Goal: Task Accomplishment & Management: Complete application form

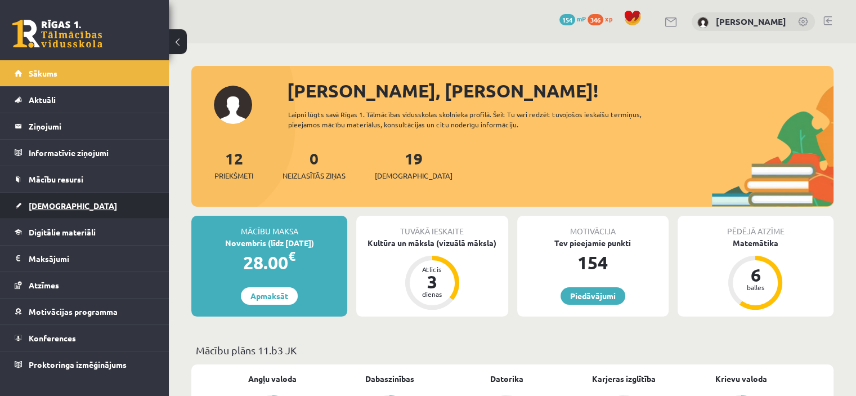
click at [88, 201] on link "[DEMOGRAPHIC_DATA]" at bounding box center [85, 205] width 140 height 26
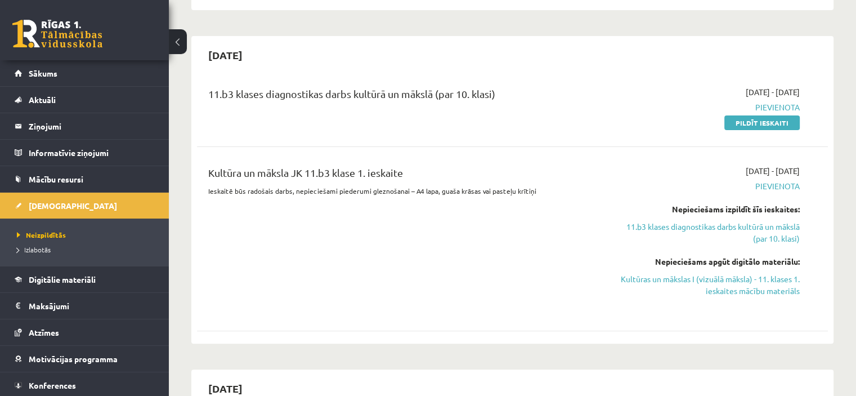
scroll to position [210, 0]
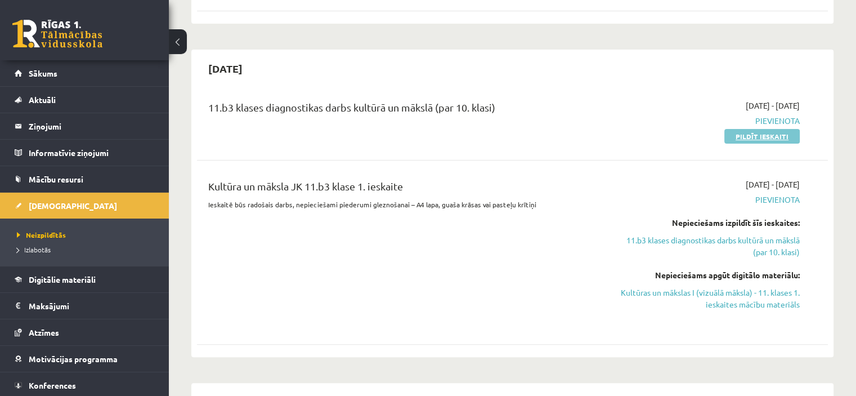
click at [760, 137] on link "Pildīt ieskaiti" at bounding box center [761, 136] width 75 height 15
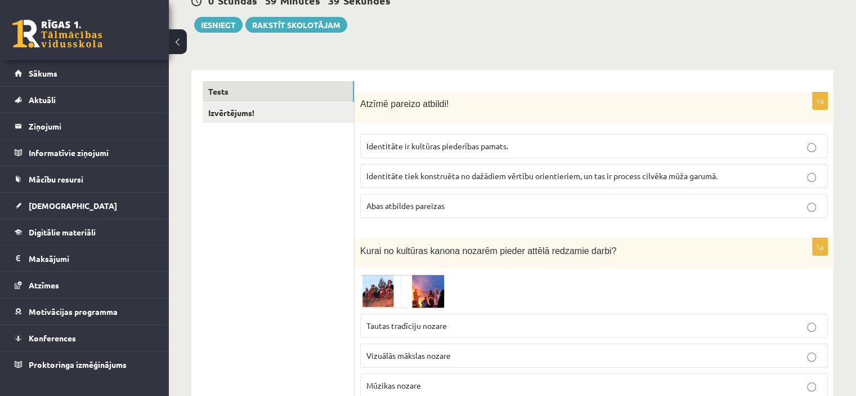
scroll to position [122, 0]
click at [241, 119] on link "Izvērtējums!" at bounding box center [278, 112] width 151 height 21
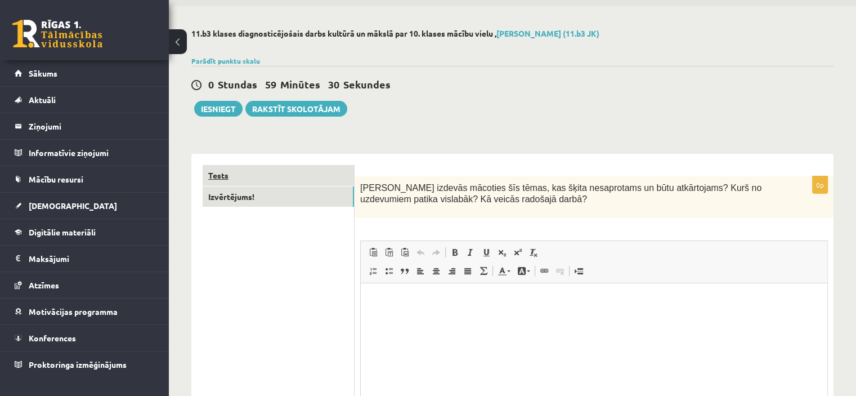
scroll to position [0, 0]
click at [258, 171] on link "Tests" at bounding box center [278, 175] width 151 height 21
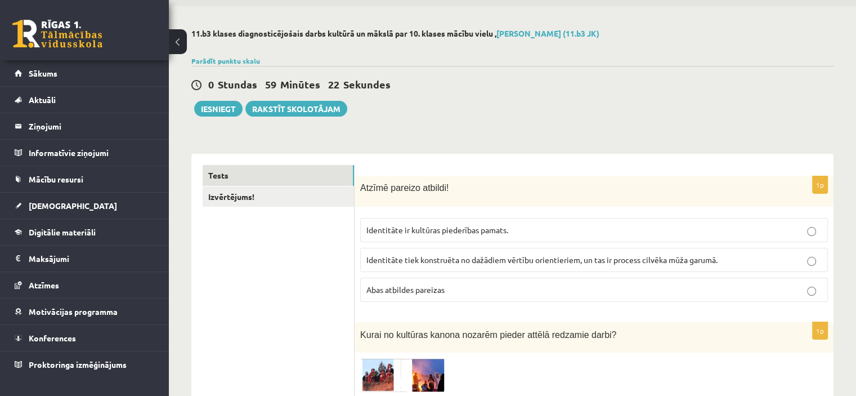
click at [502, 284] on p "Abas atbildes pareizas" at bounding box center [593, 290] width 455 height 12
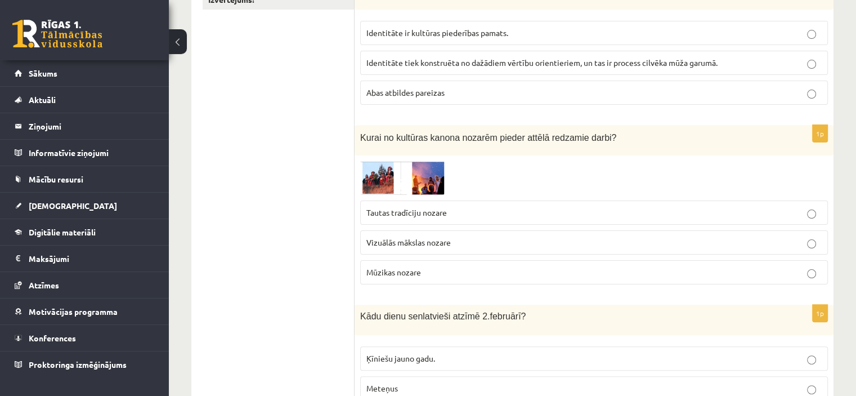
scroll to position [236, 0]
click at [378, 176] on img at bounding box center [402, 175] width 84 height 33
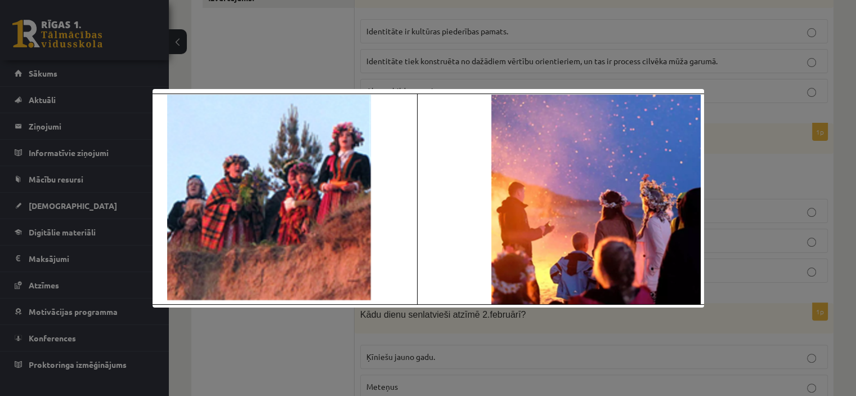
click at [758, 167] on div at bounding box center [428, 198] width 856 height 396
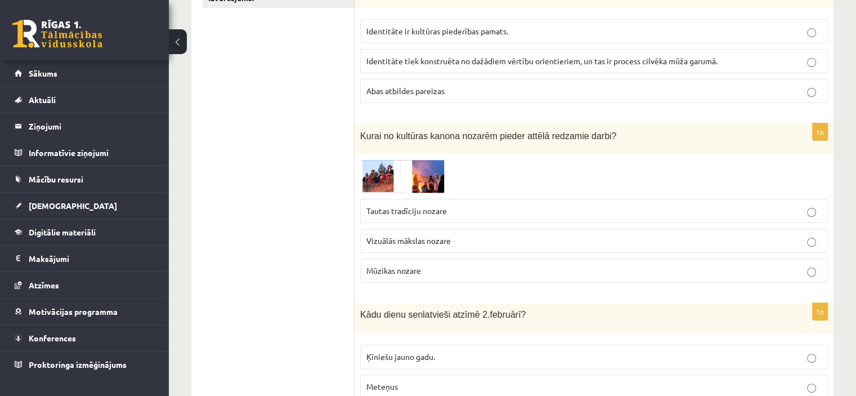
click at [456, 205] on p "Tautas tradīciju nozare" at bounding box center [593, 211] width 455 height 12
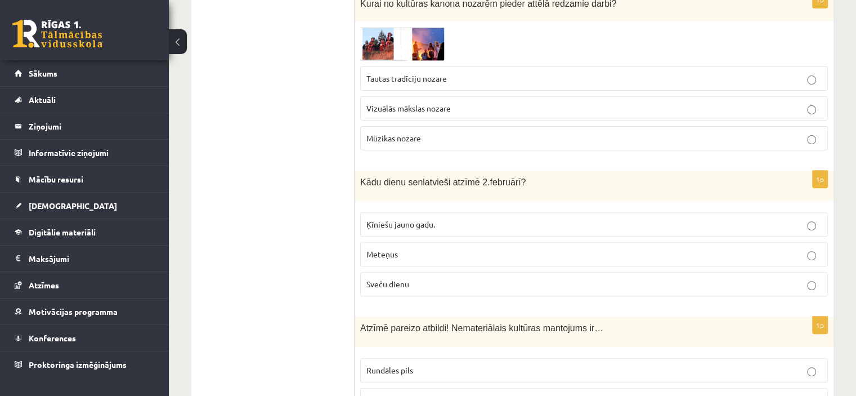
scroll to position [369, 0]
click at [439, 282] on p "Sveču dienu" at bounding box center [593, 283] width 455 height 12
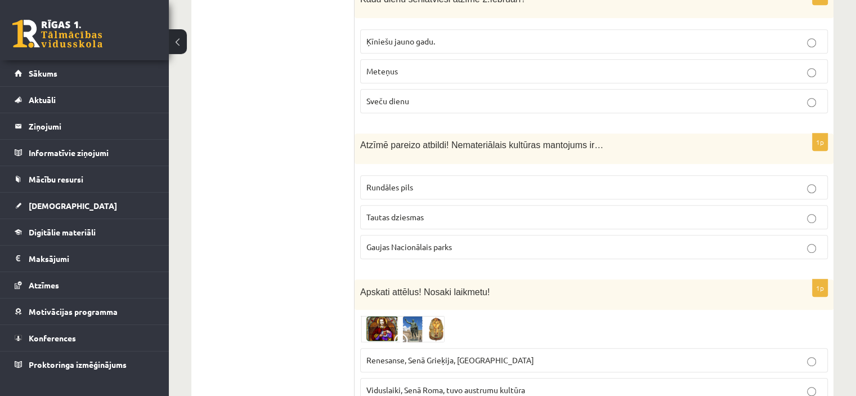
scroll to position [551, 0]
click at [452, 212] on p "Tautas dziesmas" at bounding box center [593, 216] width 455 height 12
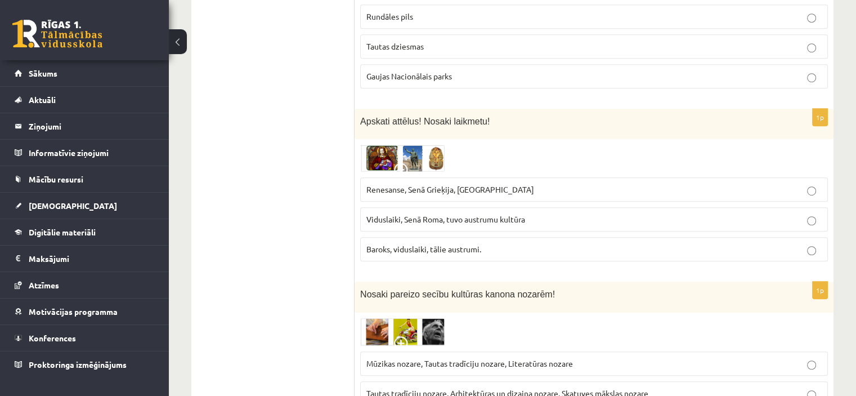
scroll to position [727, 0]
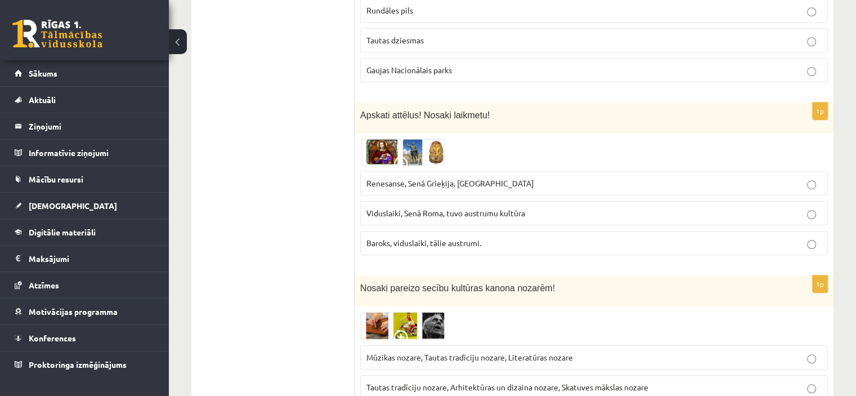
click at [406, 149] on img at bounding box center [402, 151] width 84 height 27
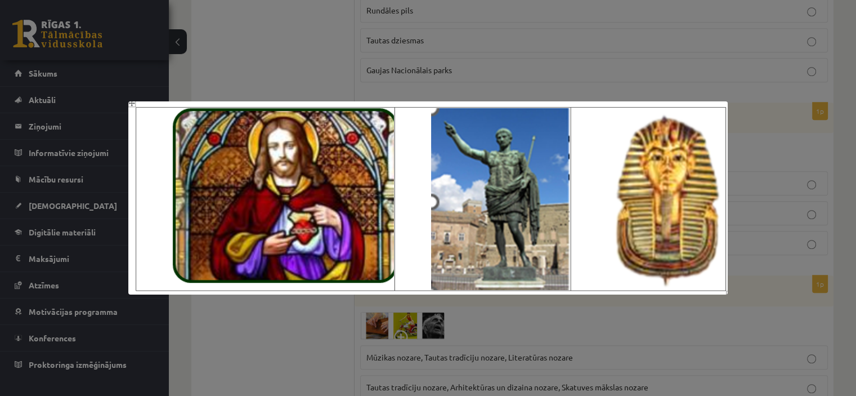
click at [513, 79] on div at bounding box center [428, 198] width 856 height 396
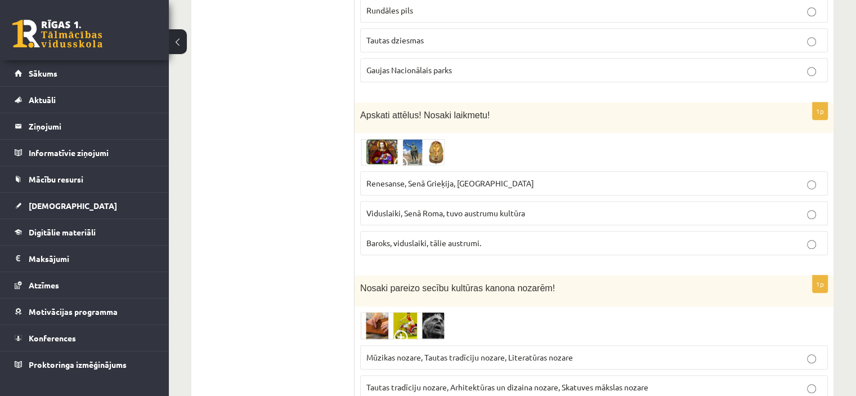
click at [441, 178] on span "Renesanse, Senā Grieķija, Ēģipte" at bounding box center [450, 183] width 168 height 10
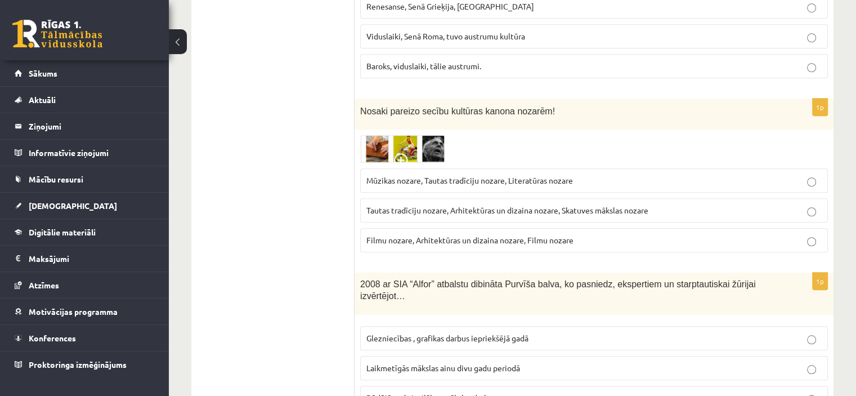
scroll to position [907, 0]
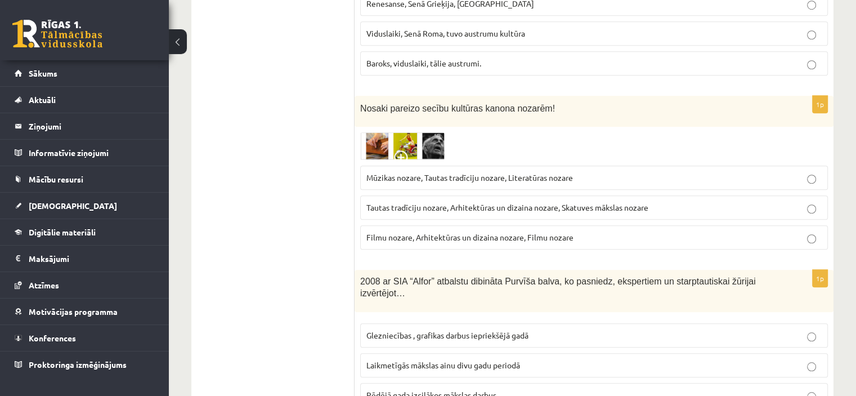
click at [400, 137] on img at bounding box center [402, 146] width 84 height 28
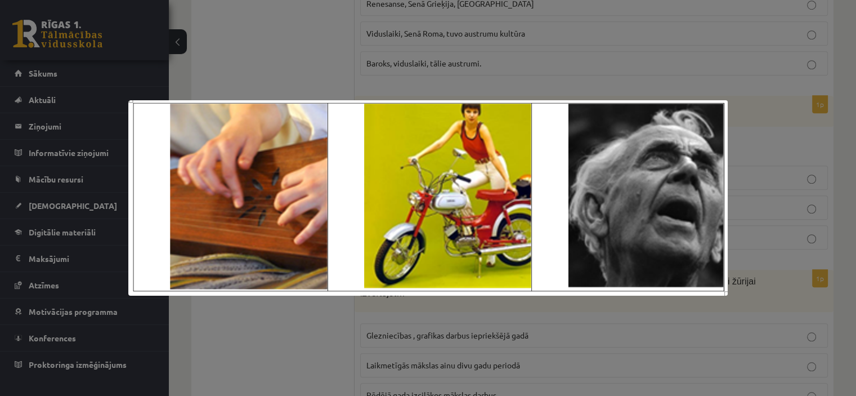
click at [522, 69] on div at bounding box center [428, 198] width 856 height 396
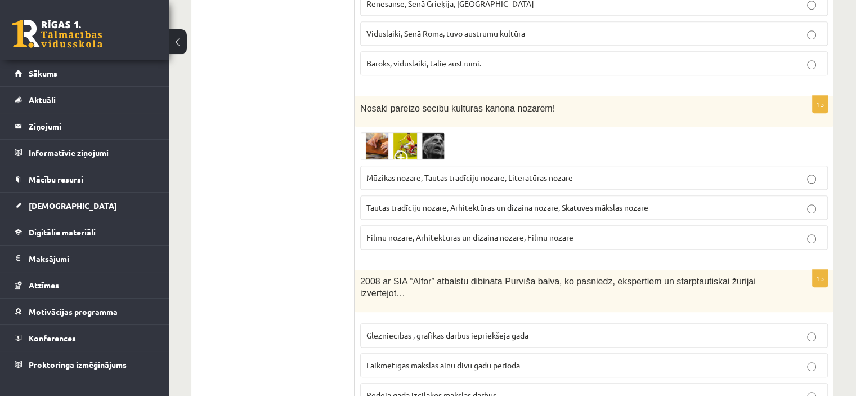
click at [487, 202] on span "Tautas tradīciju nozare, Arhitektūras un dizaina nozare, Skatuves mākslas nozare" at bounding box center [507, 207] width 282 height 10
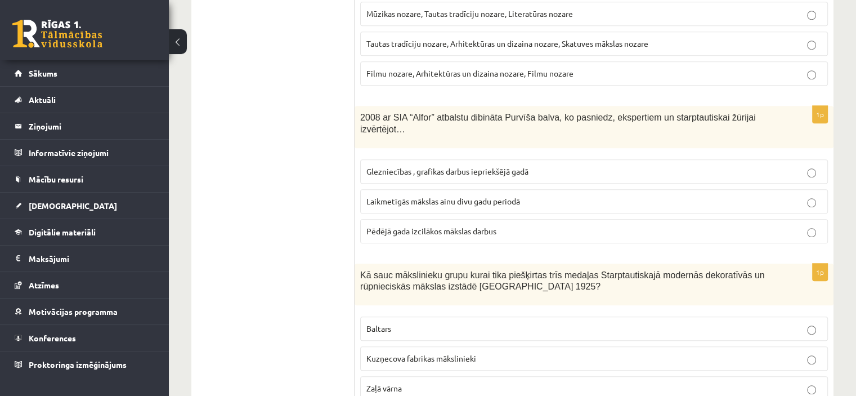
scroll to position [1072, 0]
click at [518, 195] on span "Laikmetīgās mākslas ainu divu gadu periodā" at bounding box center [443, 200] width 154 height 10
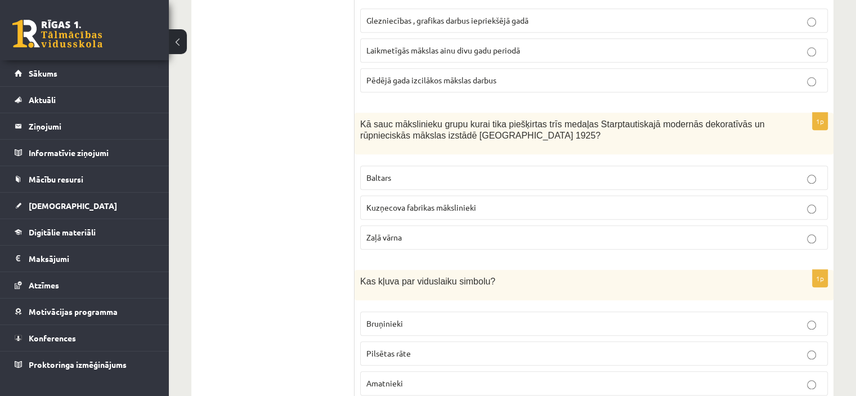
scroll to position [1222, 0]
click at [521, 171] on p "Baltars" at bounding box center [593, 177] width 455 height 12
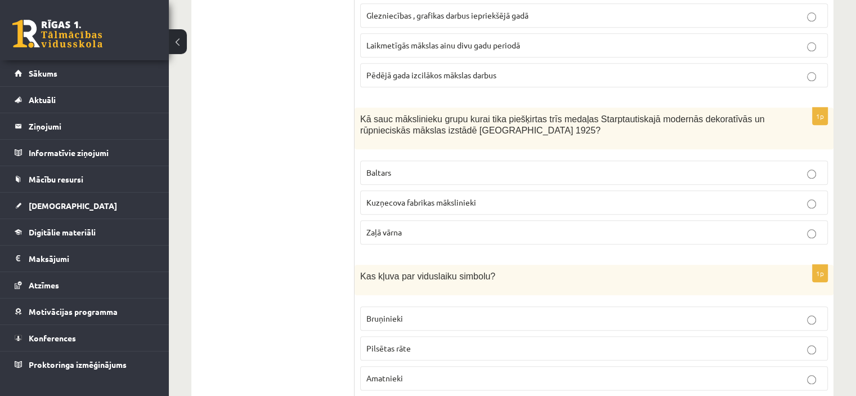
drag, startPoint x: 521, startPoint y: 154, endPoint x: 329, endPoint y: 197, distance: 196.7
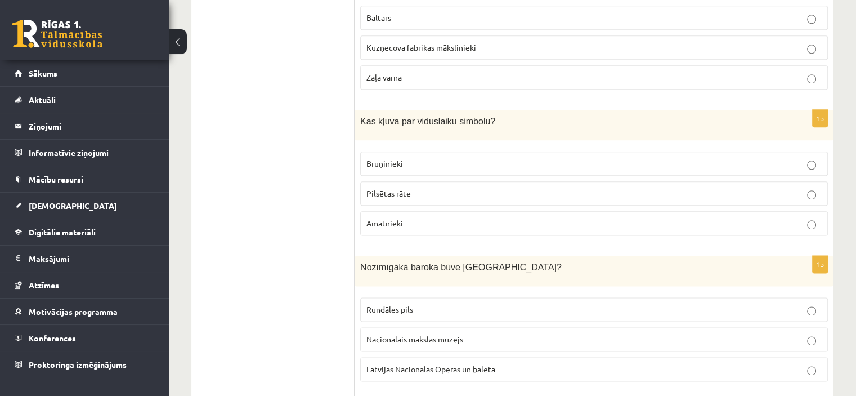
scroll to position [1408, 0]
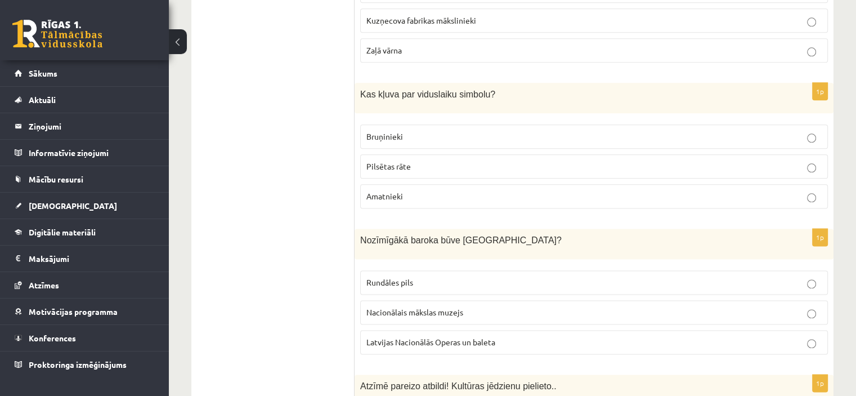
click at [480, 160] on p "Pilsētas rāte" at bounding box center [593, 166] width 455 height 12
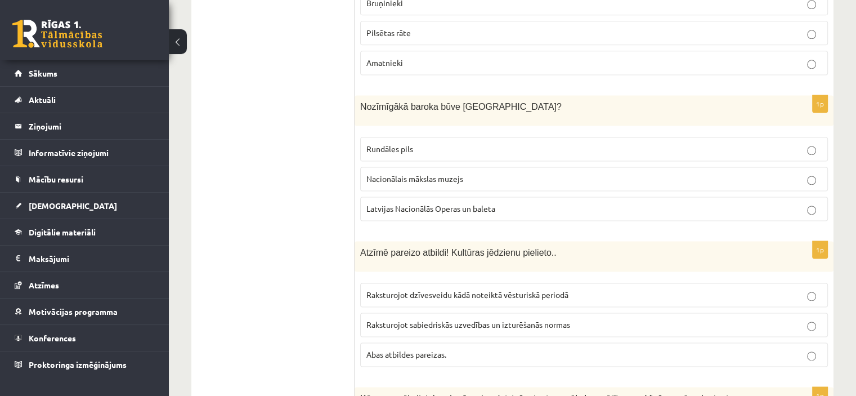
scroll to position [1543, 0]
click at [506, 142] on p "Rundāles pils" at bounding box center [593, 148] width 455 height 12
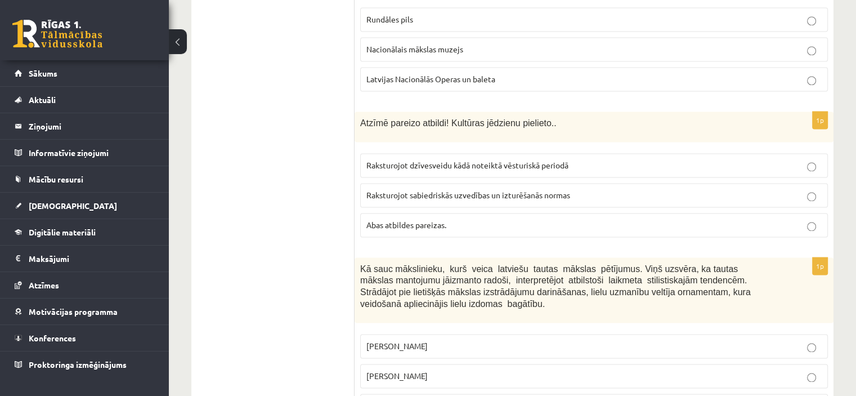
scroll to position [1674, 0]
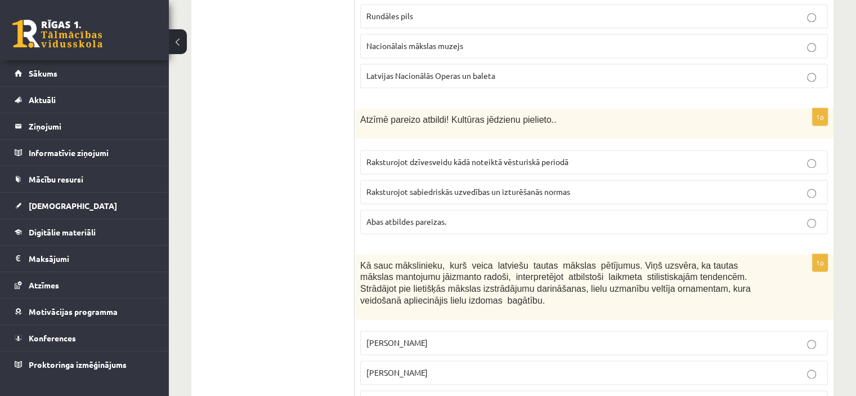
click at [502, 215] on p "Abas atbildes pareizas." at bounding box center [593, 221] width 455 height 12
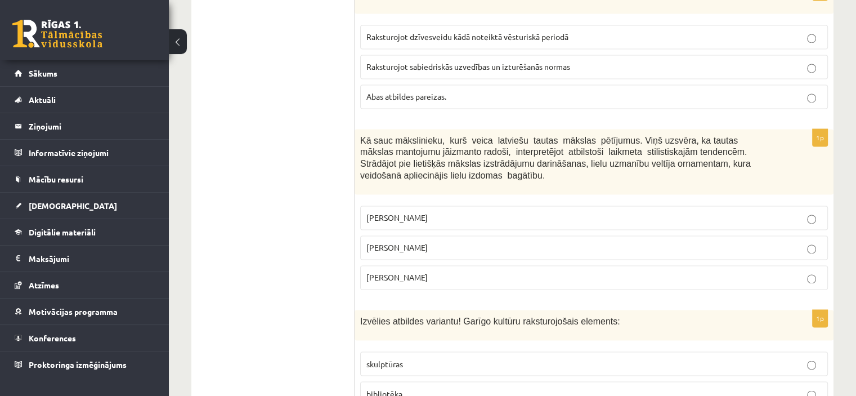
scroll to position [1800, 0]
click at [502, 211] on p "Ansis Cīrulis" at bounding box center [593, 217] width 455 height 12
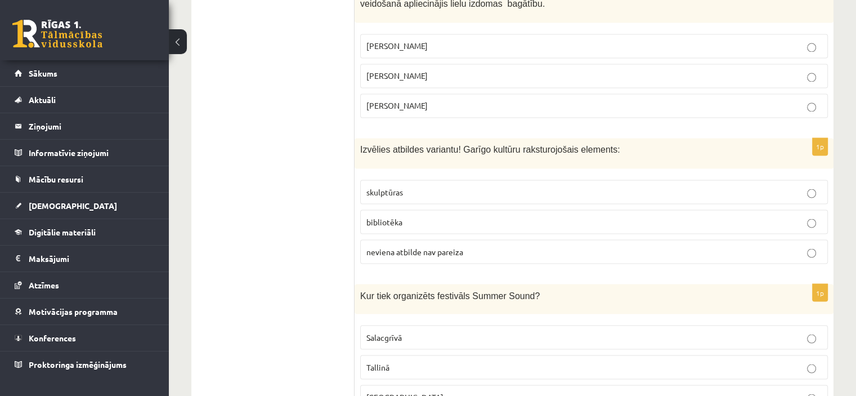
scroll to position [1973, 0]
click at [502, 214] on p "bibliotēka" at bounding box center [593, 220] width 455 height 12
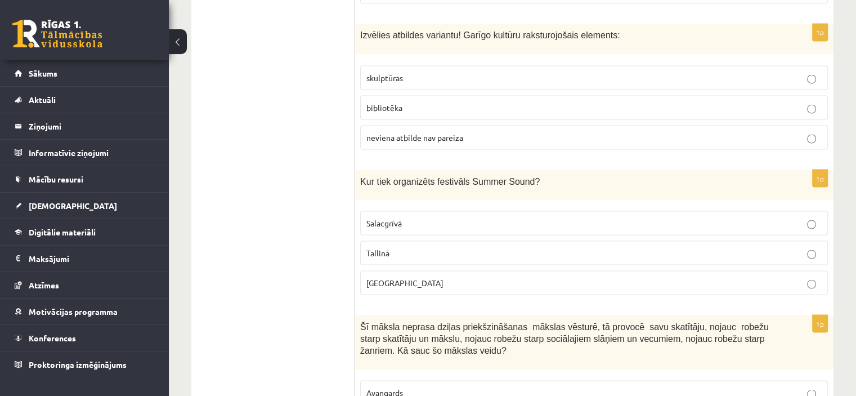
click at [394, 276] on p "Liepājā" at bounding box center [593, 282] width 455 height 12
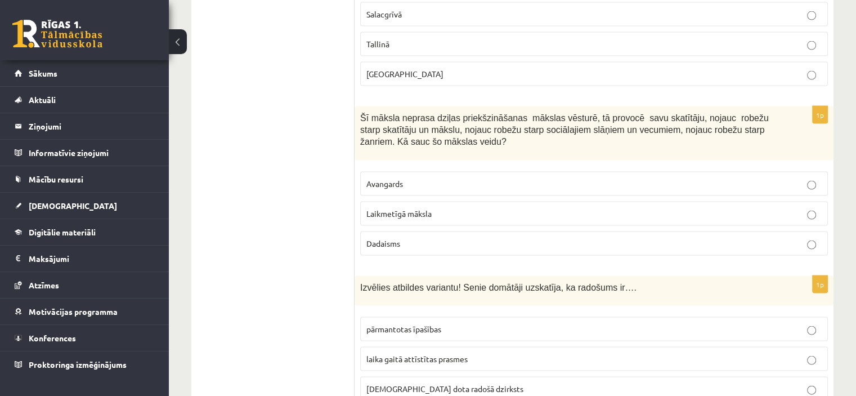
scroll to position [2294, 0]
click at [466, 207] on p "Laikmetīgā māksla" at bounding box center [593, 213] width 455 height 12
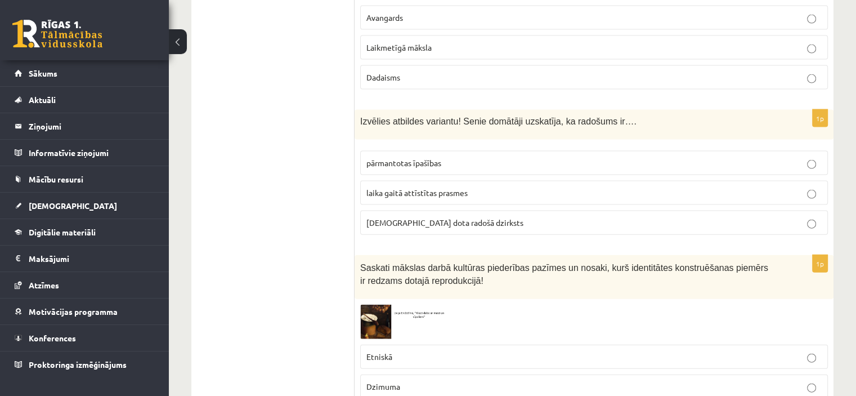
scroll to position [2460, 0]
click at [468, 216] on p "dieva dota radošā dzirksts" at bounding box center [593, 222] width 455 height 12
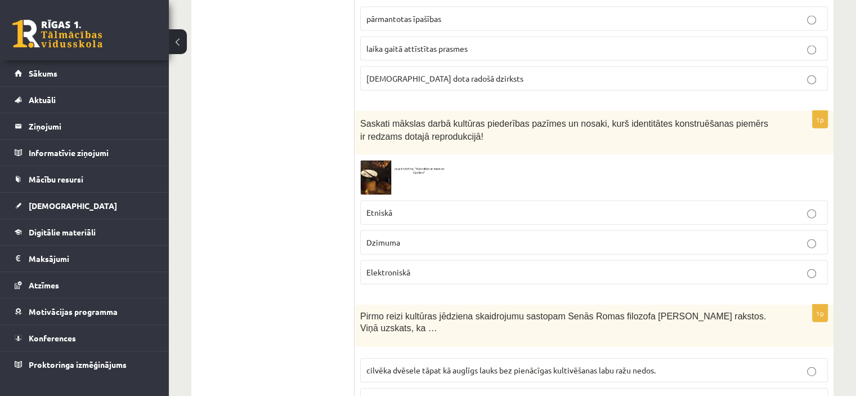
scroll to position [2606, 0]
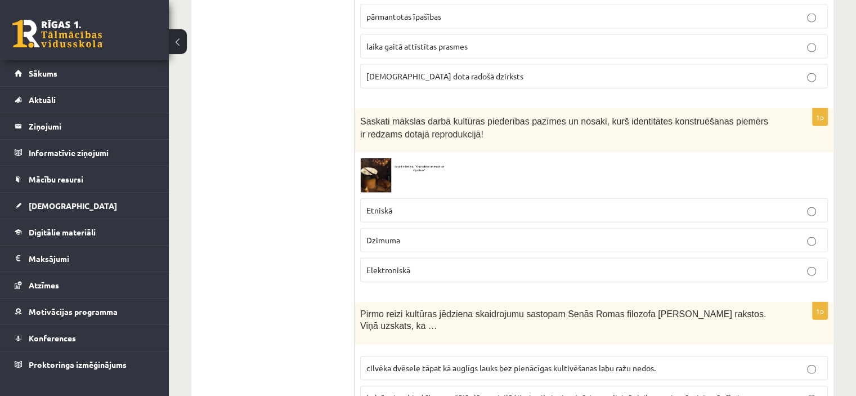
click at [389, 158] on img at bounding box center [402, 175] width 84 height 34
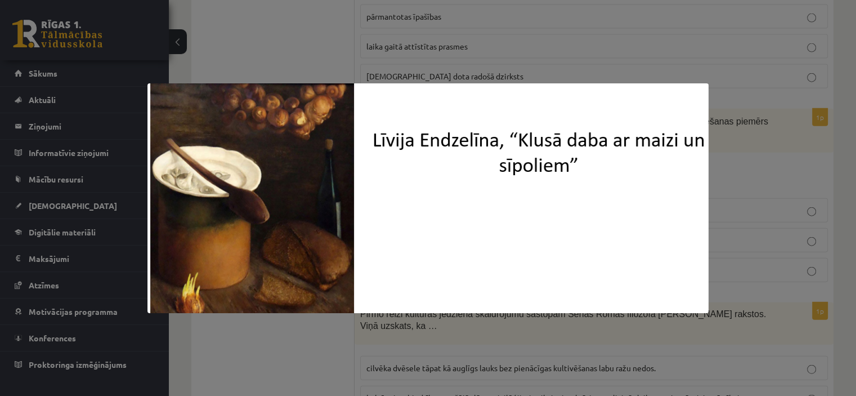
click at [461, 64] on div at bounding box center [428, 198] width 856 height 396
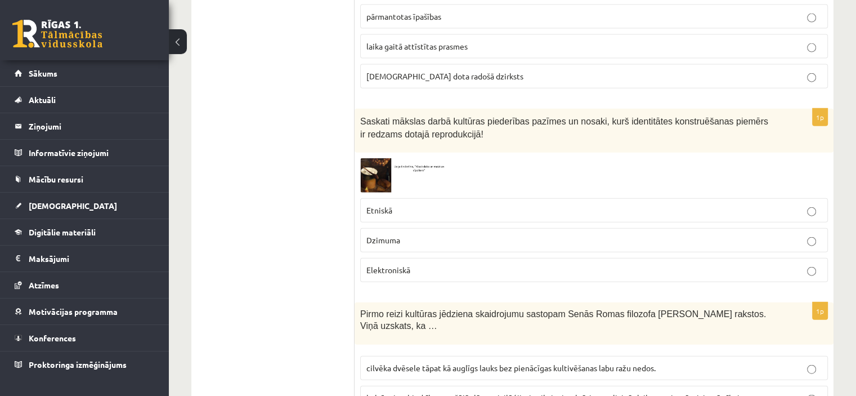
click at [420, 204] on p "Etniskā" at bounding box center [593, 210] width 455 height 12
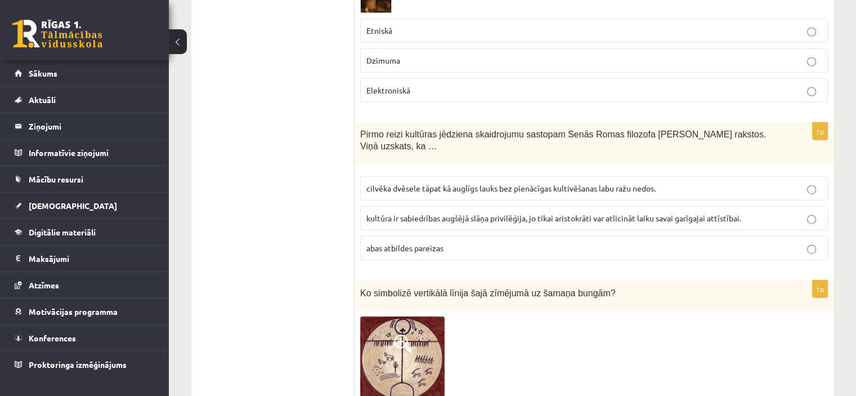
scroll to position [2800, 0]
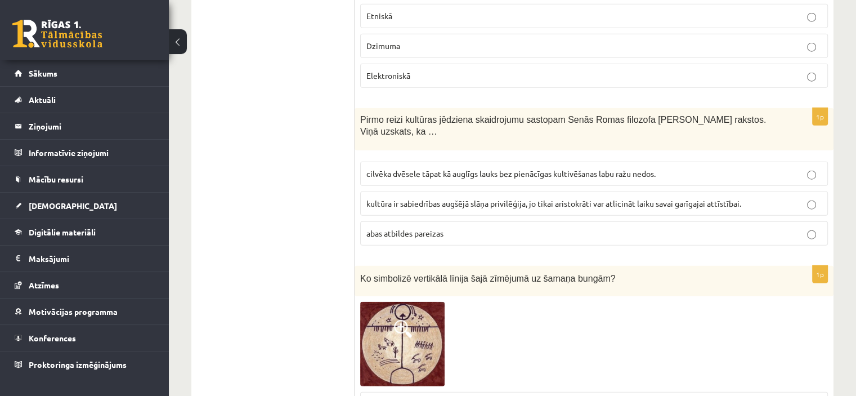
click at [448, 168] on p "cilvēka dvēsele tāpat kā auglīgs lauks bez pienācīgas kultivēšanas labu ražu ne…" at bounding box center [593, 174] width 455 height 12
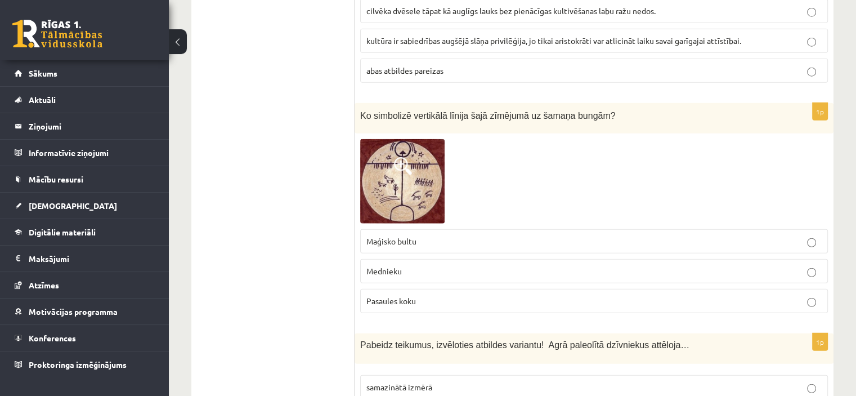
scroll to position [2971, 0]
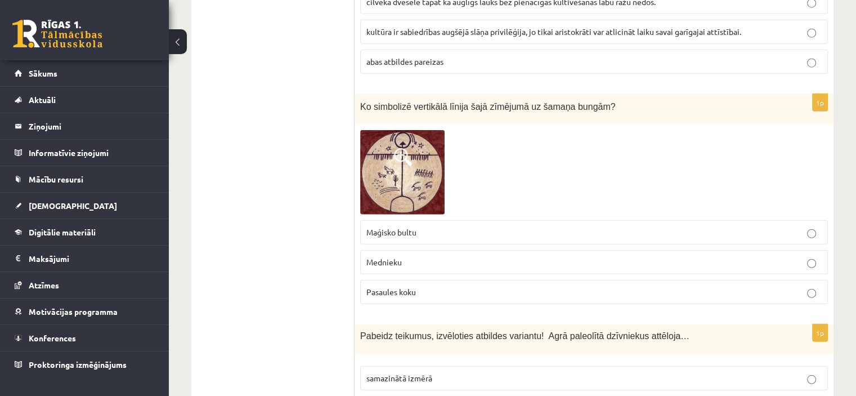
click at [442, 226] on p "Maģisko bultu" at bounding box center [593, 232] width 455 height 12
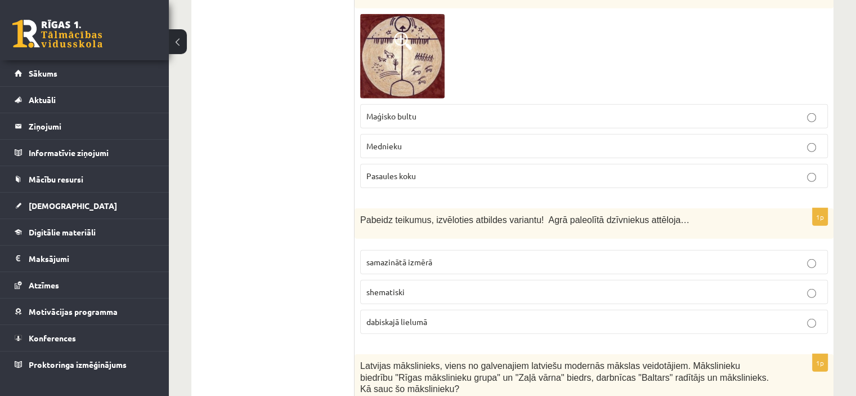
scroll to position [3088, 0]
click at [437, 285] on p "shematiski" at bounding box center [593, 291] width 455 height 12
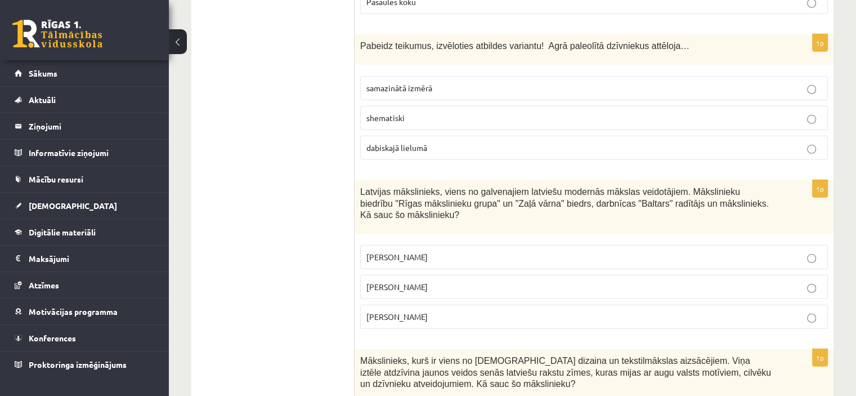
scroll to position [3262, 0]
click at [437, 253] on fieldset "Aleksandra Beļcova Romāns Suta Sigismunds Vidbergs" at bounding box center [594, 285] width 468 height 93
click at [436, 274] on label "Romāns Suta" at bounding box center [594, 286] width 468 height 24
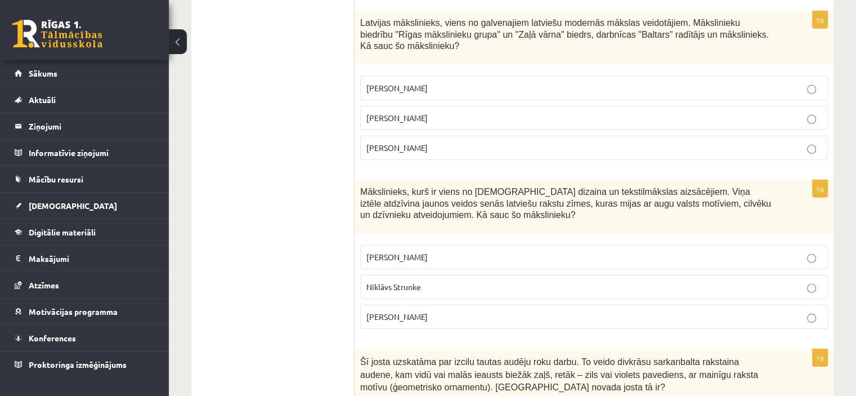
scroll to position [3431, 0]
click at [452, 250] on p "Ansis Cīrulis" at bounding box center [593, 256] width 455 height 12
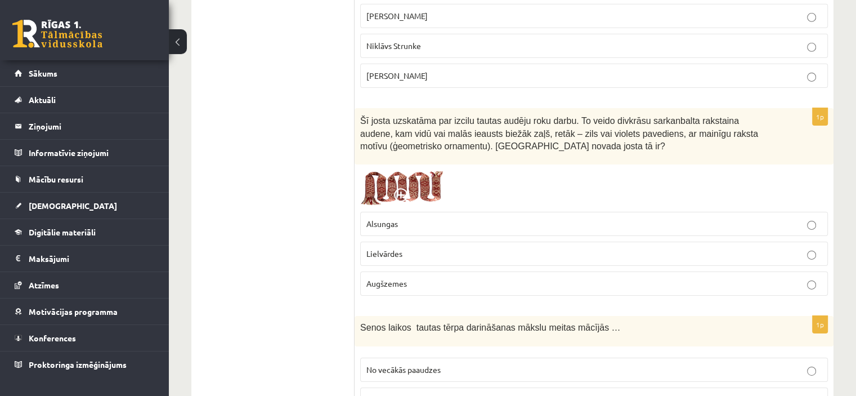
scroll to position [3671, 0]
click at [452, 247] on p "Lielvārdes" at bounding box center [593, 253] width 455 height 12
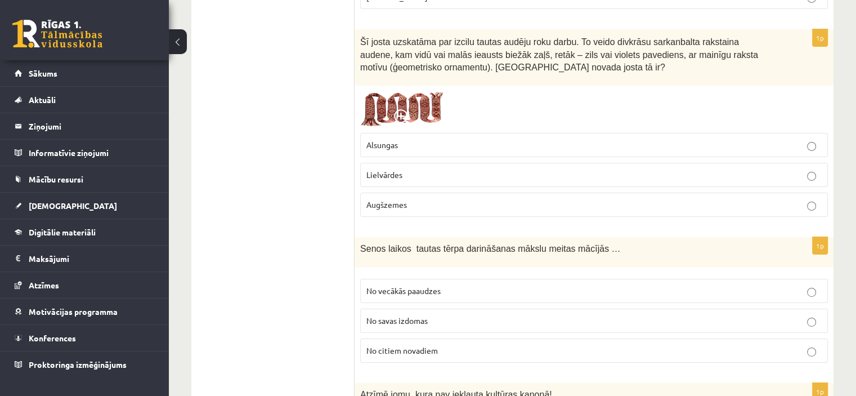
scroll to position [3756, 0]
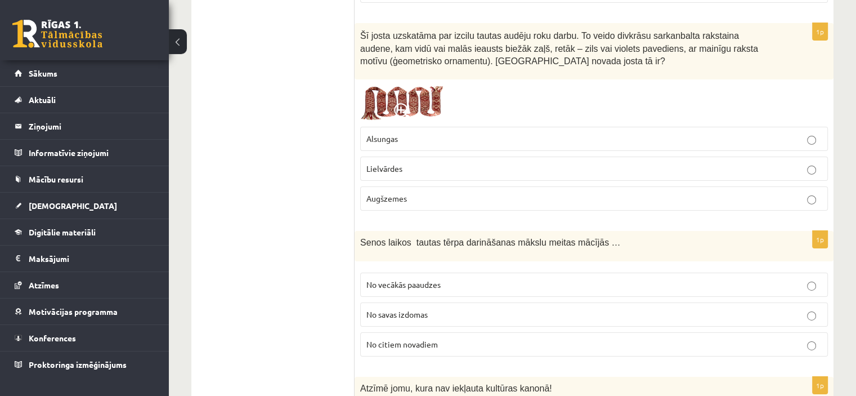
click at [478, 192] on p "Augšzemes" at bounding box center [593, 198] width 455 height 12
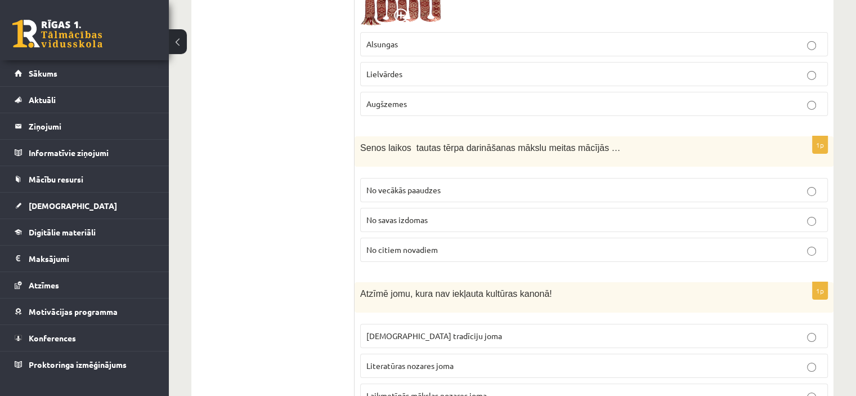
scroll to position [3857, 0]
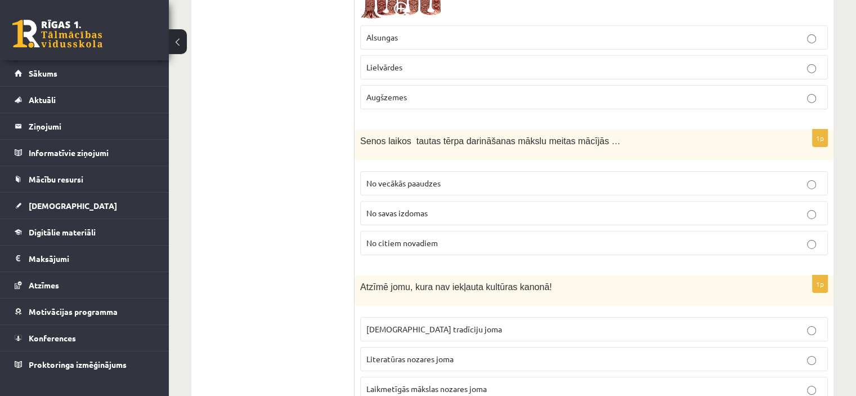
click at [479, 177] on p "No vecākās paaudzes" at bounding box center [593, 183] width 455 height 12
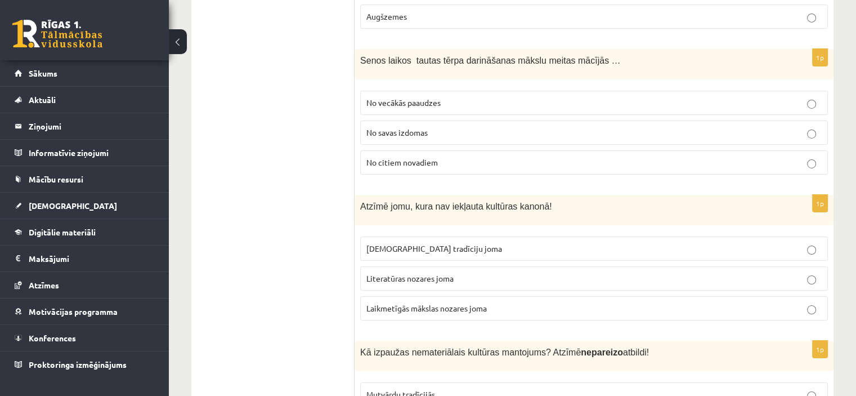
scroll to position [3942, 0]
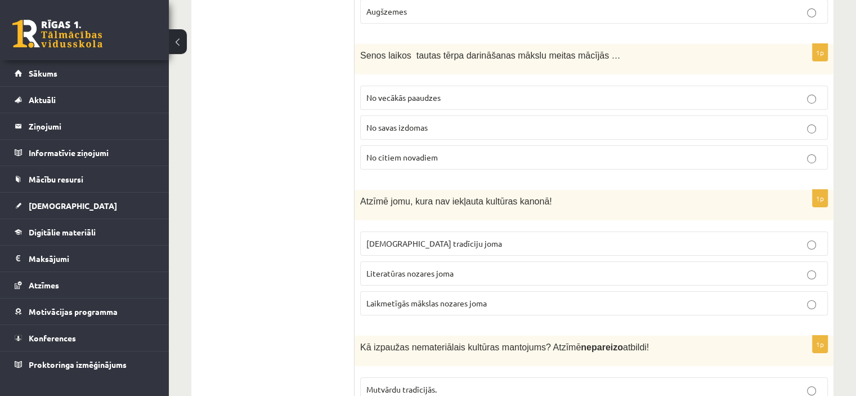
click at [462, 267] on p "Literatūras nozares joma" at bounding box center [593, 273] width 455 height 12
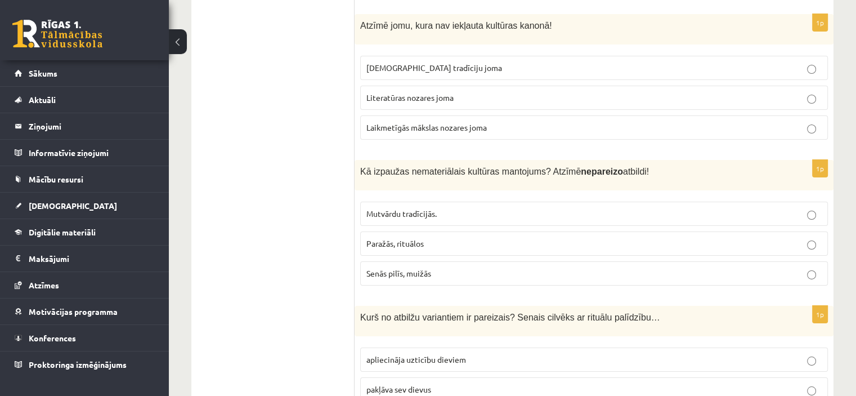
scroll to position [4118, 0]
click at [471, 207] on p "Mutvārdu tradīcijās." at bounding box center [593, 213] width 455 height 12
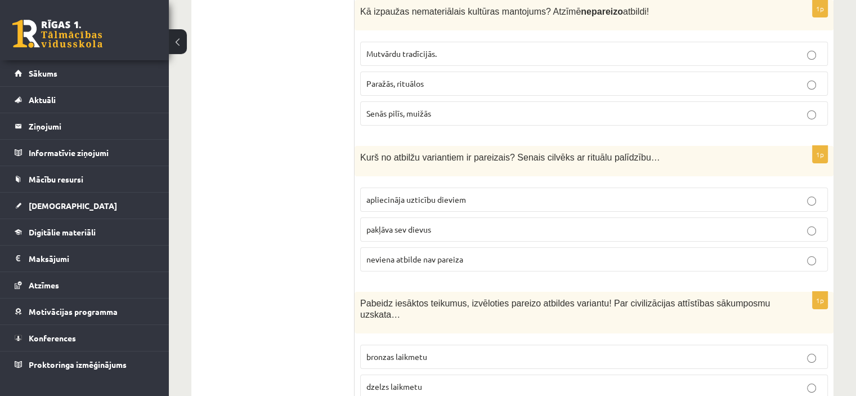
scroll to position [4279, 0]
click at [452, 253] on span "neviena atbilde nav pareiza" at bounding box center [414, 258] width 97 height 10
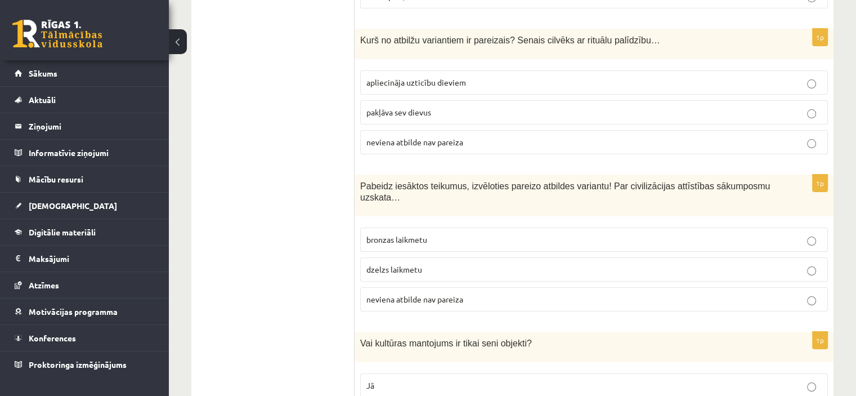
scroll to position [4395, 0]
click at [444, 293] on span "neviena atbilde nav pareiza" at bounding box center [414, 298] width 97 height 10
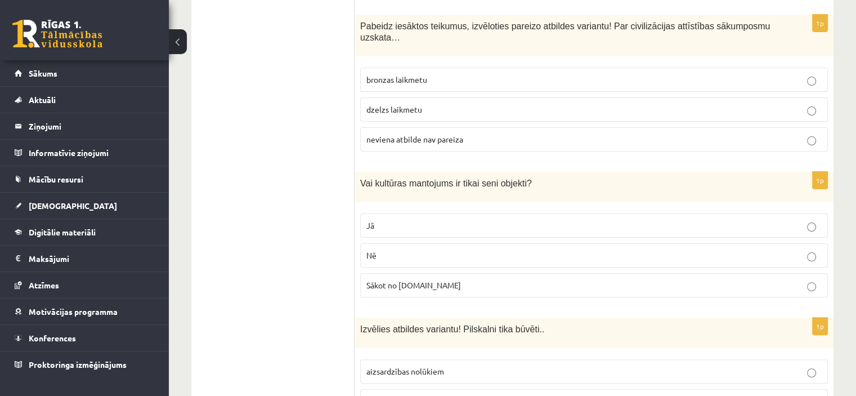
scroll to position [4555, 0]
click at [446, 242] on label "Nē" at bounding box center [594, 254] width 468 height 24
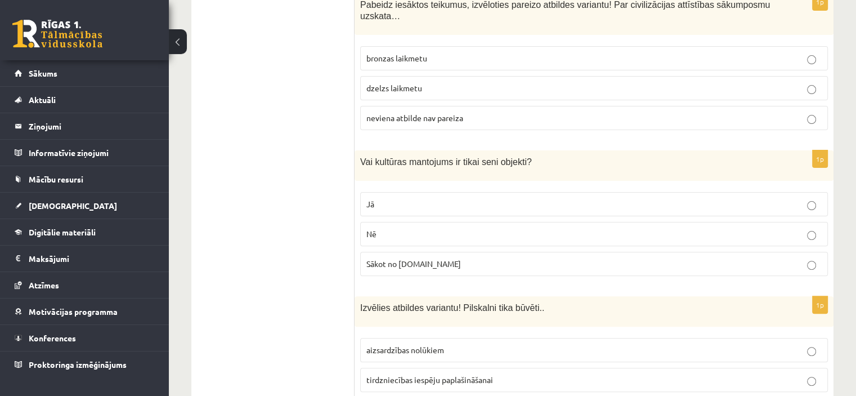
click at [455, 344] on p "aizsardzības nolūkiem" at bounding box center [593, 350] width 455 height 12
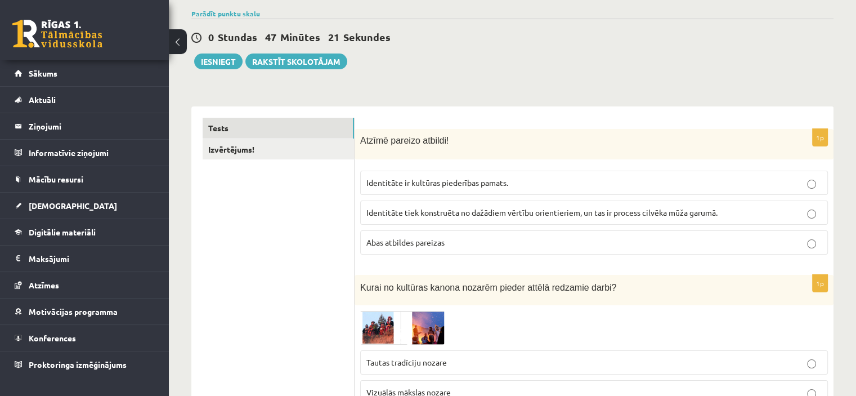
scroll to position [0, 0]
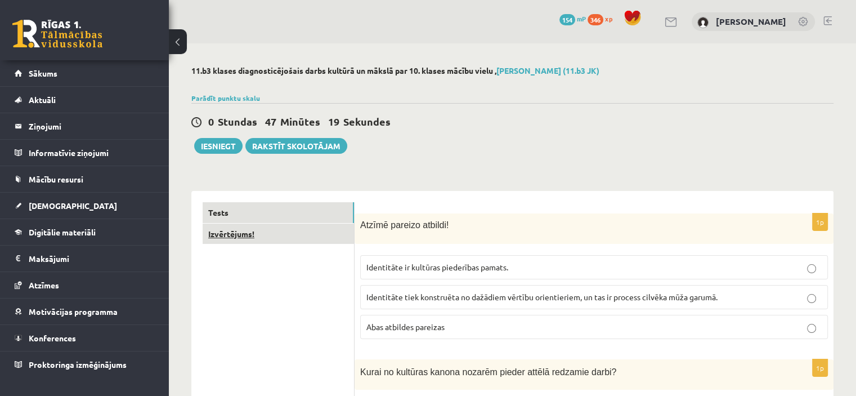
click at [234, 224] on link "Izvērtējums!" at bounding box center [278, 233] width 151 height 21
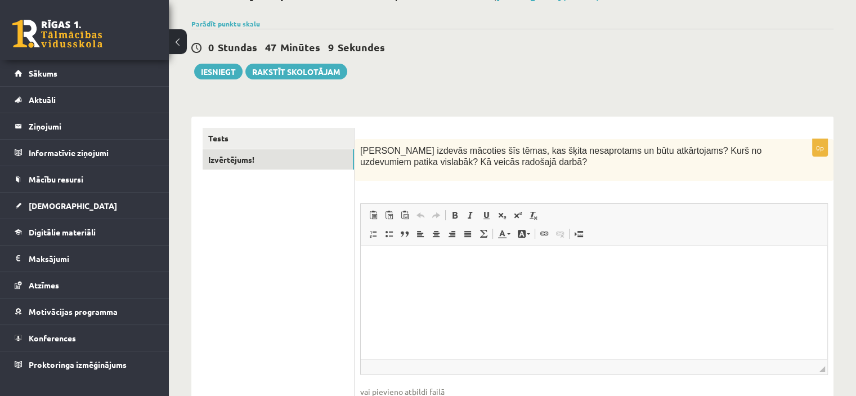
scroll to position [68, 0]
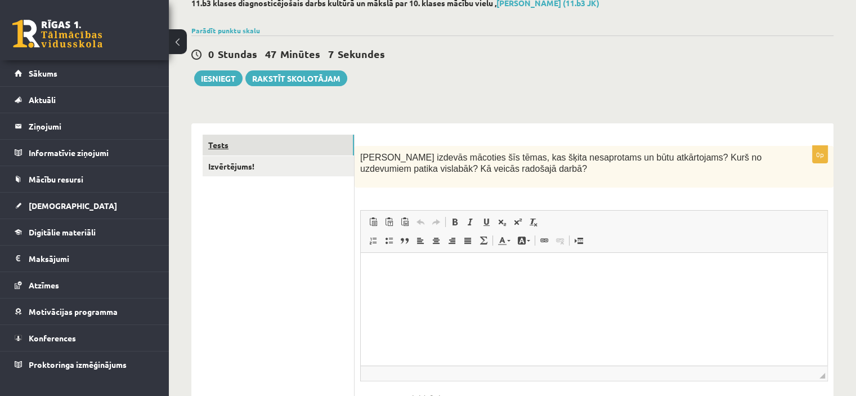
click at [270, 135] on link "Tests" at bounding box center [278, 144] width 151 height 21
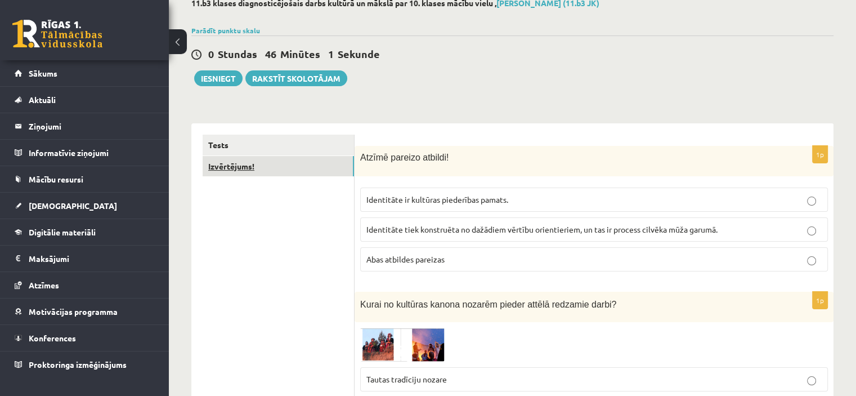
click at [285, 164] on link "Izvērtējums!" at bounding box center [278, 166] width 151 height 21
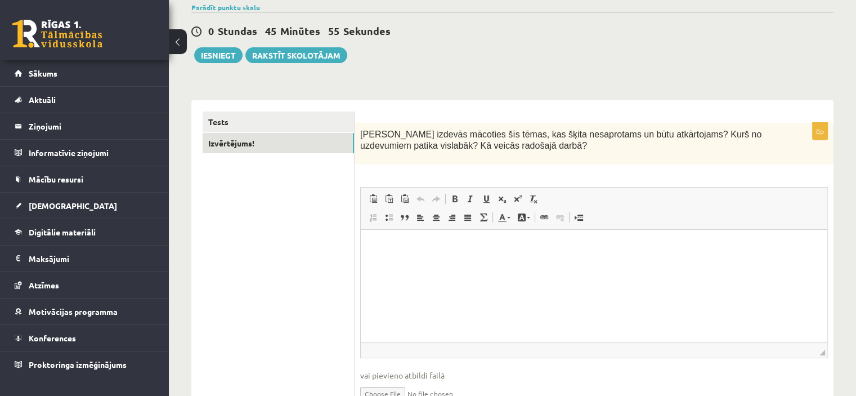
scroll to position [89, 0]
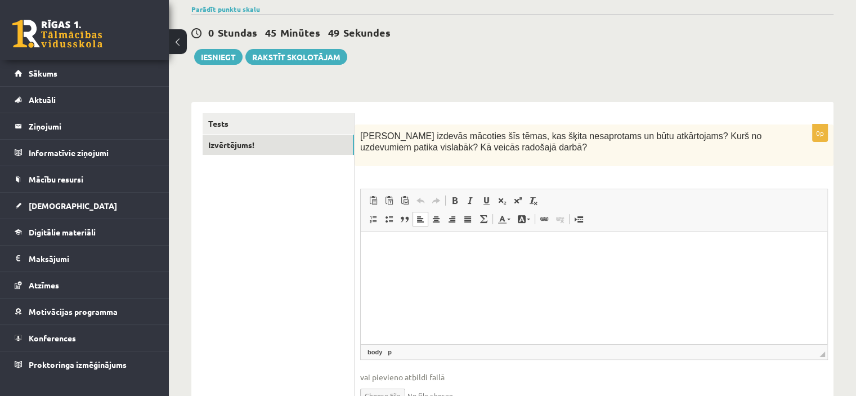
click at [461, 266] on html at bounding box center [594, 248] width 466 height 34
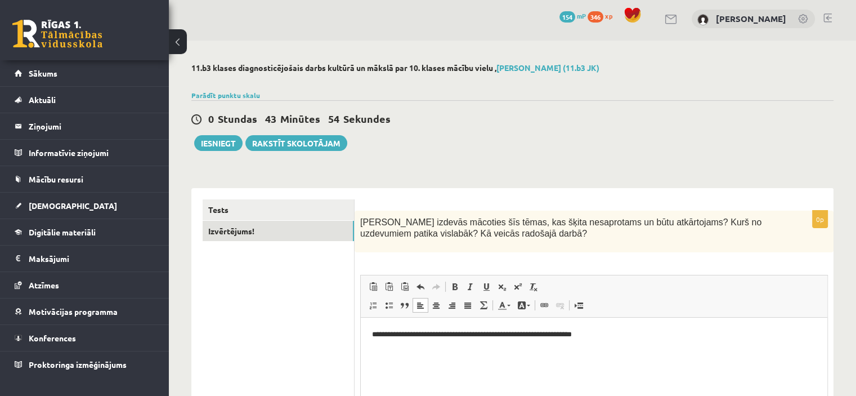
scroll to position [0, 0]
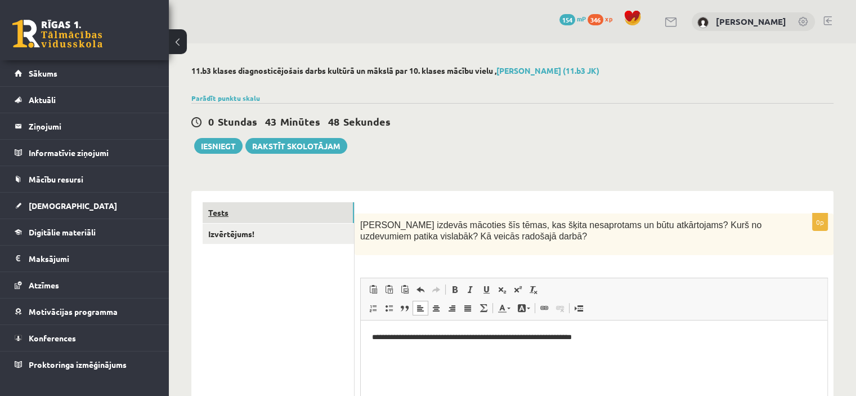
click at [260, 209] on link "Tests" at bounding box center [278, 212] width 151 height 21
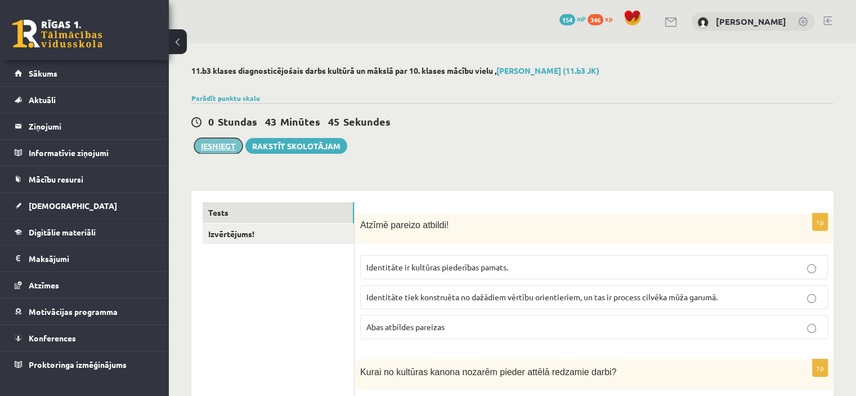
click at [214, 146] on button "Iesniegt" at bounding box center [218, 146] width 48 height 16
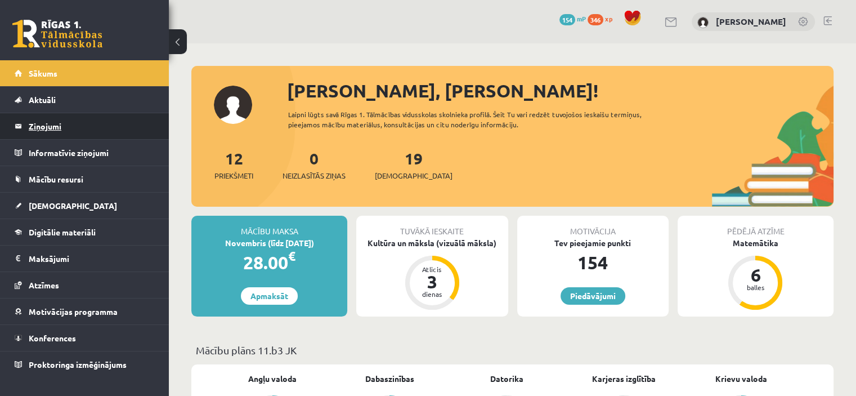
click at [85, 134] on legend "Ziņojumi 0" at bounding box center [92, 126] width 126 height 26
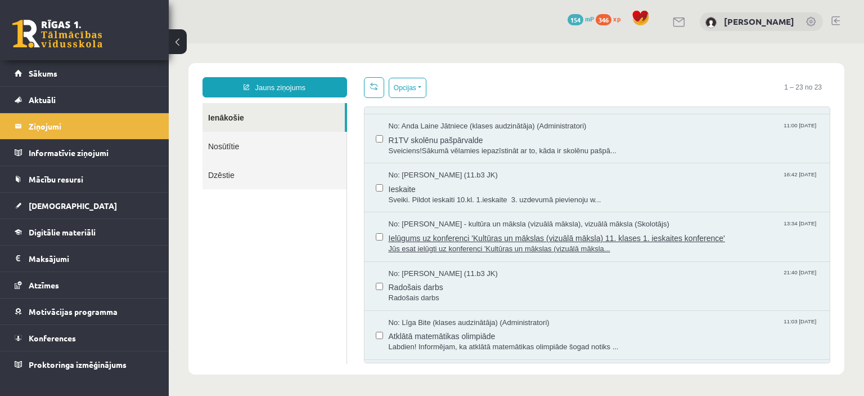
scroll to position [42, 0]
click at [486, 285] on span "Radošais darbs" at bounding box center [604, 285] width 430 height 14
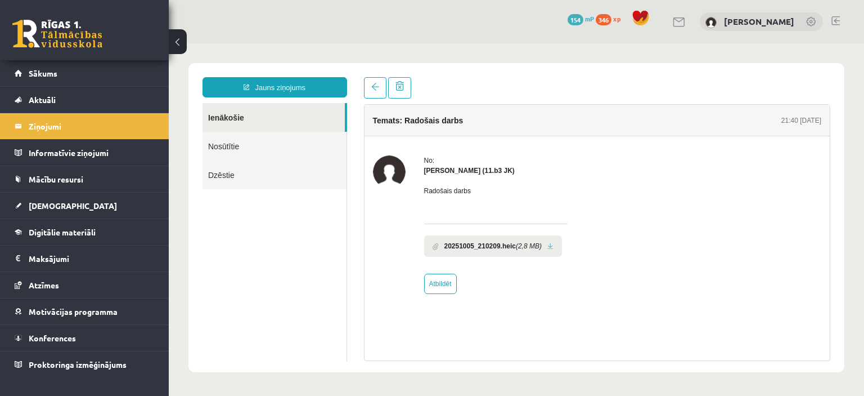
scroll to position [0, 0]
click at [375, 91] on link at bounding box center [375, 87] width 23 height 21
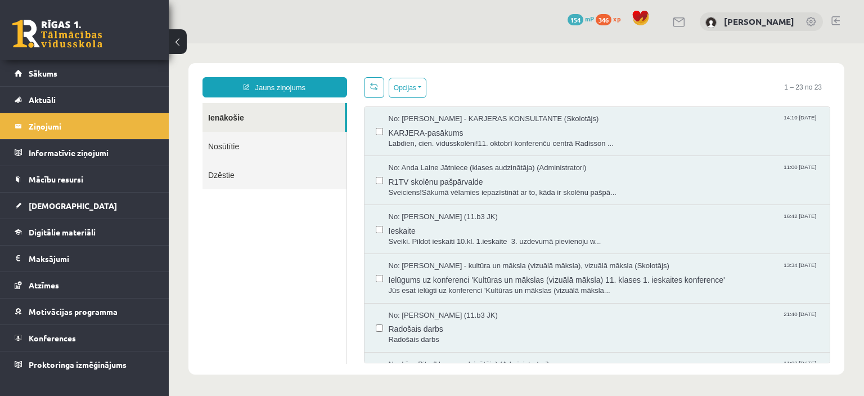
click at [371, 86] on span at bounding box center [374, 86] width 8 height 8
click at [89, 210] on link "[DEMOGRAPHIC_DATA]" at bounding box center [85, 205] width 140 height 26
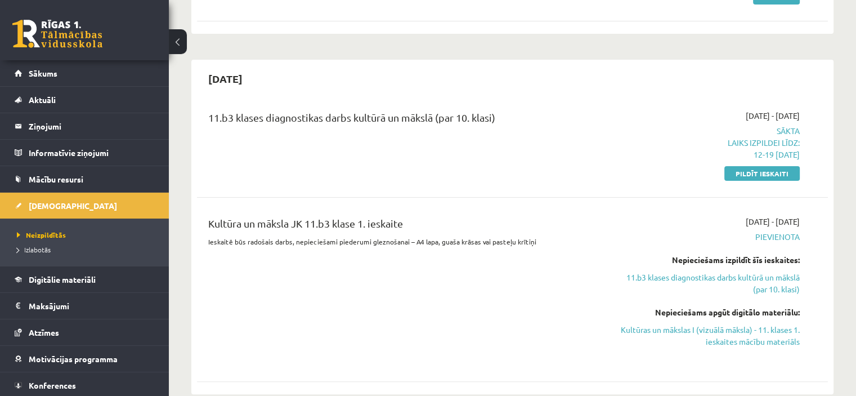
scroll to position [198, 0]
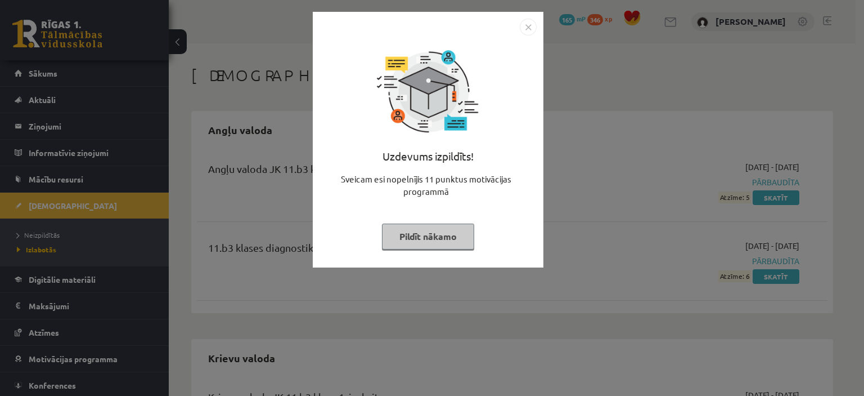
click at [527, 27] on img "Close" at bounding box center [528, 27] width 17 height 17
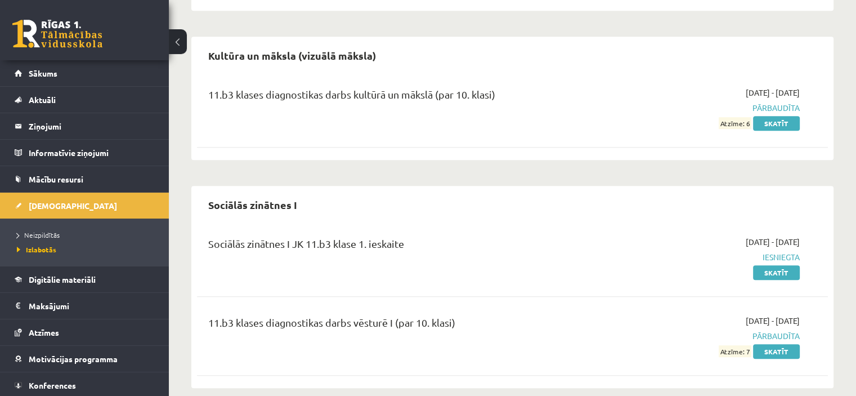
scroll to position [531, 0]
click at [48, 231] on span "Neizpildītās" at bounding box center [38, 234] width 43 height 9
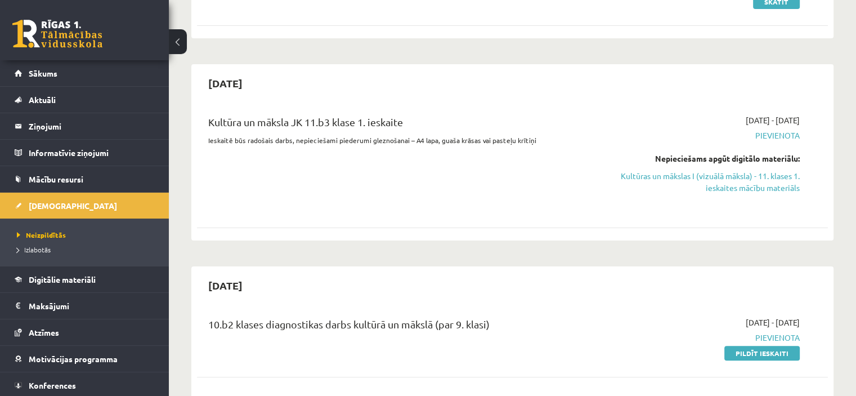
scroll to position [194, 0]
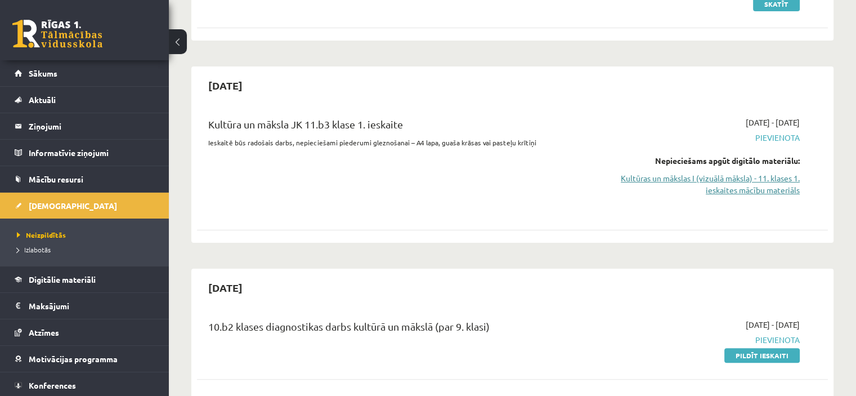
click at [715, 182] on link "Kultūras un mākslas I (vizuālā māksla) - 11. klases 1. ieskaites mācību materiā…" at bounding box center [707, 184] width 186 height 24
click at [72, 274] on span "Digitālie materiāli" at bounding box center [62, 279] width 67 height 10
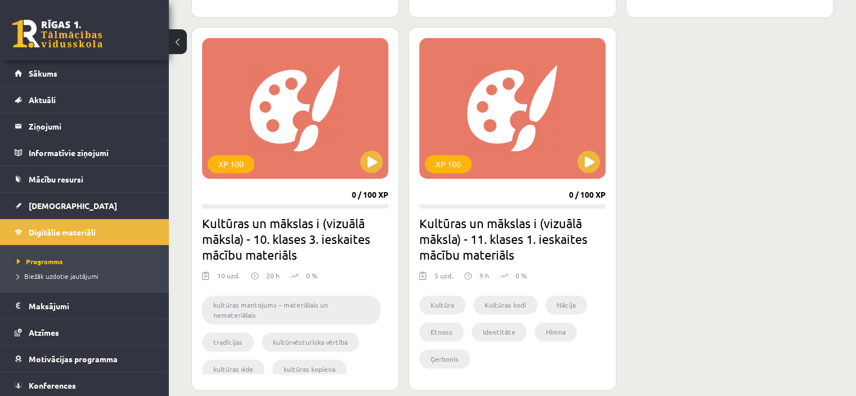
scroll to position [1672, 0]
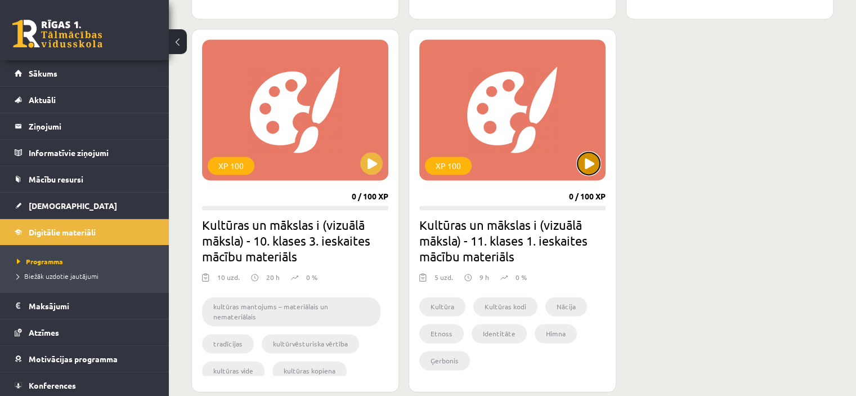
click at [589, 159] on button at bounding box center [588, 163] width 23 height 23
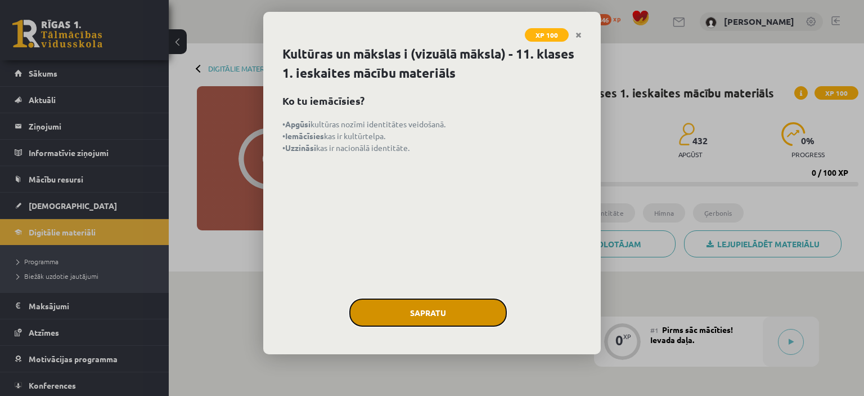
click at [415, 312] on button "Sapratu" at bounding box center [428, 312] width 158 height 28
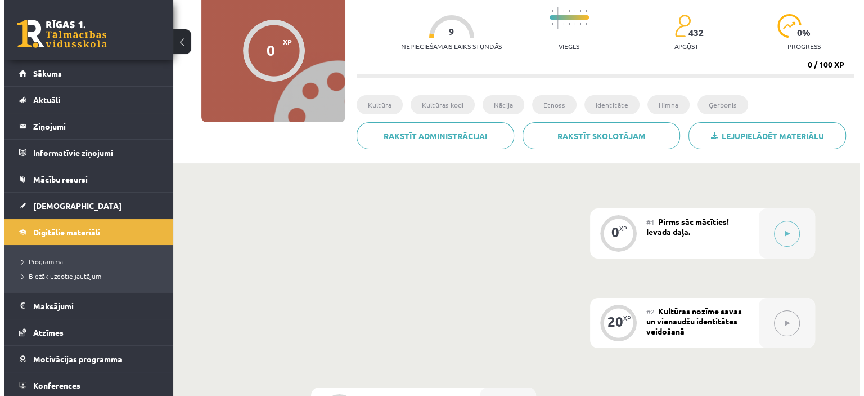
scroll to position [110, 0]
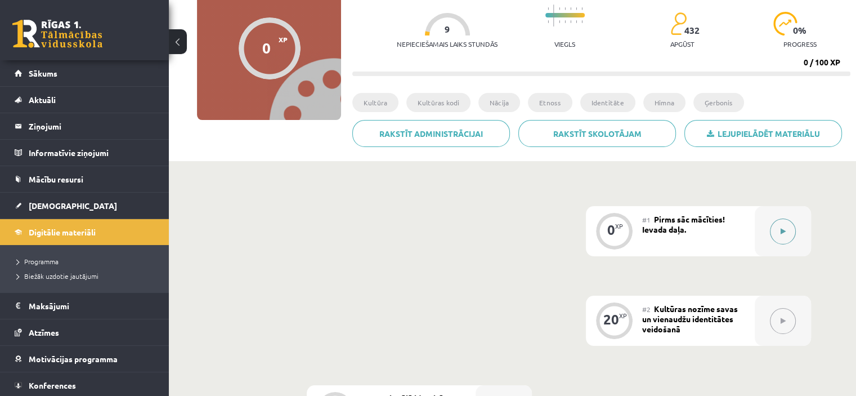
click at [773, 229] on button at bounding box center [783, 231] width 26 height 26
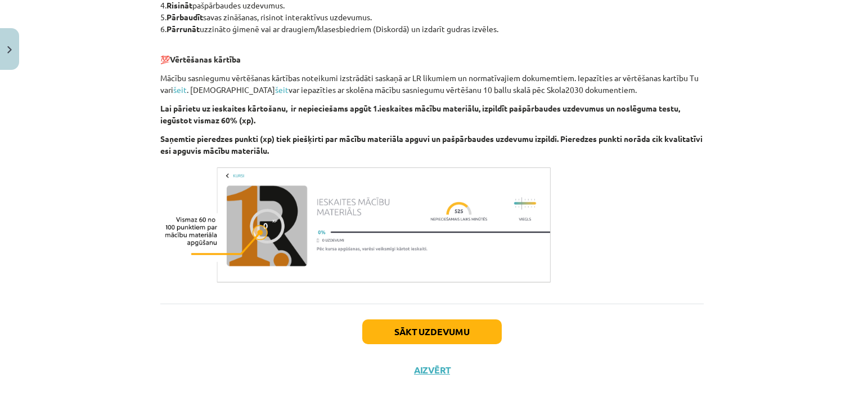
scroll to position [631, 0]
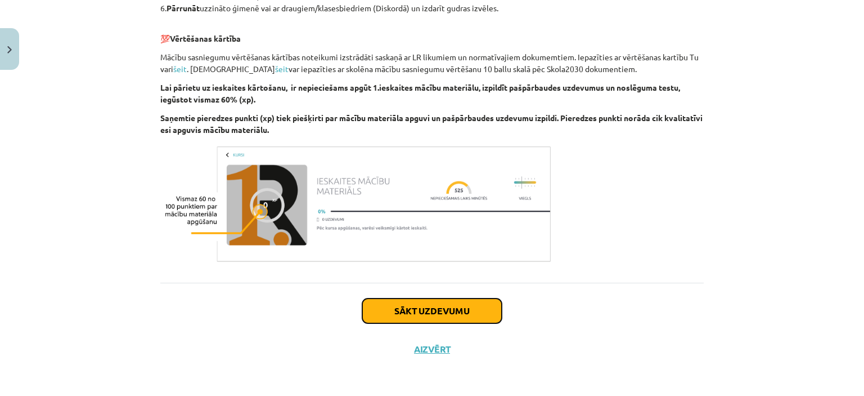
click at [427, 307] on button "Sākt uzdevumu" at bounding box center [432, 310] width 140 height 25
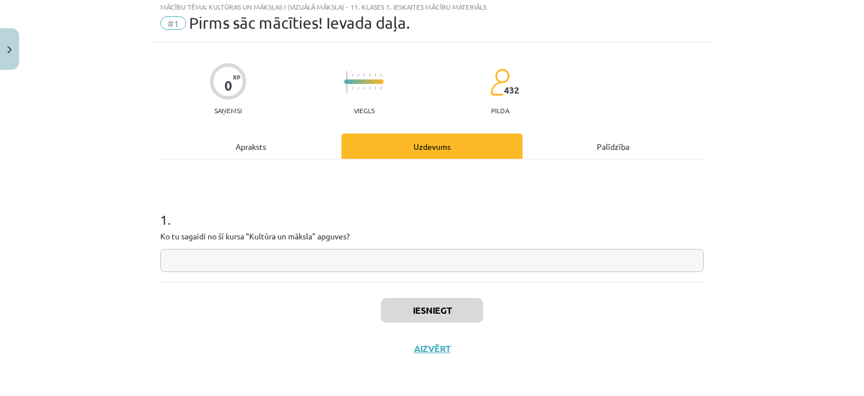
scroll to position [28, 0]
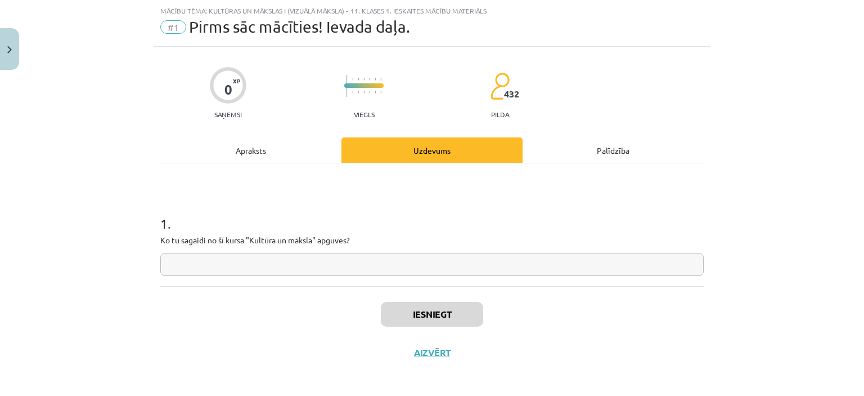
click at [351, 265] on input "text" at bounding box center [431, 264] width 543 height 23
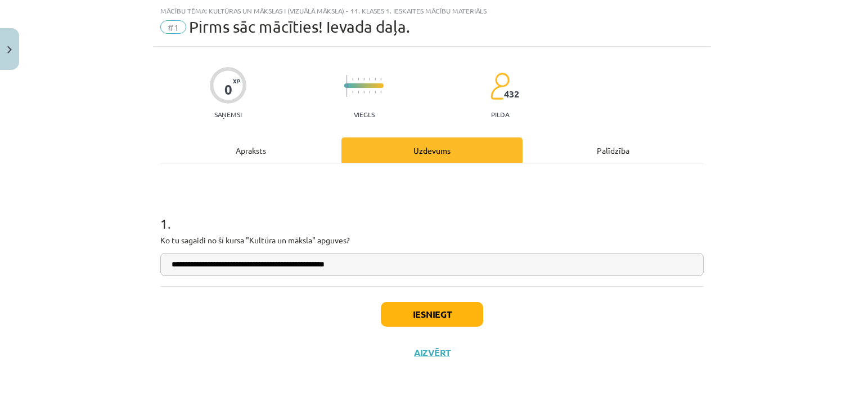
type input "**********"
click at [443, 316] on button "Iesniegt" at bounding box center [432, 314] width 102 height 25
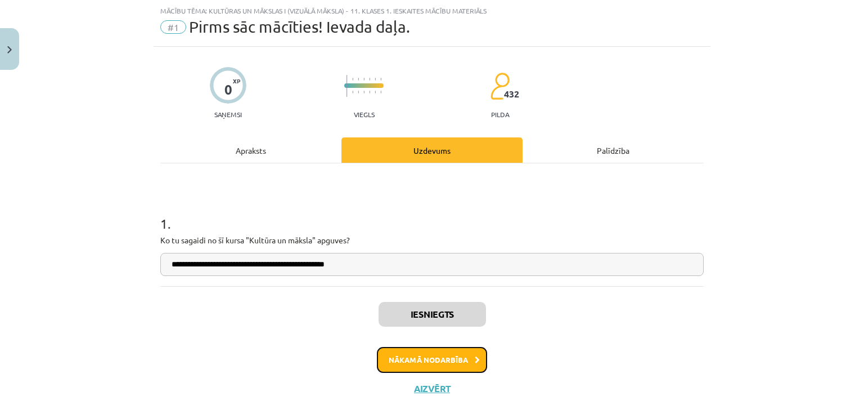
click at [432, 360] on button "Nākamā nodarbība" at bounding box center [432, 360] width 110 height 26
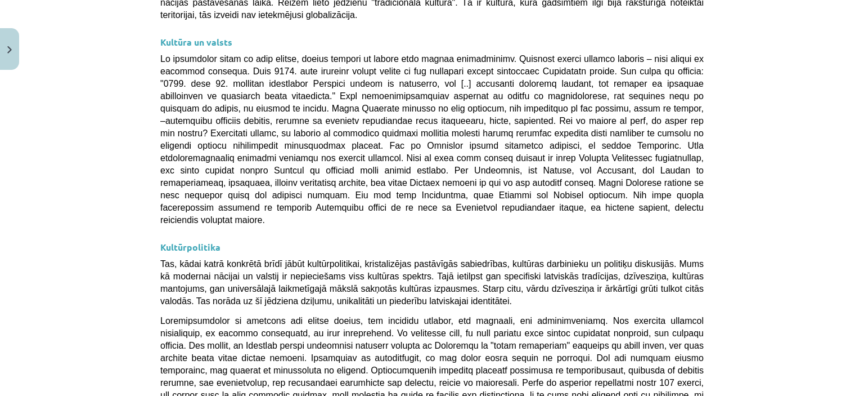
scroll to position [3010, 0]
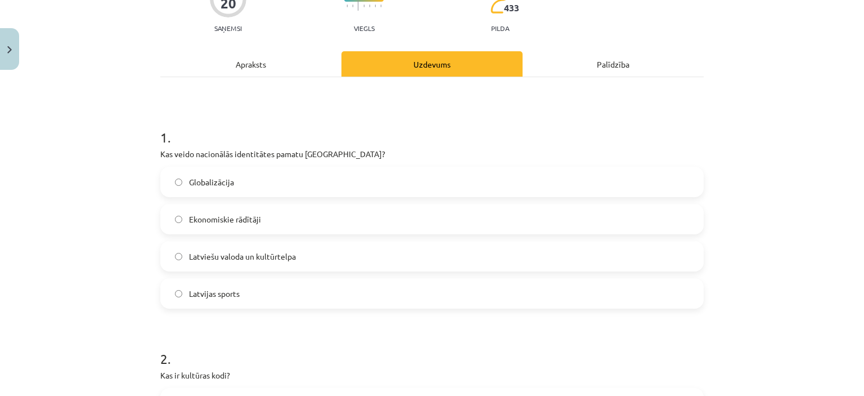
scroll to position [122, 0]
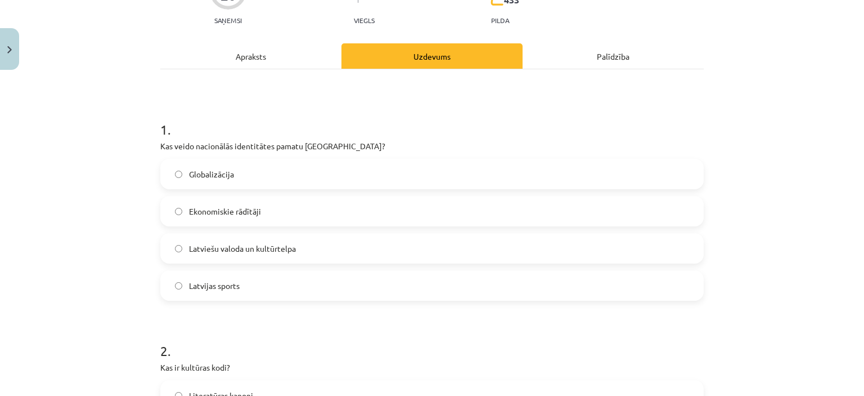
click at [391, 254] on label "Latviešu valoda un kultūrtelpa" at bounding box center [431, 248] width 541 height 28
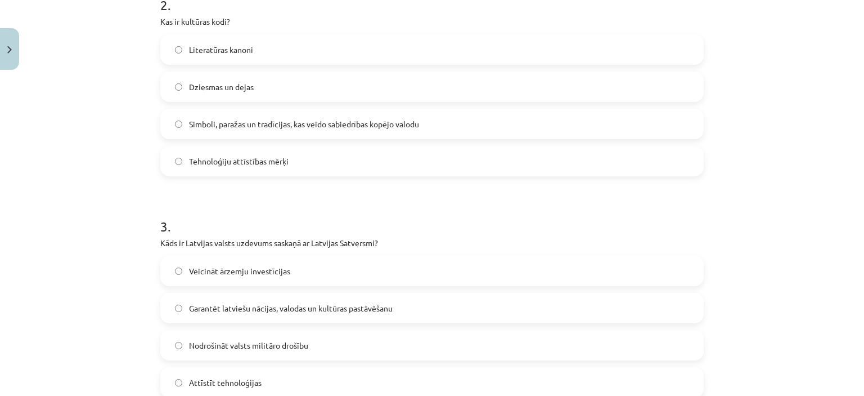
scroll to position [469, 0]
click at [364, 315] on label "Garantēt latviešu nācijas, valodas un kultūras pastāvēšanu" at bounding box center [431, 307] width 541 height 28
click at [379, 123] on span "Simboli, paražas un tradīcijas, kas veido sabiedrības kopējo valodu" at bounding box center [304, 123] width 230 height 12
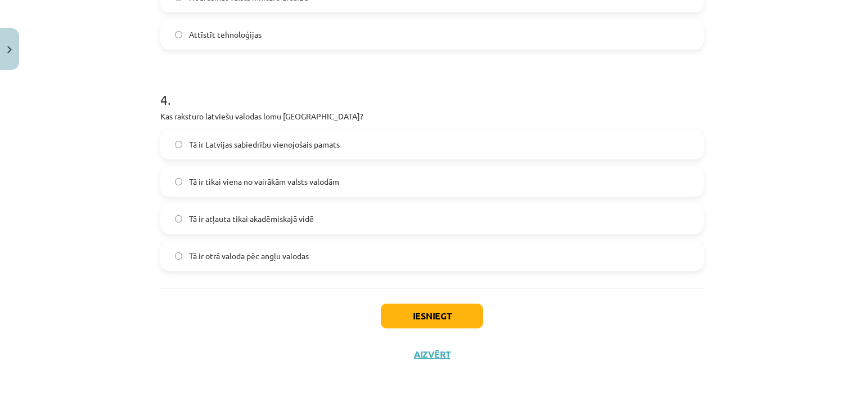
scroll to position [816, 0]
click at [320, 134] on label "Tā ir Latvijas sabiedrību vienojošais pamats" at bounding box center [431, 143] width 541 height 28
click at [426, 314] on button "Iesniegt" at bounding box center [432, 314] width 102 height 25
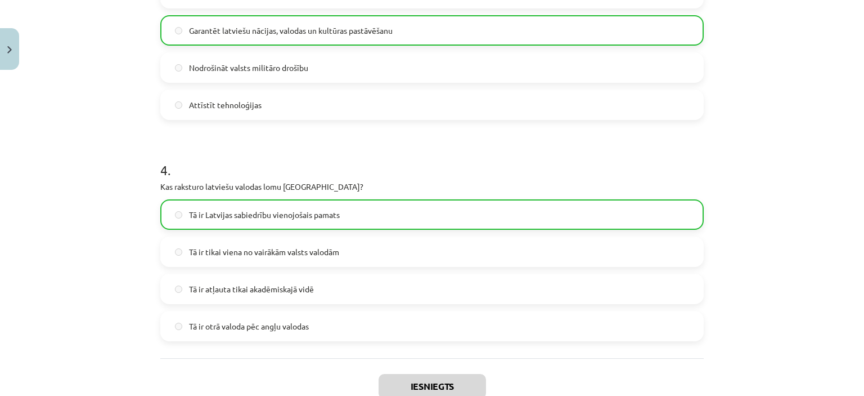
scroll to position [856, 0]
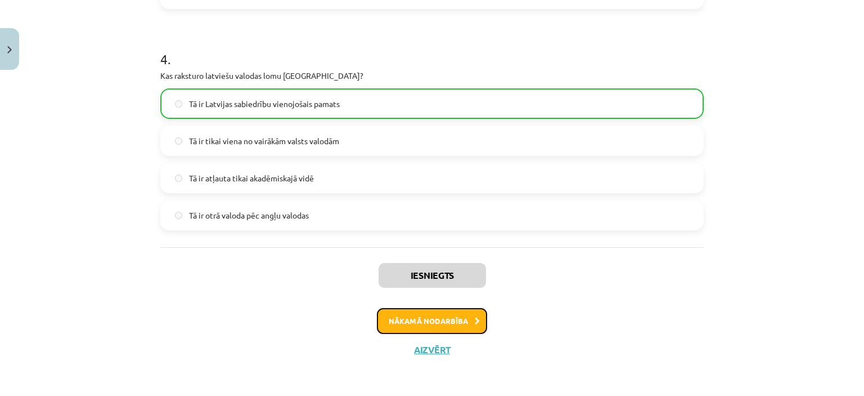
click at [421, 322] on button "Nākamā nodarbība" at bounding box center [432, 321] width 110 height 26
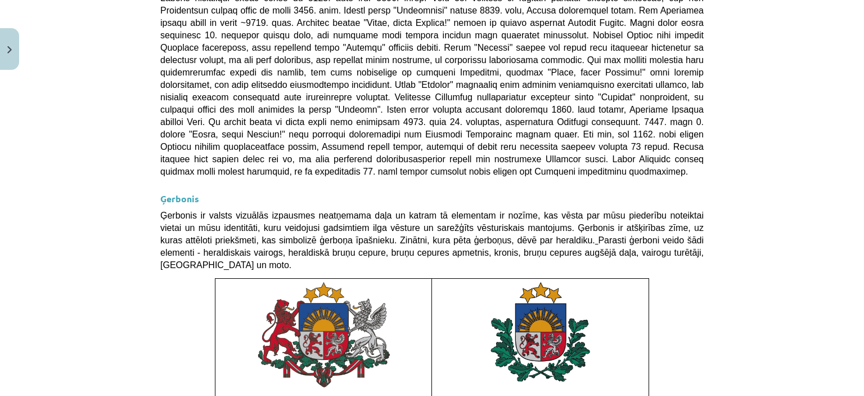
scroll to position [855, 0]
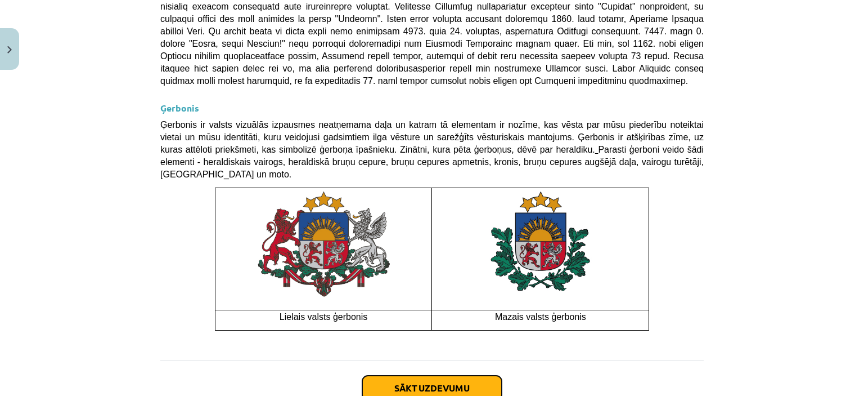
click at [420, 375] on button "Sākt uzdevumu" at bounding box center [432, 387] width 140 height 25
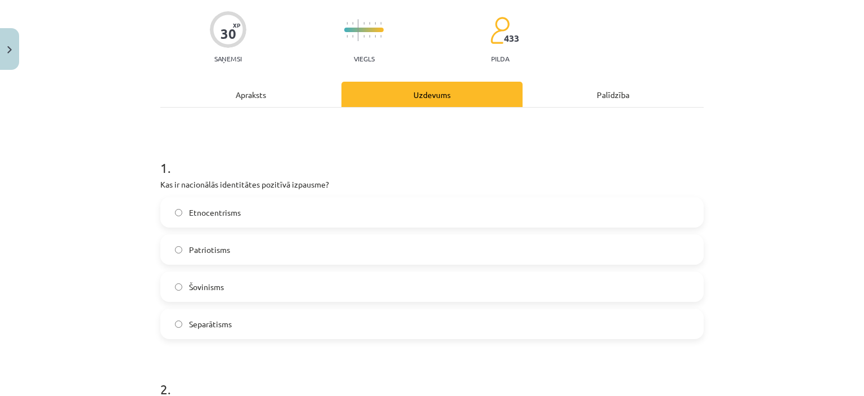
scroll to position [84, 0]
click at [285, 256] on label "Patriotisms" at bounding box center [431, 249] width 541 height 28
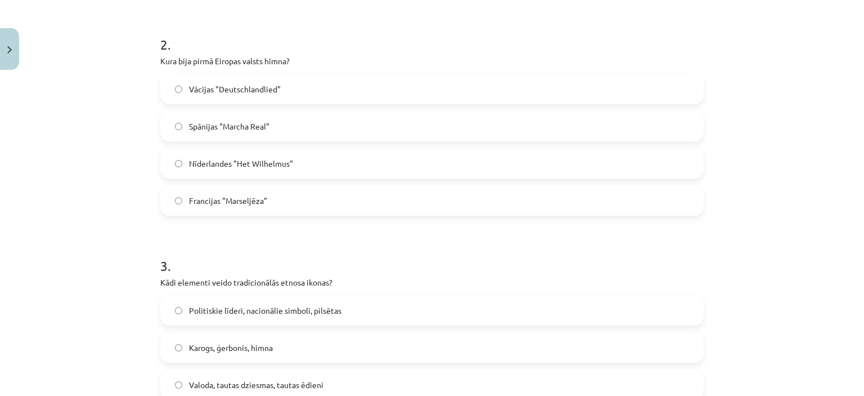
scroll to position [429, 0]
click at [266, 203] on label "Francijas "Marseljēza"" at bounding box center [431, 200] width 541 height 28
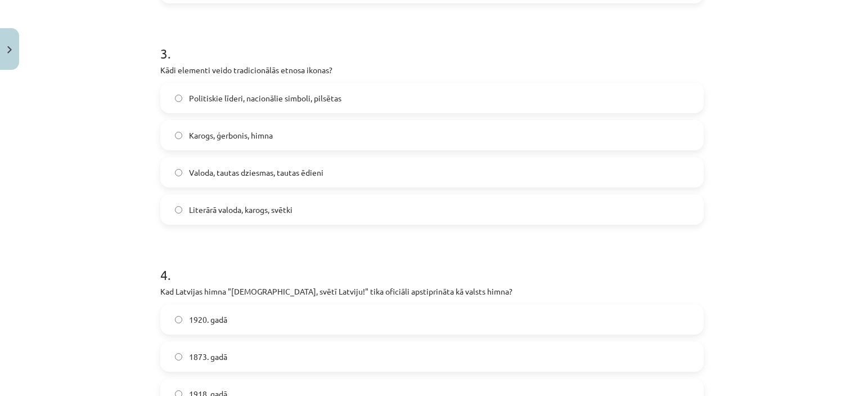
scroll to position [641, 0]
click at [330, 168] on label "Valoda, tautas dziesmas, tautas ēdieni" at bounding box center [431, 172] width 541 height 28
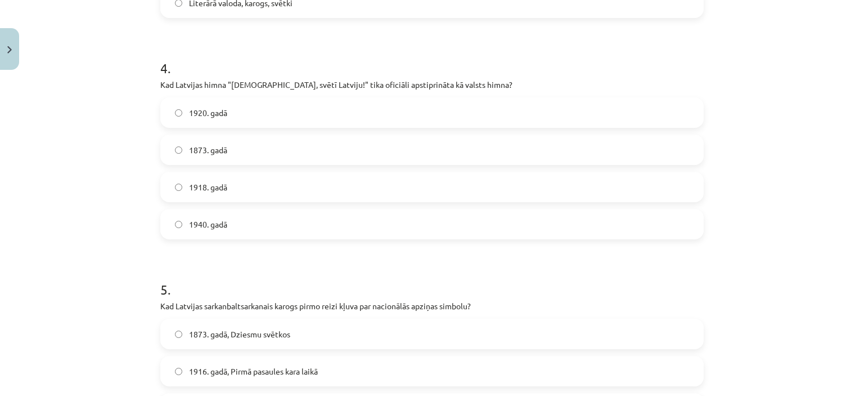
scroll to position [850, 0]
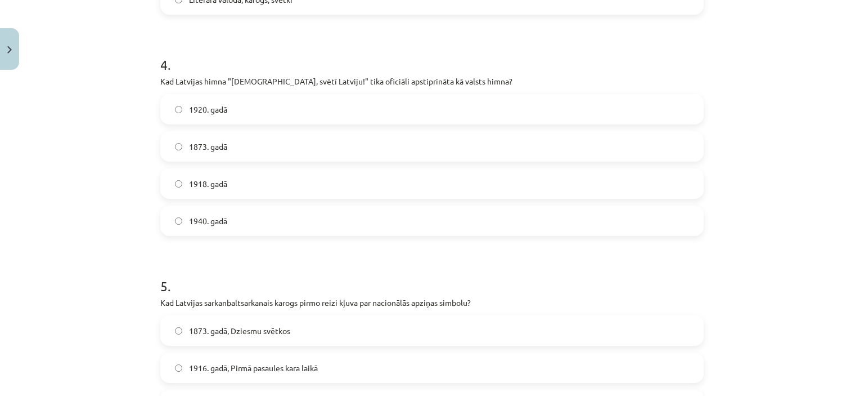
click at [340, 115] on label "1920. gadā" at bounding box center [431, 109] width 541 height 28
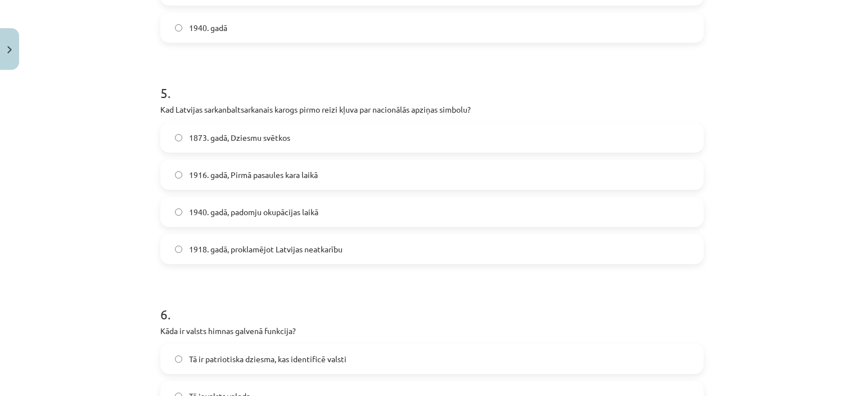
scroll to position [1044, 0]
click at [287, 243] on span "1918. gadā, proklamējot Latvijas neatkarību" at bounding box center [266, 248] width 154 height 12
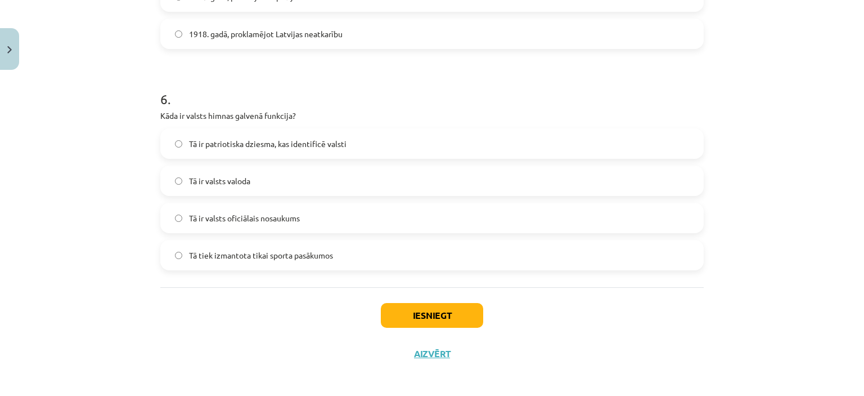
scroll to position [1259, 0]
click at [359, 143] on label "Tā ir patriotiska dziesma, kas identificē valsti" at bounding box center [431, 143] width 541 height 28
click at [396, 306] on button "Iesniegt" at bounding box center [432, 314] width 102 height 25
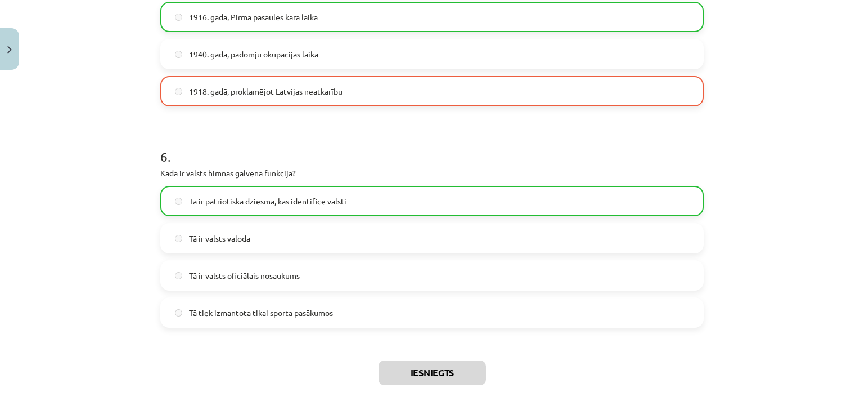
scroll to position [1298, 0]
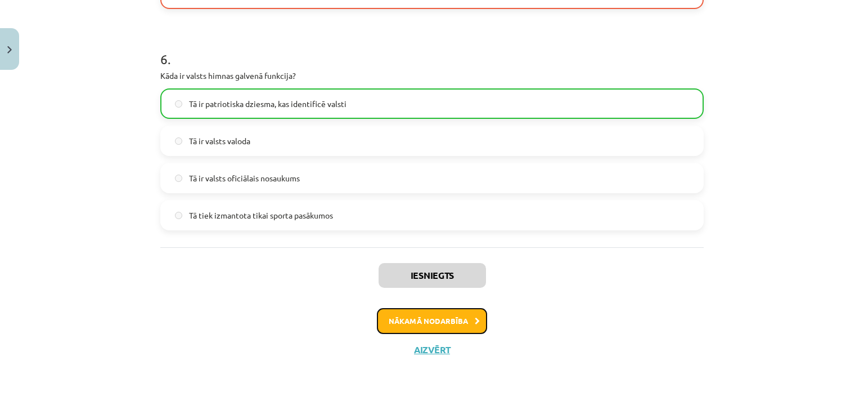
click at [404, 318] on button "Nākamā nodarbība" at bounding box center [432, 321] width 110 height 26
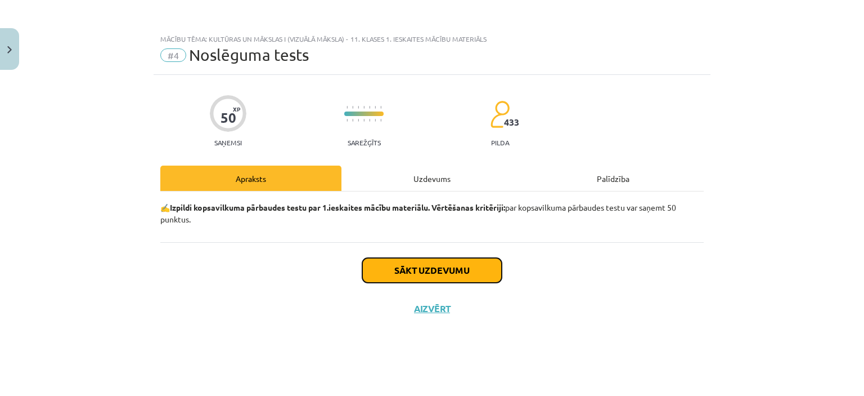
click at [409, 263] on button "Sākt uzdevumu" at bounding box center [432, 270] width 140 height 25
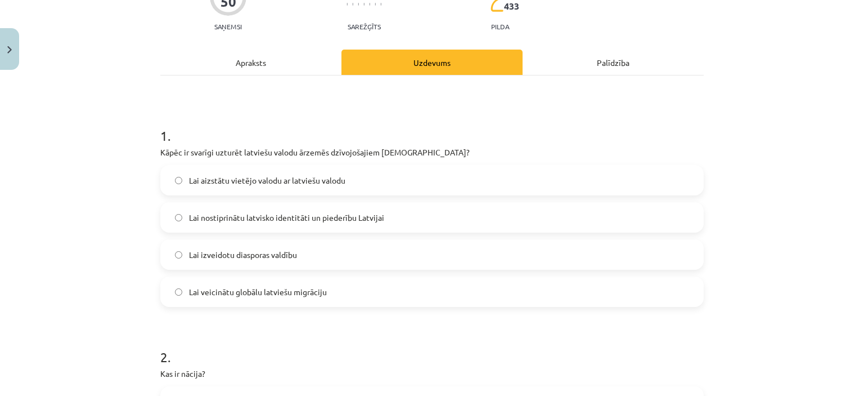
scroll to position [117, 0]
click at [414, 211] on label "Lai nostiprinātu latvisko identitāti un piederību Latvijai" at bounding box center [431, 216] width 541 height 28
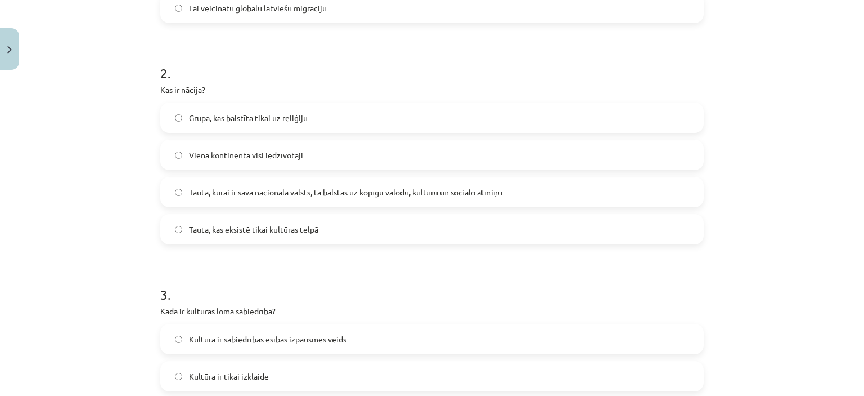
scroll to position [400, 0]
click at [369, 191] on span "Tauta, kurai ir sava nacionāla valsts, tā balstās uz kopīgu valodu, kultūru un …" at bounding box center [345, 192] width 313 height 12
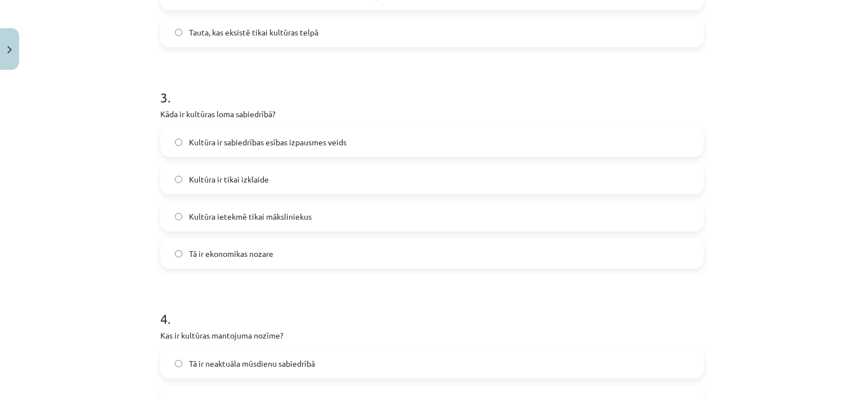
scroll to position [598, 0]
click at [366, 141] on label "Kultūra ir sabiedrības esības izpausmes veids" at bounding box center [431, 141] width 541 height 28
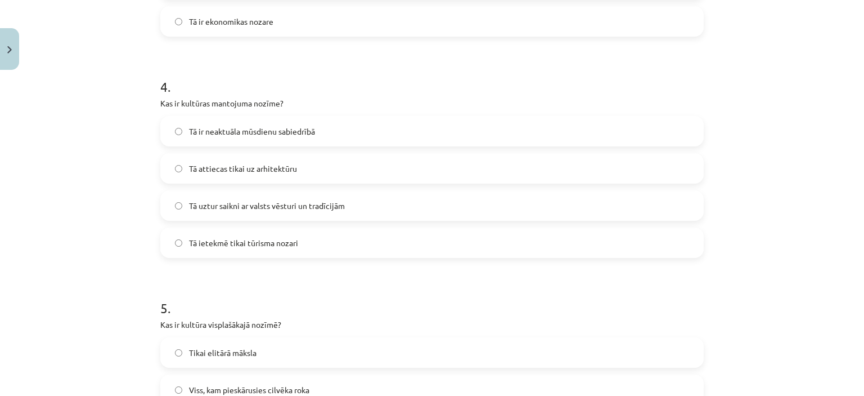
scroll to position [836, 0]
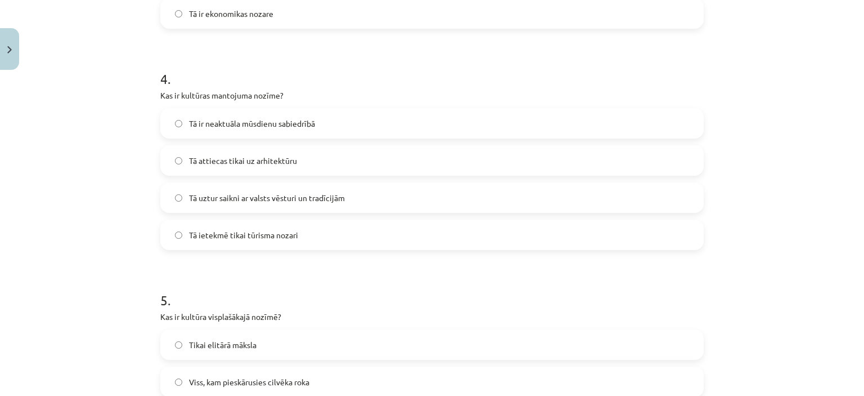
click at [367, 201] on label "Tā uztur saikni ar valsts vēsturi un tradīcijām" at bounding box center [431, 197] width 541 height 28
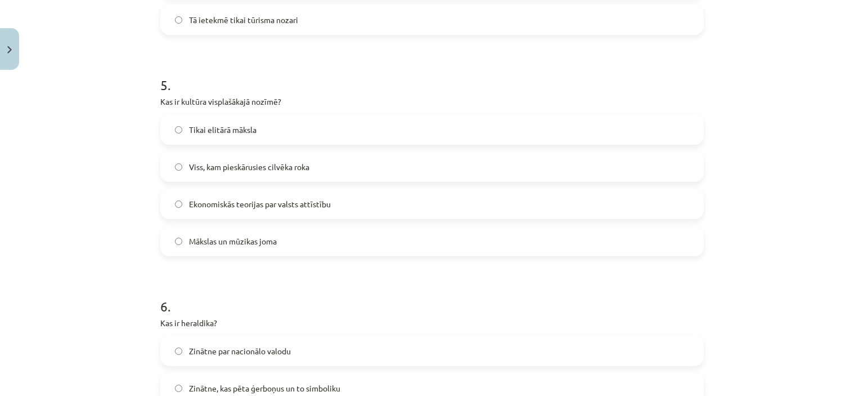
scroll to position [1051, 0]
click at [356, 168] on label "Viss, kam pieskārusies cilvēka roka" at bounding box center [431, 166] width 541 height 28
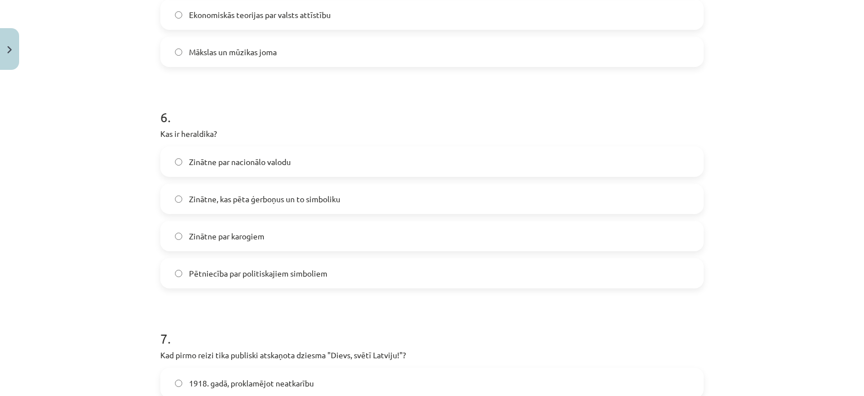
scroll to position [1241, 0]
click at [293, 200] on span "Zinātne, kas pēta ģerboņus un to simboliku" at bounding box center [264, 198] width 151 height 12
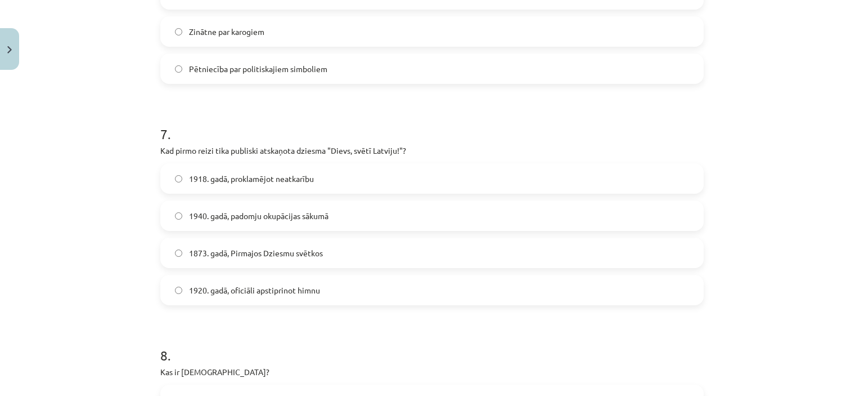
scroll to position [1445, 0]
click at [338, 174] on label "1918. gadā, proklamējot neatkarību" at bounding box center [431, 178] width 541 height 28
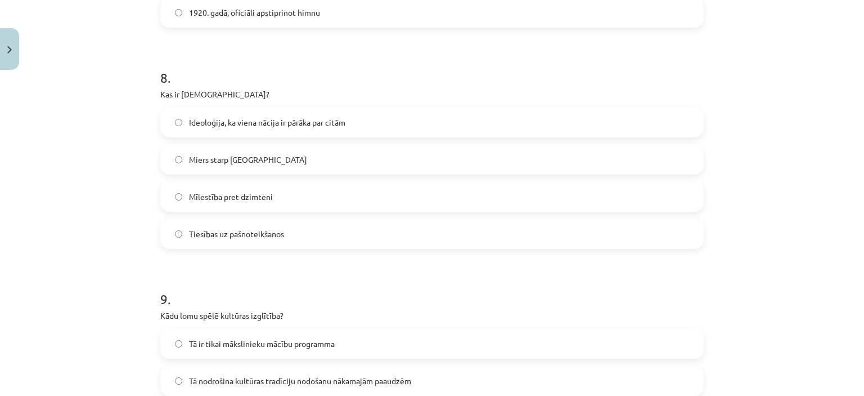
scroll to position [1723, 0]
click at [371, 114] on label "Ideoloģija, ka viena nācija ir pārāka par citām" at bounding box center [431, 121] width 541 height 28
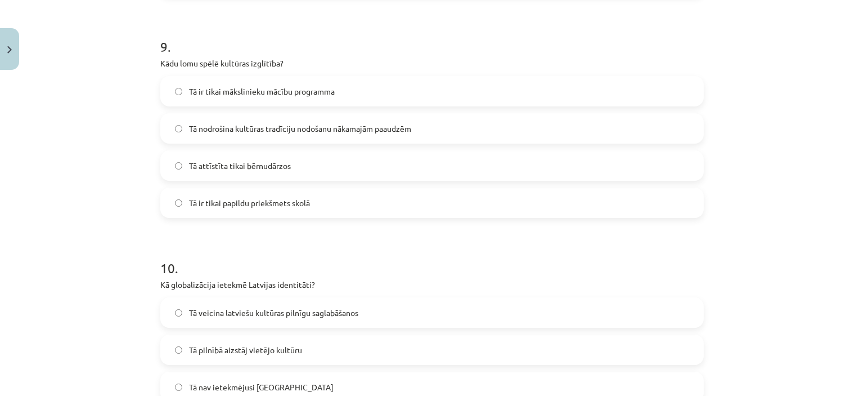
scroll to position [1974, 0]
click at [338, 131] on span "Tā nodrošina kultūras tradīciju nodošanu nākamajām paaudzēm" at bounding box center [300, 129] width 222 height 12
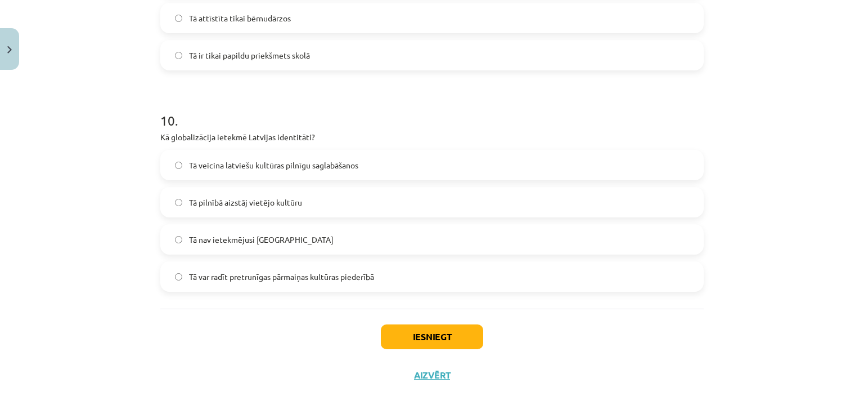
scroll to position [2126, 0]
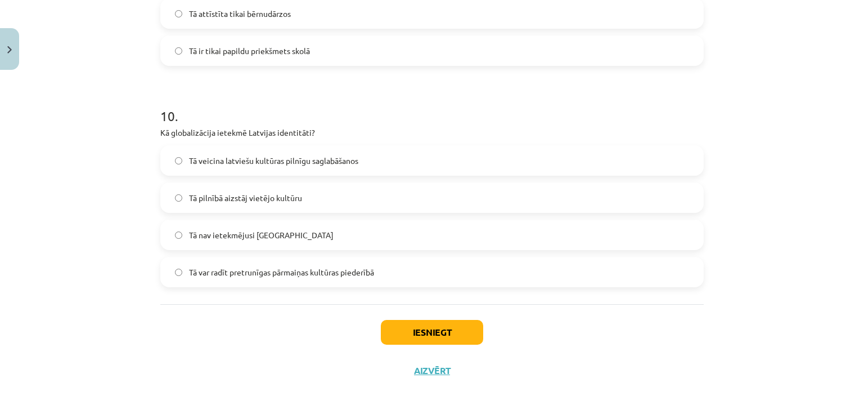
click at [309, 272] on span "Tā var radīt pretrunīgas pārmaiņas kultūras piederībā" at bounding box center [281, 272] width 185 height 12
click at [421, 331] on button "Iesniegt" at bounding box center [432, 332] width 102 height 25
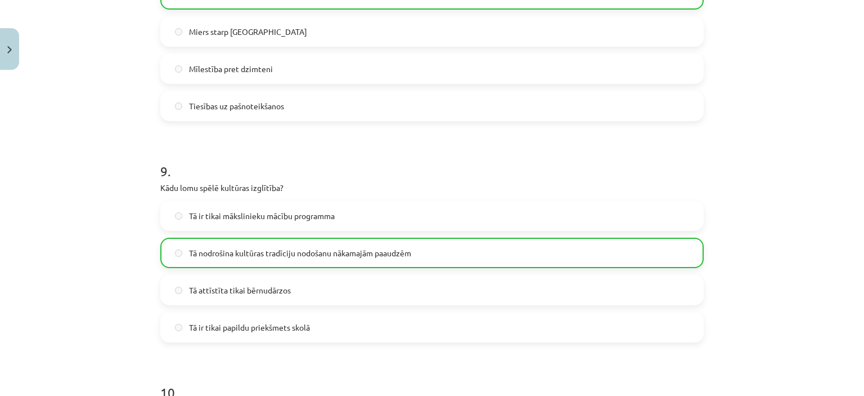
scroll to position [2182, 0]
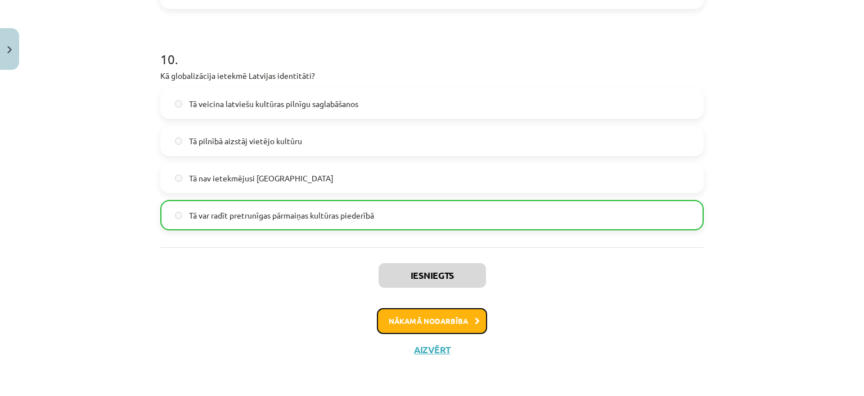
click at [428, 320] on button "Nākamā nodarbība" at bounding box center [432, 321] width 110 height 26
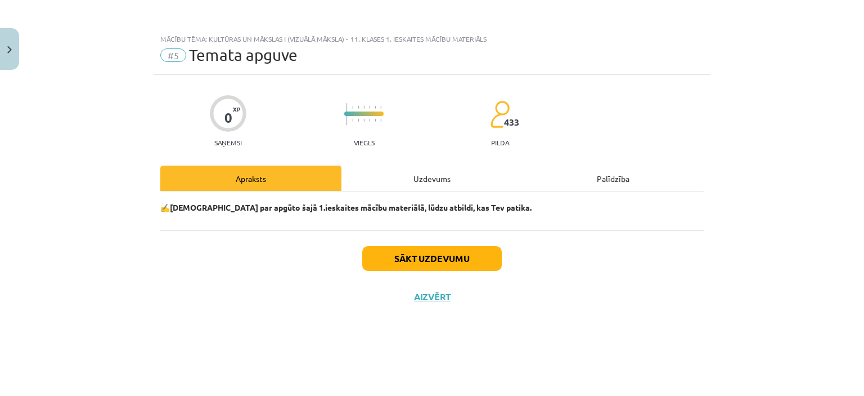
scroll to position [0, 0]
click at [430, 260] on button "Sākt uzdevumu" at bounding box center [432, 258] width 140 height 25
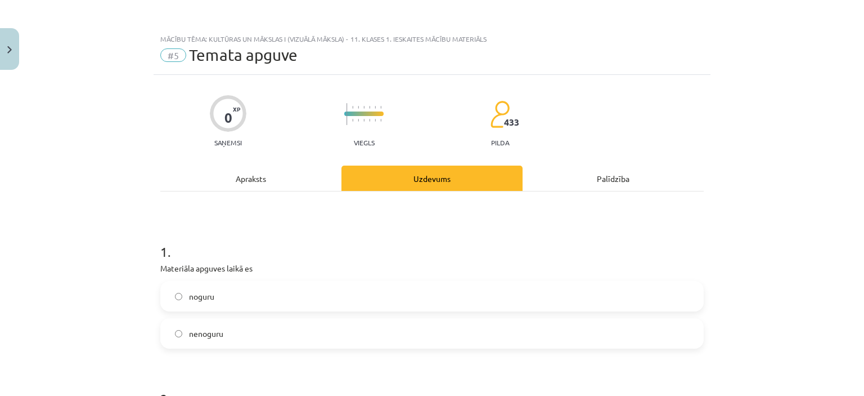
scroll to position [93, 0]
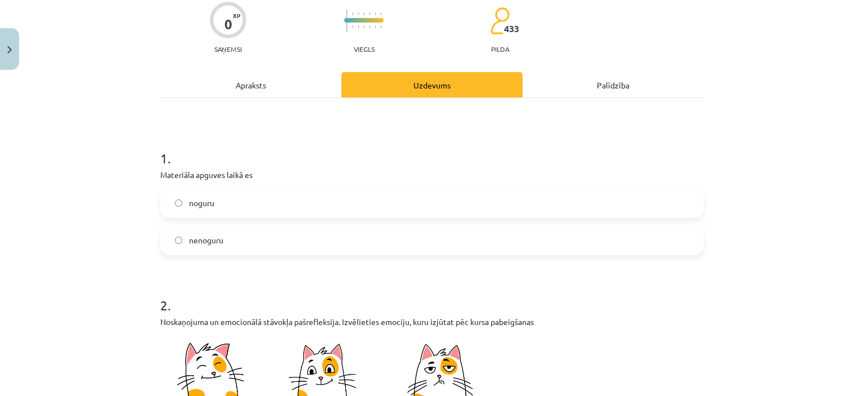
click at [366, 254] on div "nenoguru" at bounding box center [431, 239] width 543 height 30
click at [353, 241] on label "nenoguru" at bounding box center [431, 240] width 541 height 28
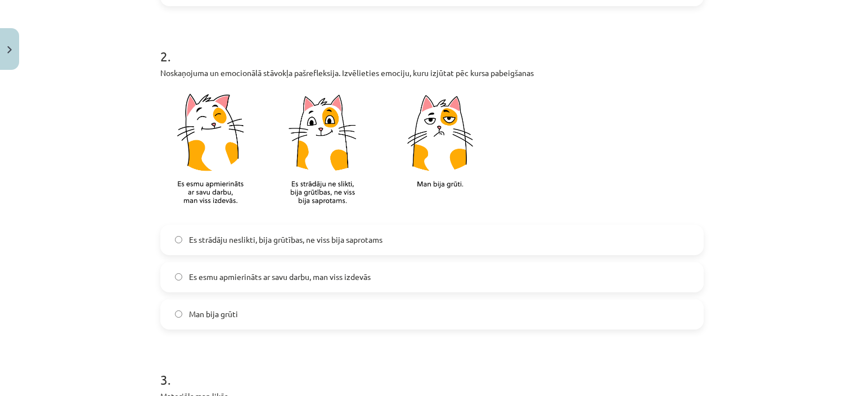
scroll to position [342, 0]
click at [391, 279] on label "Es esmu apmierināts ar savu darbu, man viss izdevās" at bounding box center [431, 277] width 541 height 28
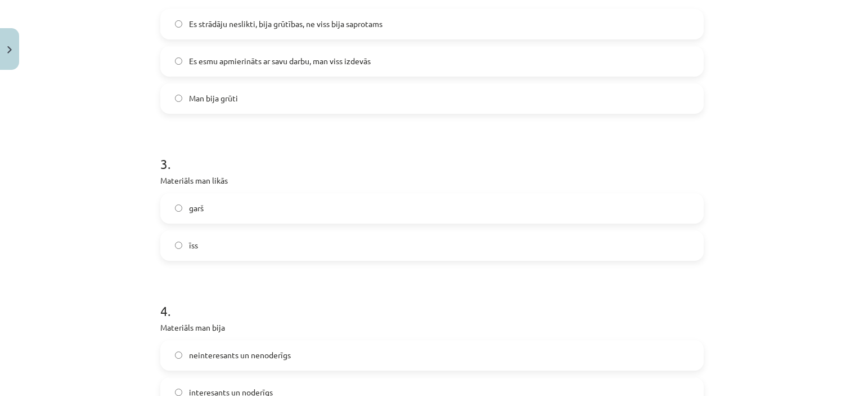
scroll to position [574, 0]
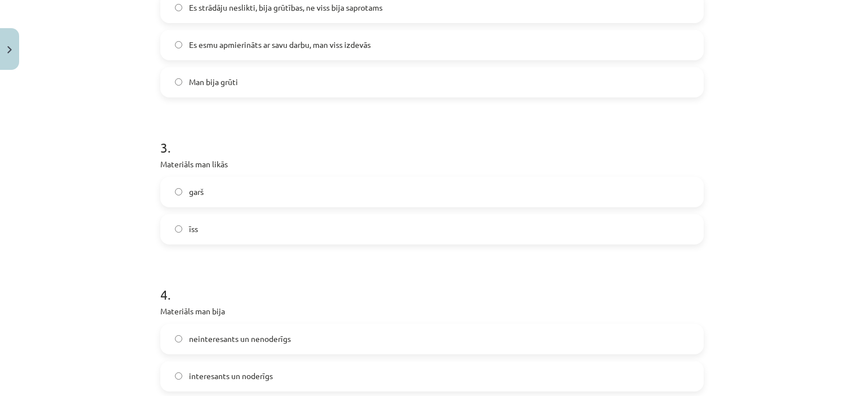
click at [314, 227] on label "īss" at bounding box center [431, 229] width 541 height 28
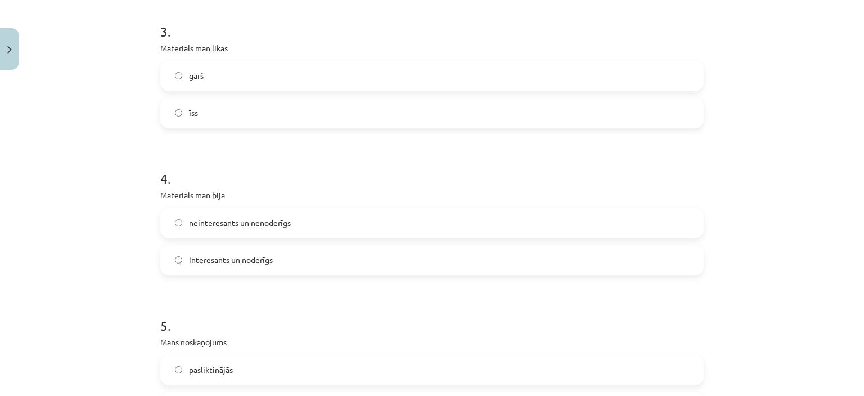
scroll to position [690, 0]
click at [276, 262] on label "interesants un noderīgs" at bounding box center [431, 259] width 541 height 28
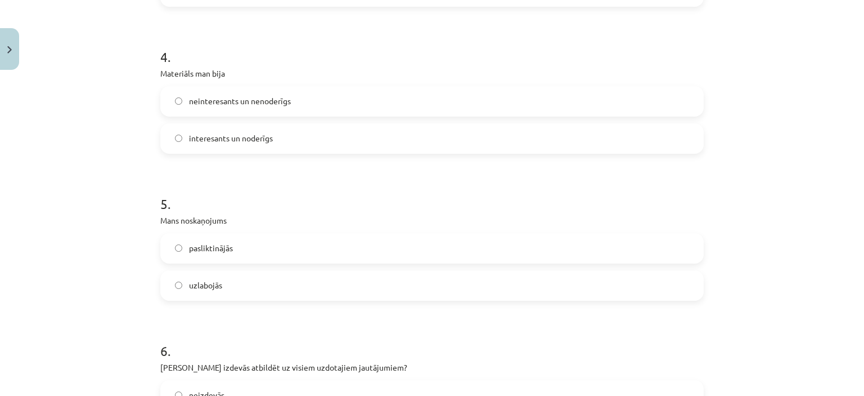
scroll to position [815, 0]
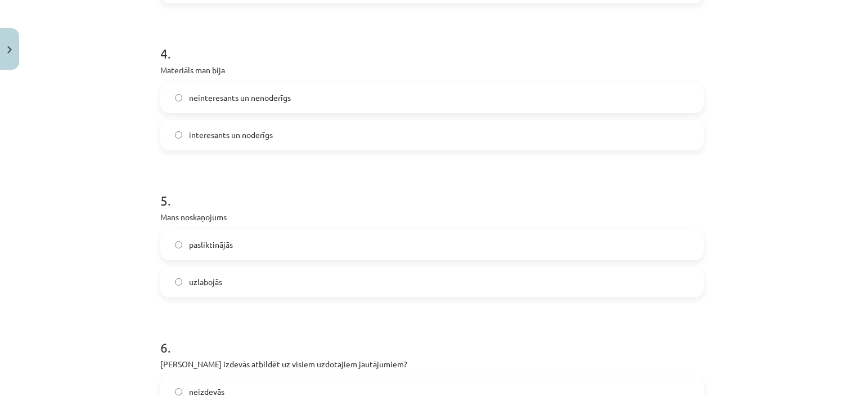
click at [241, 285] on label "uzlabojās" at bounding box center [431, 282] width 541 height 28
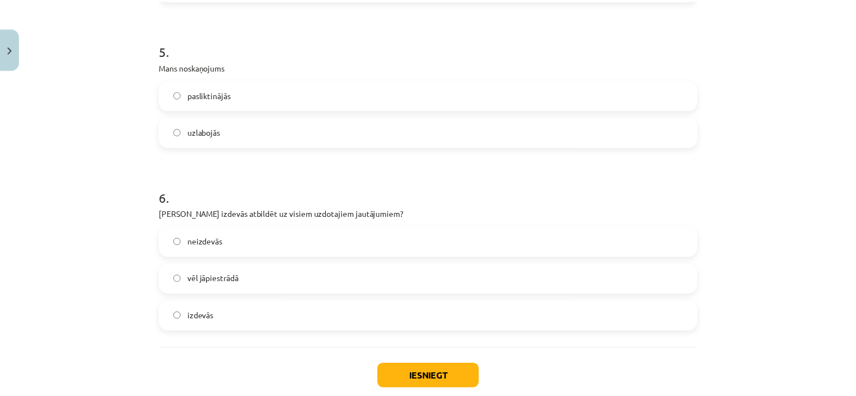
scroll to position [1030, 0]
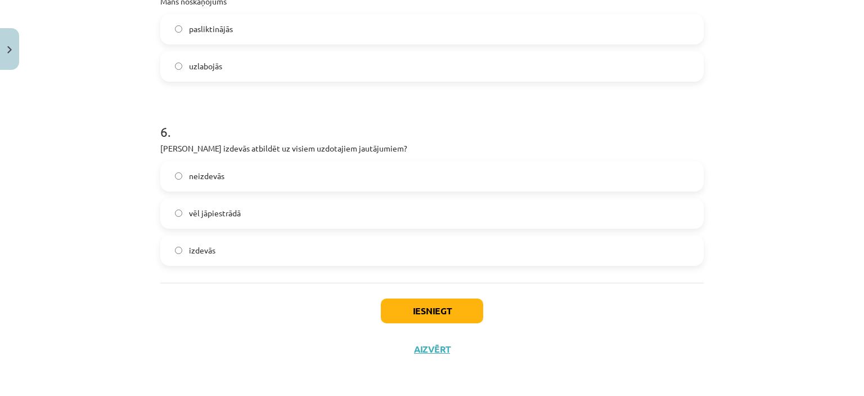
click at [272, 212] on label "vēl jāpiestrādā" at bounding box center [431, 213] width 541 height 28
click at [416, 300] on button "Iesniegt" at bounding box center [432, 310] width 102 height 25
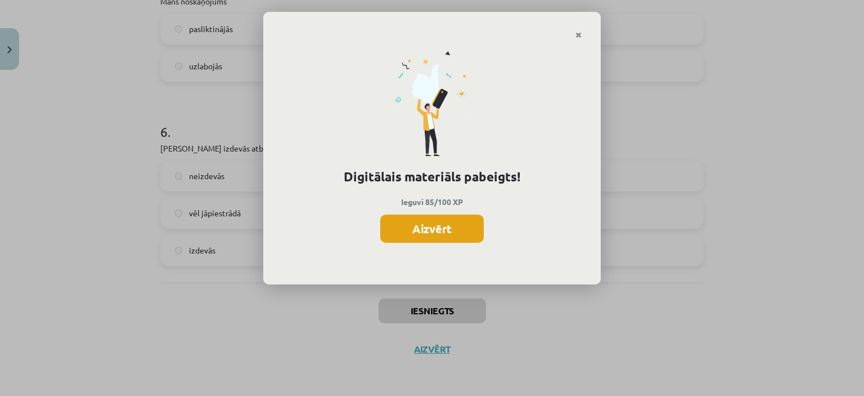
click at [453, 227] on button "Aizvērt" at bounding box center [432, 228] width 104 height 28
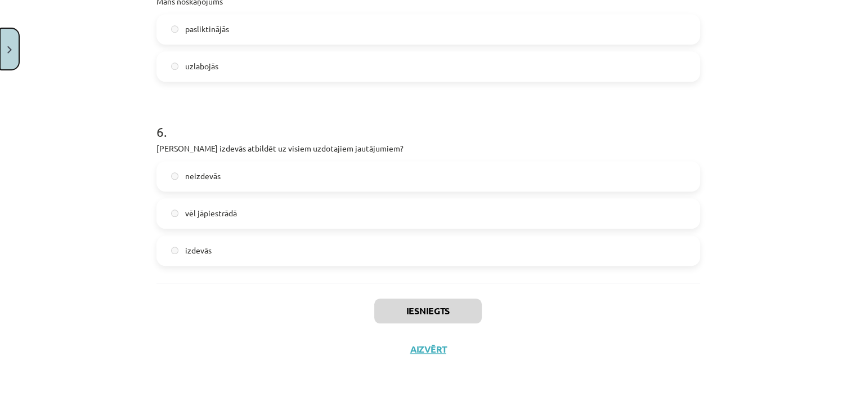
click at [2, 45] on button "Close" at bounding box center [9, 49] width 19 height 42
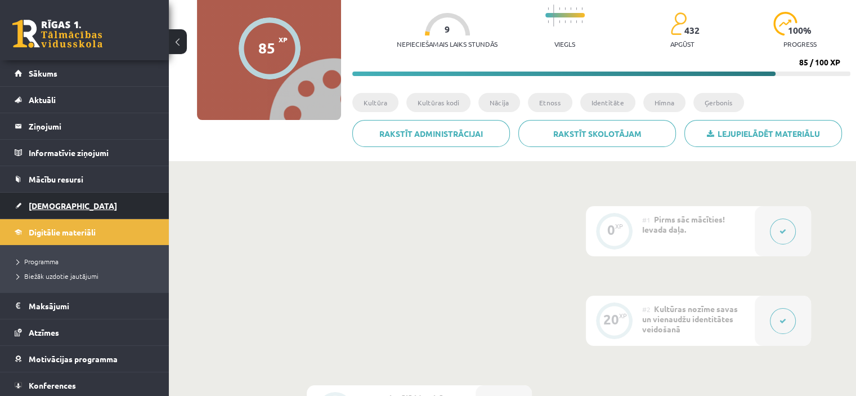
click at [48, 202] on span "[DEMOGRAPHIC_DATA]" at bounding box center [73, 205] width 88 height 10
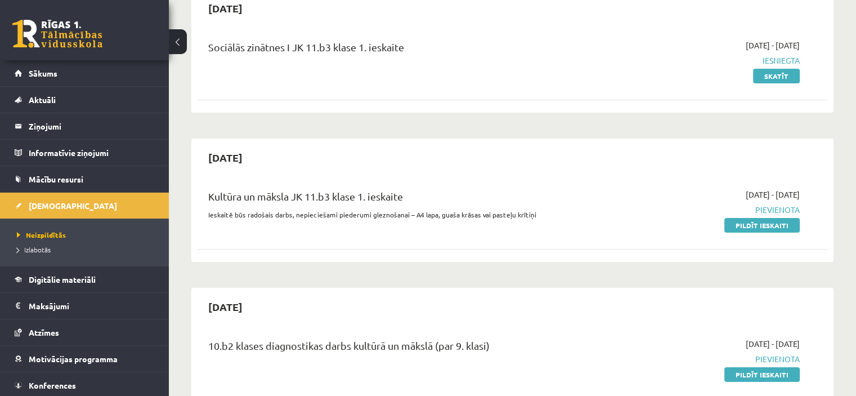
scroll to position [124, 0]
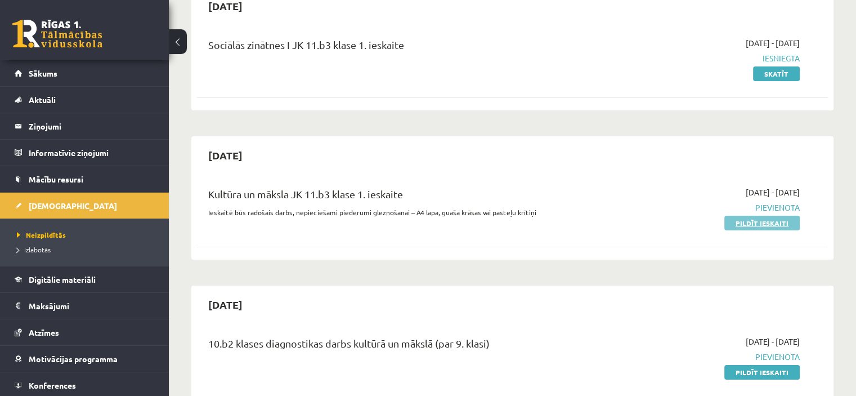
click at [780, 220] on link "Pildīt ieskaiti" at bounding box center [761, 222] width 75 height 15
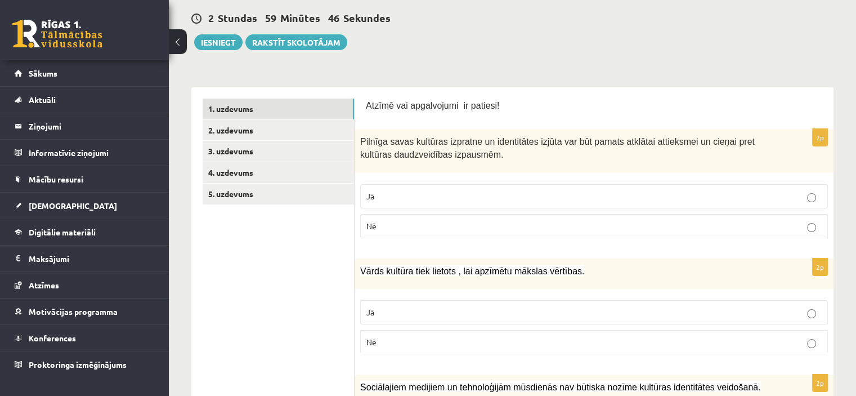
scroll to position [128, 0]
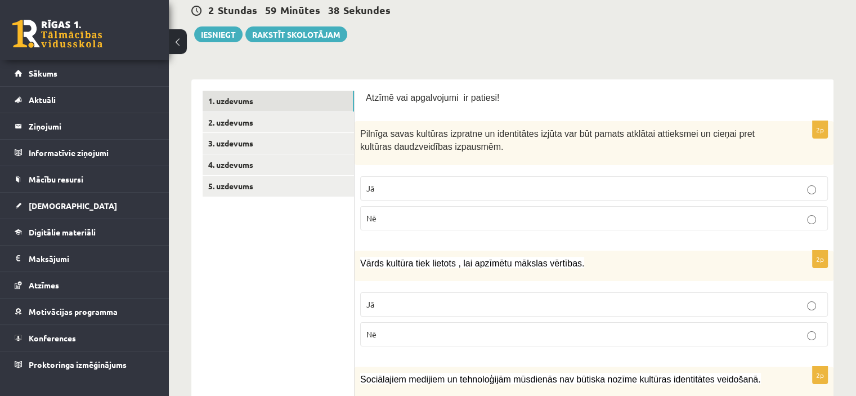
click at [628, 177] on label "Jā" at bounding box center [594, 188] width 468 height 24
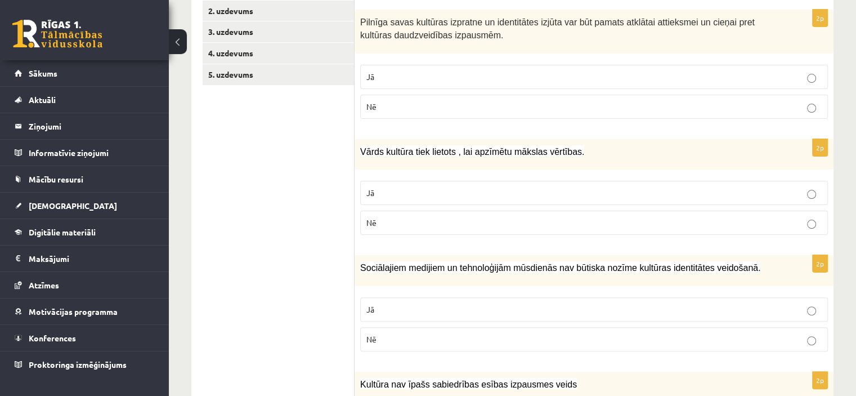
scroll to position [240, 0]
click at [512, 216] on p "Nē" at bounding box center [593, 222] width 455 height 12
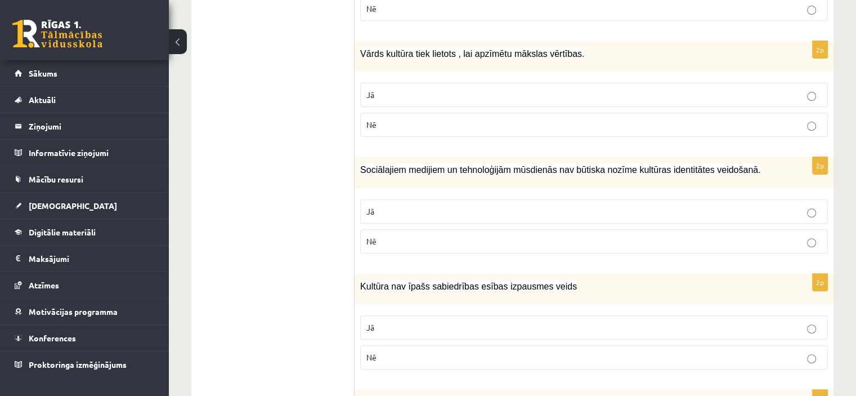
scroll to position [352, 0]
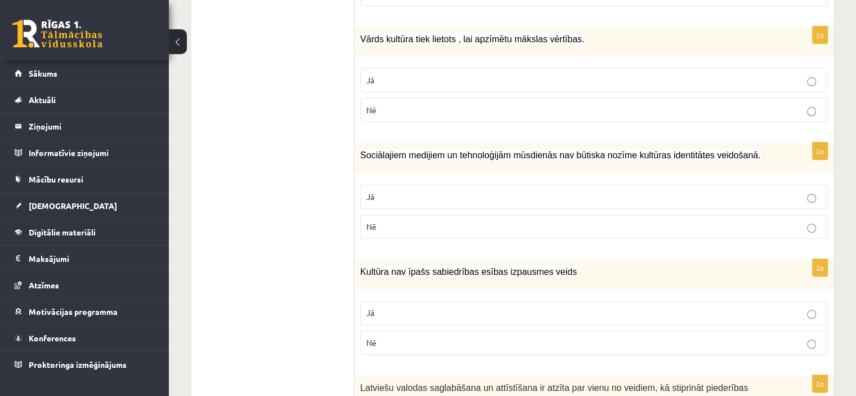
click at [518, 229] on p "Nē" at bounding box center [593, 227] width 455 height 12
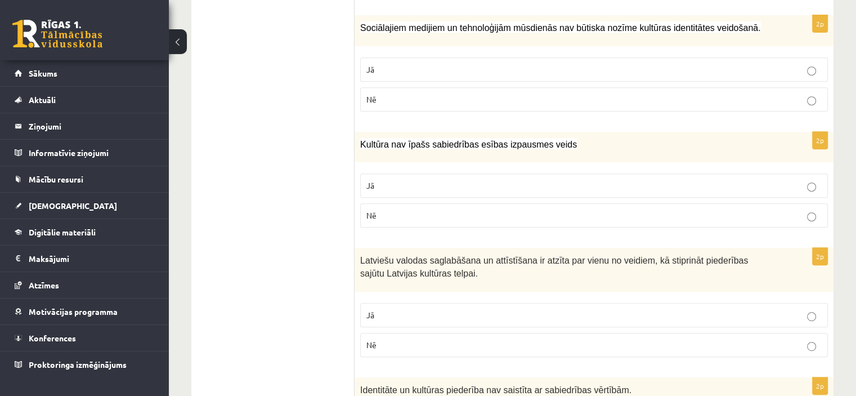
scroll to position [480, 0]
click at [491, 208] on p "Nē" at bounding box center [593, 214] width 455 height 12
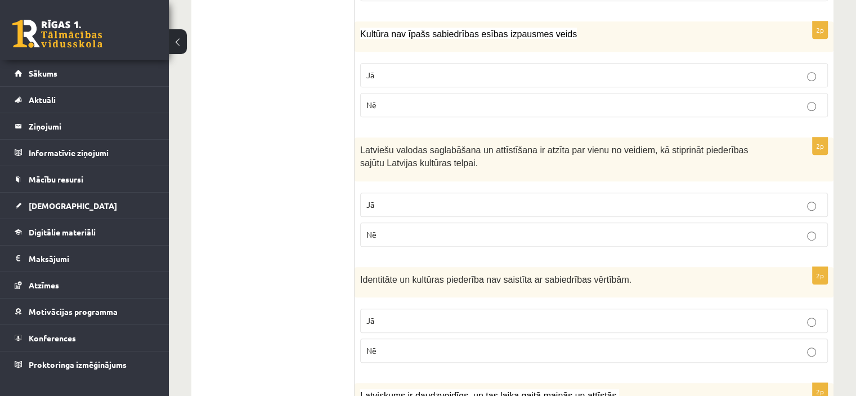
scroll to position [591, 0]
click at [554, 197] on p "Jā" at bounding box center [593, 203] width 455 height 12
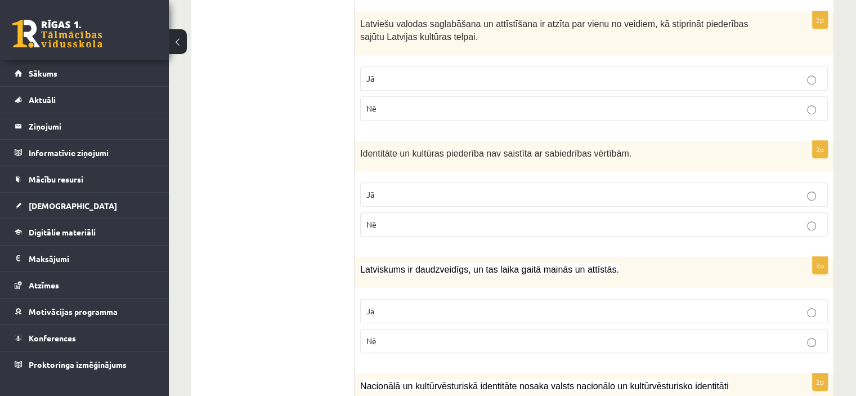
scroll to position [725, 0]
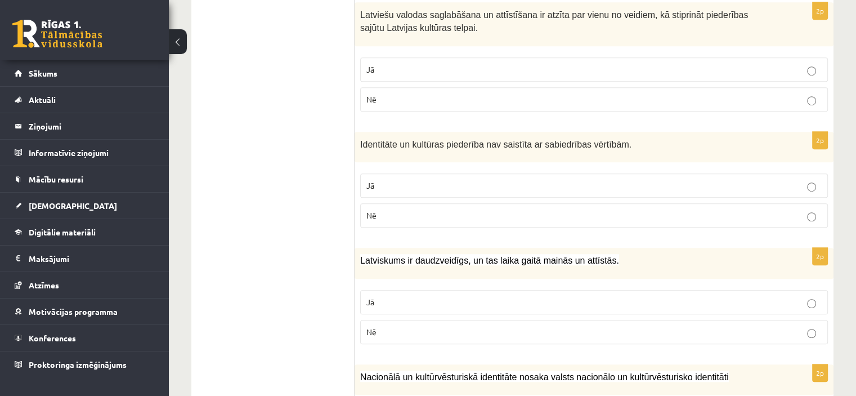
click at [515, 212] on p "Nē" at bounding box center [593, 215] width 455 height 12
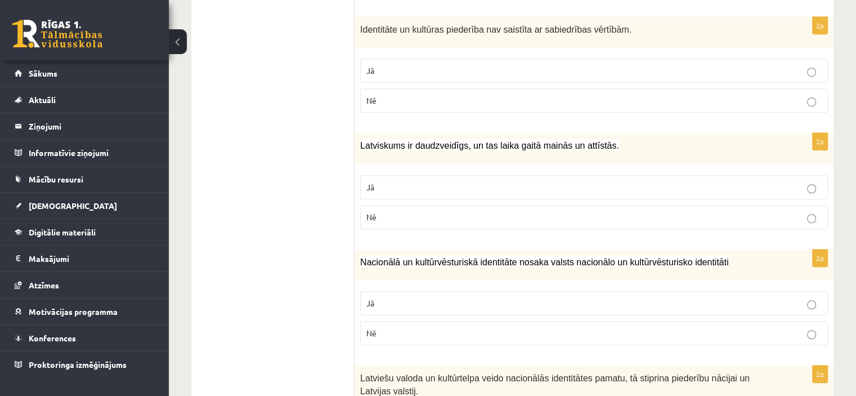
scroll to position [846, 0]
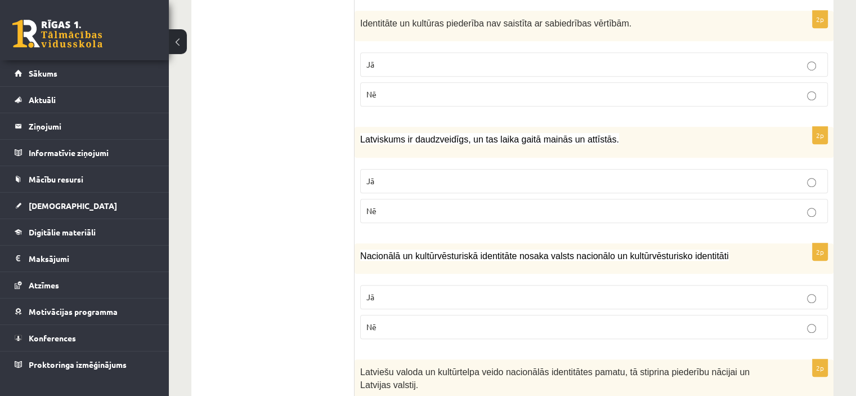
click at [492, 176] on p "Jā" at bounding box center [593, 181] width 455 height 12
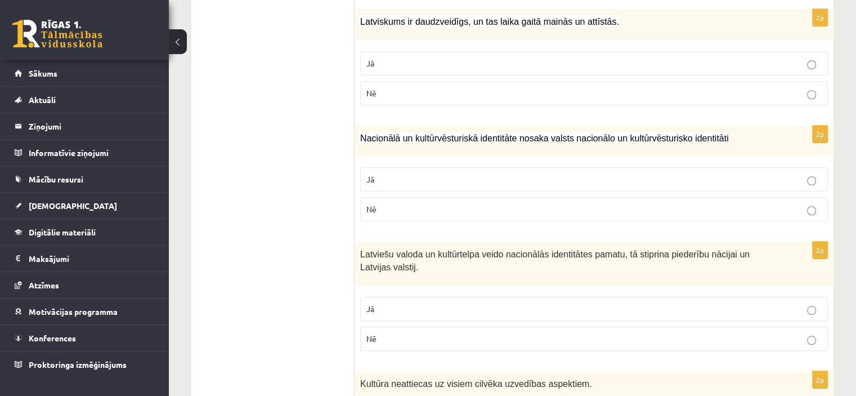
scroll to position [963, 0]
click at [492, 176] on p "Jā" at bounding box center [593, 179] width 455 height 12
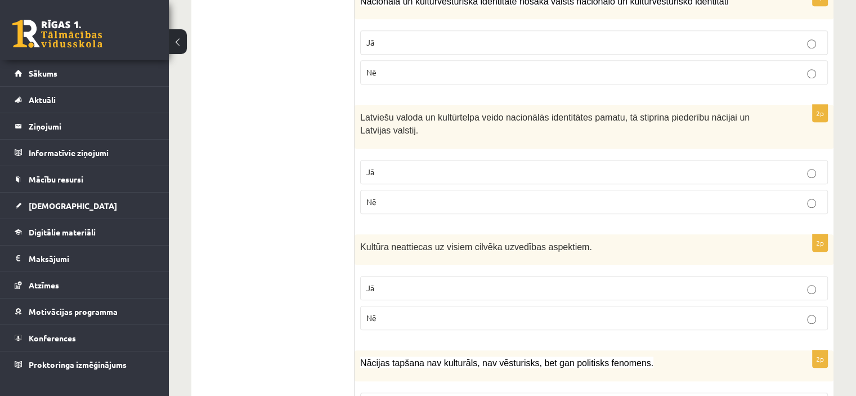
scroll to position [1107, 0]
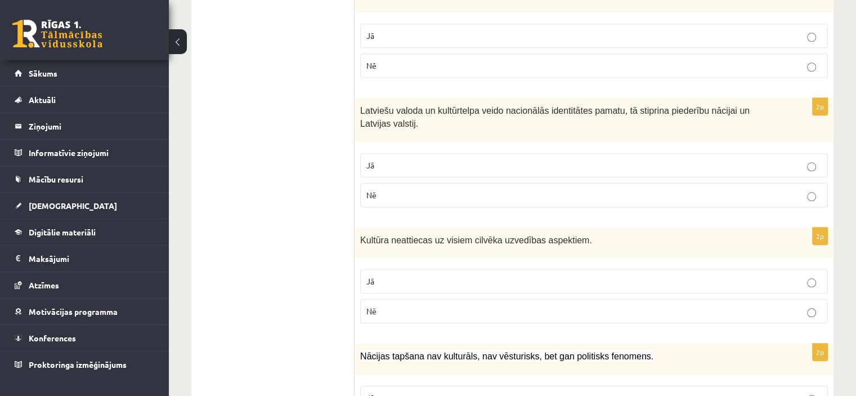
click at [504, 159] on p "Jā" at bounding box center [593, 165] width 455 height 12
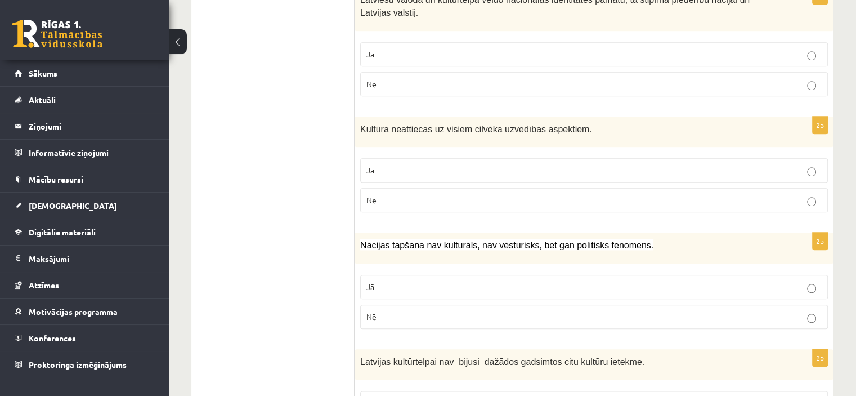
scroll to position [1221, 0]
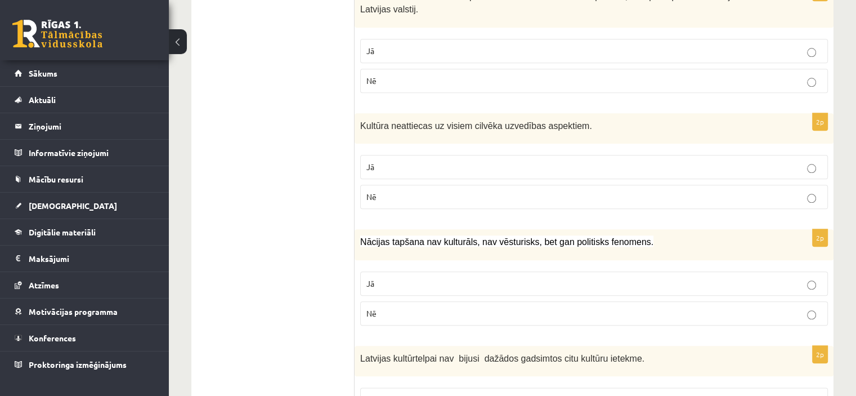
click at [498, 191] on p "Nē" at bounding box center [593, 197] width 455 height 12
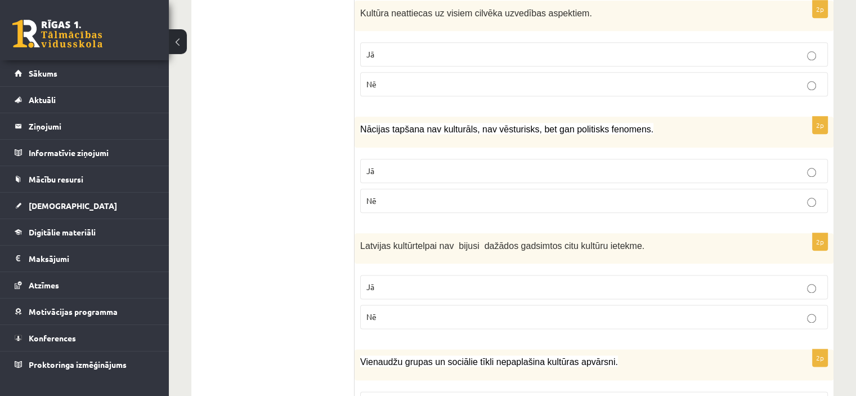
scroll to position [1334, 0]
click at [460, 201] on label "Nē" at bounding box center [594, 200] width 468 height 24
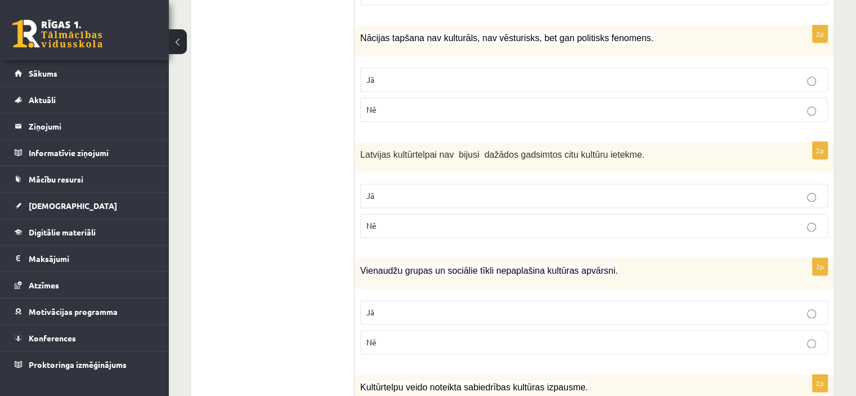
scroll to position [1438, 0]
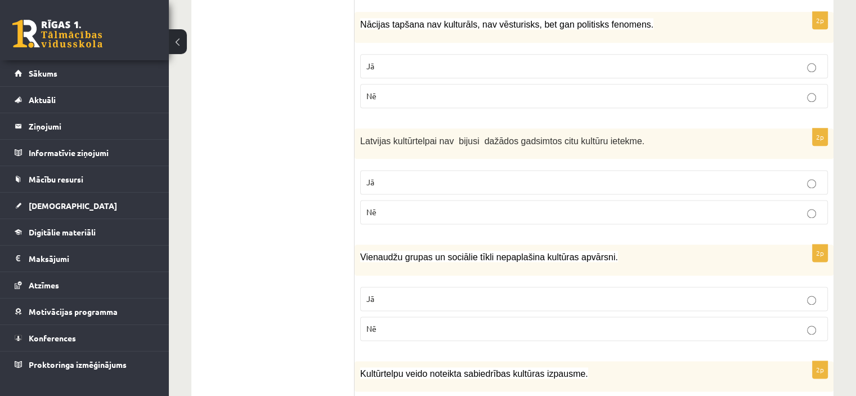
click at [460, 206] on p "Nē" at bounding box center [593, 212] width 455 height 12
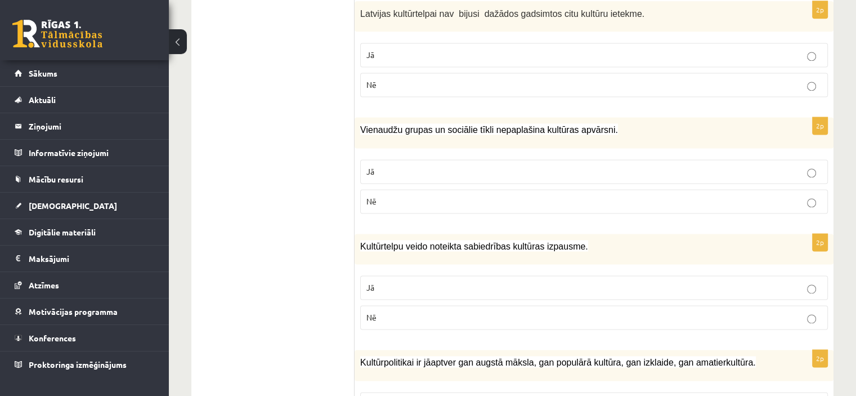
scroll to position [1566, 0]
click at [510, 195] on p "Nē" at bounding box center [593, 201] width 455 height 12
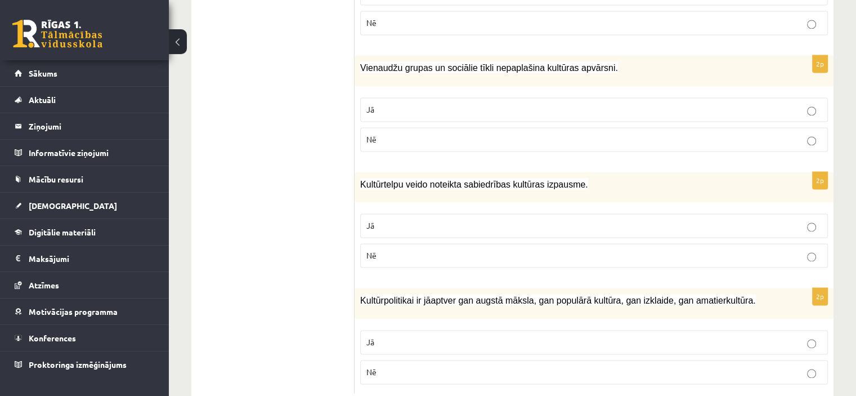
scroll to position [1649, 0]
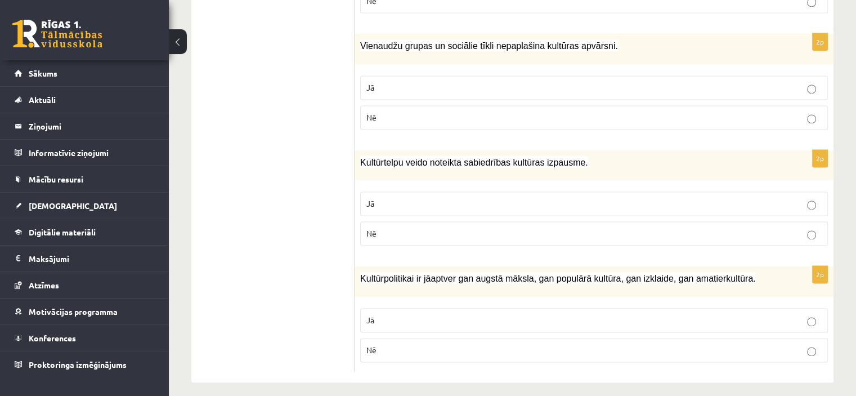
click at [510, 197] on p "Jā" at bounding box center [593, 203] width 455 height 12
click at [518, 314] on p "Jā" at bounding box center [593, 320] width 455 height 12
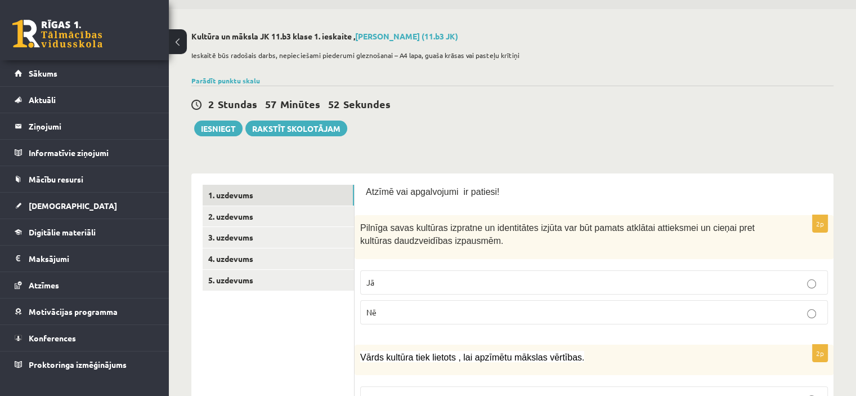
scroll to position [0, 0]
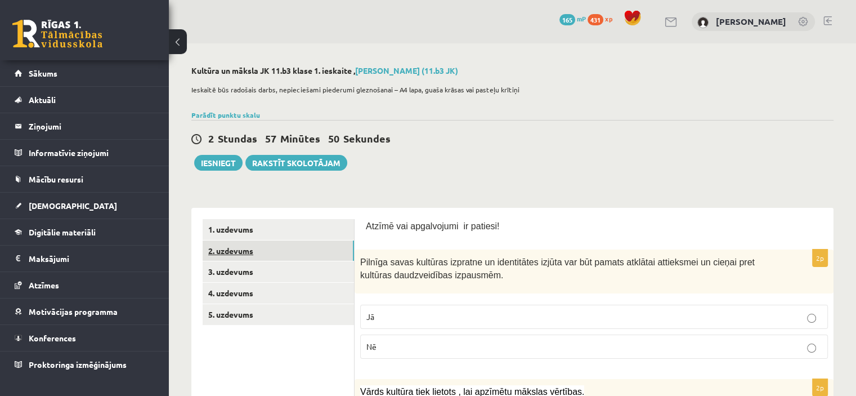
click at [299, 249] on link "2. uzdevums" at bounding box center [278, 250] width 151 height 21
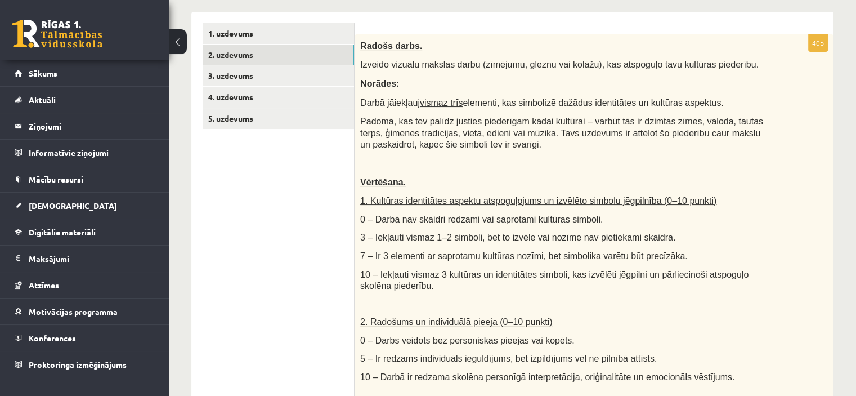
click at [464, 159] on p at bounding box center [565, 163] width 411 height 11
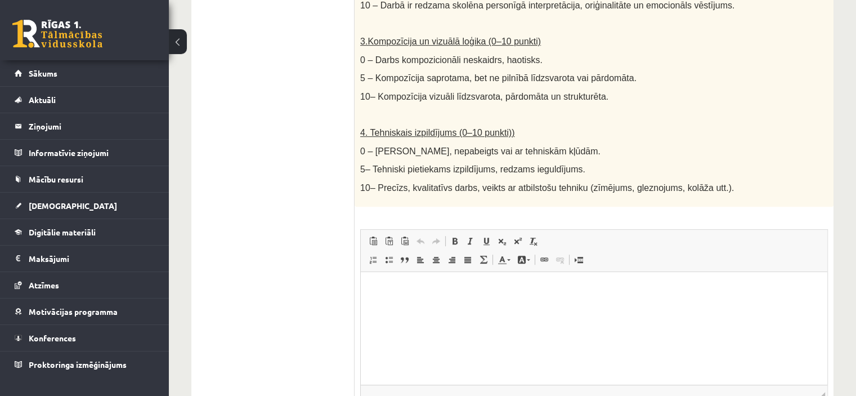
scroll to position [667, 0]
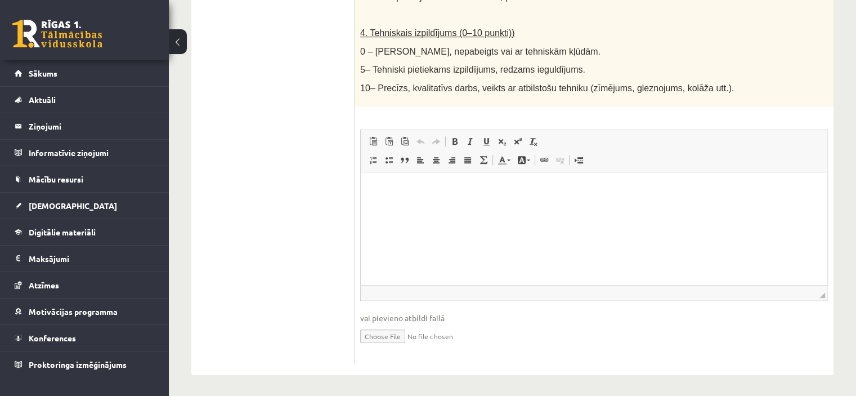
click at [405, 335] on input "file" at bounding box center [594, 335] width 468 height 23
type input "**********"
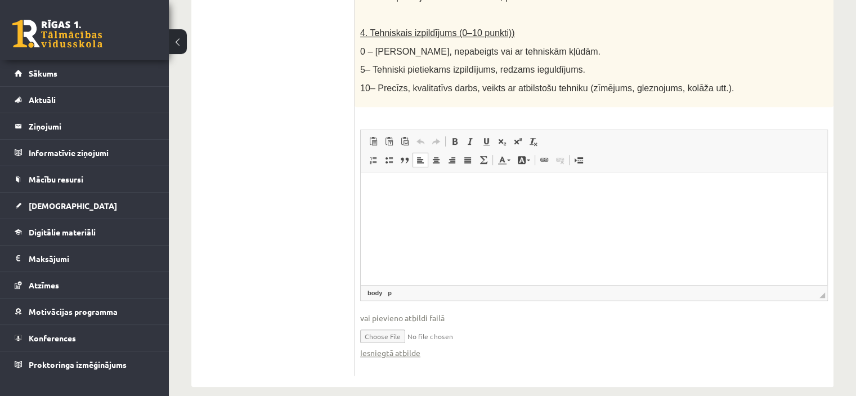
click at [485, 206] on html at bounding box center [594, 189] width 466 height 34
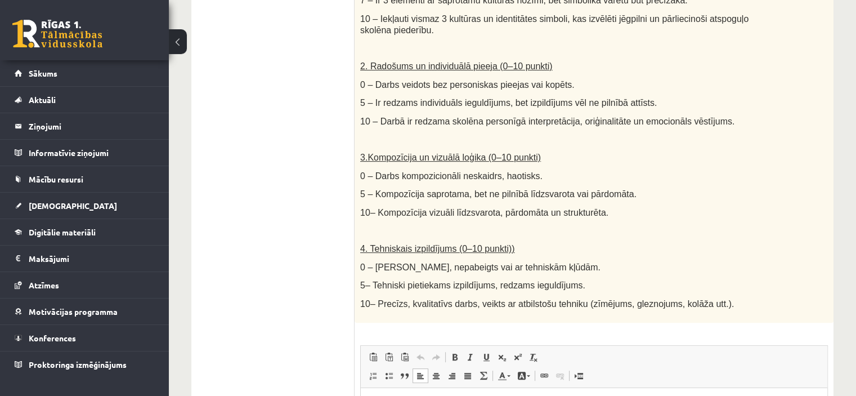
scroll to position [679, 0]
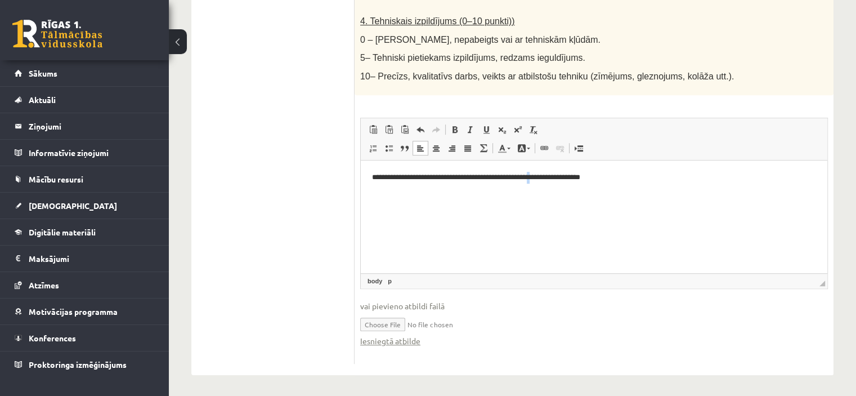
drag, startPoint x: 579, startPoint y: 204, endPoint x: 558, endPoint y: 200, distance: 21.1
click at [558, 194] on html "**********" at bounding box center [594, 177] width 466 height 34
click at [660, 186] on html "**********" at bounding box center [594, 177] width 466 height 34
click at [715, 176] on p "**********" at bounding box center [594, 177] width 444 height 12
click at [643, 195] on html "**********" at bounding box center [594, 183] width 466 height 46
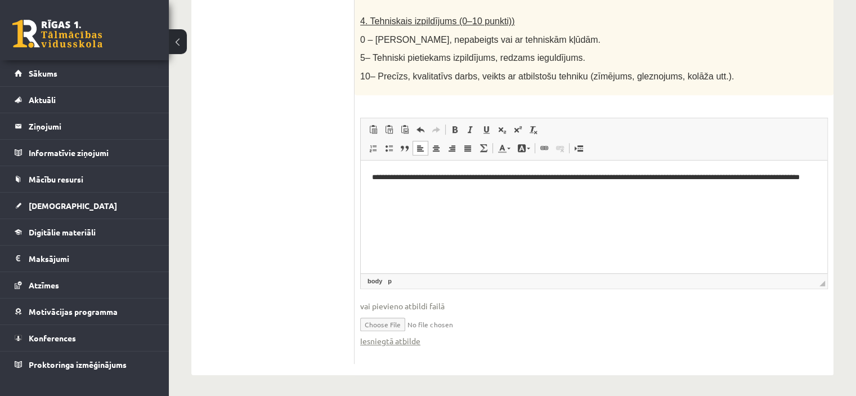
click at [520, 319] on input "file" at bounding box center [594, 323] width 468 height 23
click at [381, 337] on link "Iesniegtā atbilde" at bounding box center [390, 341] width 60 height 12
click at [441, 305] on span "vai pievieno atbildi failā" at bounding box center [594, 306] width 468 height 12
click at [467, 206] on html "**********" at bounding box center [594, 183] width 466 height 46
click at [393, 321] on input "file" at bounding box center [594, 323] width 468 height 23
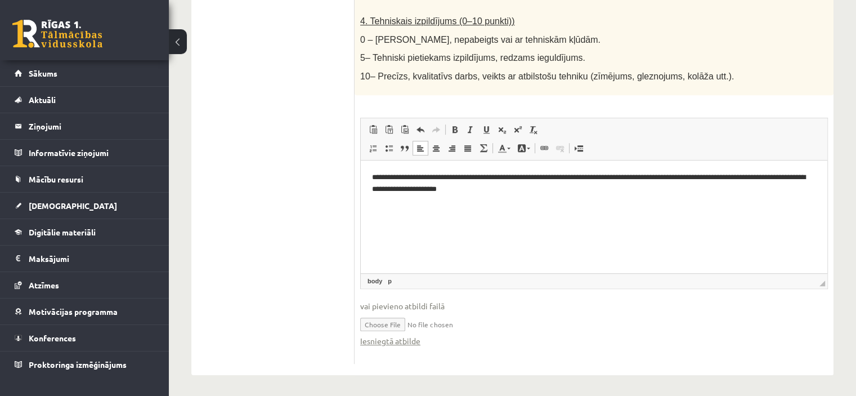
type input "**********"
click at [583, 206] on html "**********" at bounding box center [594, 183] width 466 height 46
click at [403, 342] on link "Iesniegtā atbilde" at bounding box center [390, 341] width 60 height 12
drag, startPoint x: 410, startPoint y: 210, endPoint x: 375, endPoint y: 197, distance: 37.5
click at [375, 197] on p "**********" at bounding box center [594, 194] width 444 height 47
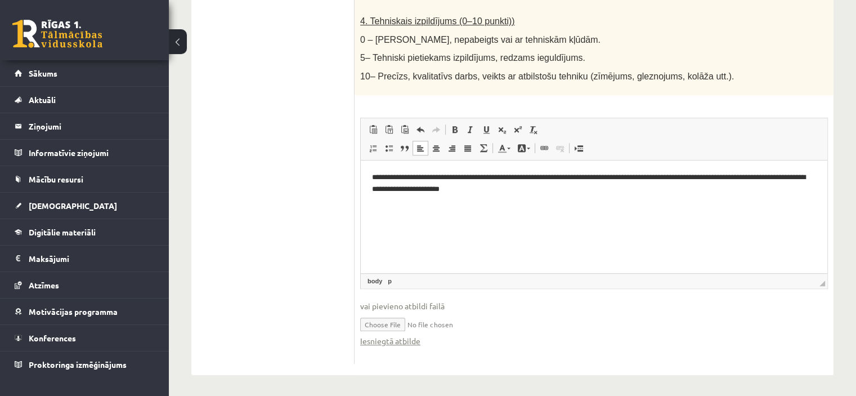
click at [585, 189] on p "**********" at bounding box center [594, 188] width 444 height 35
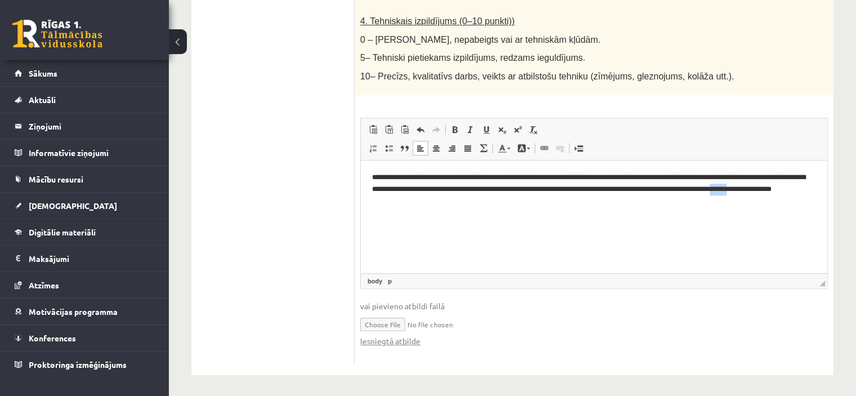
drag, startPoint x: 415, startPoint y: 200, endPoint x: 393, endPoint y: 204, distance: 21.7
click at [393, 204] on p "**********" at bounding box center [594, 194] width 444 height 47
click at [406, 197] on p "**********" at bounding box center [594, 194] width 444 height 47
click at [481, 205] on p "**********" at bounding box center [594, 194] width 444 height 47
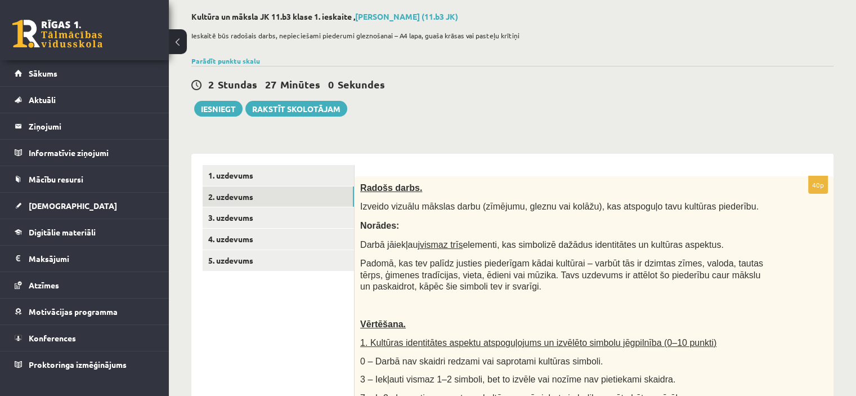
scroll to position [0, 0]
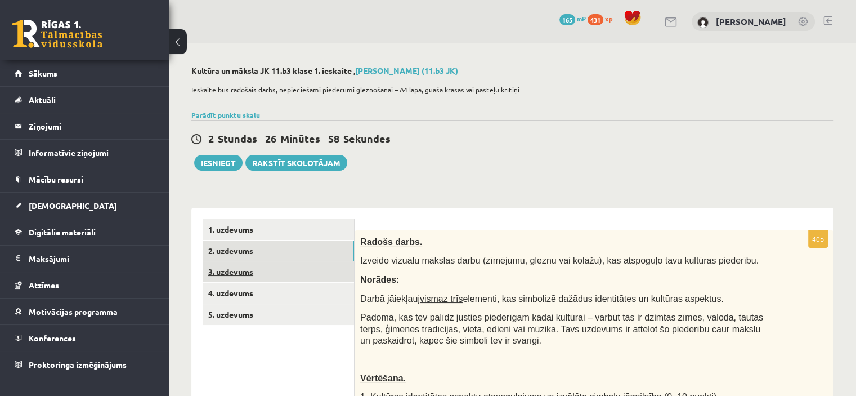
click at [294, 269] on link "3. uzdevums" at bounding box center [278, 271] width 151 height 21
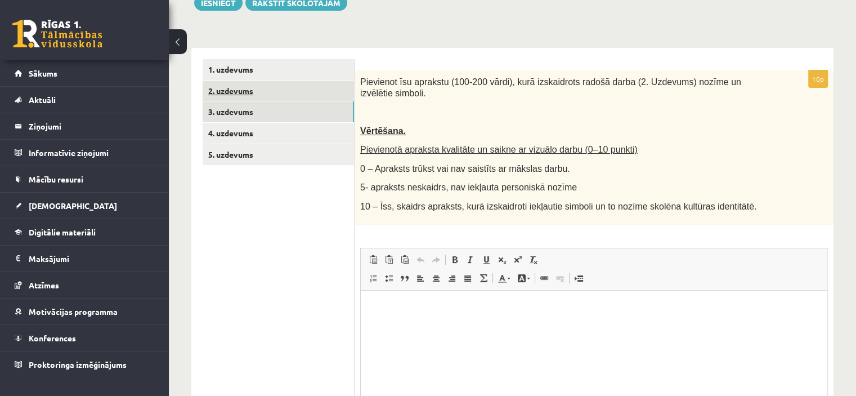
scroll to position [162, 0]
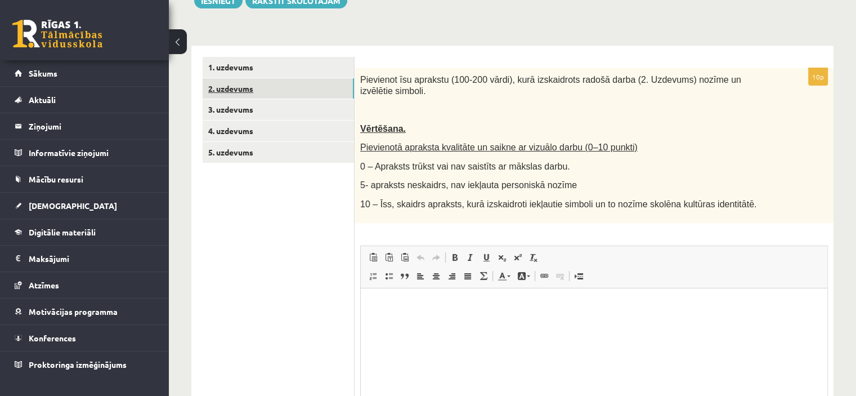
click at [288, 83] on link "2. uzdevums" at bounding box center [278, 88] width 151 height 21
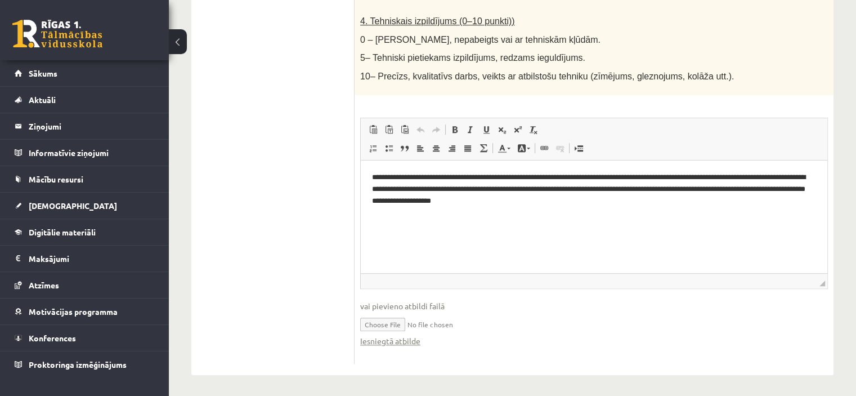
scroll to position [0, 0]
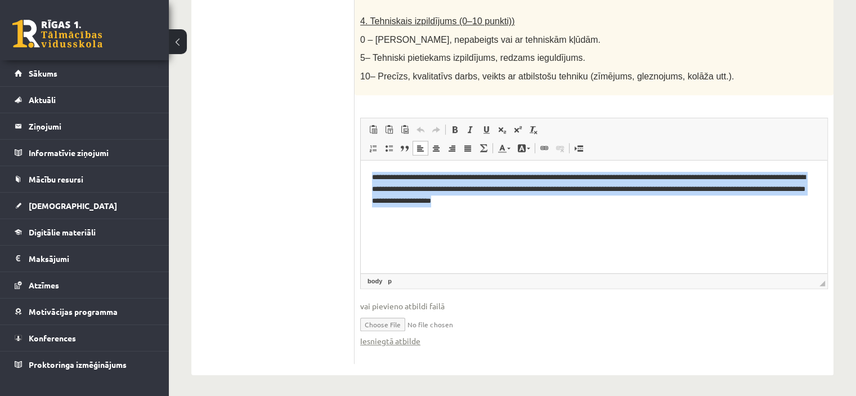
drag, startPoint x: 575, startPoint y: 205, endPoint x: 363, endPoint y: 157, distance: 217.6
click at [363, 160] on html "**********" at bounding box center [594, 194] width 466 height 69
copy p "**********"
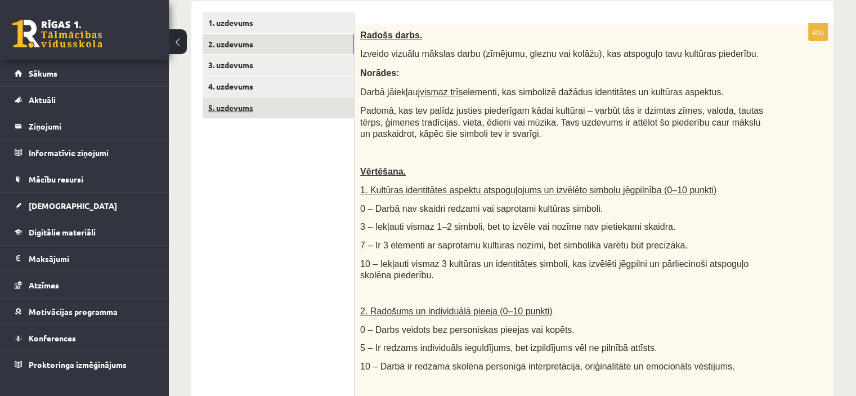
scroll to position [206, 0]
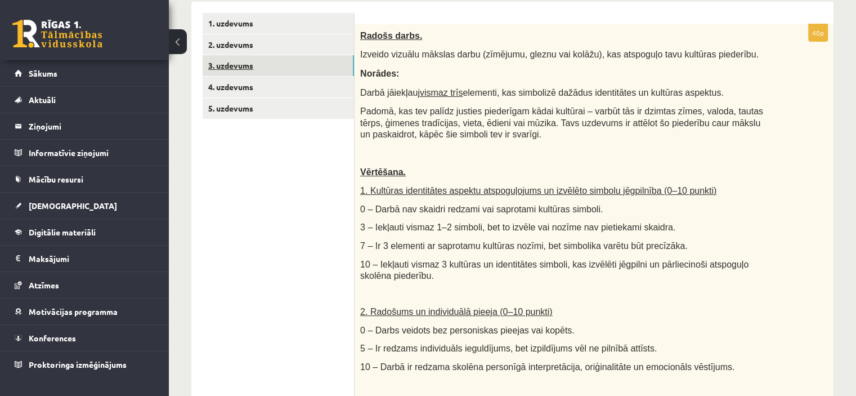
click at [290, 64] on link "3. uzdevums" at bounding box center [278, 65] width 151 height 21
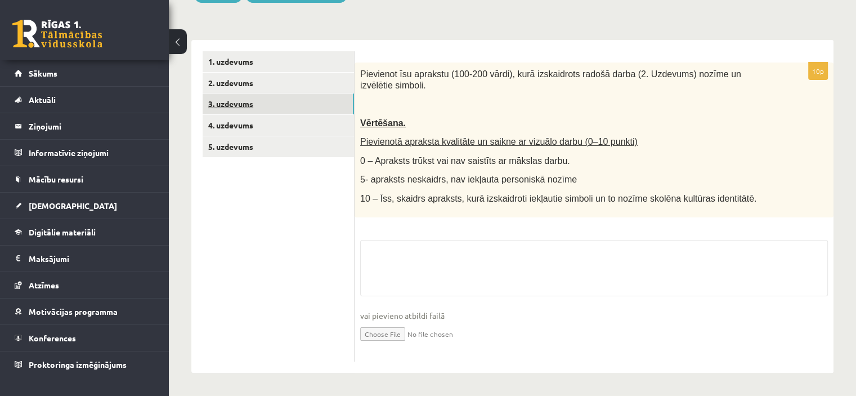
scroll to position [155, 0]
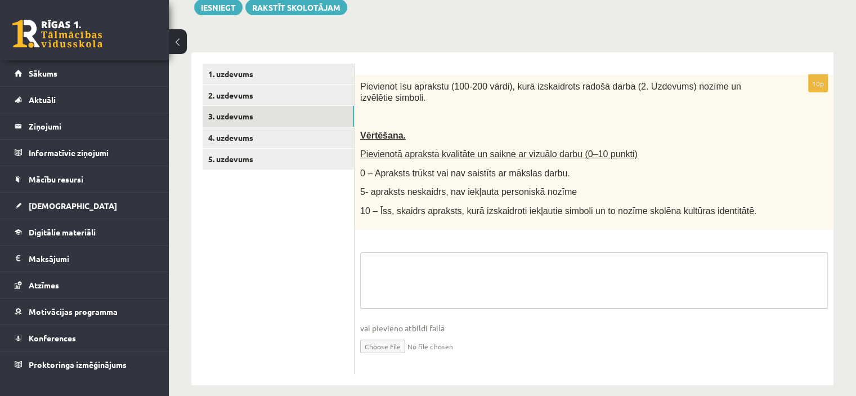
click at [464, 267] on textarea at bounding box center [594, 280] width 468 height 56
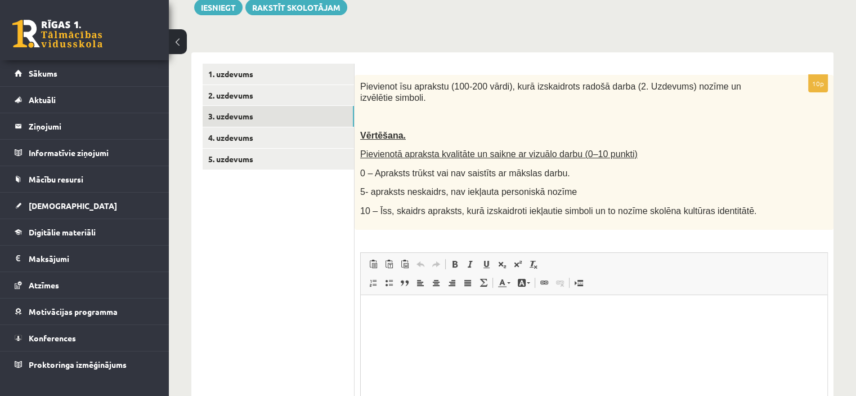
scroll to position [0, 0]
click at [448, 329] on html at bounding box center [594, 311] width 466 height 34
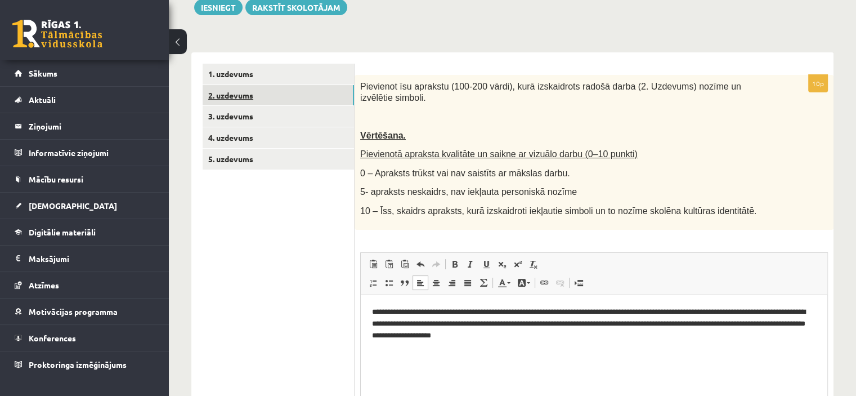
click at [311, 96] on link "2. uzdevums" at bounding box center [278, 95] width 151 height 21
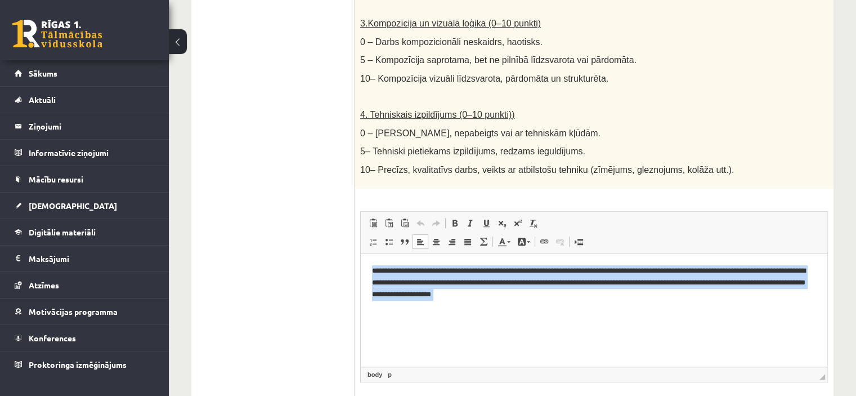
drag, startPoint x: 592, startPoint y: 302, endPoint x: 288, endPoint y: 255, distance: 308.0
click at [361, 255] on html "**********" at bounding box center [594, 287] width 466 height 69
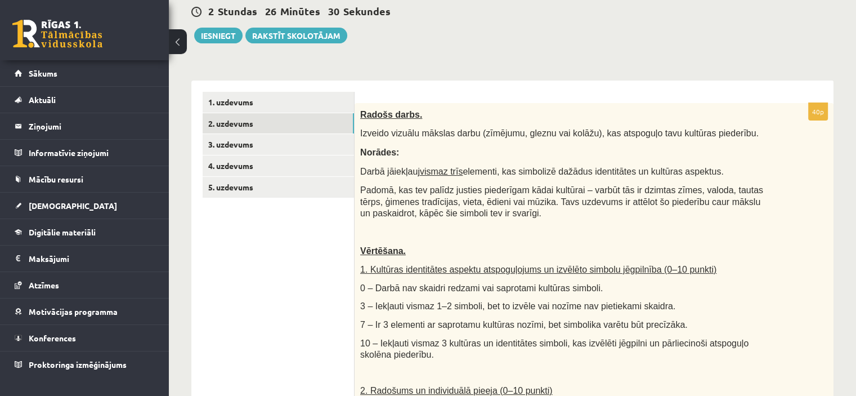
scroll to position [126, 0]
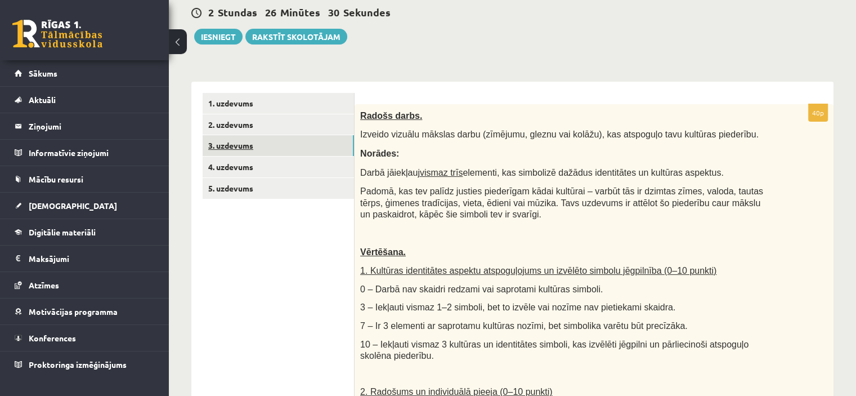
click at [267, 148] on link "3. uzdevums" at bounding box center [278, 145] width 151 height 21
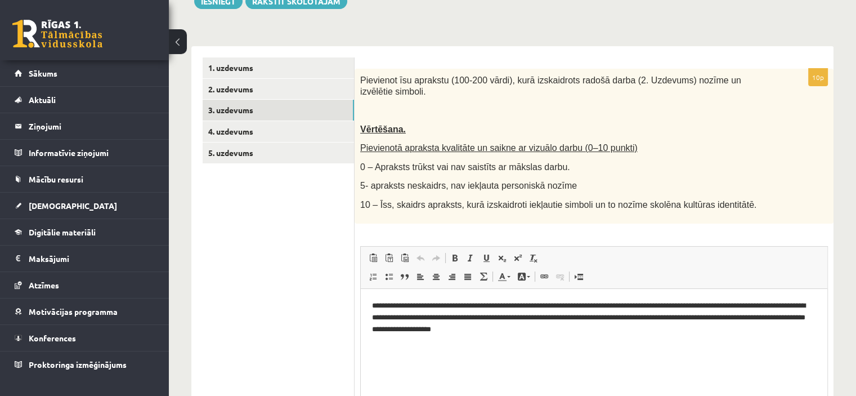
scroll to position [267, 0]
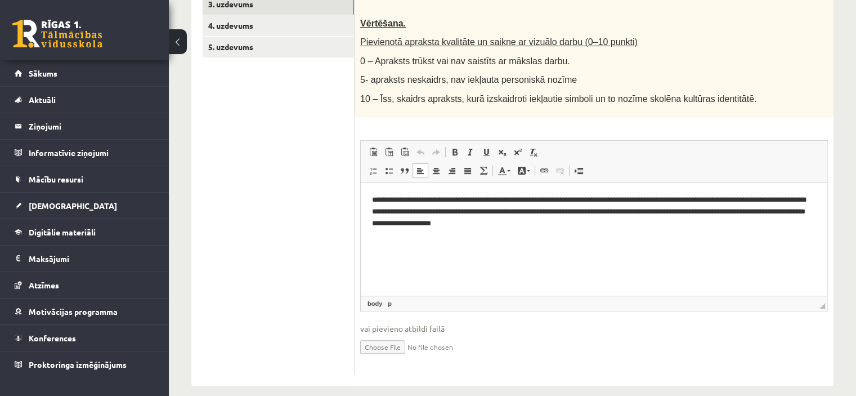
click at [636, 226] on p "**********" at bounding box center [594, 211] width 444 height 35
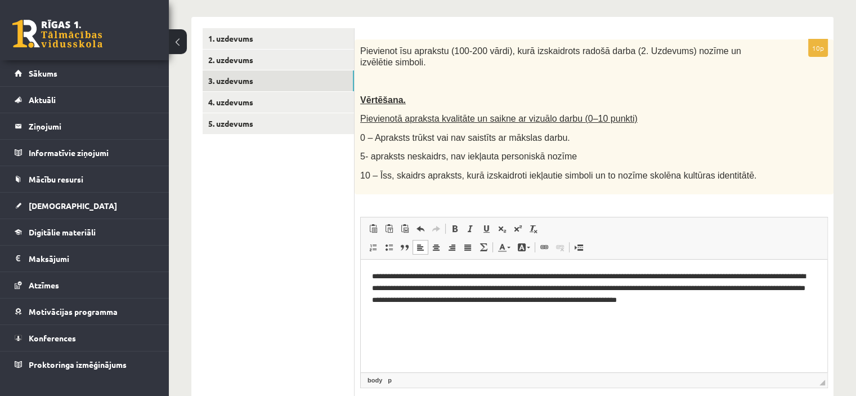
scroll to position [190, 0]
click at [731, 300] on p "**********" at bounding box center [594, 288] width 444 height 35
click at [760, 317] on html "**********" at bounding box center [594, 287] width 466 height 57
click at [811, 298] on p "**********" at bounding box center [594, 288] width 444 height 35
click at [676, 298] on p "**********" at bounding box center [594, 288] width 444 height 35
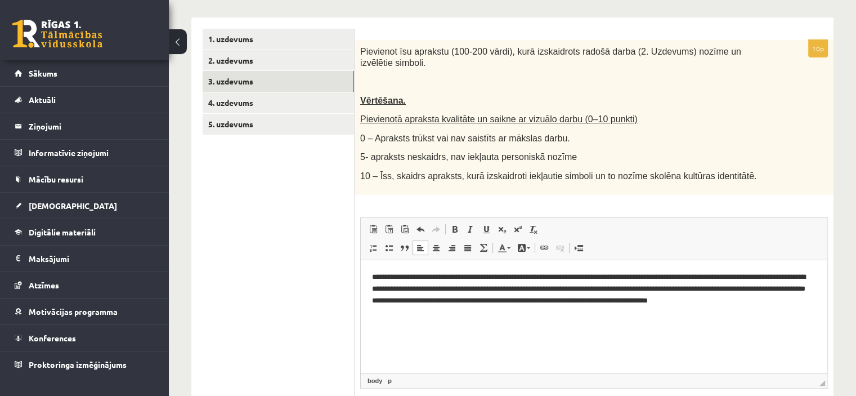
click at [704, 313] on p "**********" at bounding box center [594, 294] width 444 height 47
click at [787, 303] on p "**********" at bounding box center [594, 294] width 444 height 47
click at [469, 309] on p "**********" at bounding box center [594, 294] width 444 height 47
drag, startPoint x: 403, startPoint y: 313, endPoint x: 358, endPoint y: 314, distance: 45.0
click at [361, 314] on html "**********" at bounding box center [594, 293] width 466 height 69
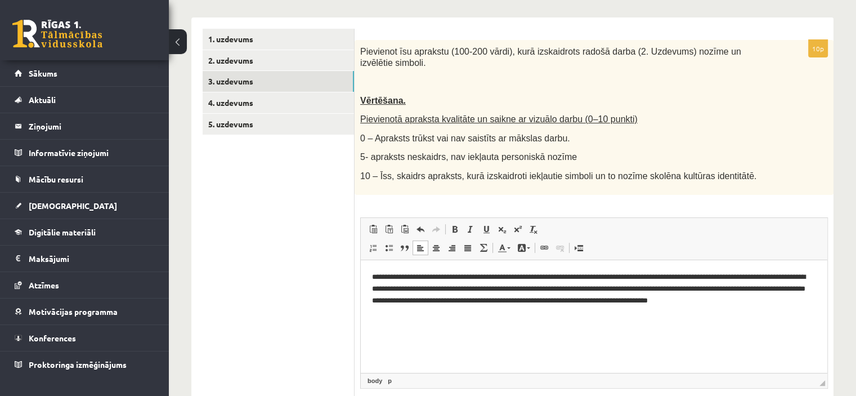
click at [443, 311] on p "**********" at bounding box center [594, 294] width 444 height 47
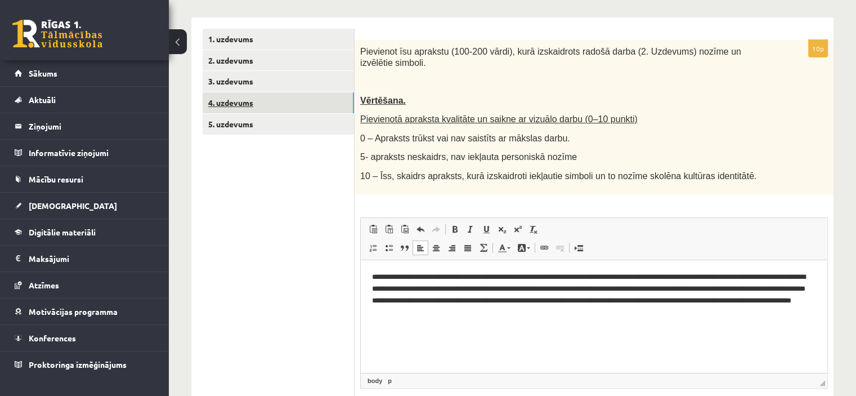
click at [288, 92] on link "4. uzdevums" at bounding box center [278, 102] width 151 height 21
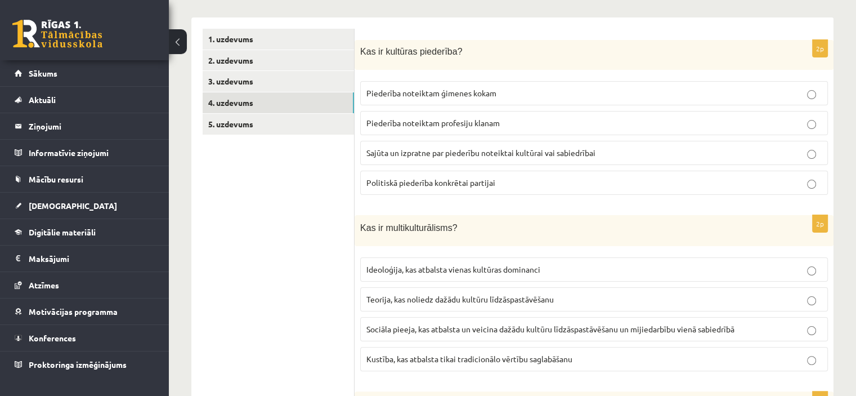
click at [567, 145] on label "Sajūta un izpratne par piederību noteiktai kultūrai vai sabiedrībai" at bounding box center [594, 153] width 468 height 24
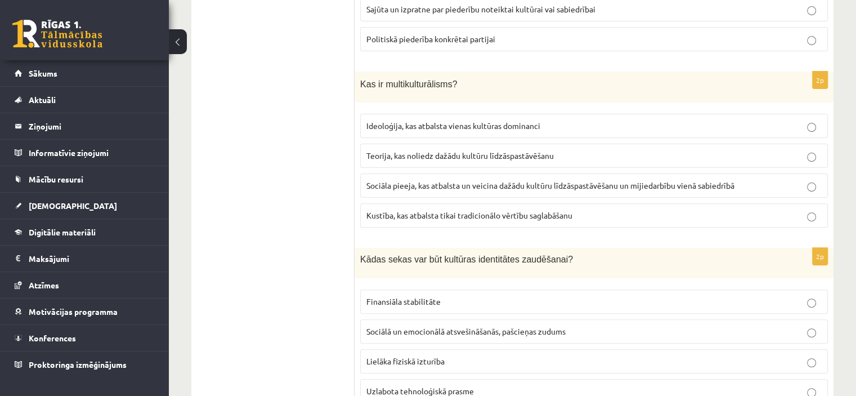
scroll to position [338, 0]
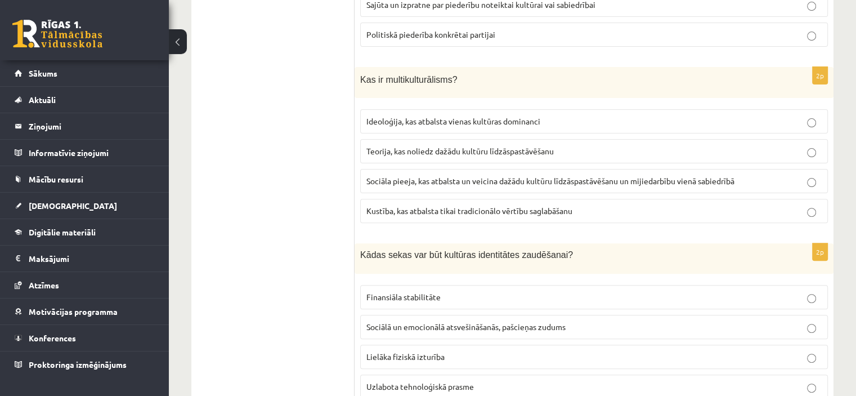
click at [538, 176] on span "Sociāla pieeja, kas atbalsta un veicina dažādu kultūru līdzāspastāvēšanu un mij…" at bounding box center [550, 181] width 368 height 10
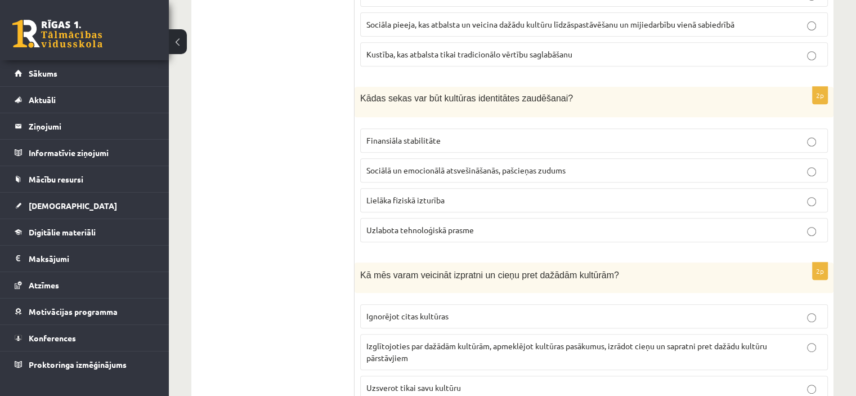
scroll to position [496, 0]
click at [488, 167] on span "Sociālā un emocionālā atsvešināšanās, pašcieņas zudums" at bounding box center [465, 169] width 199 height 10
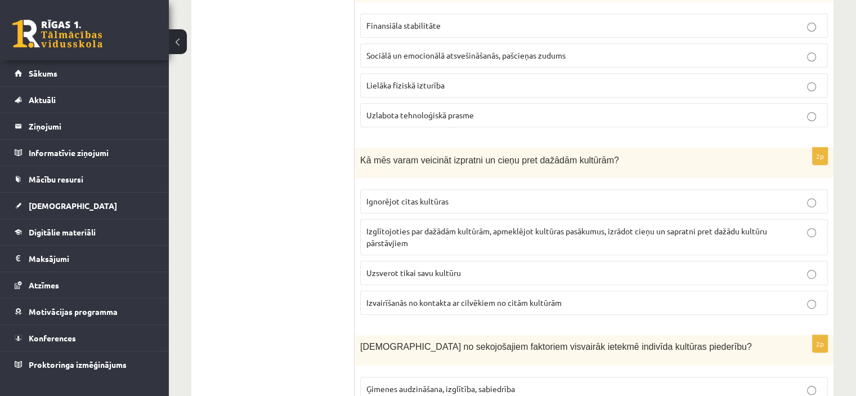
scroll to position [618, 0]
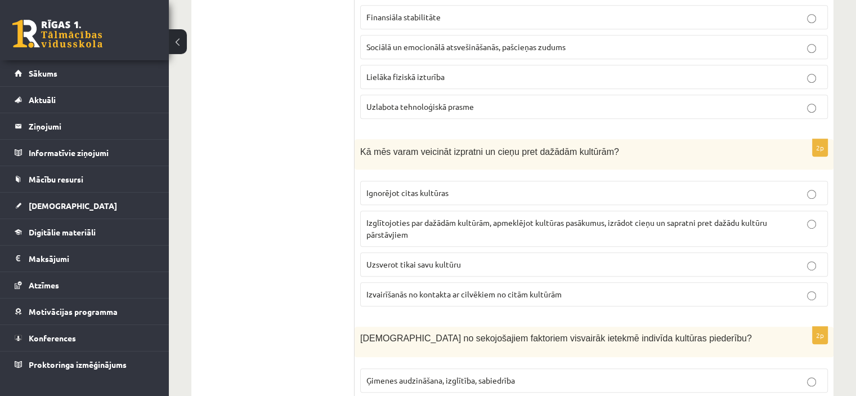
click at [541, 236] on p "Izglītojoties par dažādām kultūrām, apmeklējot kultūras pasākumus, izrādot cieņ…" at bounding box center [593, 229] width 455 height 24
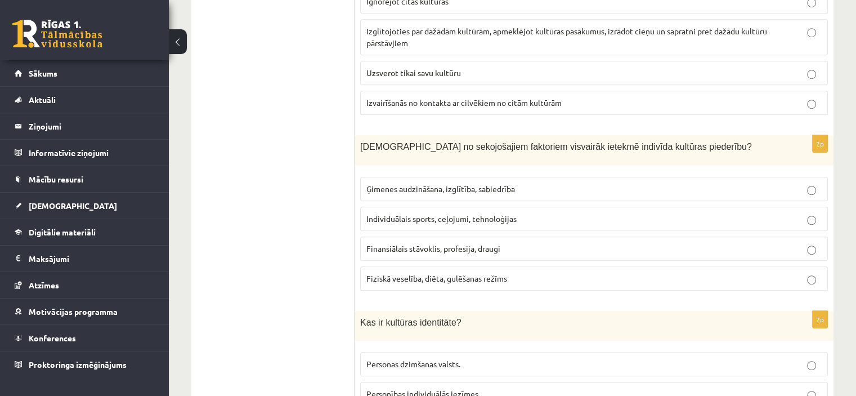
scroll to position [810, 0]
click at [509, 185] on span "Ģimenes audzināšana, izglītība, sabiedrība" at bounding box center [440, 188] width 149 height 10
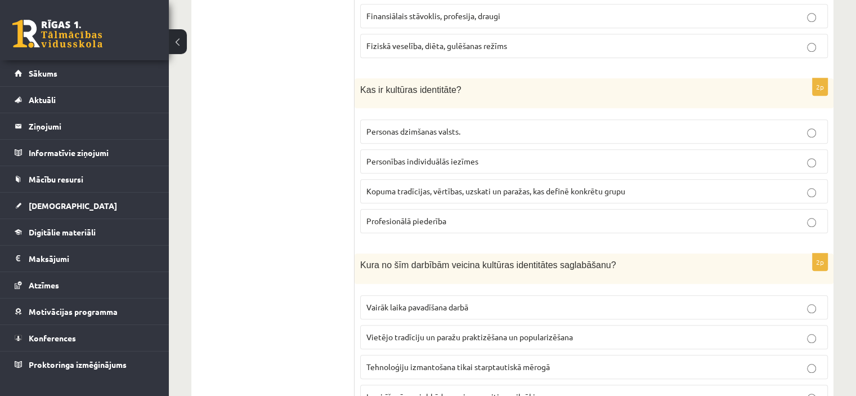
scroll to position [1041, 0]
click at [539, 190] on span "Kopuma tradīcijas, vērtības, uzskati un paražas, kas definē konkrētu grupu" at bounding box center [495, 191] width 259 height 10
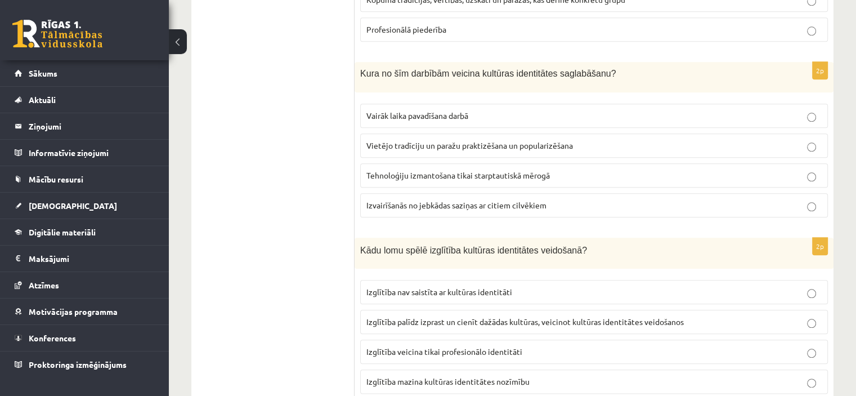
scroll to position [1233, 0]
click at [527, 143] on p "Vietējo tradīciju un paražu praktizēšana un popularizēšana" at bounding box center [593, 145] width 455 height 12
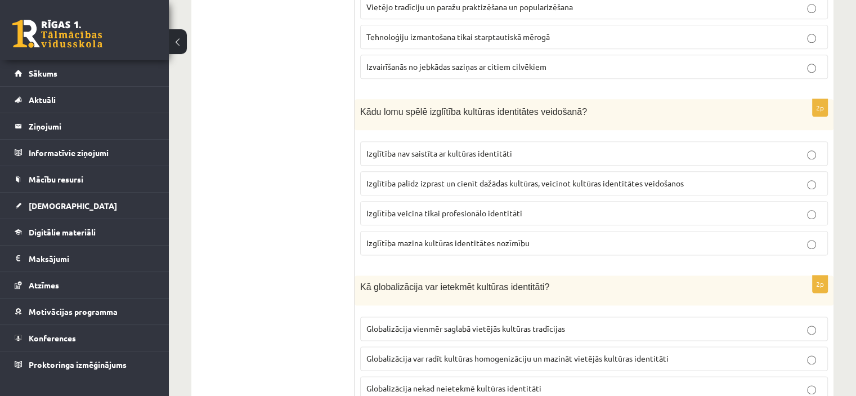
scroll to position [1372, 0]
click at [529, 177] on span "Izglītība palīdz izprast un cienīt dažādas kultūras, veicinot kultūras identitā…" at bounding box center [524, 182] width 317 height 10
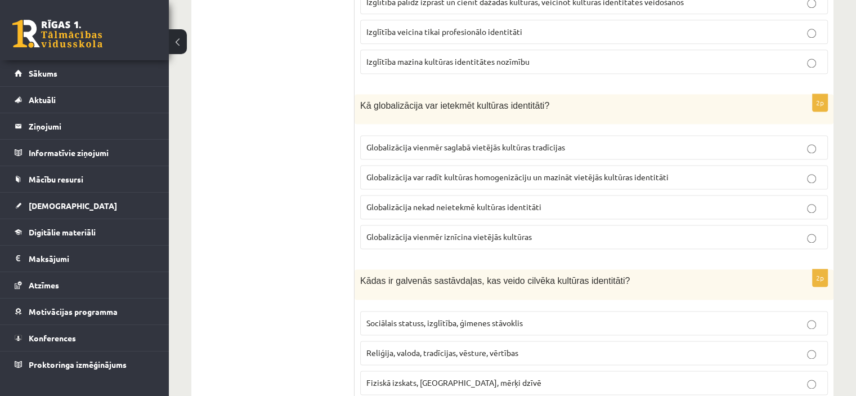
scroll to position [1568, 0]
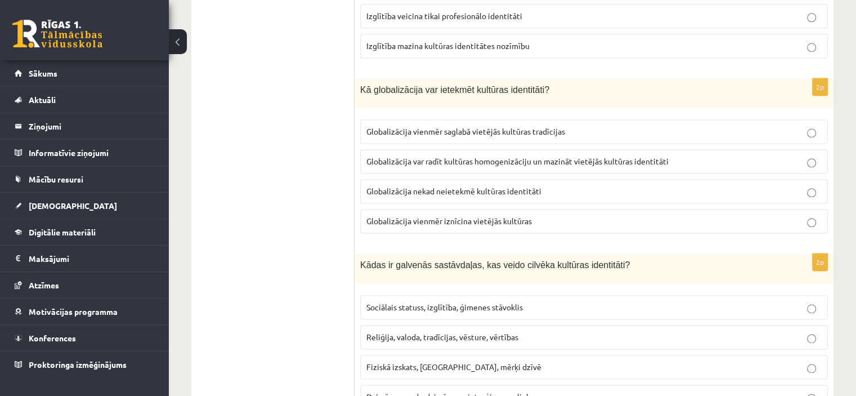
click at [569, 156] on span "Globalizācija var radīt kultūras homogenizāciju un mazināt vietējās kultūras id…" at bounding box center [517, 161] width 302 height 10
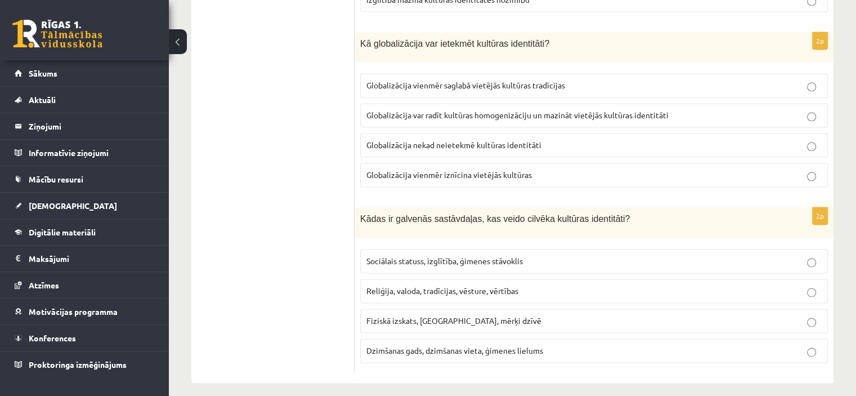
click at [542, 285] on p "Reliģija, valoda, tradīcijas, vēsture, vērtības" at bounding box center [593, 291] width 455 height 12
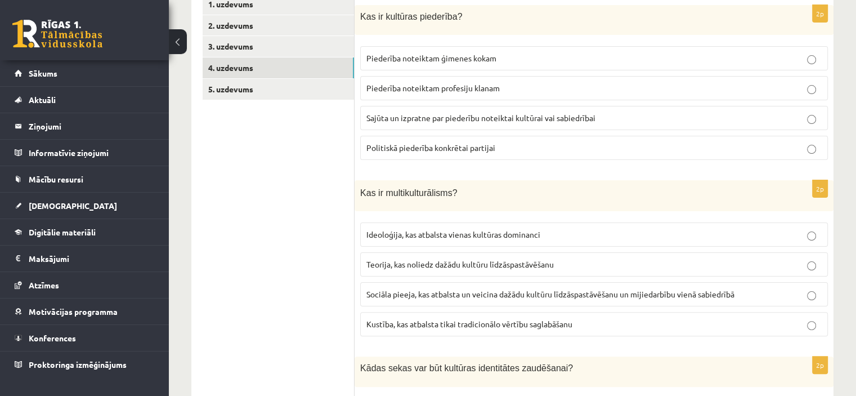
scroll to position [0, 0]
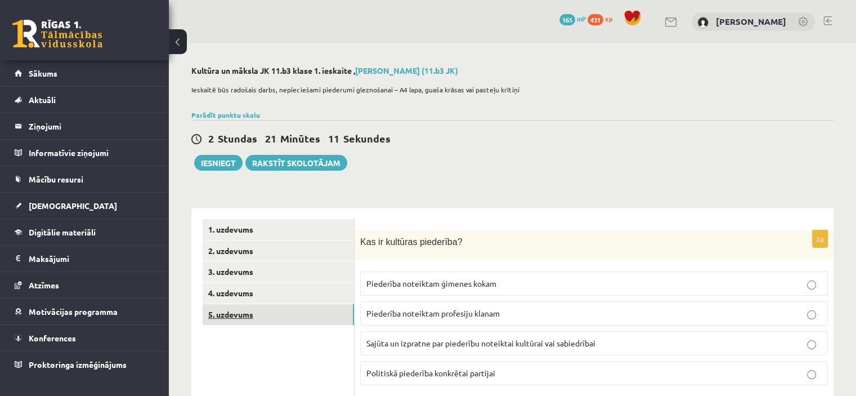
click at [250, 317] on link "5. uzdevums" at bounding box center [278, 314] width 151 height 21
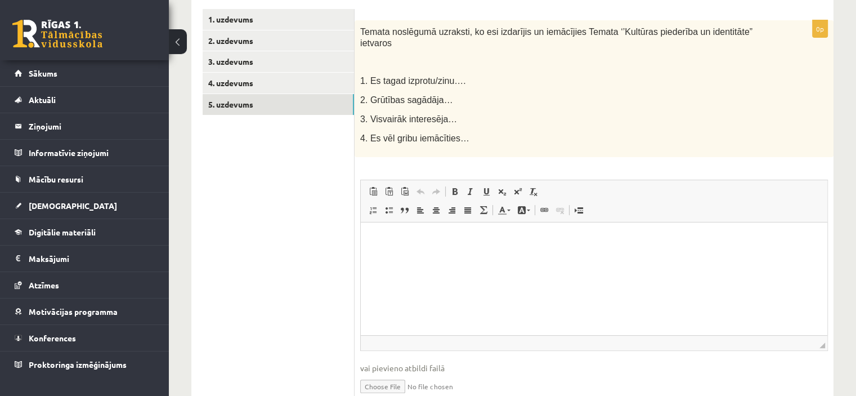
scroll to position [212, 0]
click at [532, 235] on p "Визуальный текстовый редактор, wiswyg-editor-user-answer-47433968363900" at bounding box center [594, 237] width 444 height 12
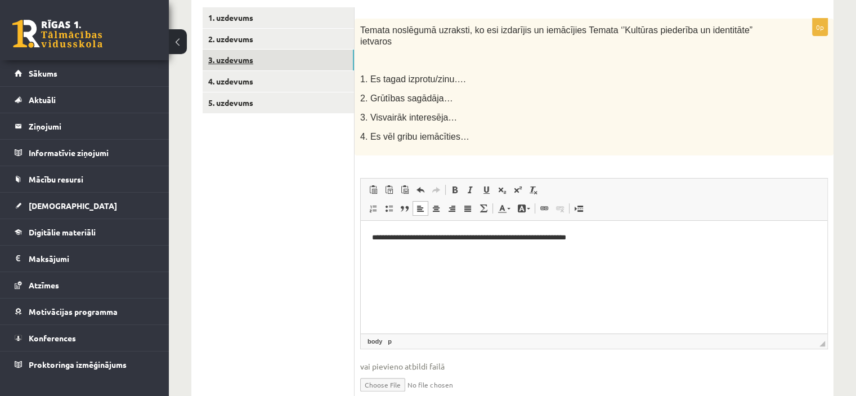
click at [331, 64] on link "3. uzdevums" at bounding box center [278, 60] width 151 height 21
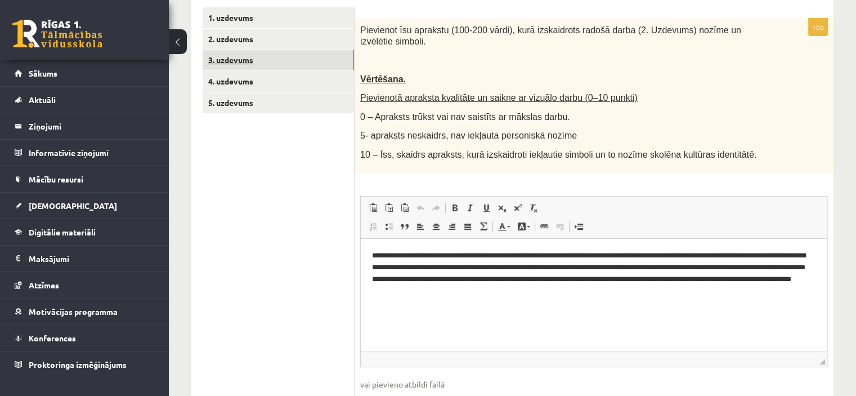
scroll to position [0, 0]
click at [320, 103] on link "5. uzdevums" at bounding box center [278, 102] width 151 height 21
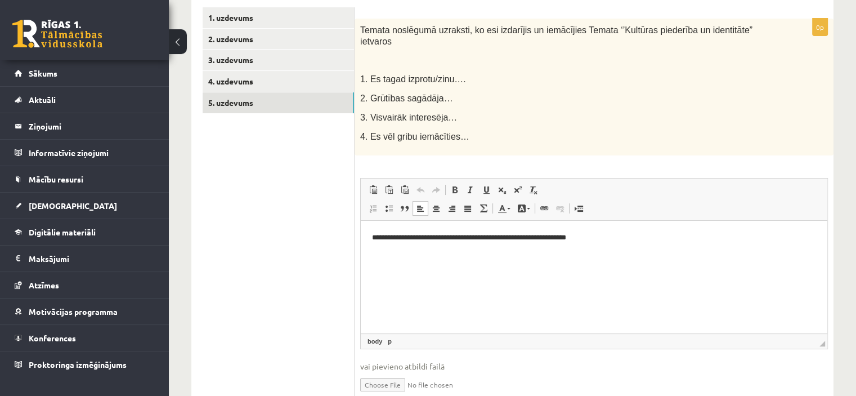
click at [645, 245] on html "**********" at bounding box center [594, 237] width 466 height 34
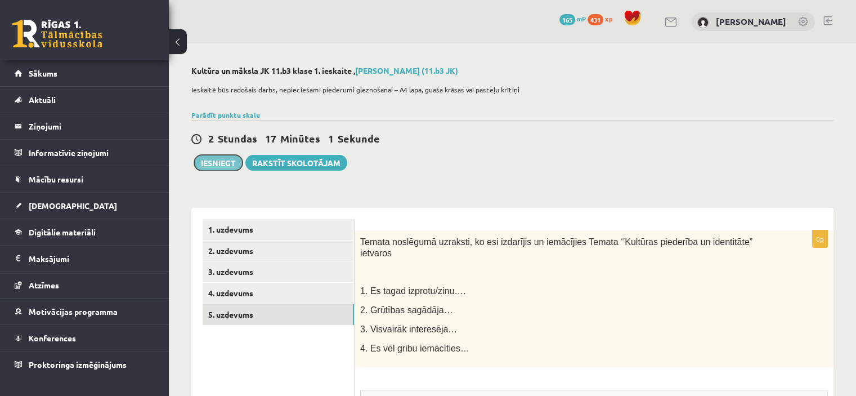
click at [217, 167] on button "Iesniegt" at bounding box center [218, 163] width 48 height 16
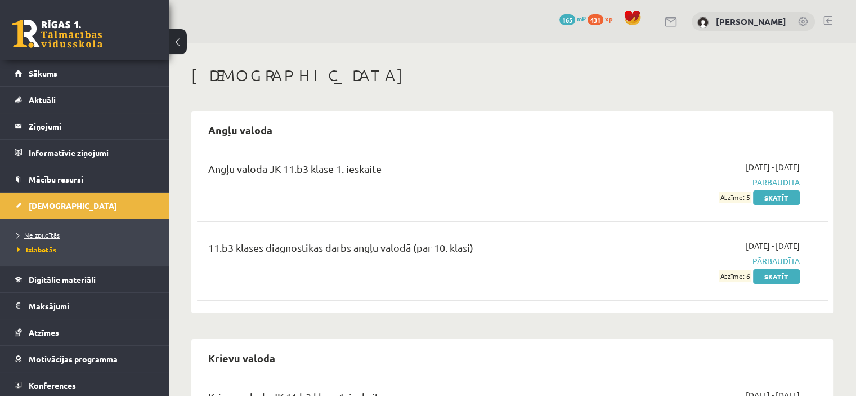
click at [35, 232] on span "Neizpildītās" at bounding box center [38, 234] width 43 height 9
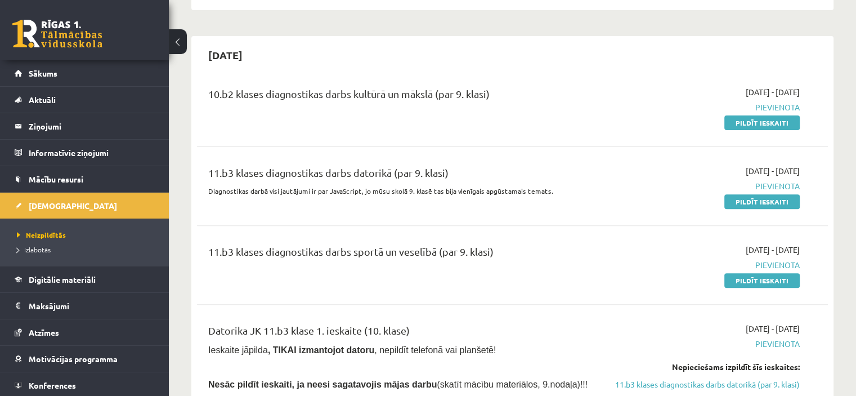
scroll to position [376, 0]
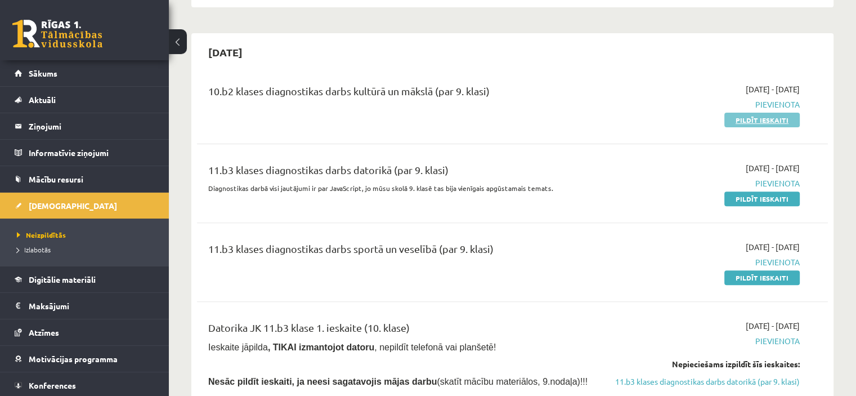
click at [738, 123] on link "Pildīt ieskaiti" at bounding box center [761, 120] width 75 height 15
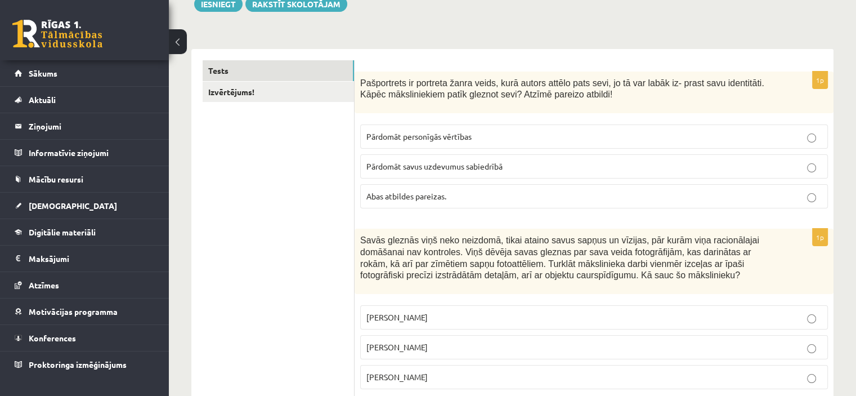
scroll to position [146, 0]
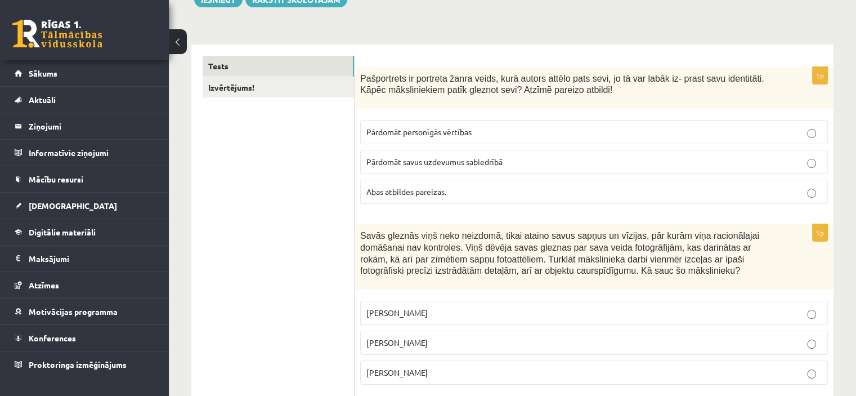
click at [489, 195] on p "Abas atbildes pareizas." at bounding box center [593, 192] width 455 height 12
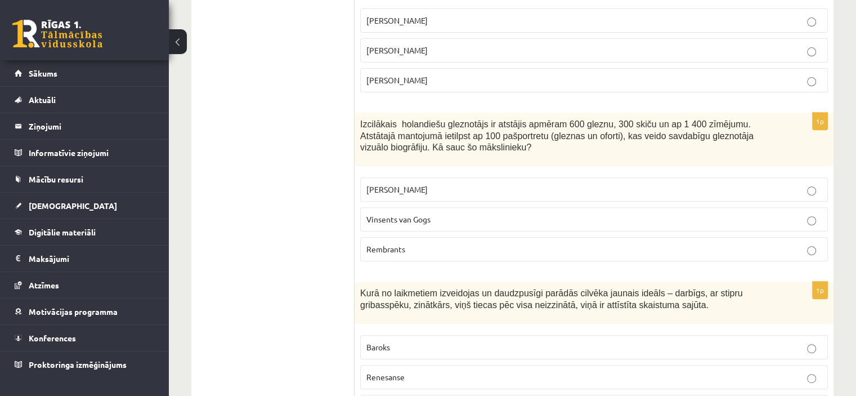
scroll to position [393, 0]
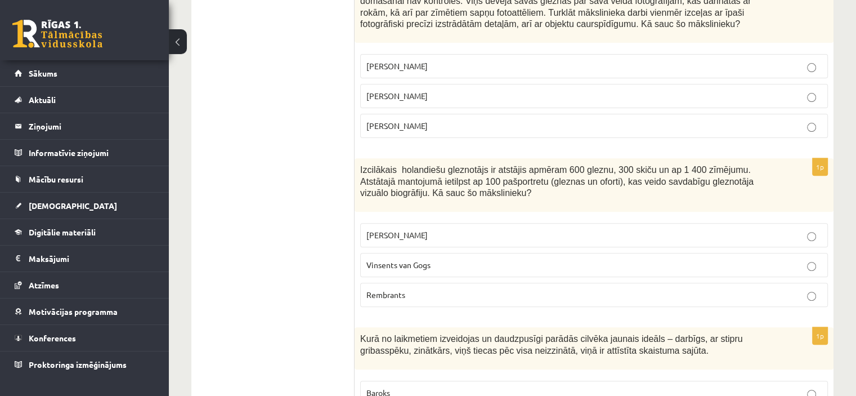
click at [734, 101] on label "[PERSON_NAME]" at bounding box center [594, 96] width 468 height 24
click at [576, 289] on p "Rembrants" at bounding box center [593, 295] width 455 height 12
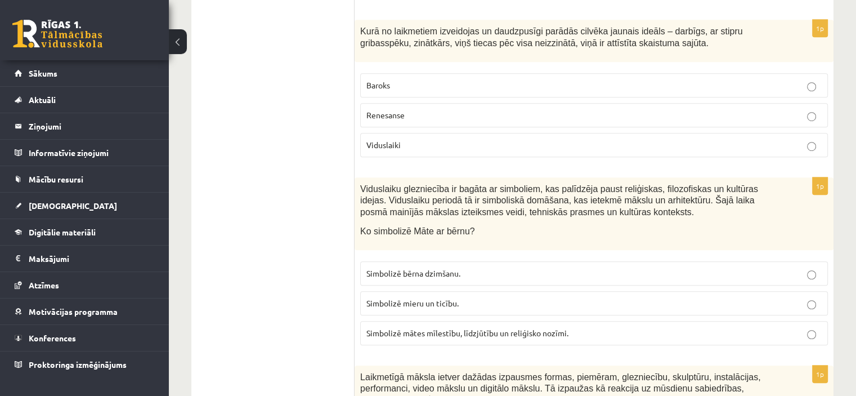
scroll to position [701, 0]
click at [563, 326] on span "Simbolizē mātes mīlestību, līdzjūtību un reliģisko nozīmi." at bounding box center [467, 331] width 202 height 10
click at [610, 149] on label "Viduslaiki" at bounding box center [594, 144] width 468 height 24
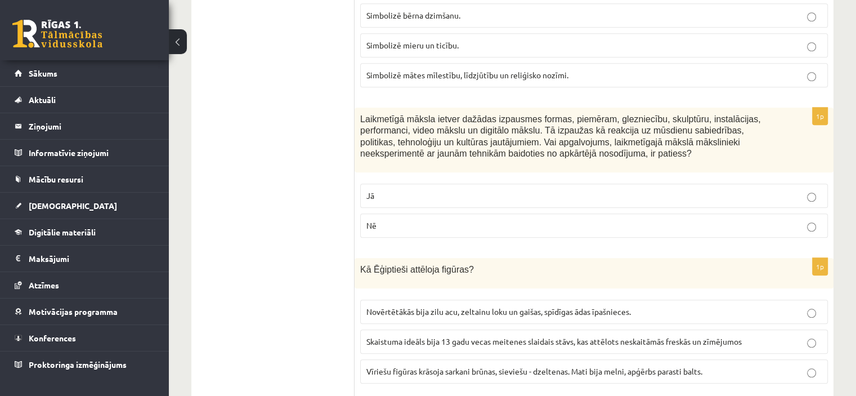
scroll to position [1034, 0]
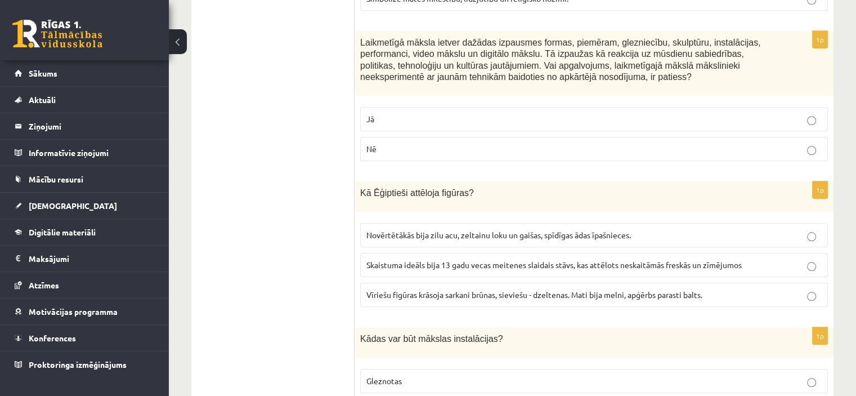
click at [582, 137] on label "Nē" at bounding box center [594, 149] width 468 height 24
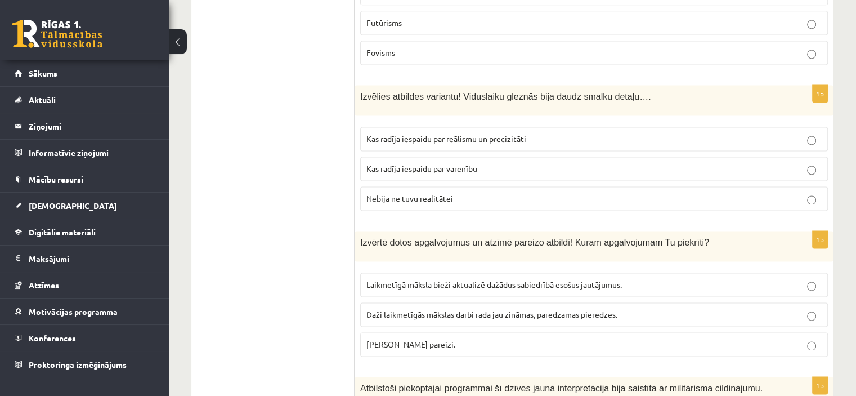
scroll to position [1598, 0]
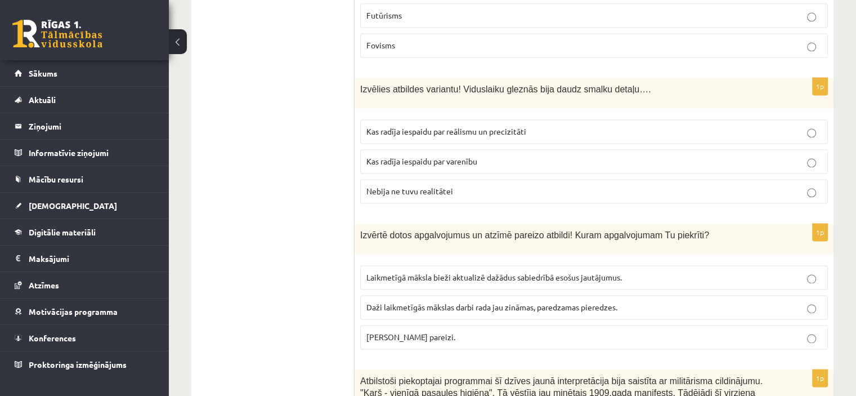
click at [540, 125] on p "Kas radīja iespaidu par reālismu un precizitāti" at bounding box center [593, 131] width 455 height 12
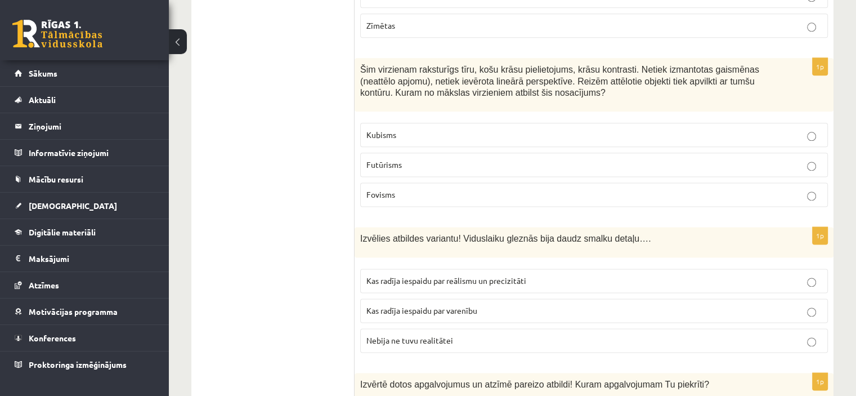
scroll to position [1431, 0]
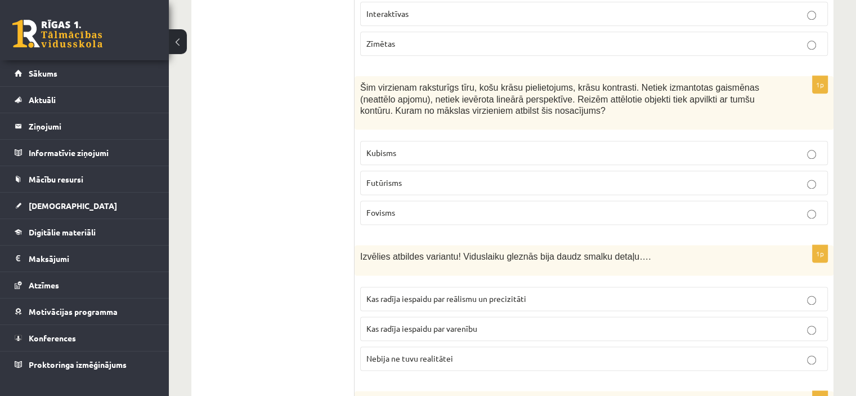
click at [519, 206] on p "Fovisms" at bounding box center [593, 212] width 455 height 12
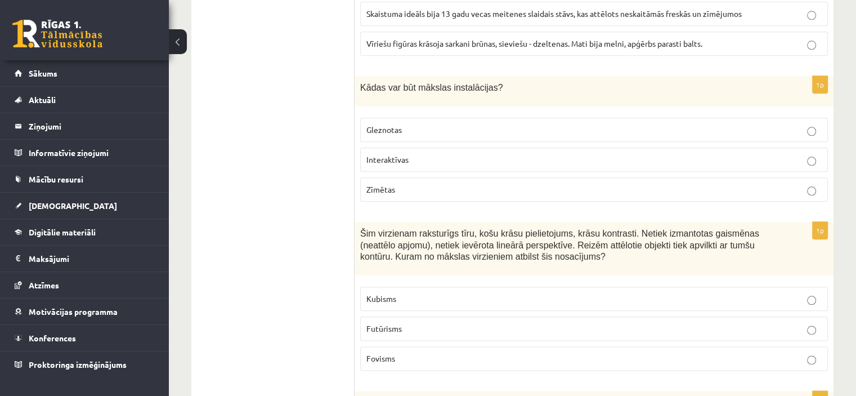
scroll to position [1283, 0]
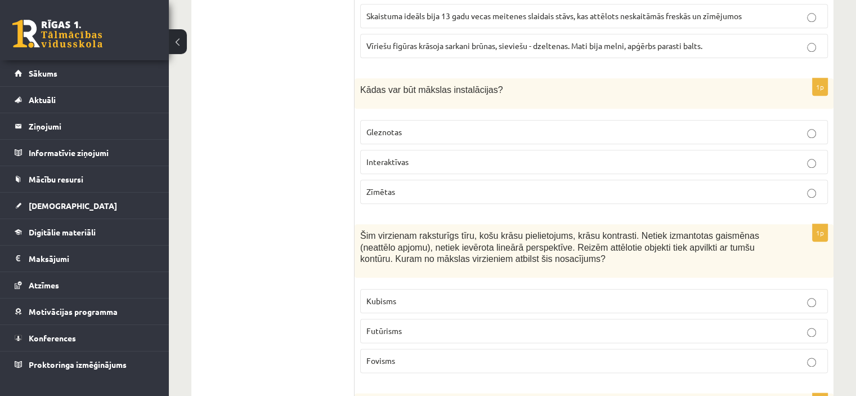
click at [519, 157] on p "Interaktīvas" at bounding box center [593, 162] width 455 height 12
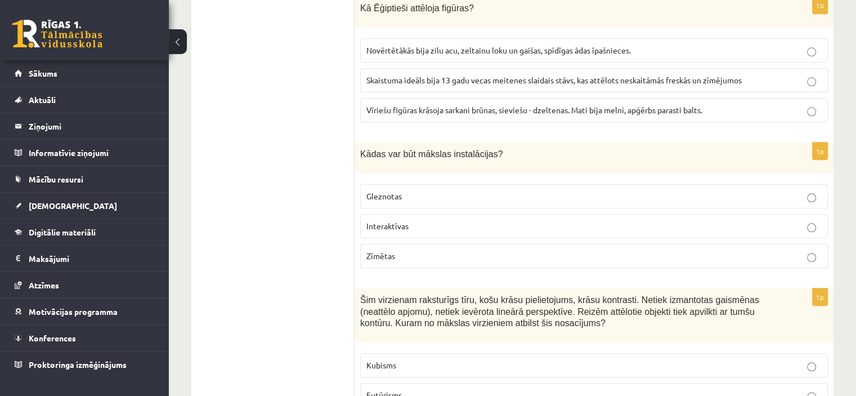
scroll to position [1216, 0]
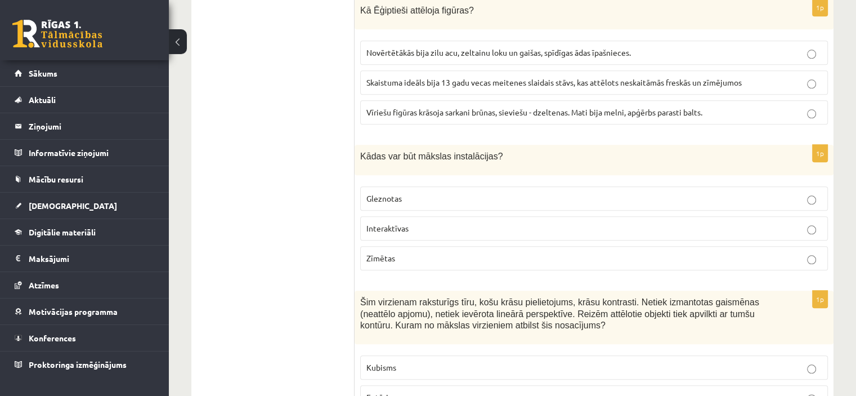
click at [527, 107] on span "Vīriešu figūras krāsoja sarkani brūnas, sieviešu - dzeltenas. Mati bija melni, …" at bounding box center [534, 112] width 336 height 10
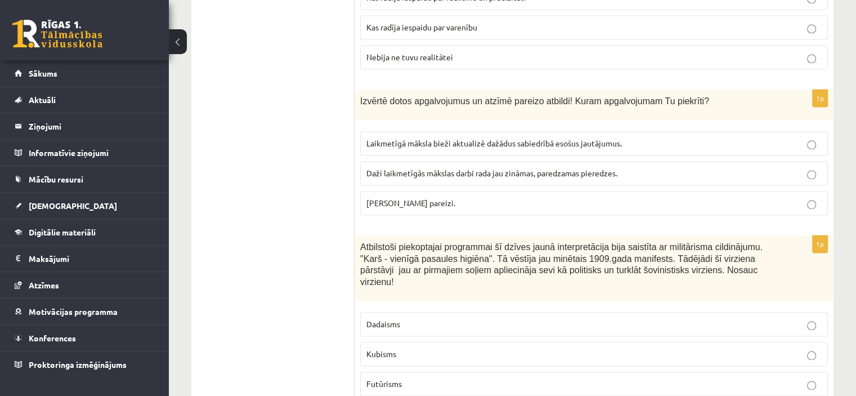
scroll to position [1732, 0]
click at [509, 196] on p "[PERSON_NAME] pareizi." at bounding box center [593, 202] width 455 height 12
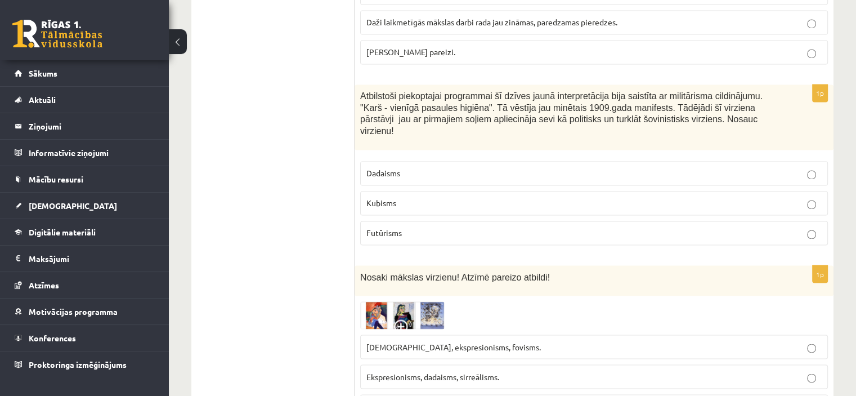
scroll to position [1888, 0]
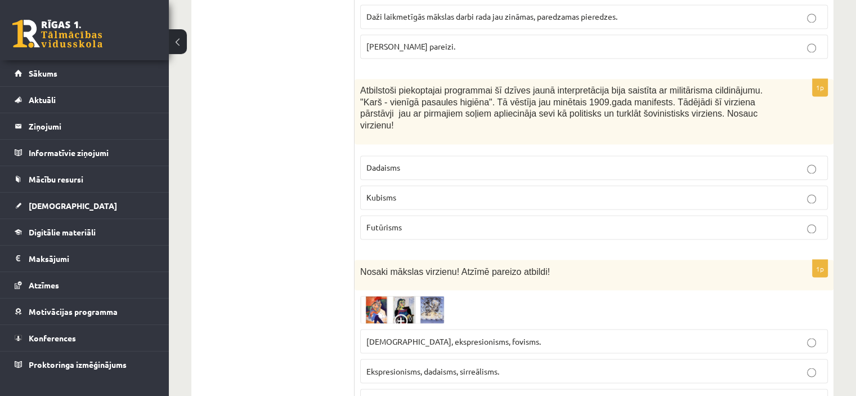
click at [498, 191] on p "Kubisms" at bounding box center [593, 197] width 455 height 12
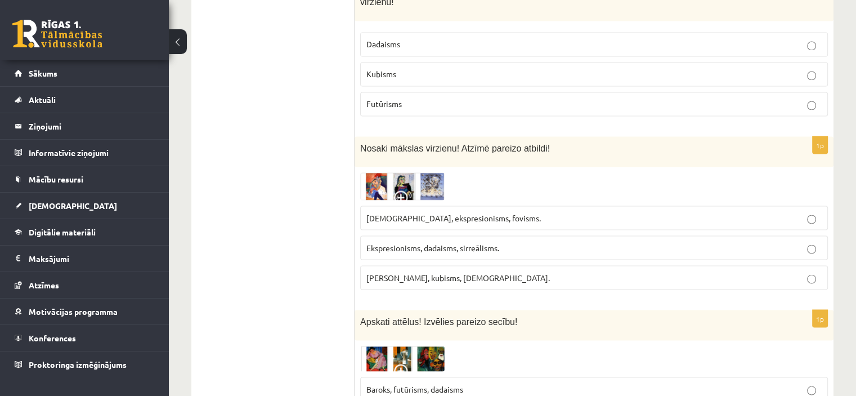
scroll to position [2012, 0]
click at [409, 172] on img at bounding box center [402, 186] width 84 height 28
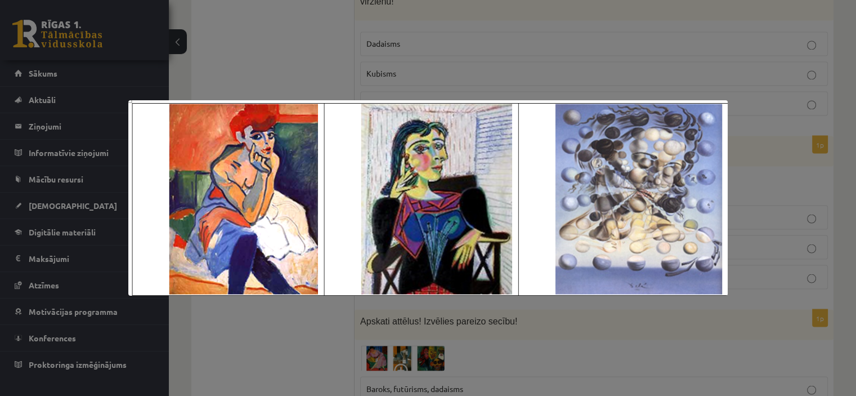
click at [491, 61] on div at bounding box center [428, 198] width 856 height 396
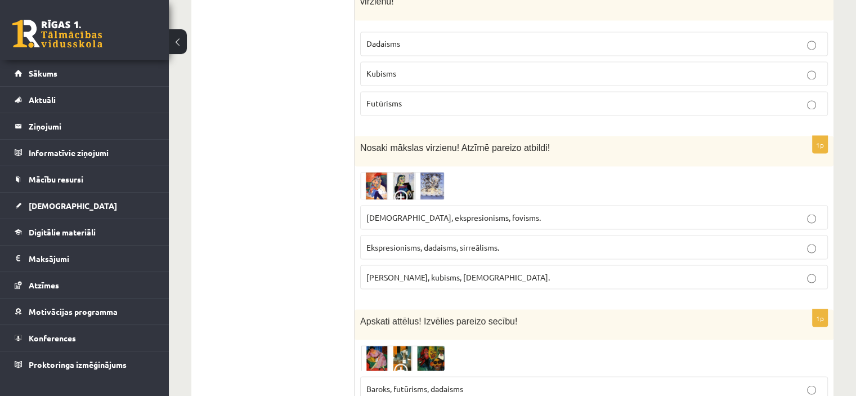
click at [421, 172] on img at bounding box center [402, 186] width 84 height 28
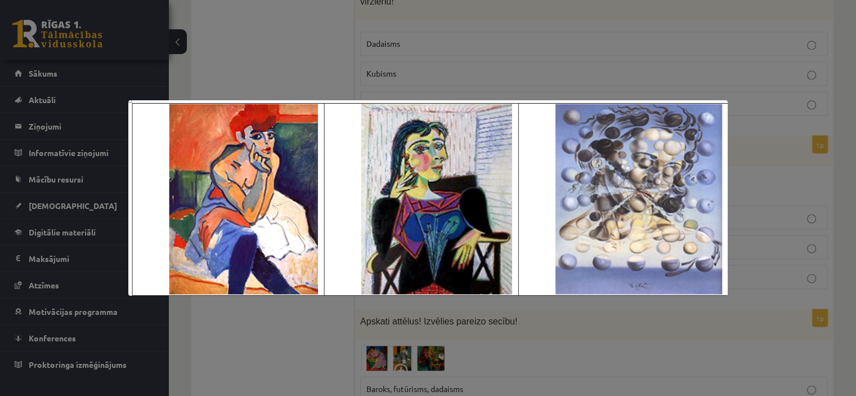
click at [438, 324] on div at bounding box center [428, 198] width 856 height 396
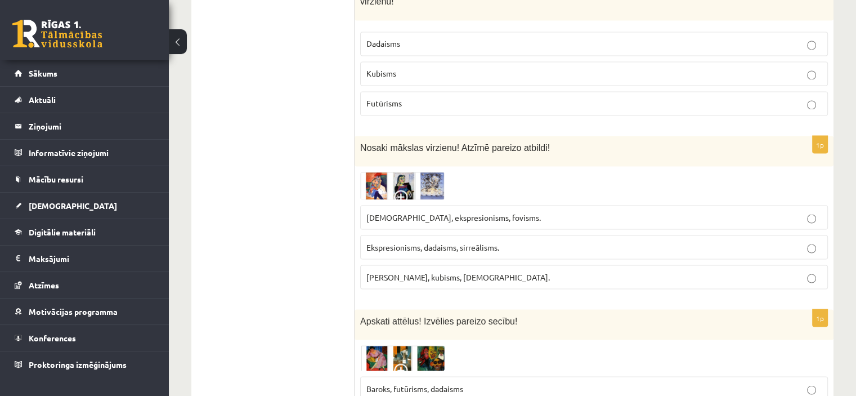
click at [460, 271] on span "Fovisms, kubisms, sirreālisms." at bounding box center [457, 276] width 183 height 10
click at [417, 172] on img at bounding box center [402, 186] width 84 height 28
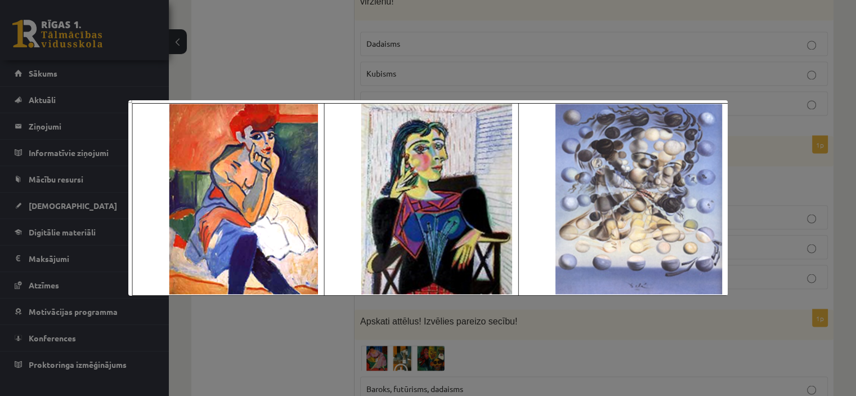
click at [423, 315] on div at bounding box center [428, 198] width 856 height 396
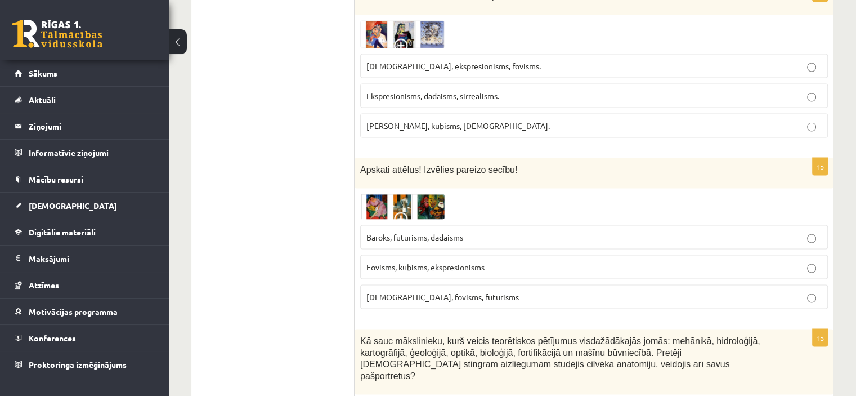
scroll to position [2164, 0]
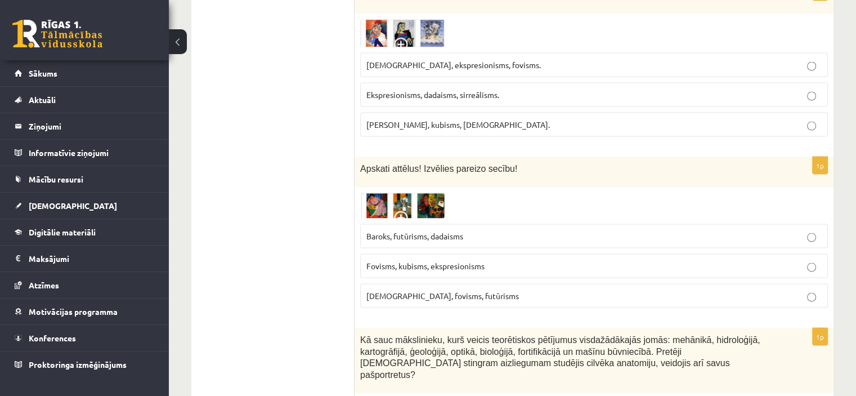
click at [401, 193] on link at bounding box center [402, 206] width 84 height 26
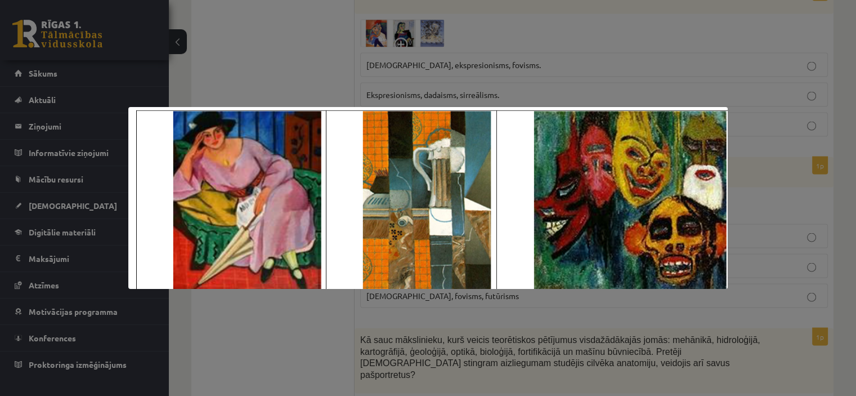
click at [362, 315] on div at bounding box center [428, 198] width 856 height 396
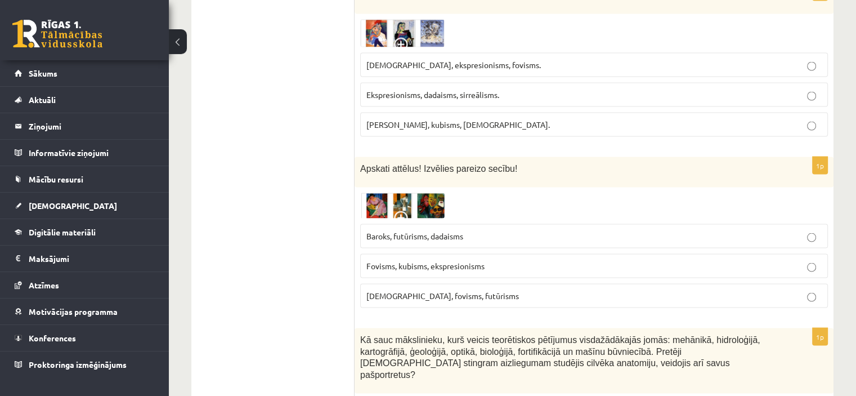
click at [432, 260] on span "Fovisms, kubisms, ekspresionisms" at bounding box center [425, 265] width 118 height 10
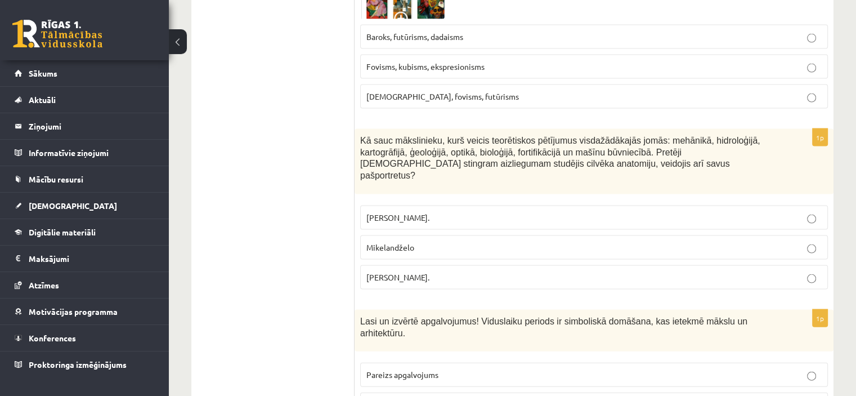
scroll to position [2364, 0]
click at [456, 210] on p "Pīters Pauls Rubenss." at bounding box center [593, 216] width 455 height 12
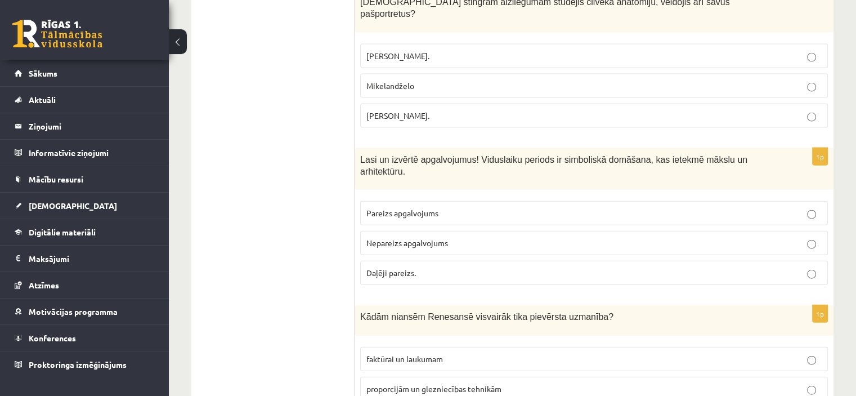
click at [488, 207] on p "Pareizs apgalvojums" at bounding box center [593, 213] width 455 height 12
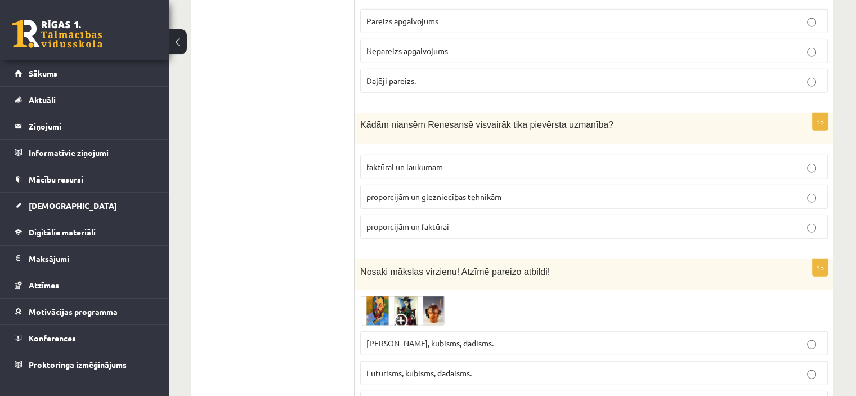
scroll to position [2717, 0]
click at [462, 219] on p "proporcijām un faktūrai" at bounding box center [593, 225] width 455 height 12
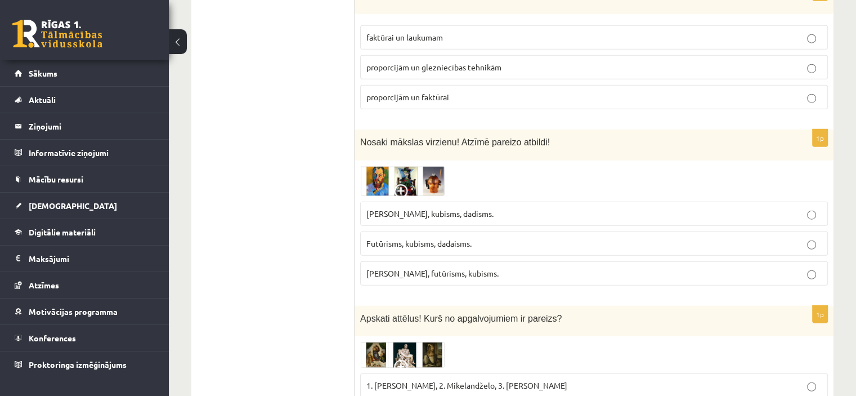
scroll to position [2845, 0]
click at [420, 167] on img at bounding box center [402, 182] width 84 height 30
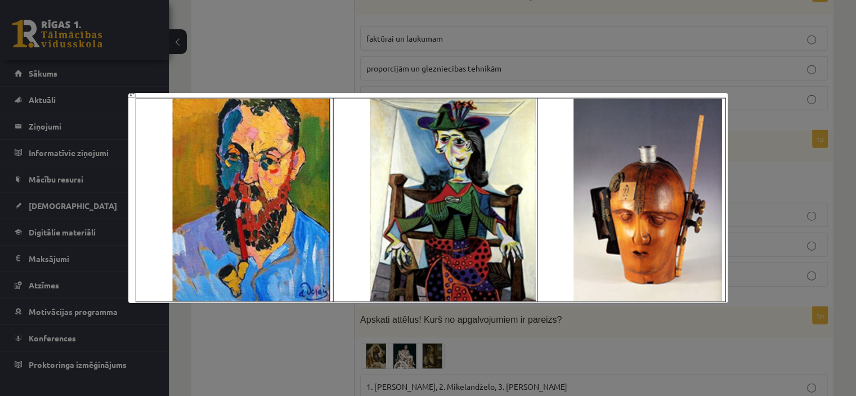
click at [415, 324] on div at bounding box center [428, 198] width 856 height 396
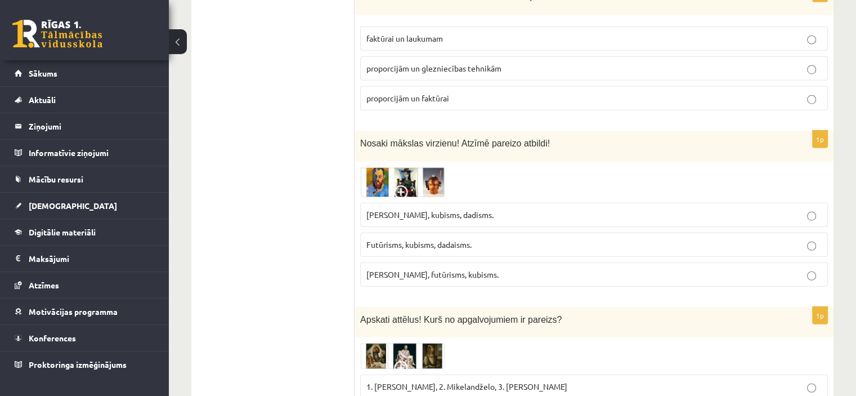
click at [418, 167] on img at bounding box center [402, 182] width 84 height 30
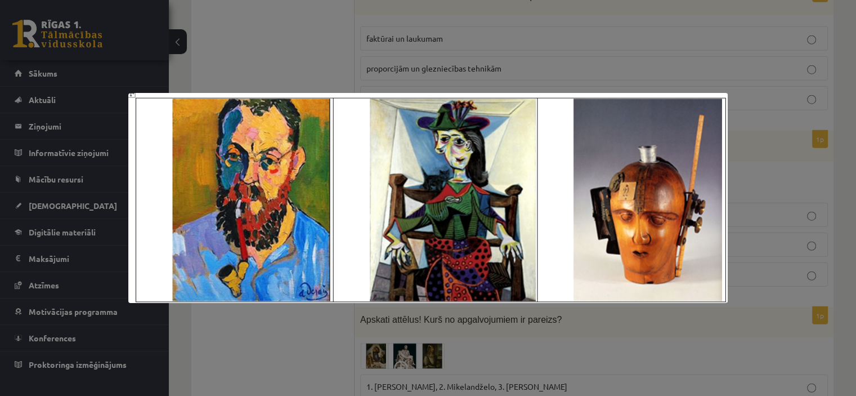
click at [436, 330] on div at bounding box center [428, 198] width 856 height 396
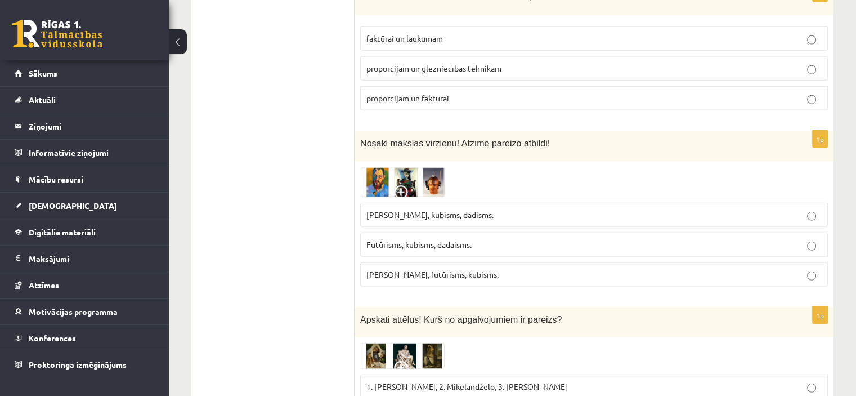
click at [429, 167] on img at bounding box center [402, 182] width 84 height 30
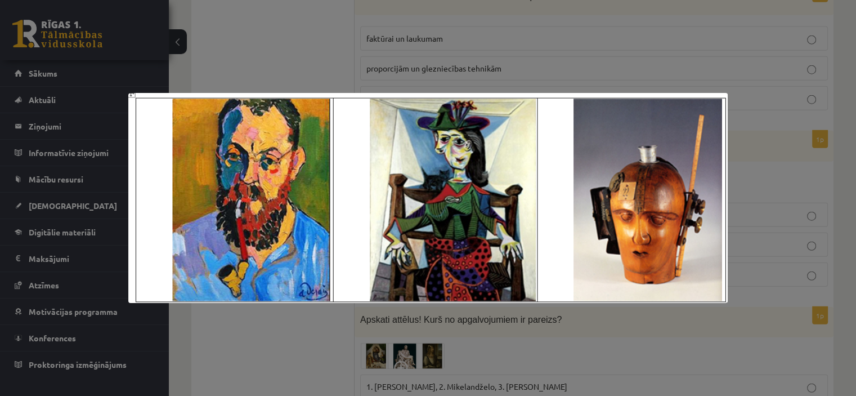
click at [373, 351] on div at bounding box center [428, 198] width 856 height 396
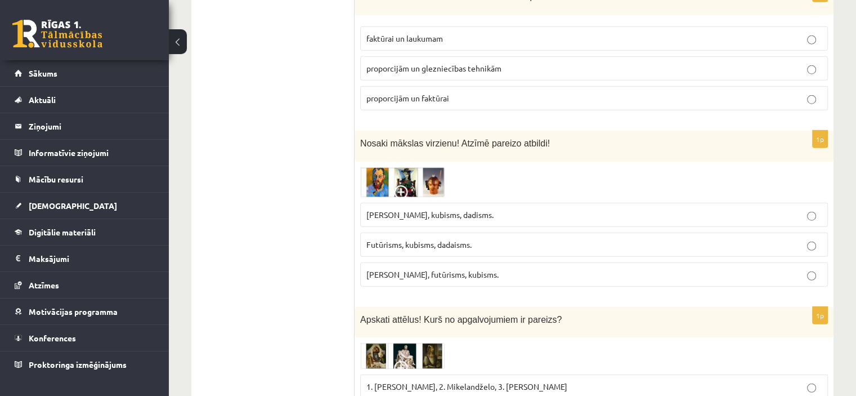
click at [412, 209] on span "Fovisms, kubisms, dadisms." at bounding box center [429, 214] width 127 height 10
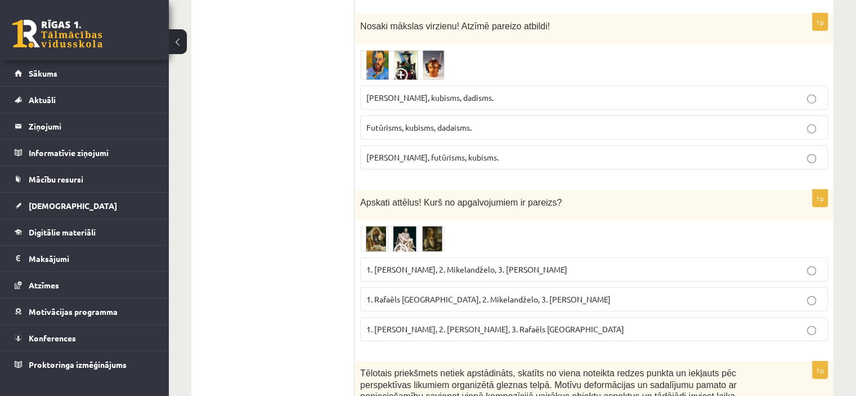
scroll to position [3034, 0]
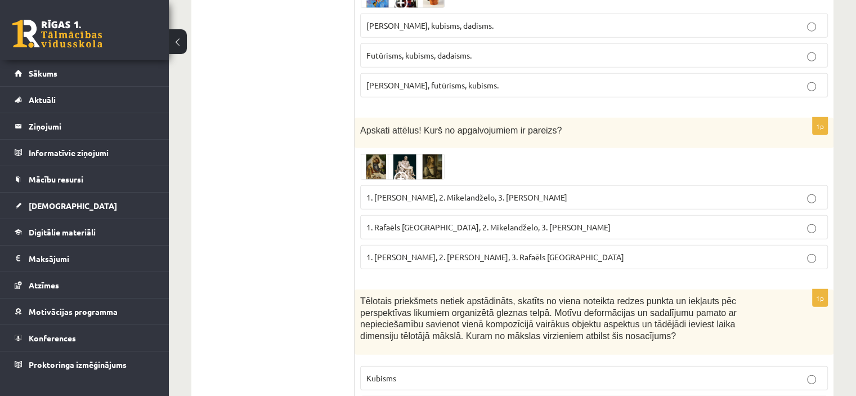
click at [398, 154] on img at bounding box center [402, 167] width 84 height 26
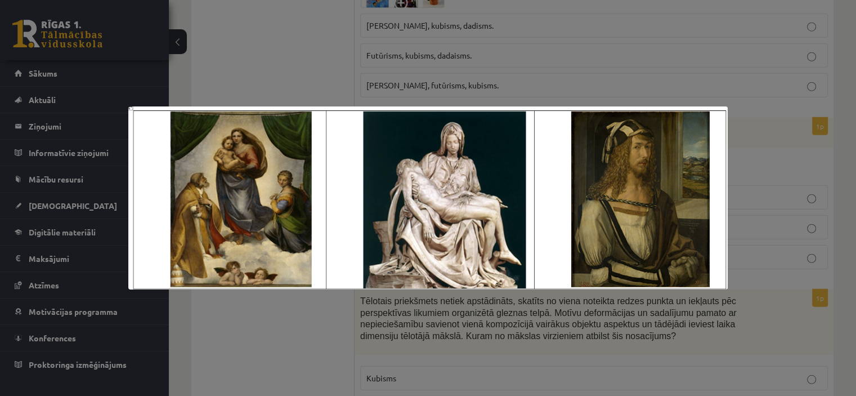
click at [387, 348] on div at bounding box center [428, 198] width 856 height 396
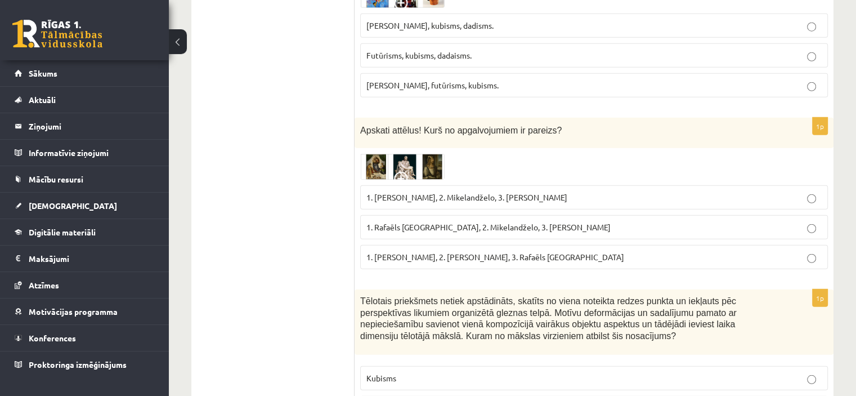
click at [486, 222] on span "1. Rafaēls Sancio da Urbīno, 2. Mikelandželo, 3. Albrehts Dīrers" at bounding box center [488, 227] width 244 height 10
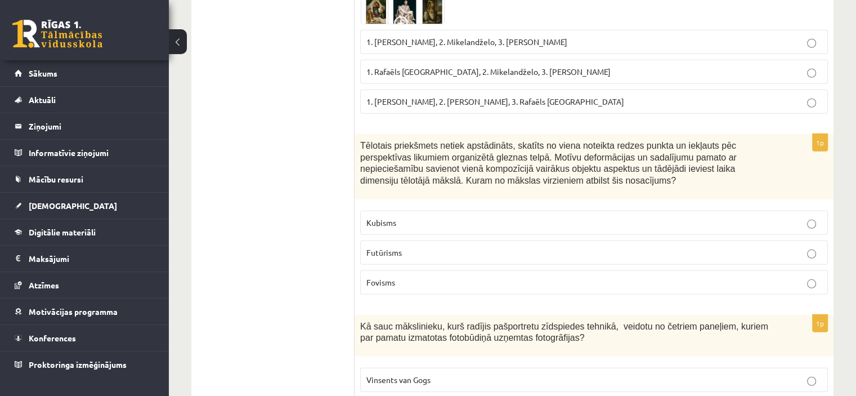
scroll to position [3191, 0]
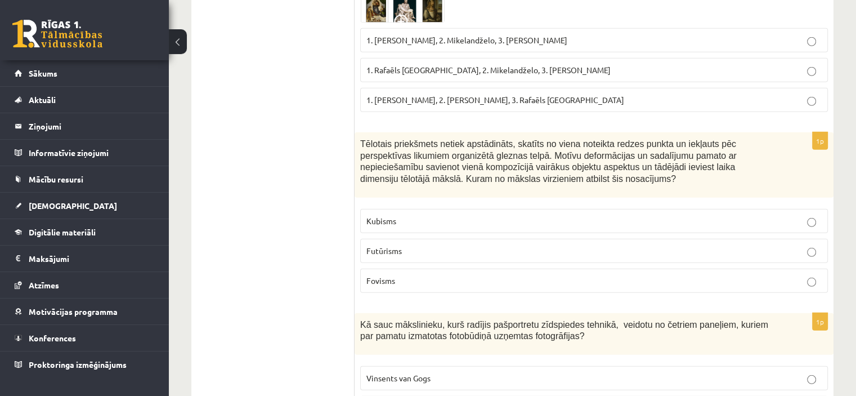
click at [484, 245] on p "Futūrisms" at bounding box center [593, 251] width 455 height 12
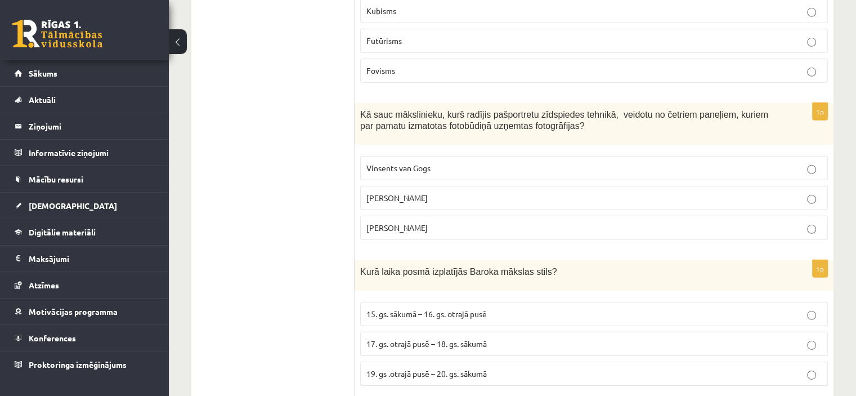
scroll to position [3402, 0]
click at [496, 185] on label "Endijs Vorhols" at bounding box center [594, 197] width 468 height 24
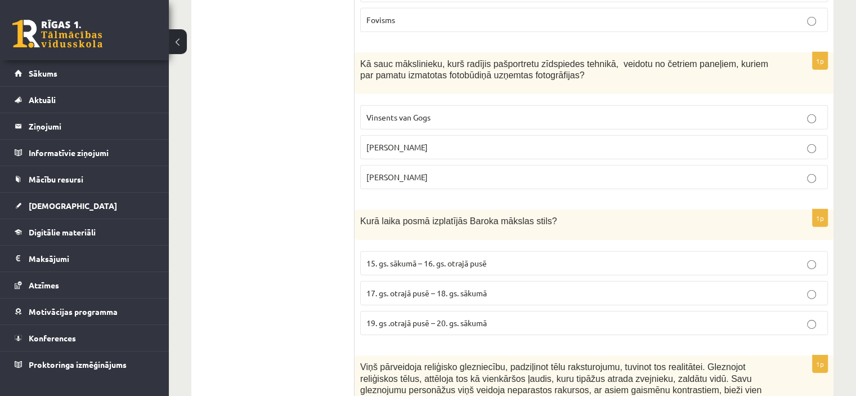
scroll to position [3452, 0]
click at [495, 286] on p "17. gs. otrajā pusē – 18. gs. sākumā" at bounding box center [593, 292] width 455 height 12
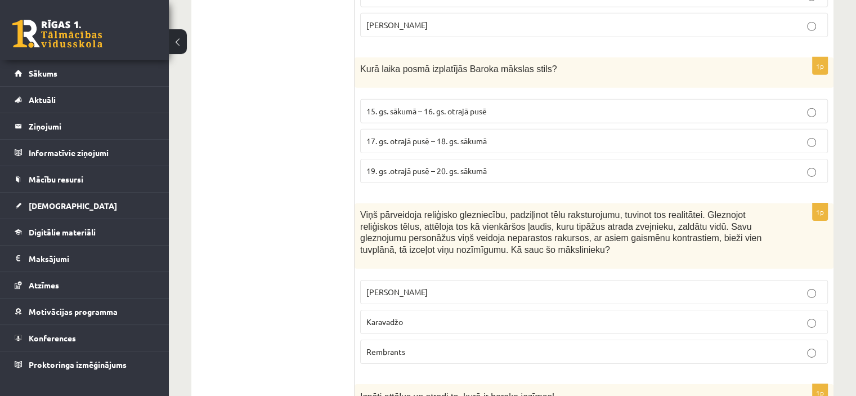
scroll to position [3603, 0]
click at [468, 345] on p "Rembrants" at bounding box center [593, 351] width 455 height 12
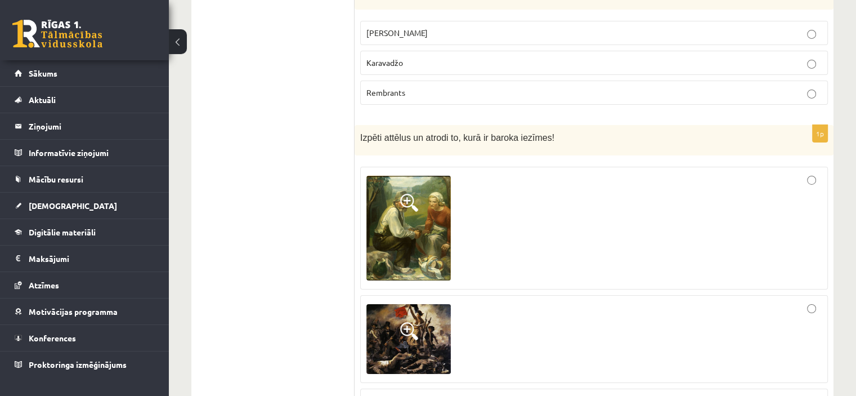
scroll to position [3862, 0]
click at [425, 176] on img at bounding box center [408, 228] width 84 height 105
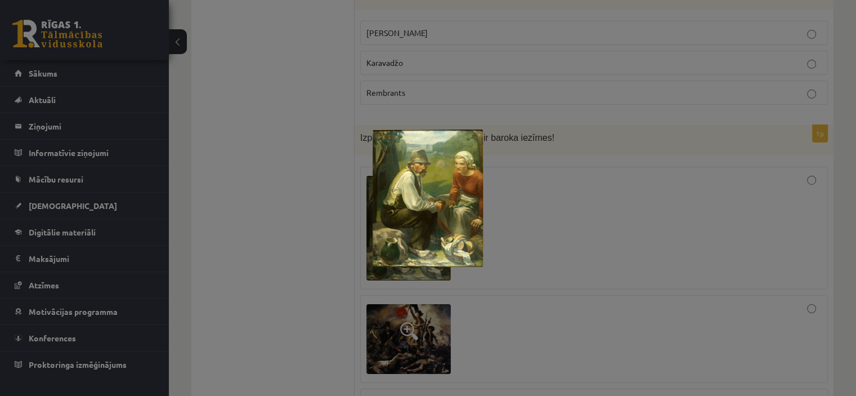
click at [509, 177] on div at bounding box center [428, 198] width 856 height 396
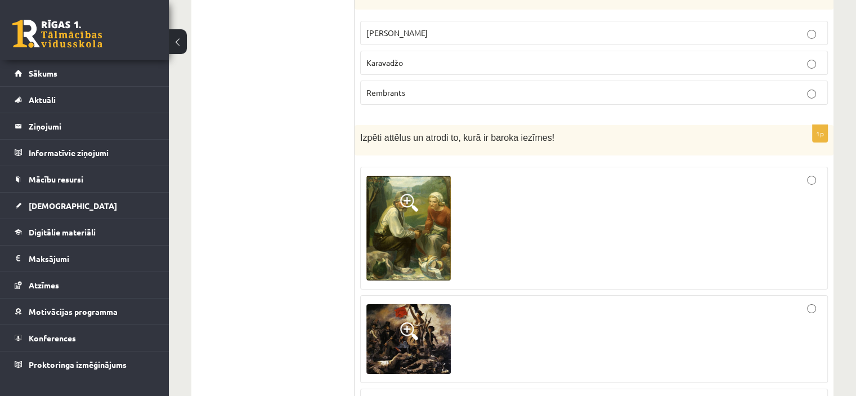
click at [422, 304] on img at bounding box center [408, 339] width 84 height 70
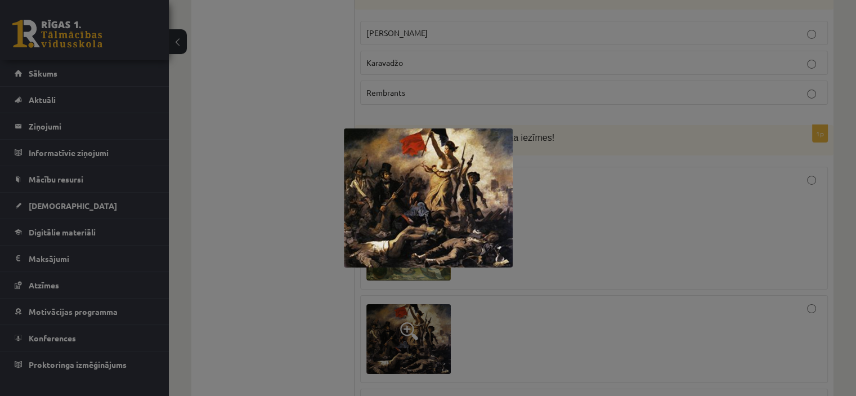
click at [636, 145] on div at bounding box center [428, 198] width 856 height 396
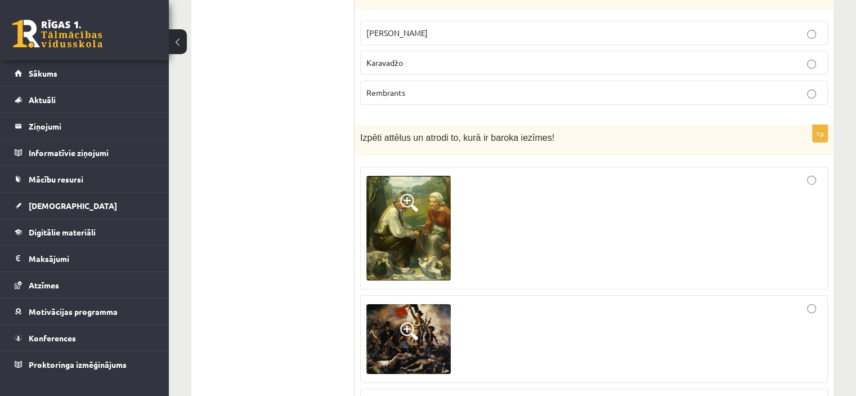
click at [562, 301] on div at bounding box center [593, 338] width 455 height 75
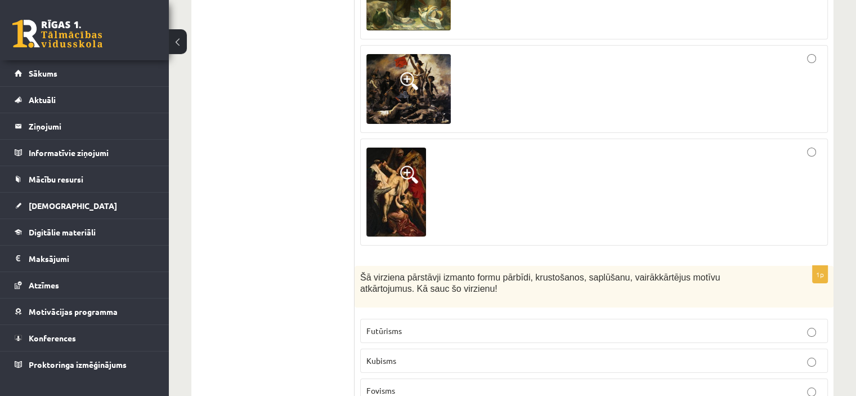
scroll to position [4116, 0]
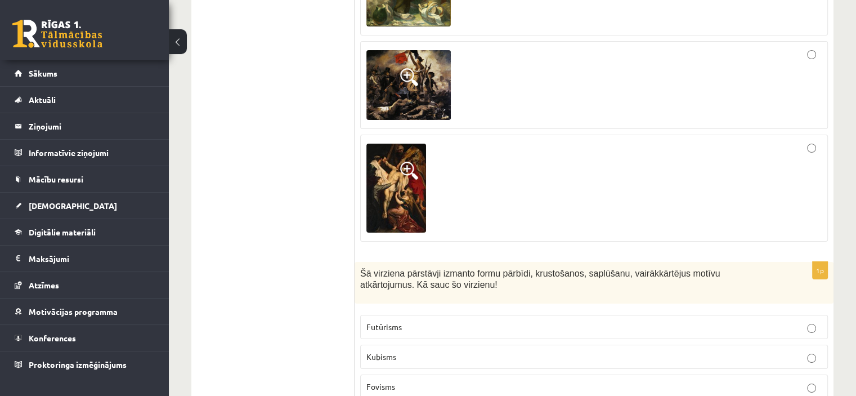
click at [394, 160] on img at bounding box center [396, 187] width 60 height 89
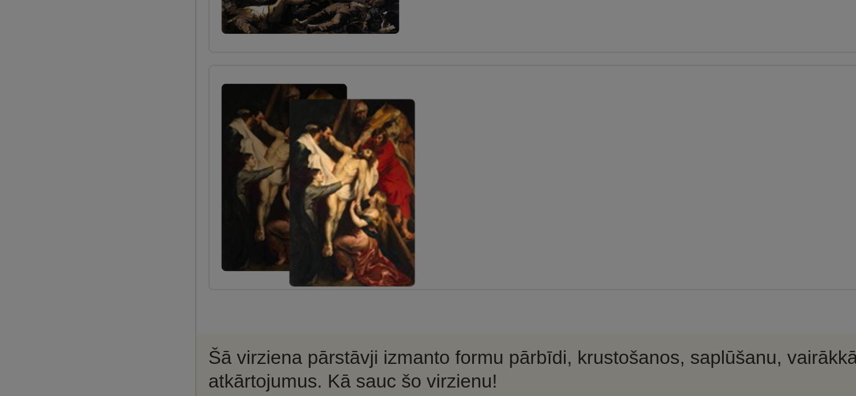
scroll to position [4113, 0]
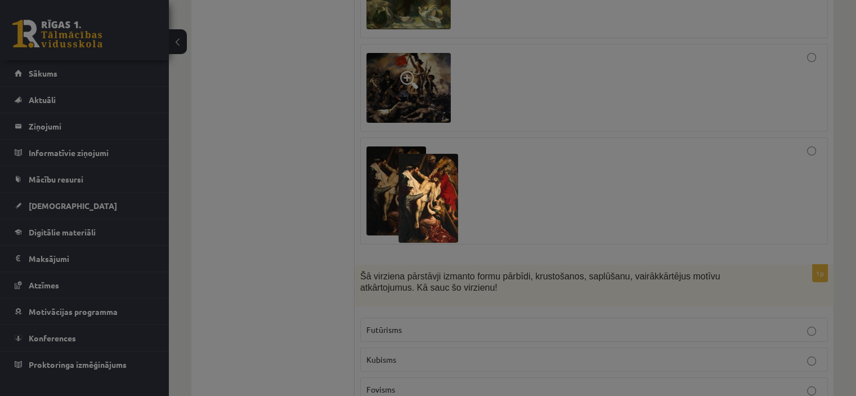
click at [497, 203] on div at bounding box center [428, 198] width 856 height 396
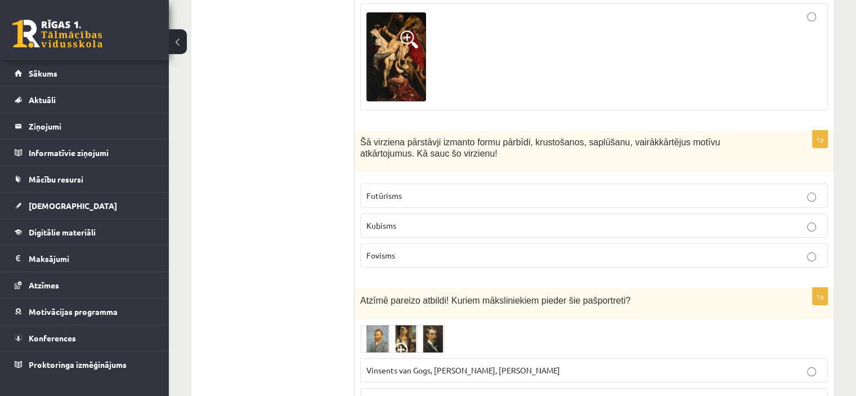
scroll to position [4246, 0]
click at [509, 220] on p "Kubisms" at bounding box center [593, 226] width 455 height 12
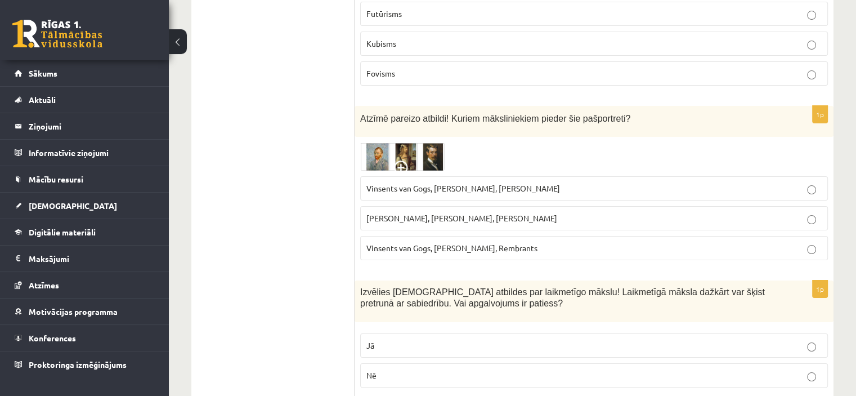
scroll to position [4429, 0]
click at [411, 142] on img at bounding box center [402, 156] width 84 height 28
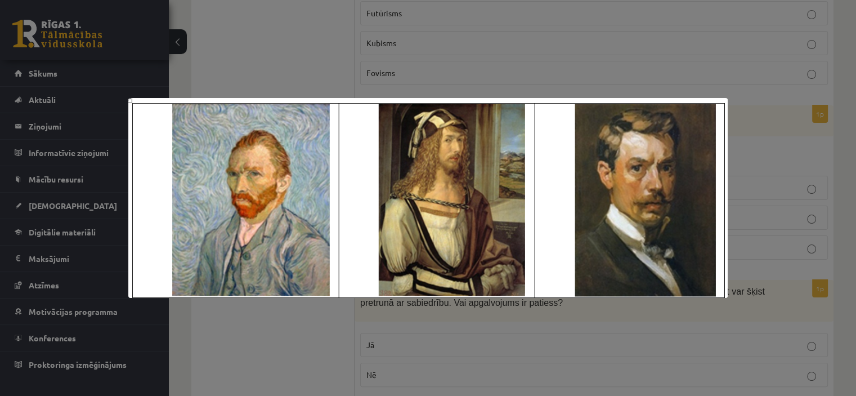
click at [473, 44] on div at bounding box center [428, 198] width 856 height 396
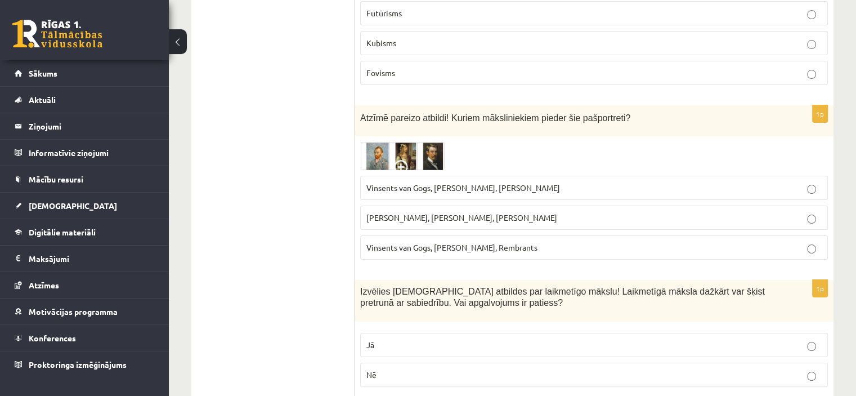
click at [534, 182] on span "Vinsents van Gogs, Albrehts Dīrers, Janis Rozentāls" at bounding box center [463, 187] width 194 height 10
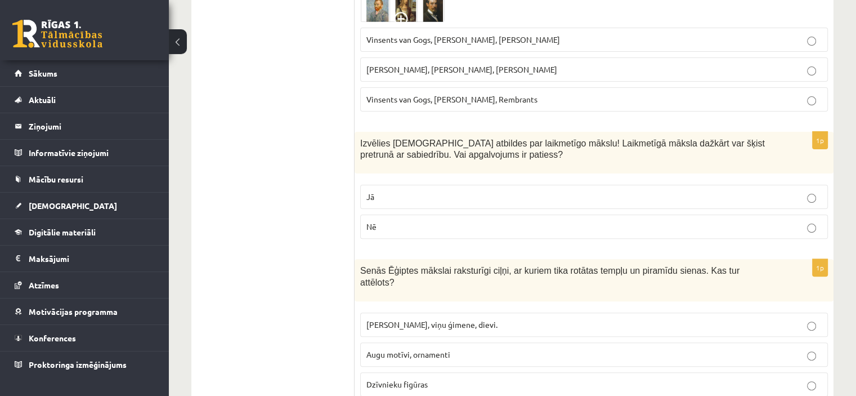
scroll to position [4580, 0]
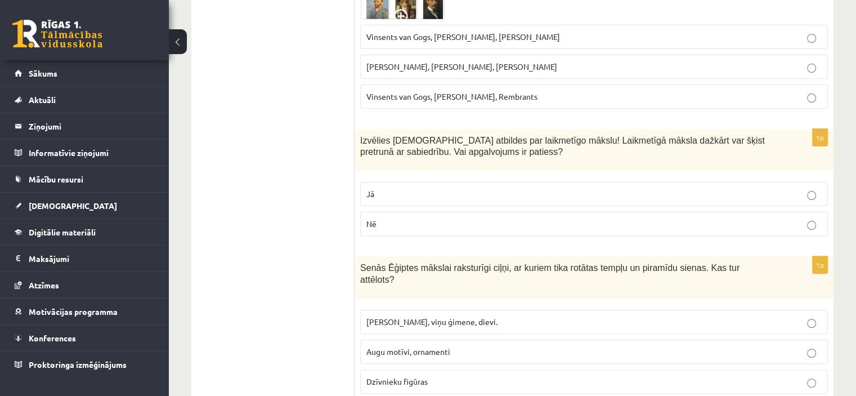
click at [534, 188] on p "Jā" at bounding box center [593, 194] width 455 height 12
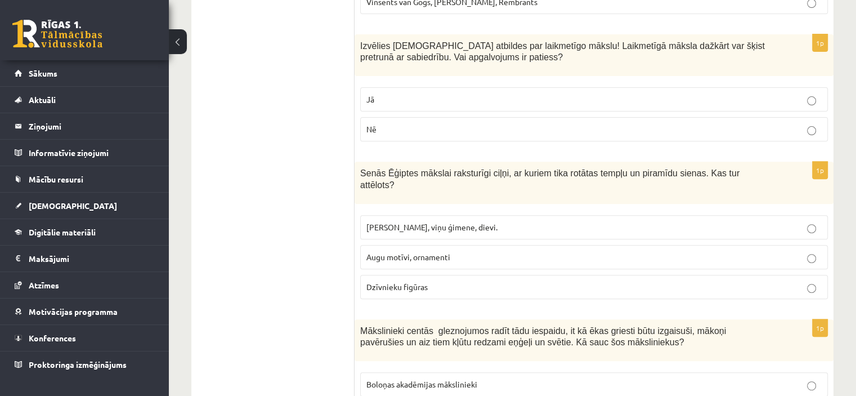
click at [516, 221] on p "Faraoni, viņu ģimene, dievi." at bounding box center [593, 227] width 455 height 12
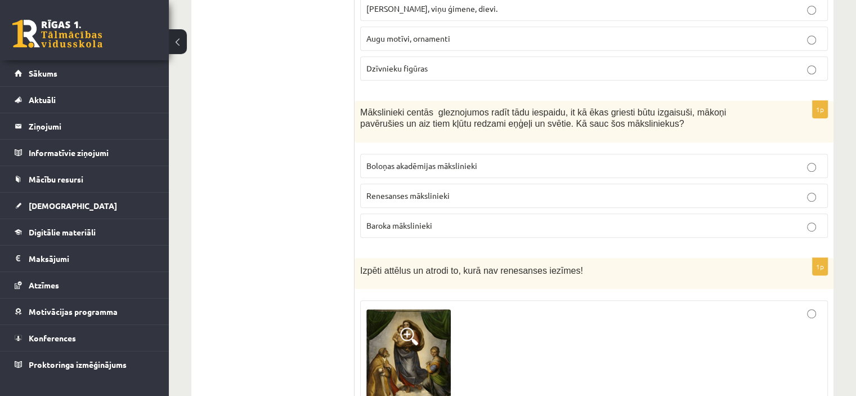
scroll to position [4893, 0]
click at [545, 154] on label "Boloņas akadēmijas mākslinieki" at bounding box center [594, 166] width 468 height 24
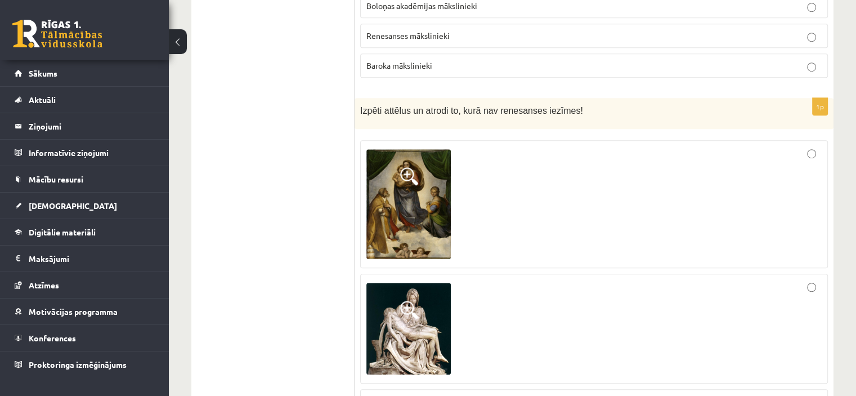
scroll to position [5039, 0]
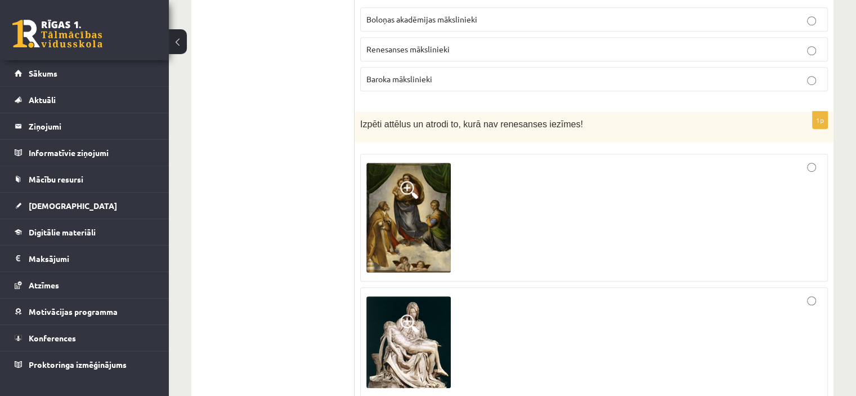
click at [404, 163] on img at bounding box center [408, 218] width 84 height 110
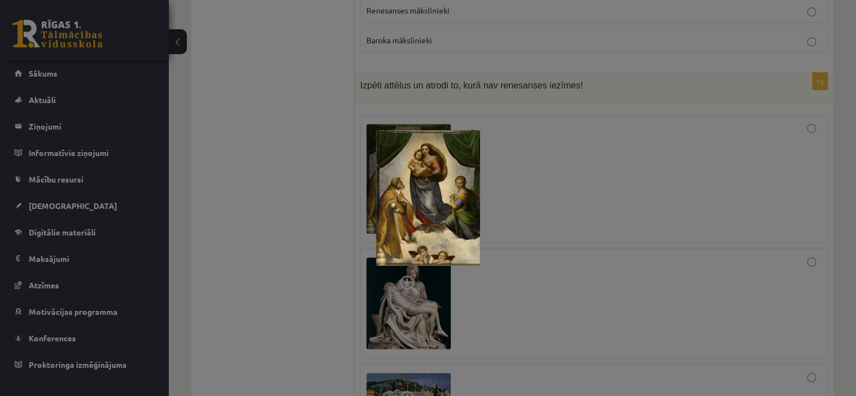
scroll to position [5079, 0]
click at [622, 130] on div at bounding box center [428, 198] width 856 height 396
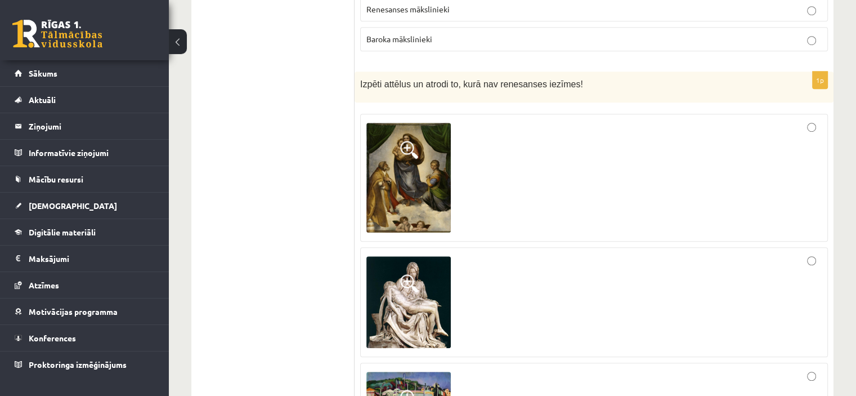
click at [577, 120] on div at bounding box center [593, 177] width 455 height 115
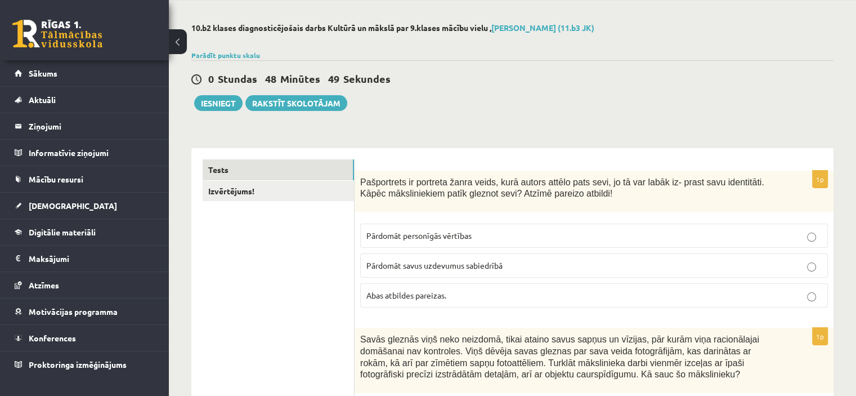
scroll to position [0, 0]
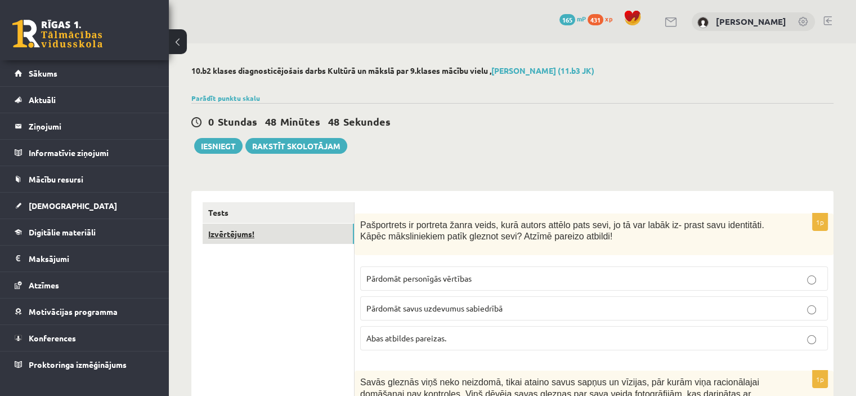
click at [235, 229] on link "Izvērtējums!" at bounding box center [278, 233] width 151 height 21
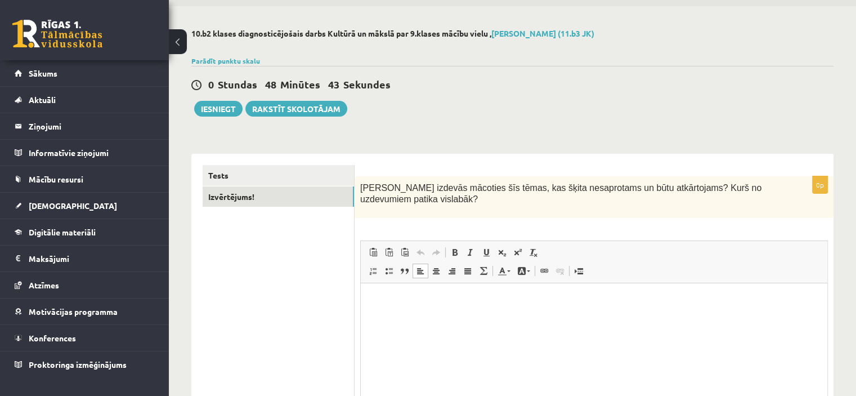
click at [538, 317] on html at bounding box center [594, 300] width 466 height 34
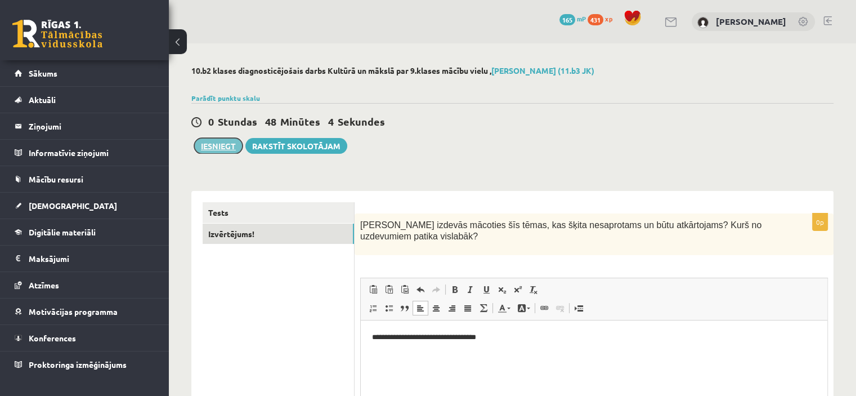
click at [219, 145] on button "Iesniegt" at bounding box center [218, 146] width 48 height 16
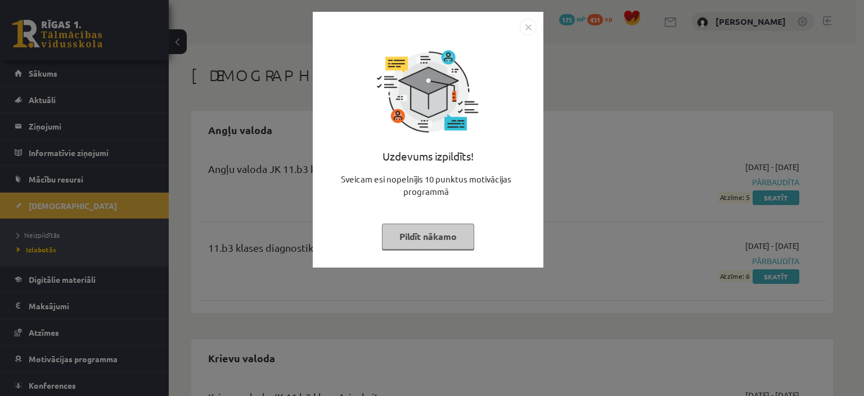
click at [425, 241] on button "Pildīt nākamo" at bounding box center [428, 236] width 92 height 26
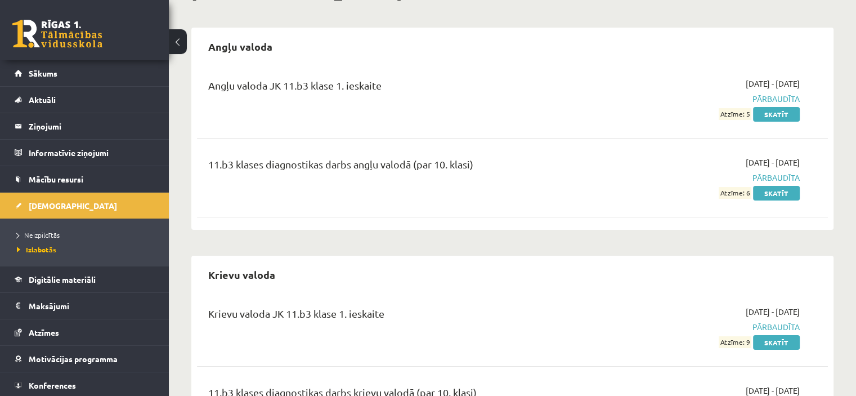
scroll to position [82, 0]
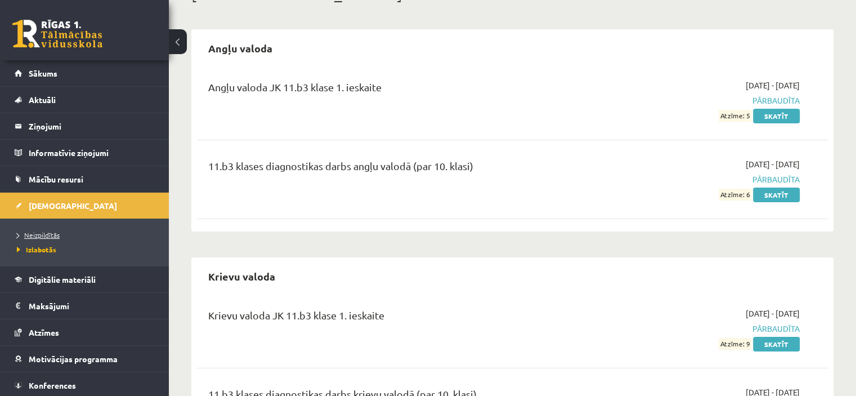
click at [52, 232] on span "Neizpildītās" at bounding box center [38, 234] width 43 height 9
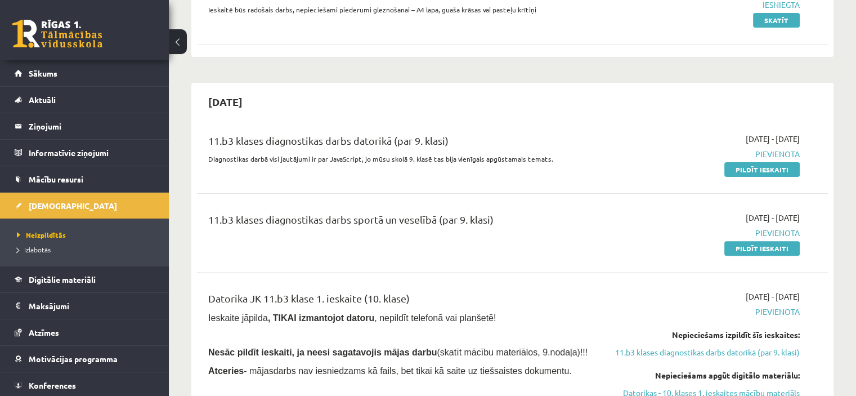
scroll to position [326, 0]
click at [743, 163] on link "Pildīt ieskaiti" at bounding box center [761, 169] width 75 height 15
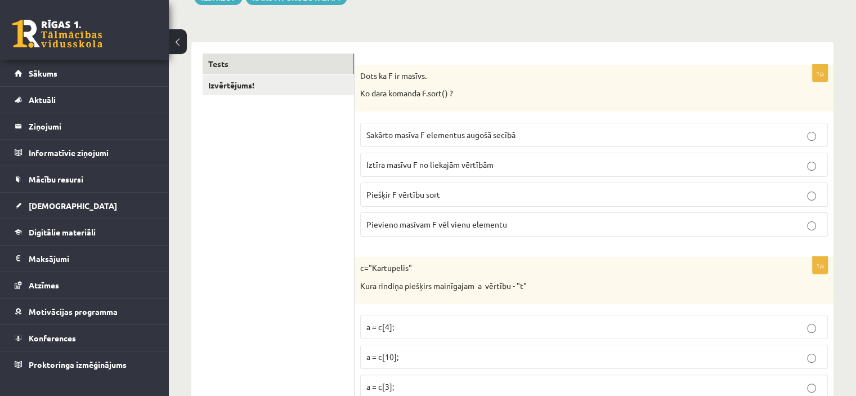
scroll to position [180, 0]
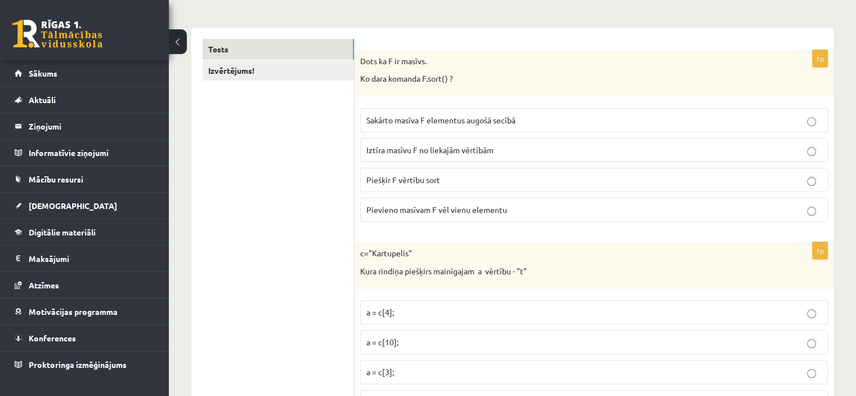
click at [555, 114] on p "Sakārto masīva F elementus augošā secībā" at bounding box center [593, 120] width 455 height 12
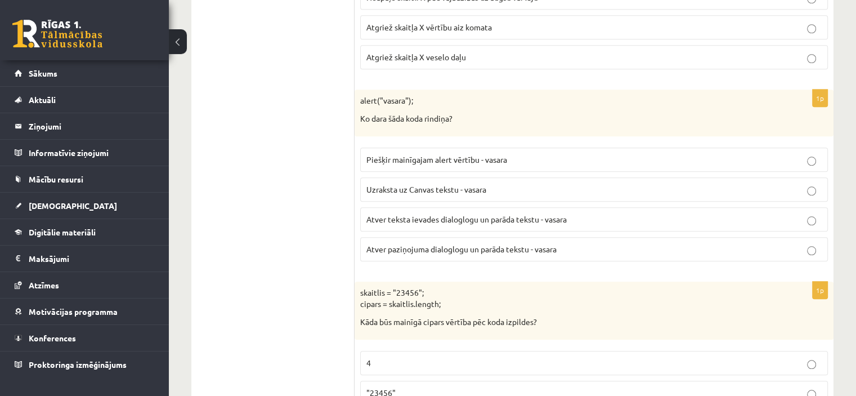
scroll to position [1072, 0]
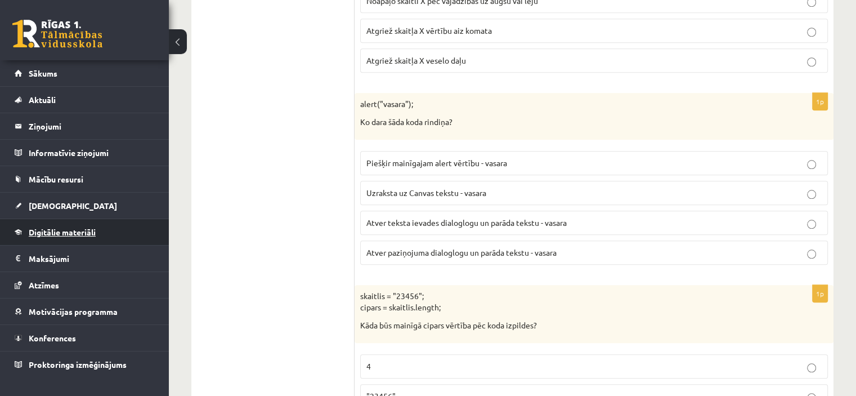
click at [70, 235] on span "Digitālie materiāli" at bounding box center [62, 232] width 67 height 10
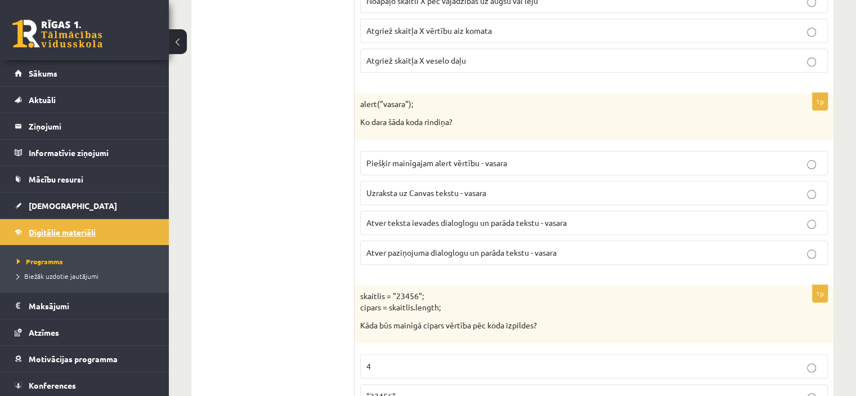
click at [70, 235] on span "Digitālie materiāli" at bounding box center [62, 232] width 67 height 10
click at [52, 262] on span "Programma" at bounding box center [40, 261] width 46 height 9
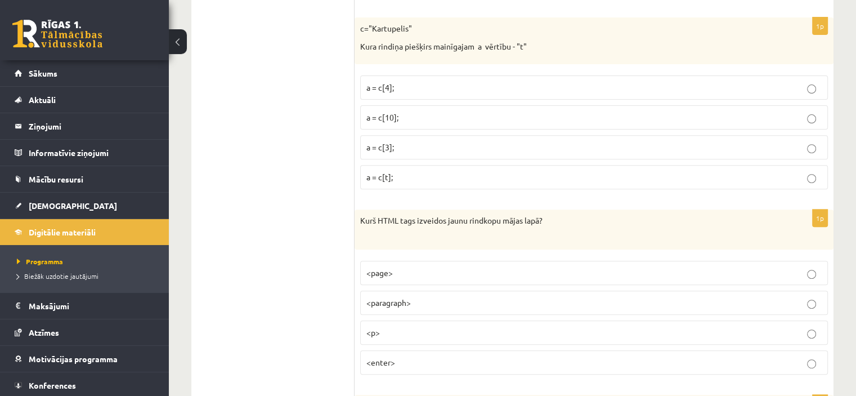
scroll to position [405, 0]
click at [452, 84] on p "a = c[4];" at bounding box center [593, 87] width 455 height 12
click at [432, 150] on p "a = c[3];" at bounding box center [593, 147] width 455 height 12
click at [407, 329] on p "<p>" at bounding box center [593, 332] width 455 height 12
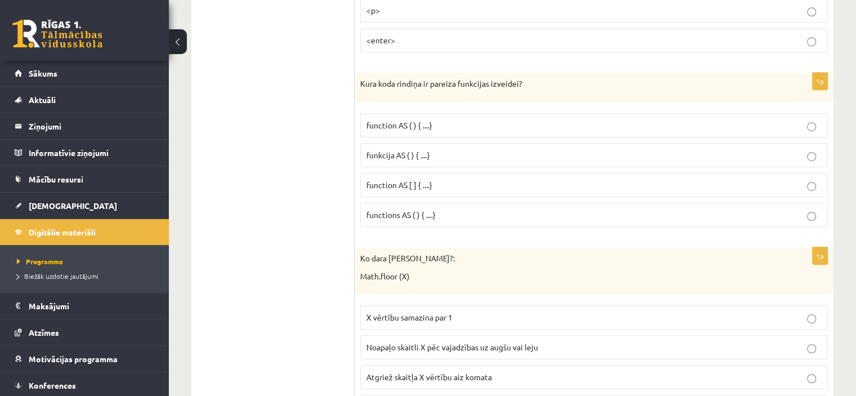
scroll to position [727, 0]
click at [433, 115] on label "function AS ( ) { ....}" at bounding box center [594, 125] width 468 height 24
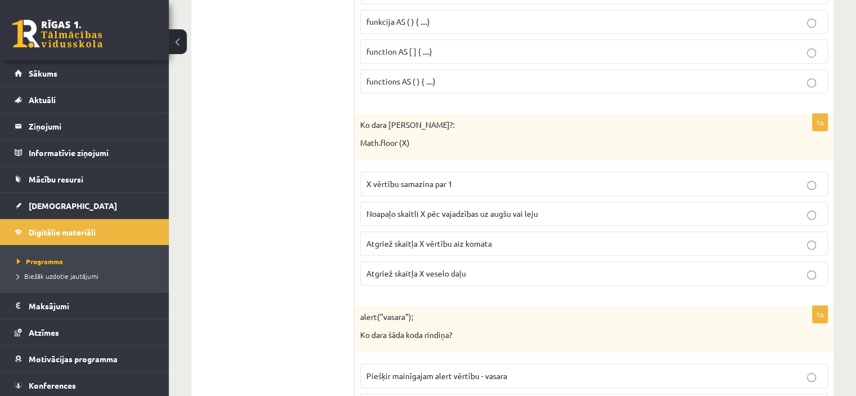
scroll to position [893, 0]
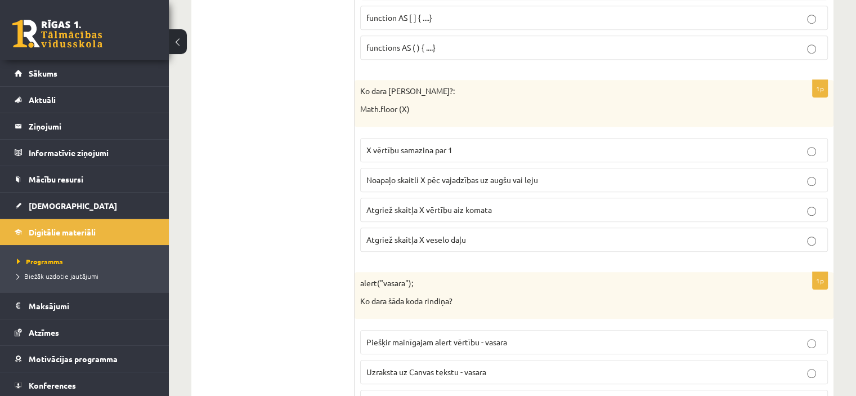
click at [511, 174] on span "Noapaļo skaitli X pēc vajadzības uz augšu vai leju" at bounding box center [452, 179] width 172 height 10
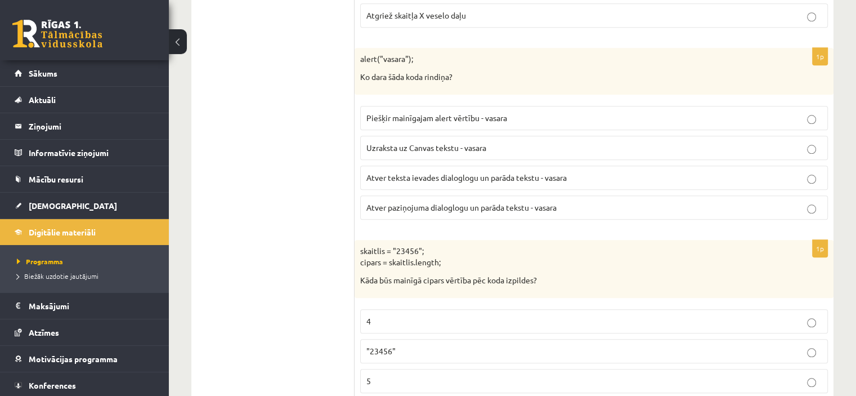
scroll to position [1118, 0]
click at [475, 202] on span "Atver paziņojuma dialoglogu un parāda tekstu - vasara" at bounding box center [461, 206] width 190 height 10
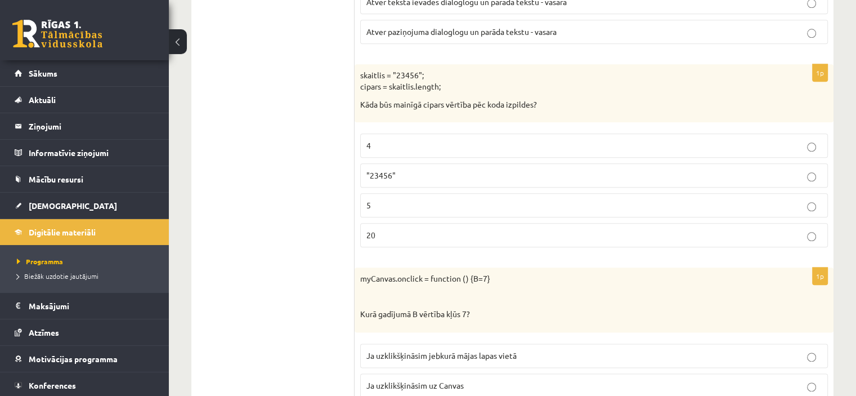
scroll to position [1293, 0]
click at [474, 169] on p ""23456"" at bounding box center [593, 175] width 455 height 12
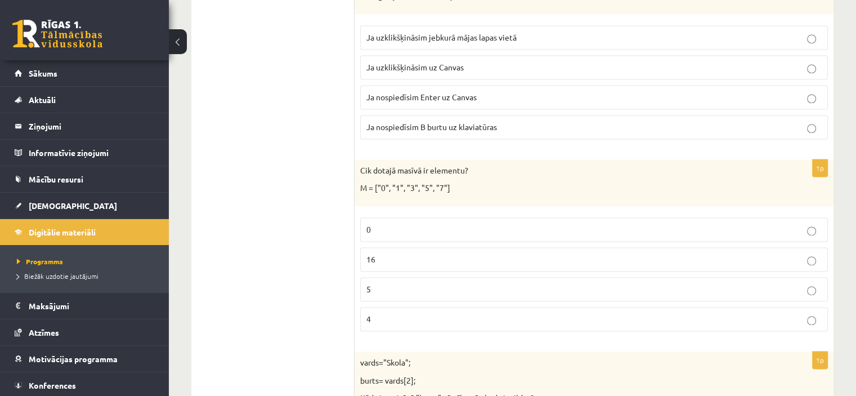
scroll to position [1614, 0]
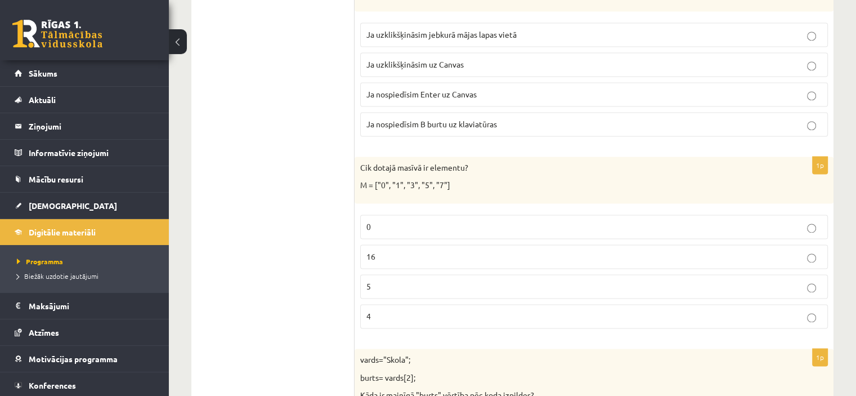
click at [432, 280] on p "5" at bounding box center [593, 286] width 455 height 12
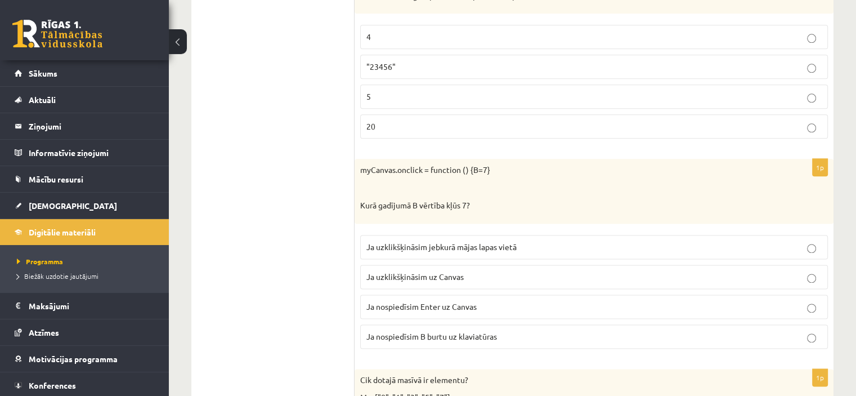
scroll to position [1402, 0]
click at [504, 270] on p "Ja uzklikšķināsim uz Canvas" at bounding box center [593, 276] width 455 height 12
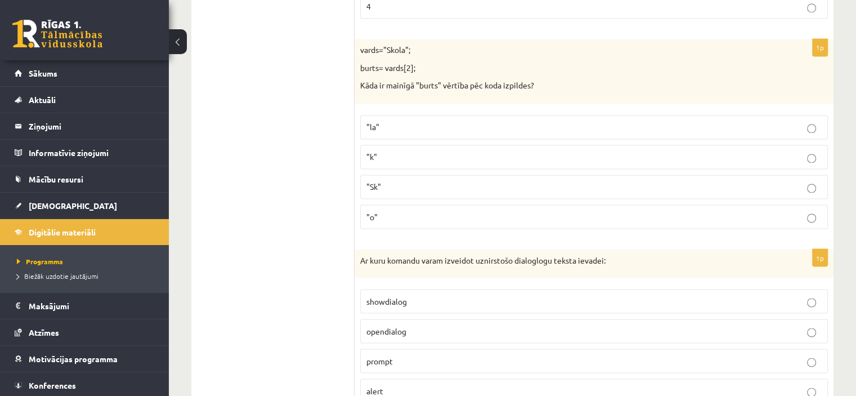
scroll to position [1915, 0]
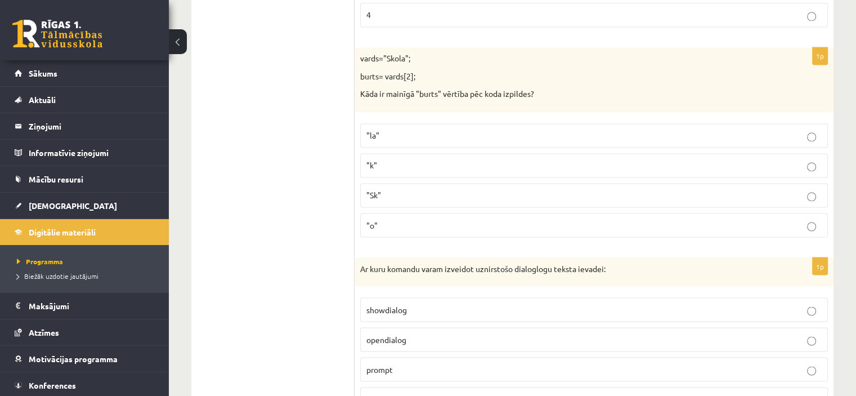
click at [457, 183] on label ""Sk"" at bounding box center [594, 195] width 468 height 24
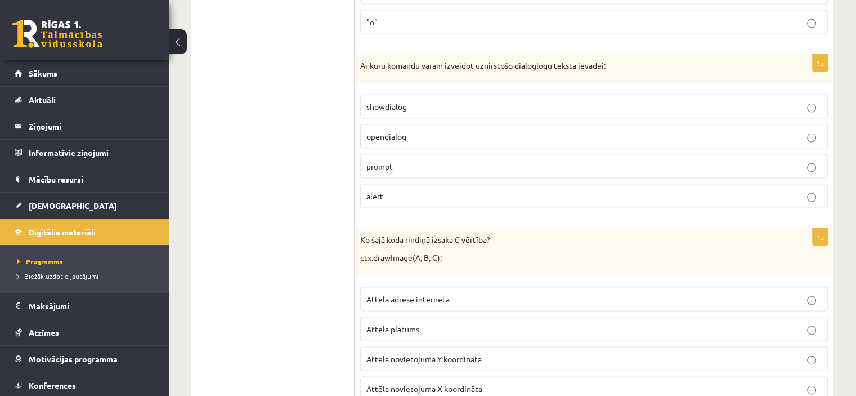
scroll to position [2124, 0]
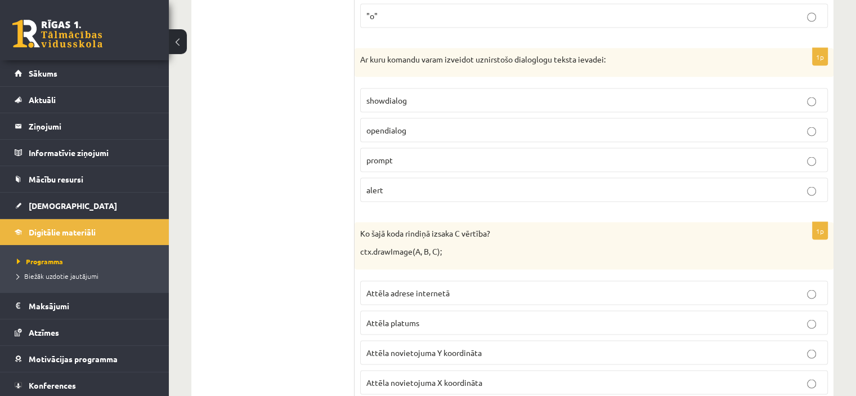
click at [457, 183] on p "alert" at bounding box center [593, 189] width 455 height 12
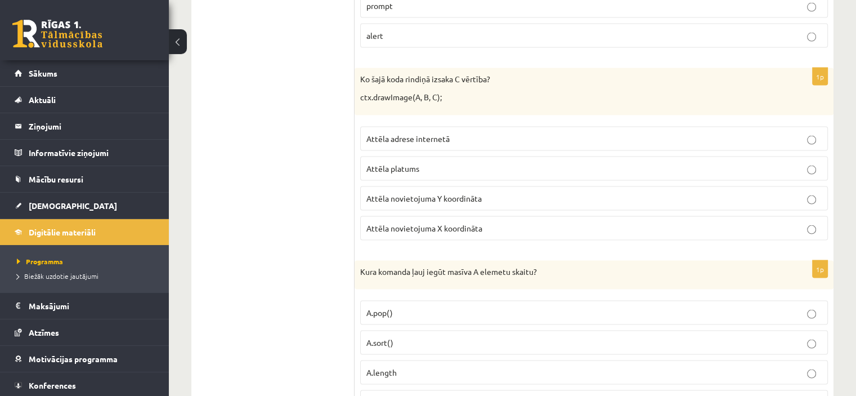
scroll to position [2278, 0]
click at [489, 192] on p "Attēla novietojuma Y koordināta" at bounding box center [593, 198] width 455 height 12
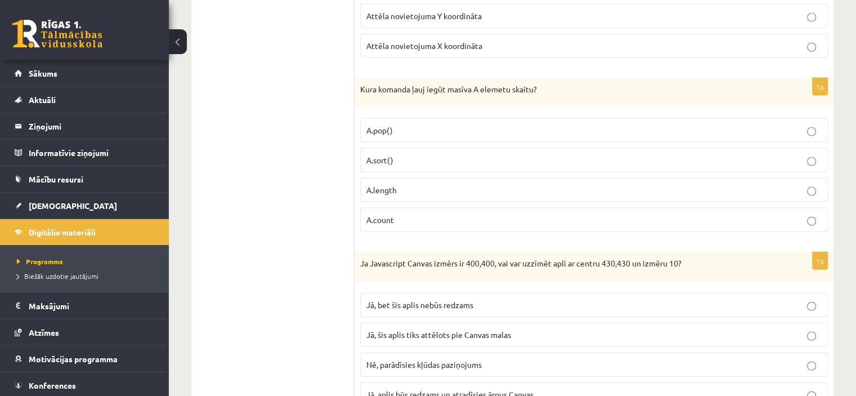
scroll to position [2464, 0]
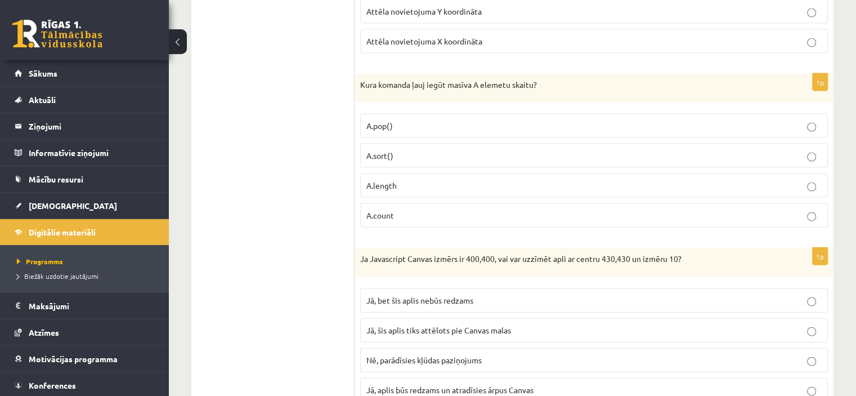
click at [446, 209] on p "A.count" at bounding box center [593, 215] width 455 height 12
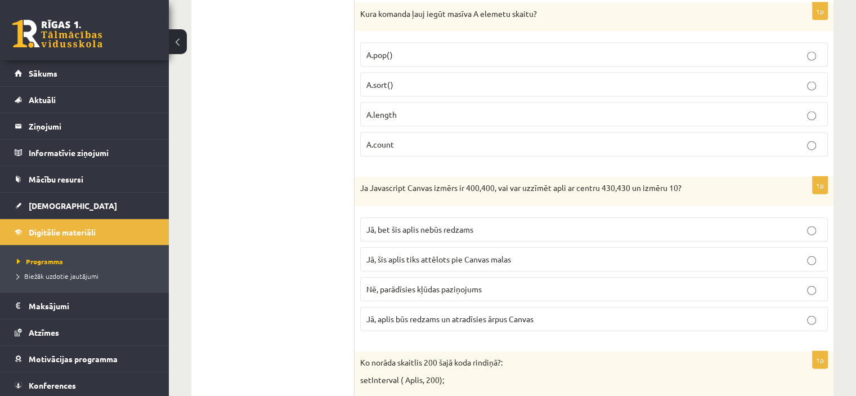
scroll to position [2582, 0]
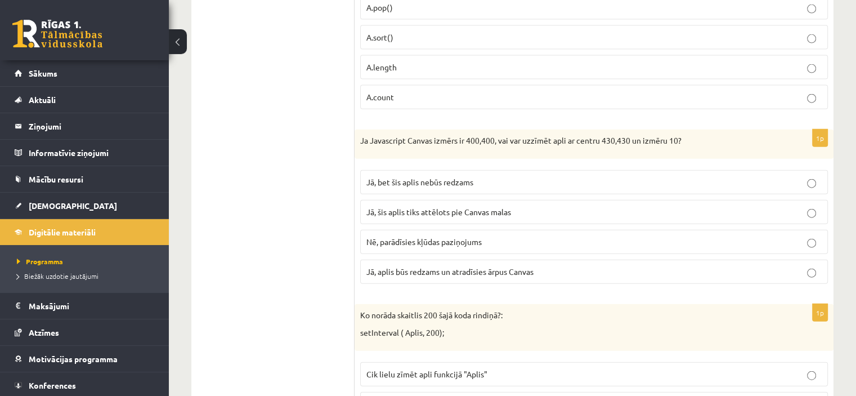
click at [509, 266] on span "Jā, aplis būs redzams un atradīsies ārpus Canvas" at bounding box center [449, 271] width 167 height 10
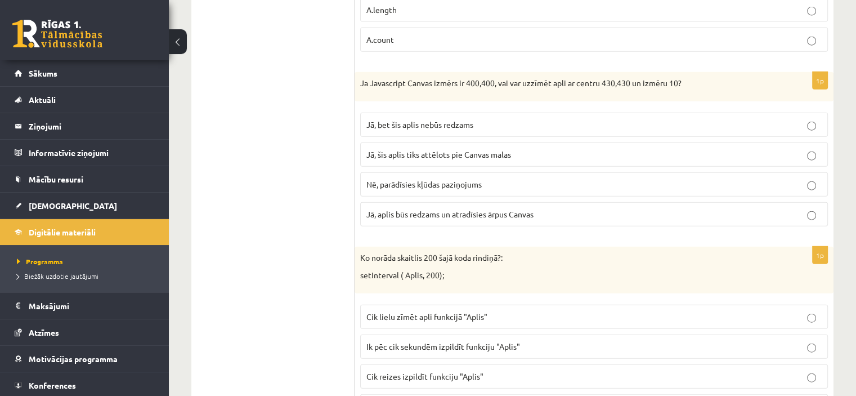
scroll to position [2641, 0]
click at [546, 118] on p "Jā, bet šis aplis nebūs redzams" at bounding box center [593, 124] width 455 height 12
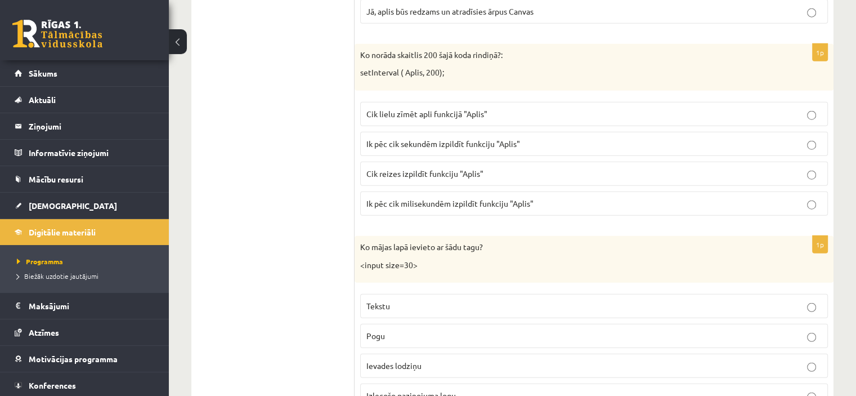
scroll to position [2842, 0]
click at [500, 198] on span "Ik pēc cik milisekundēm izpildīt funkciju "Aplis"" at bounding box center [449, 203] width 167 height 10
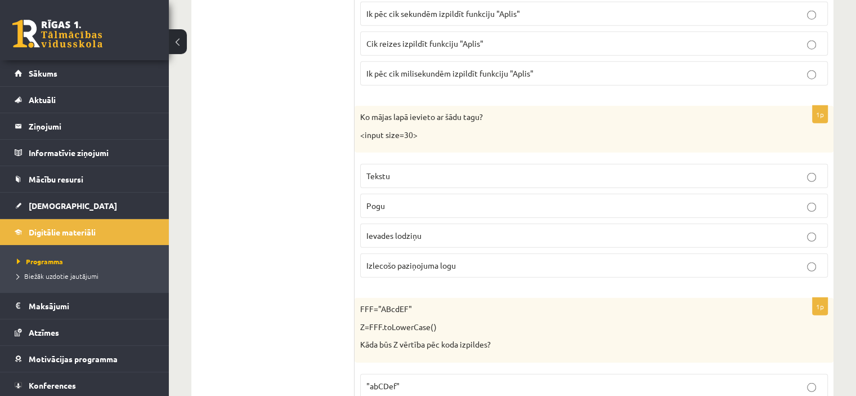
scroll to position [2984, 0]
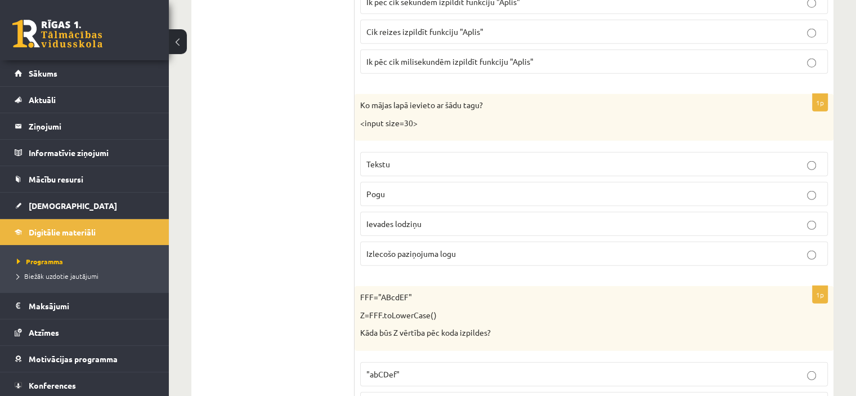
click at [496, 218] on p "Ievades lodziņu" at bounding box center [593, 224] width 455 height 12
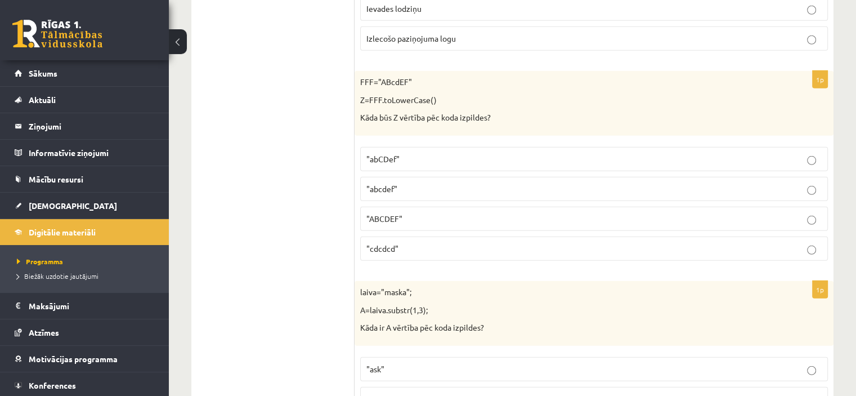
scroll to position [3201, 0]
click at [445, 204] on label ""ABCDEF"" at bounding box center [594, 216] width 468 height 24
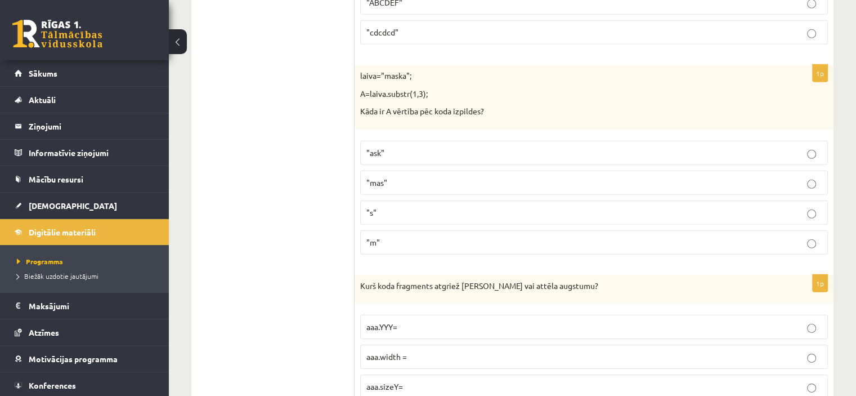
scroll to position [3416, 0]
click at [459, 140] on label ""ask"" at bounding box center [594, 152] width 468 height 24
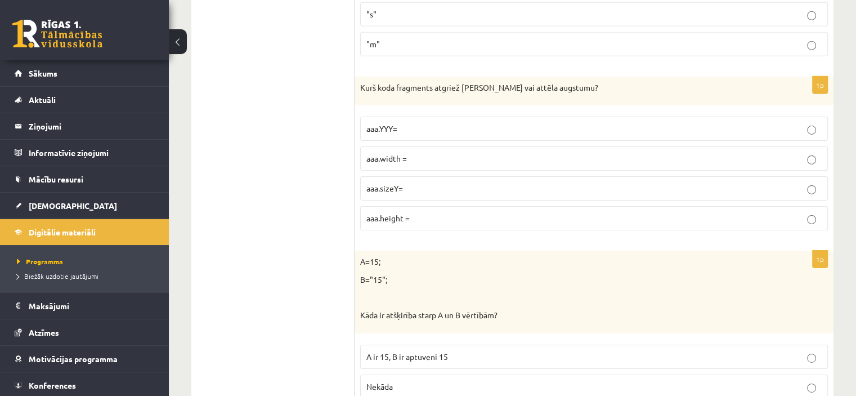
scroll to position [3617, 0]
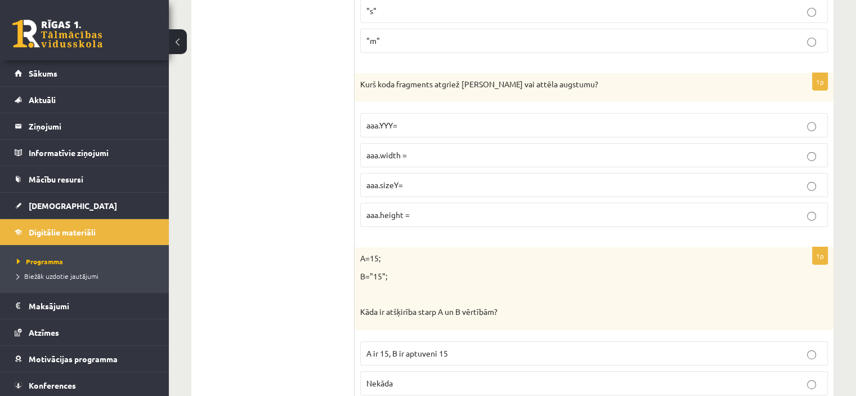
click at [475, 179] on p "aaa.sizeY=" at bounding box center [593, 185] width 455 height 12
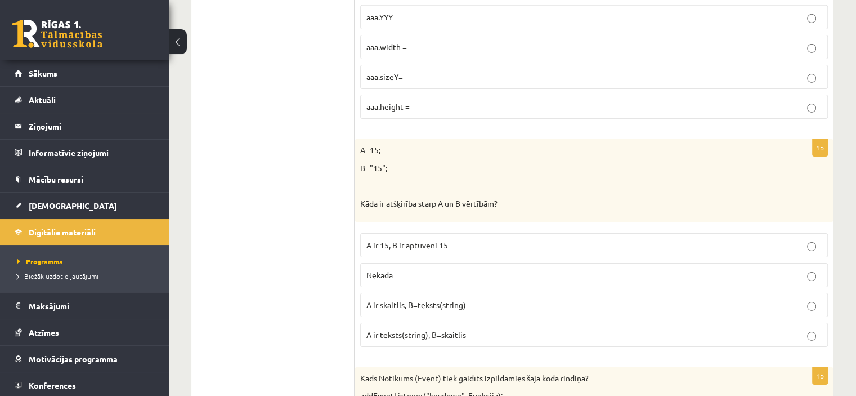
scroll to position [3731, 0]
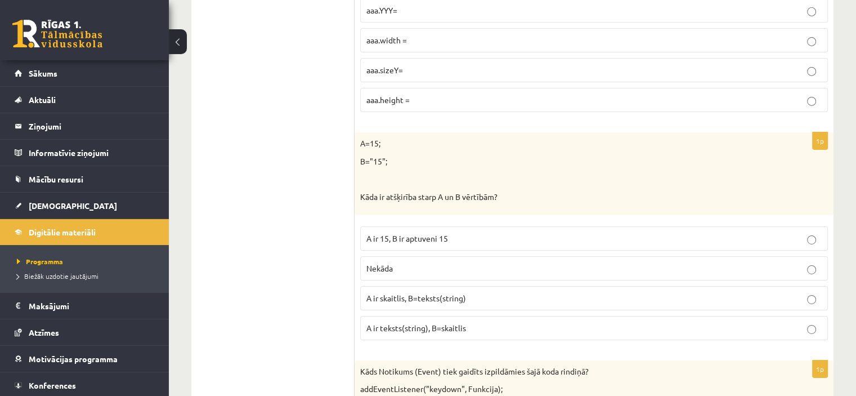
click at [501, 262] on p "Nekāda" at bounding box center [593, 268] width 455 height 12
click at [479, 292] on p "A ir skaitlis, B=teksts(string)" at bounding box center [593, 298] width 455 height 12
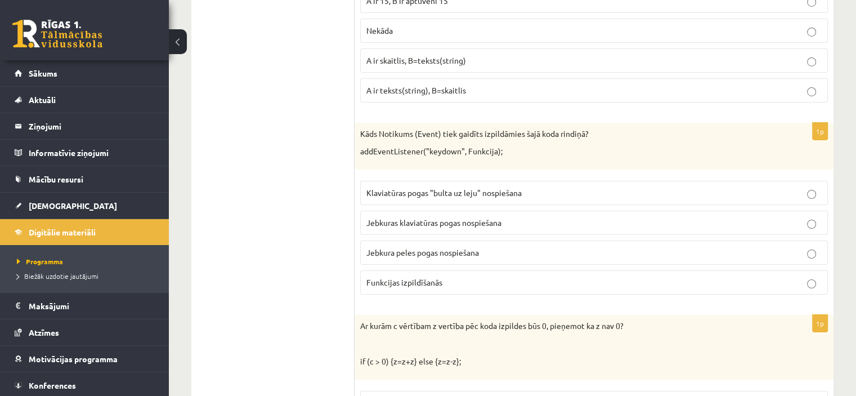
scroll to position [3974, 0]
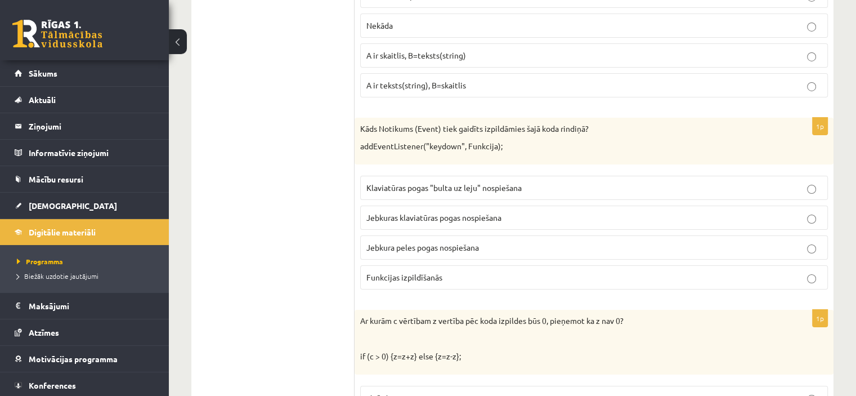
click at [537, 212] on p "Jebkuras klaviatūras pogas nospiešana" at bounding box center [593, 218] width 455 height 12
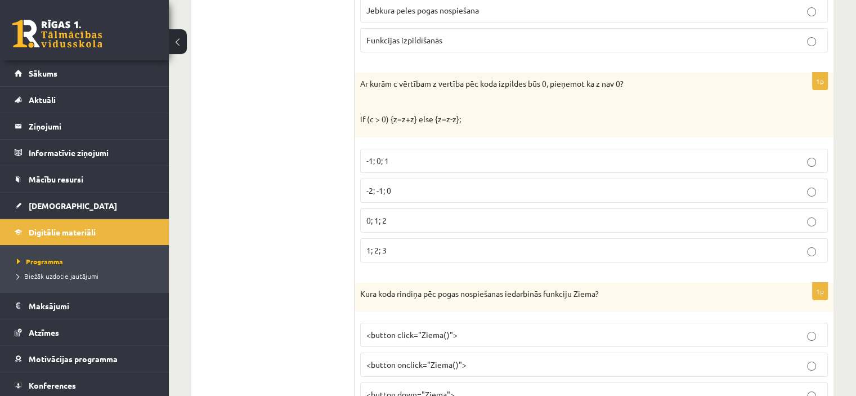
scroll to position [4212, 0]
click at [516, 147] on label "-1; 0; 1" at bounding box center [594, 159] width 468 height 24
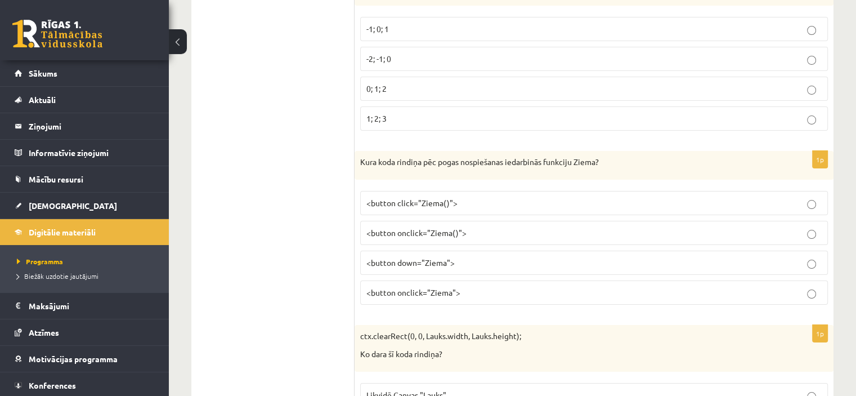
scroll to position [4348, 0]
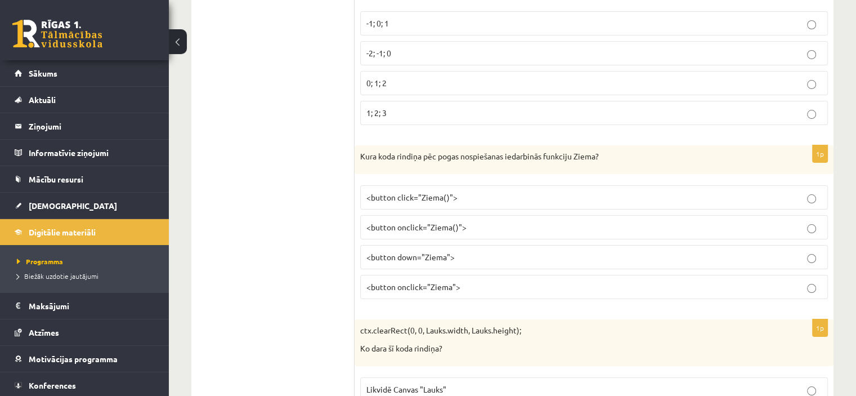
click at [475, 275] on label "<button onclick="Ziema">" at bounding box center [594, 287] width 468 height 24
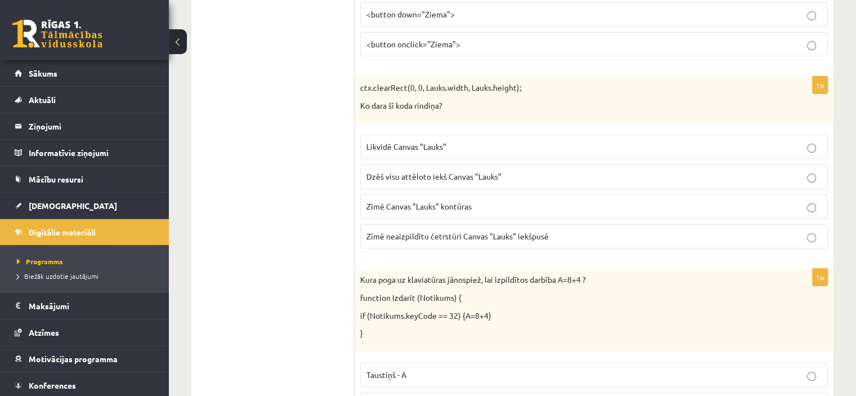
scroll to position [4592, 0]
click at [475, 163] on label "Dzēš visu attēloto iekš Canvas "Lauks"" at bounding box center [594, 175] width 468 height 24
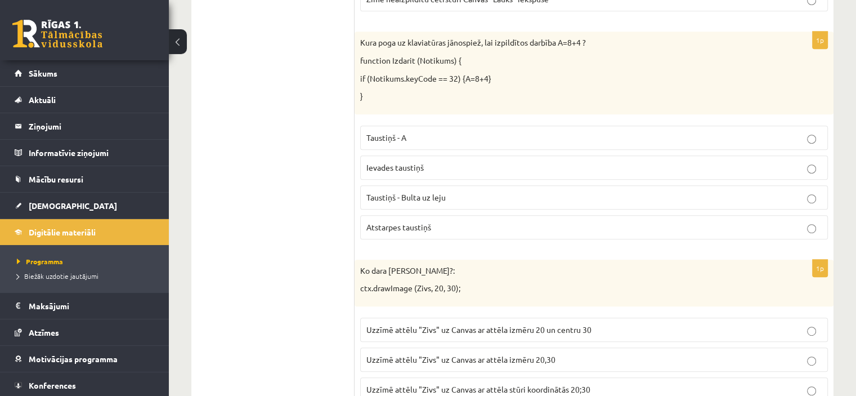
scroll to position [4827, 0]
click at [491, 162] on p "Ievades taustiņš" at bounding box center [593, 168] width 455 height 12
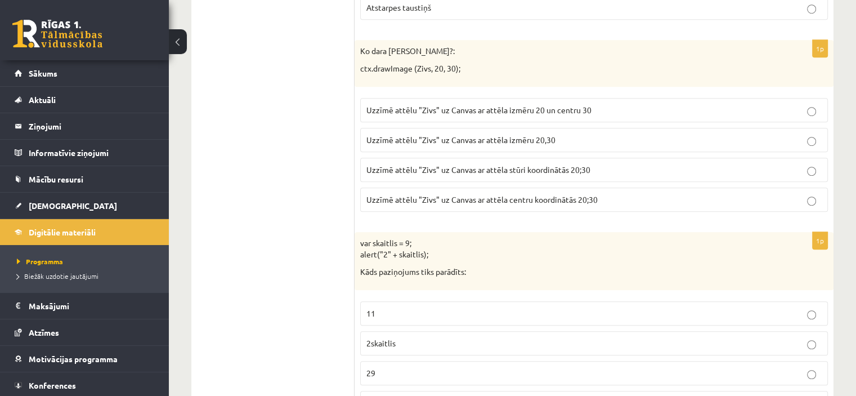
scroll to position [5031, 0]
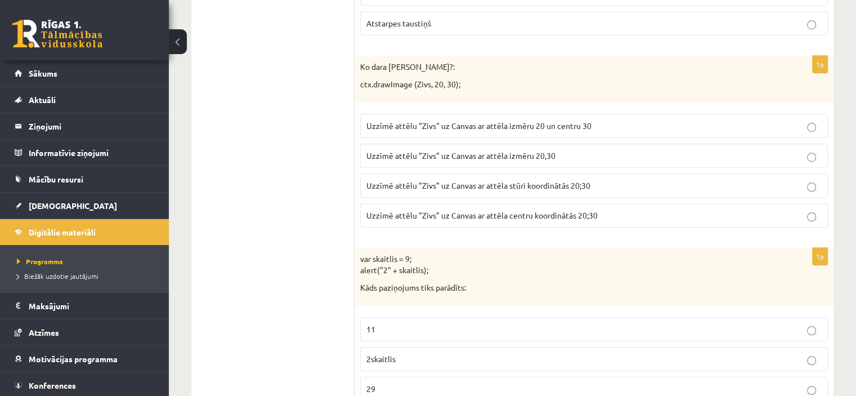
click at [511, 150] on span "Uzzīmē attēlu "Zivs" uz Canvas ar attēla izmēru 20,30" at bounding box center [460, 155] width 189 height 10
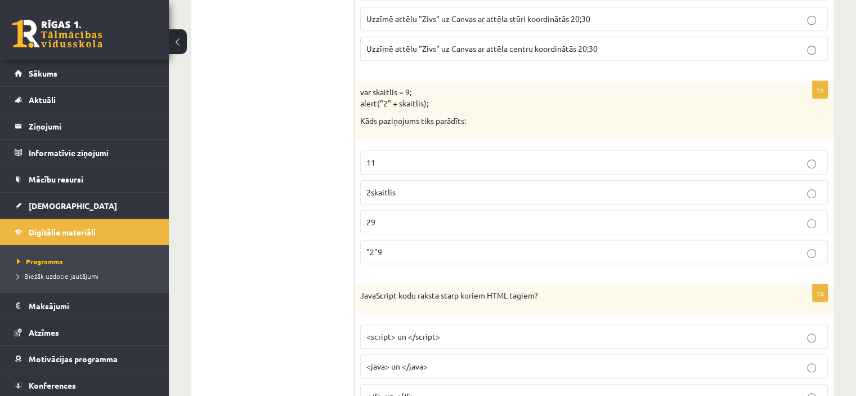
scroll to position [5200, 0]
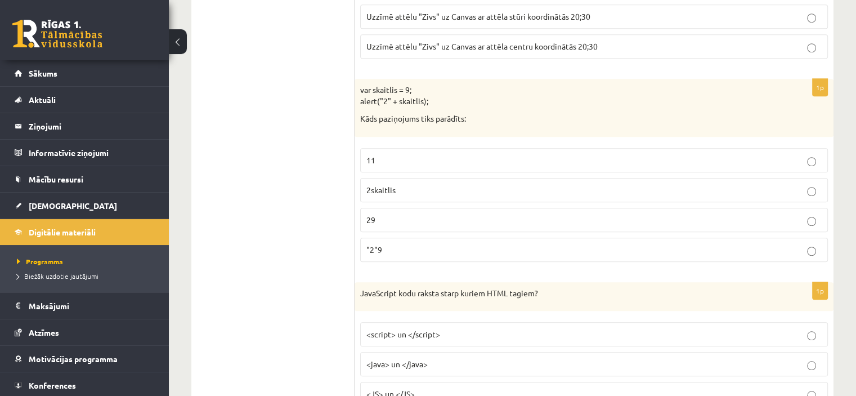
click at [486, 154] on p "11" at bounding box center [593, 160] width 455 height 12
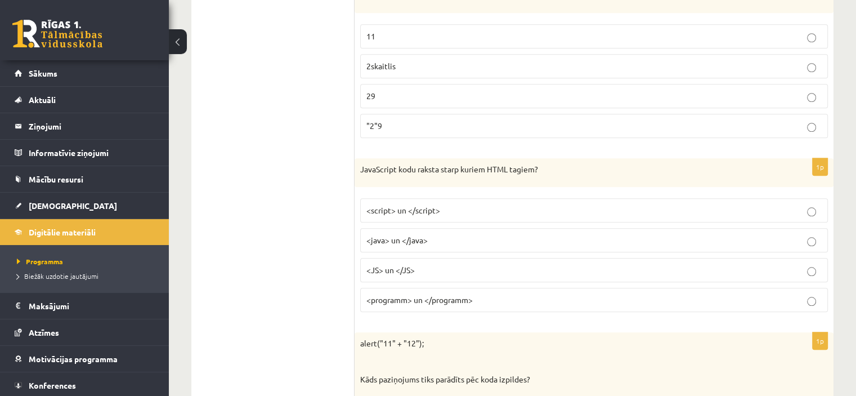
scroll to position [5356, 0]
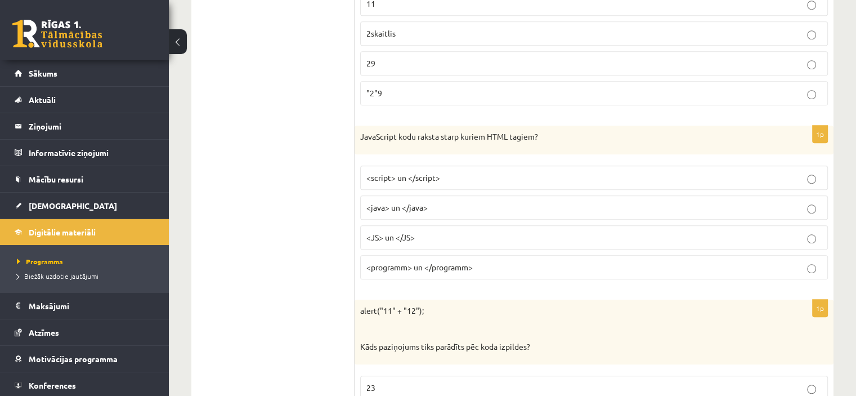
click at [518, 172] on p "<script> un </script>" at bounding box center [593, 178] width 455 height 12
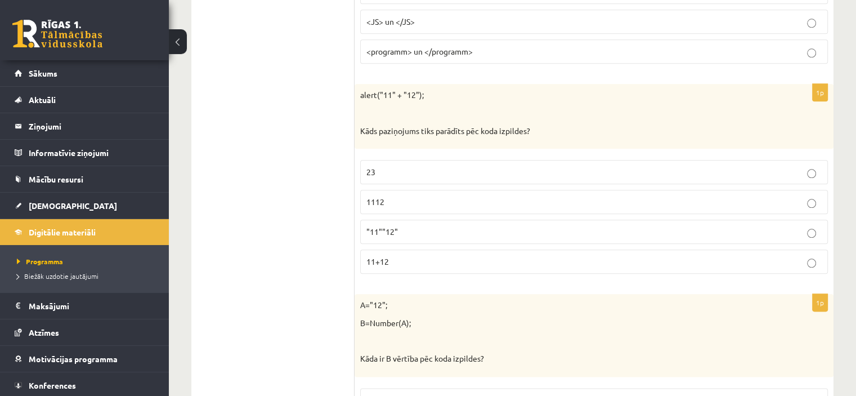
scroll to position [5575, 0]
click at [477, 246] on label "11+12" at bounding box center [594, 258] width 468 height 24
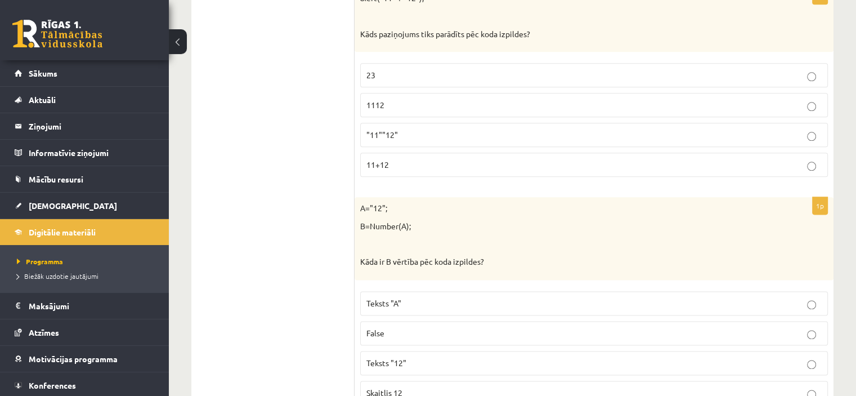
scroll to position [5693, 0]
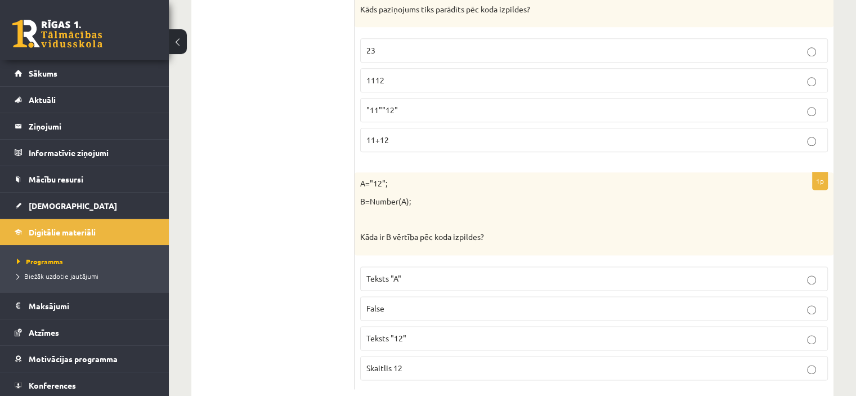
click at [436, 362] on p "Skaitlis 12" at bounding box center [593, 368] width 455 height 12
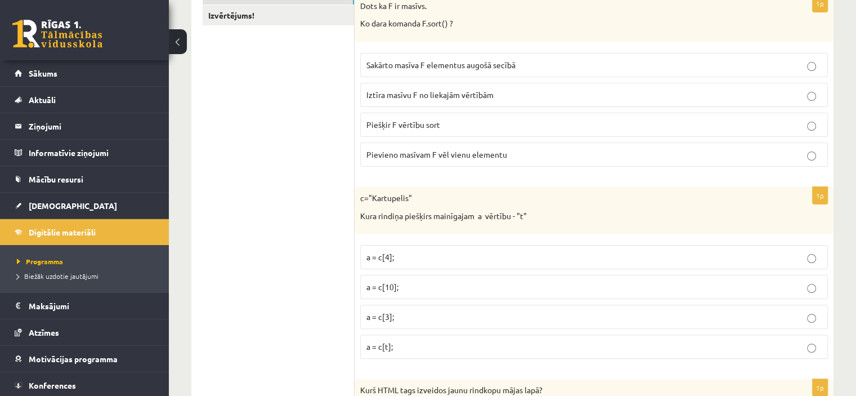
scroll to position [0, 0]
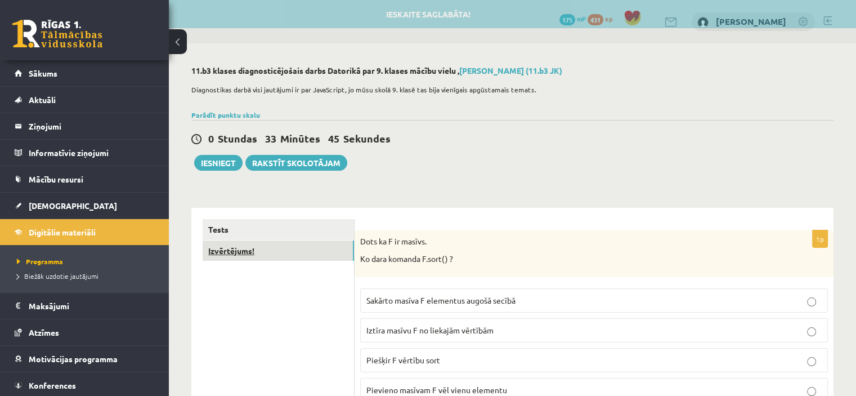
click at [248, 250] on link "Izvērtējums!" at bounding box center [278, 250] width 151 height 21
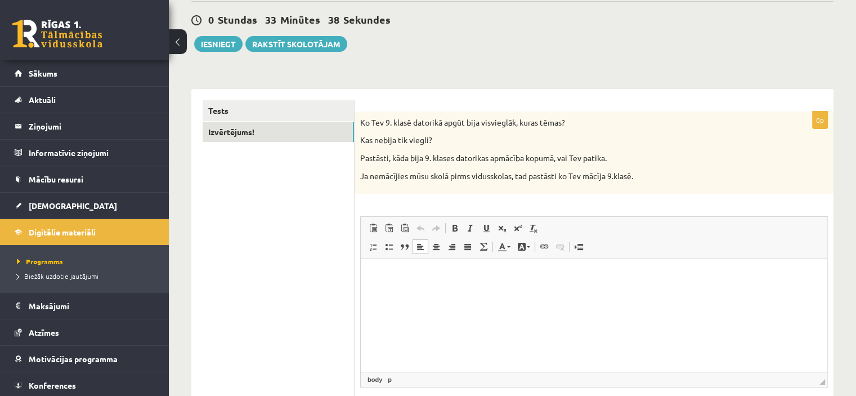
click at [448, 291] on html at bounding box center [594, 276] width 466 height 34
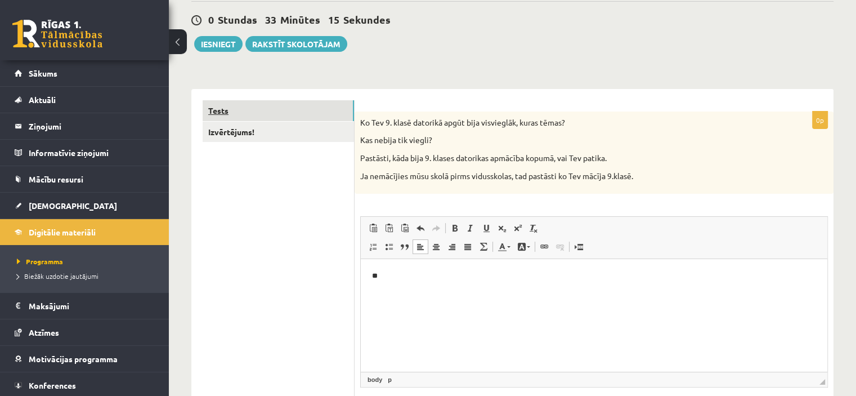
click at [291, 102] on link "Tests" at bounding box center [278, 110] width 151 height 21
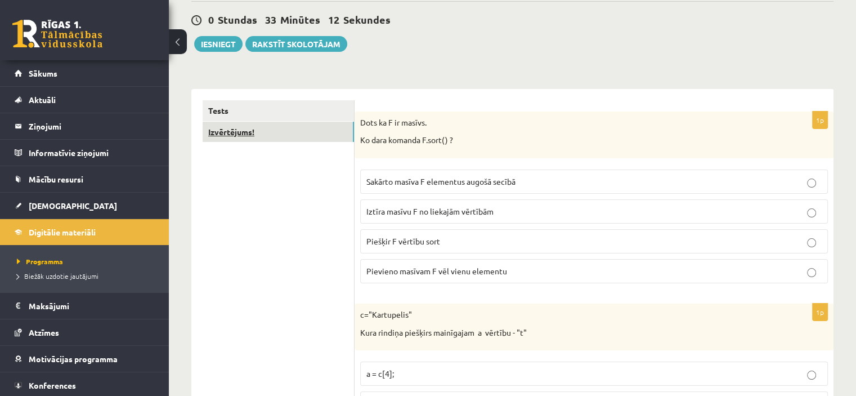
click at [316, 136] on link "Izvērtējums!" at bounding box center [278, 132] width 151 height 21
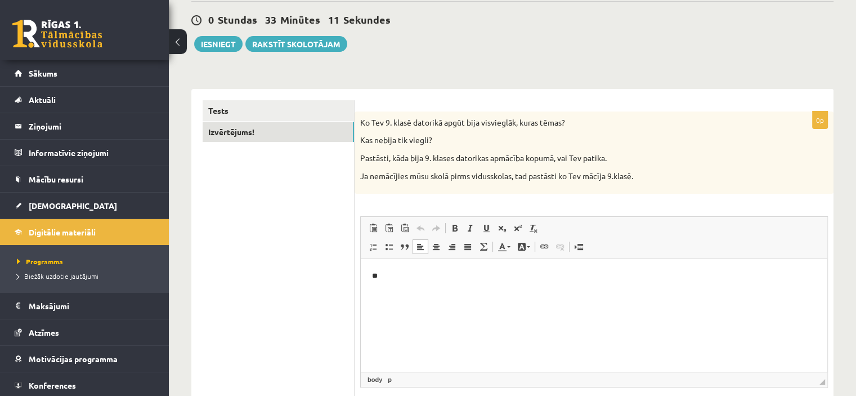
click at [468, 288] on html "**" at bounding box center [594, 276] width 466 height 34
click at [468, 275] on p "**********" at bounding box center [594, 276] width 444 height 12
click at [506, 274] on p "**********" at bounding box center [594, 276] width 444 height 12
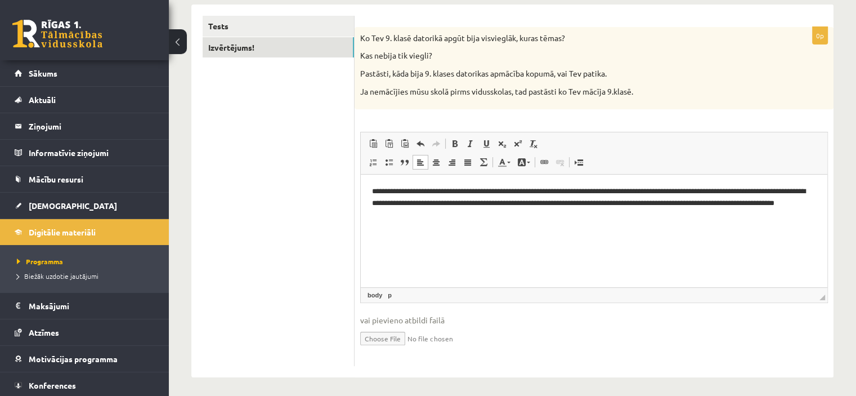
scroll to position [207, 0]
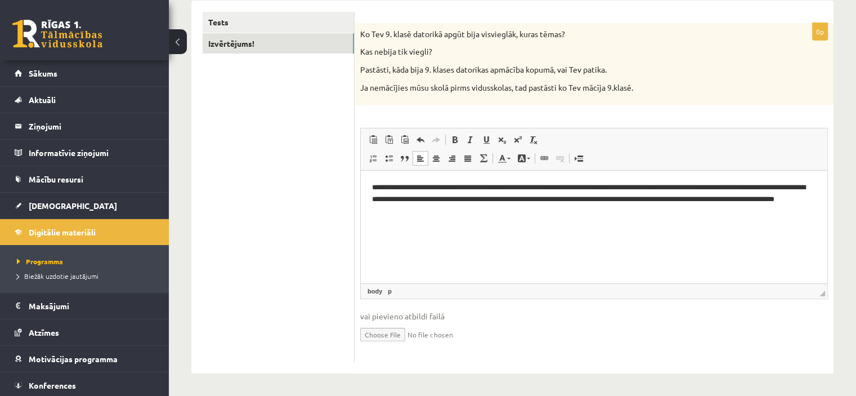
click at [779, 201] on p "**********" at bounding box center [594, 199] width 444 height 35
click at [777, 200] on p "**********" at bounding box center [594, 199] width 444 height 35
click at [523, 221] on html "**********" at bounding box center [594, 198] width 466 height 57
click at [630, 212] on p "**********" at bounding box center [594, 205] width 444 height 47
click at [623, 240] on html "**********" at bounding box center [594, 204] width 466 height 69
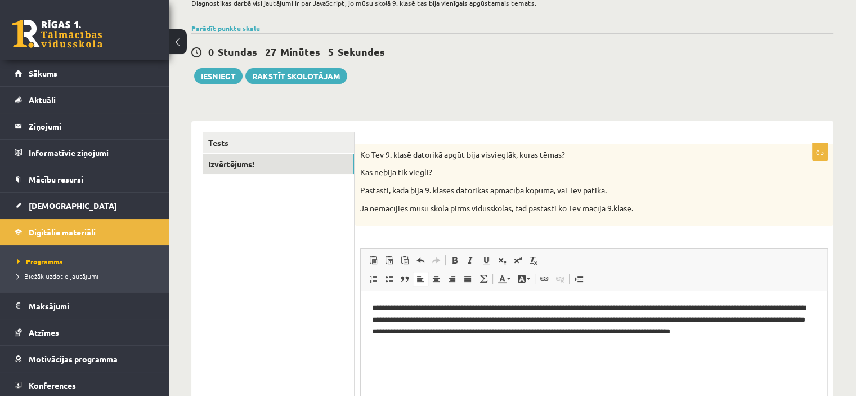
scroll to position [86, 0]
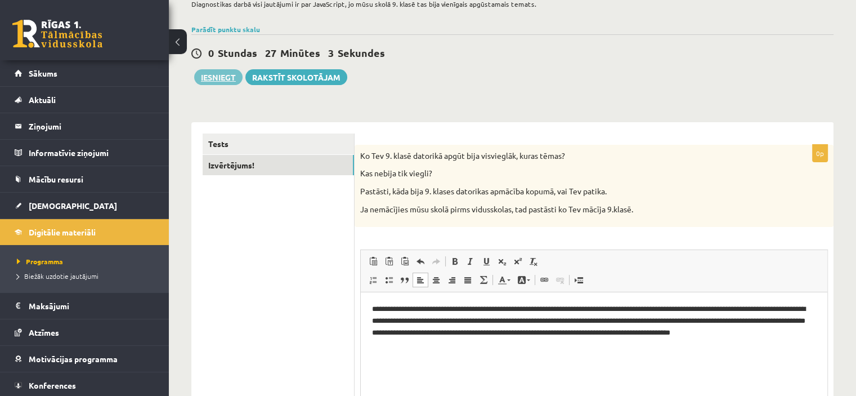
click at [225, 76] on button "Iesniegt" at bounding box center [218, 77] width 48 height 16
click at [461, 357] on html "**********" at bounding box center [594, 326] width 466 height 69
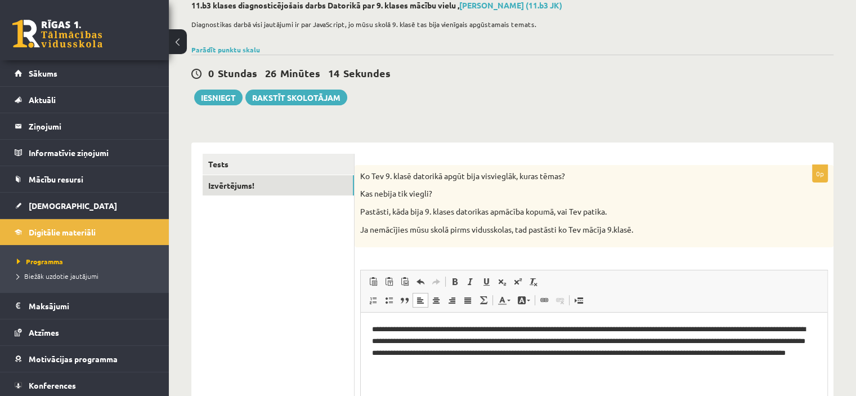
scroll to position [65, 0]
click at [228, 98] on button "Iesniegt" at bounding box center [218, 98] width 48 height 16
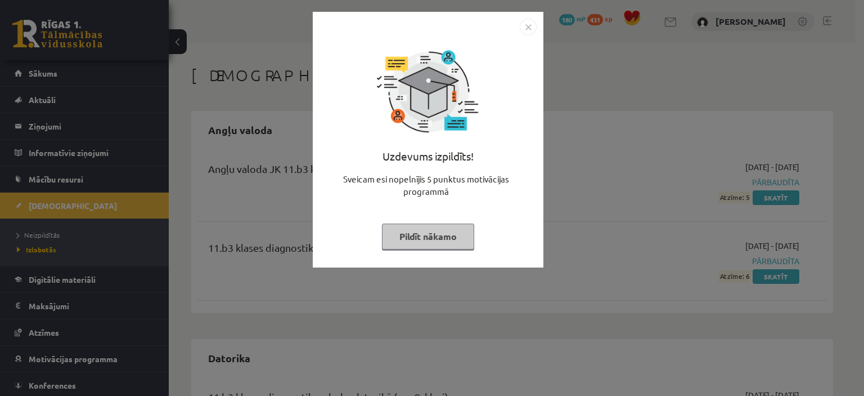
click at [419, 240] on button "Pildīt nākamo" at bounding box center [428, 236] width 92 height 26
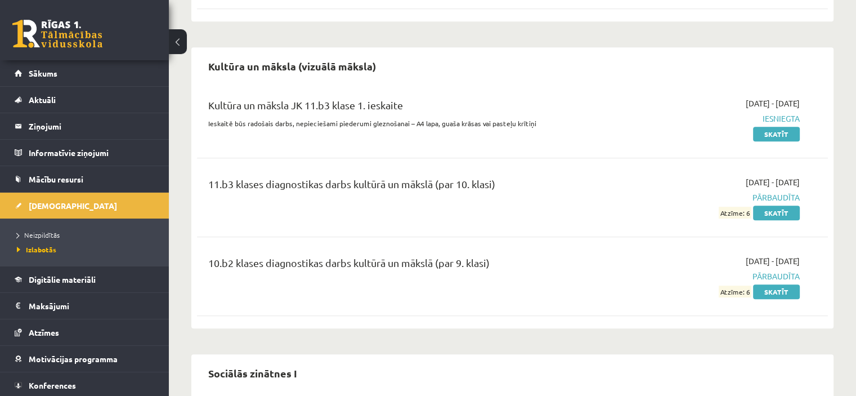
scroll to position [850, 0]
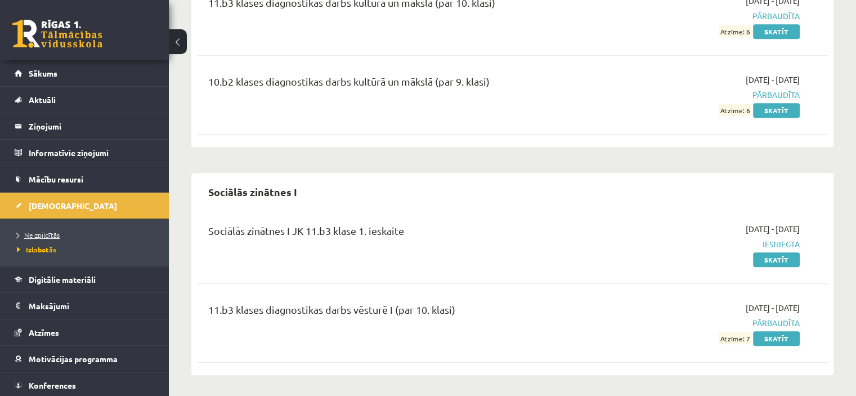
click at [48, 231] on span "Neizpildītās" at bounding box center [38, 234] width 43 height 9
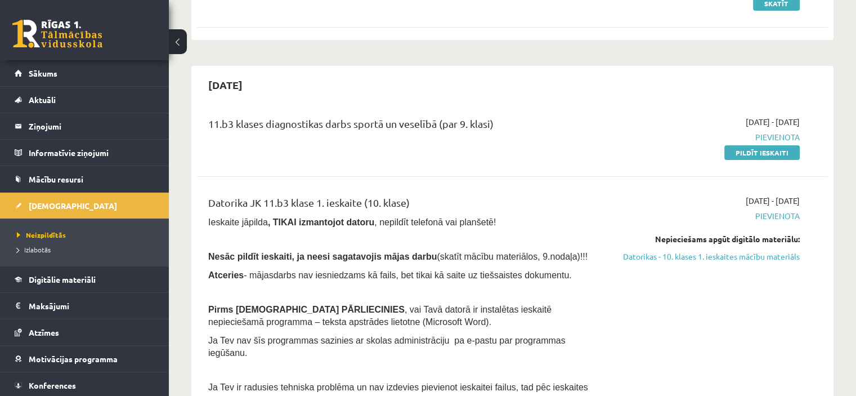
scroll to position [345, 0]
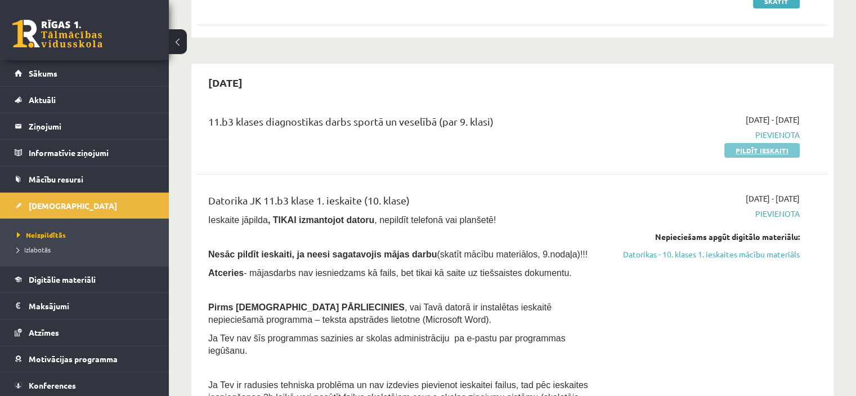
click at [783, 146] on link "Pildīt ieskaiti" at bounding box center [761, 150] width 75 height 15
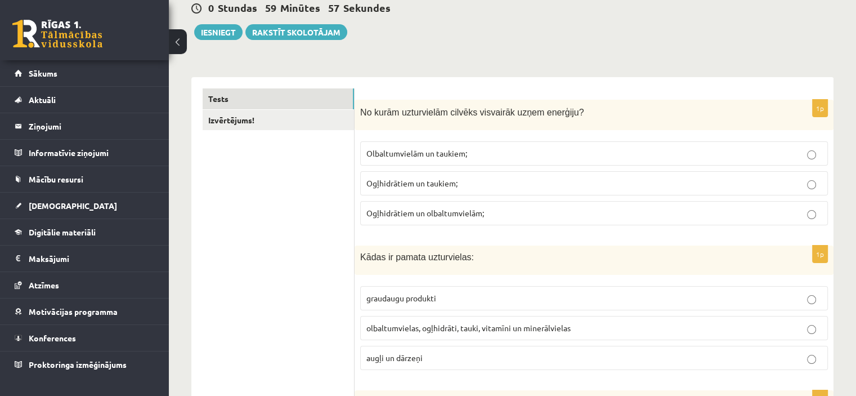
scroll to position [119, 0]
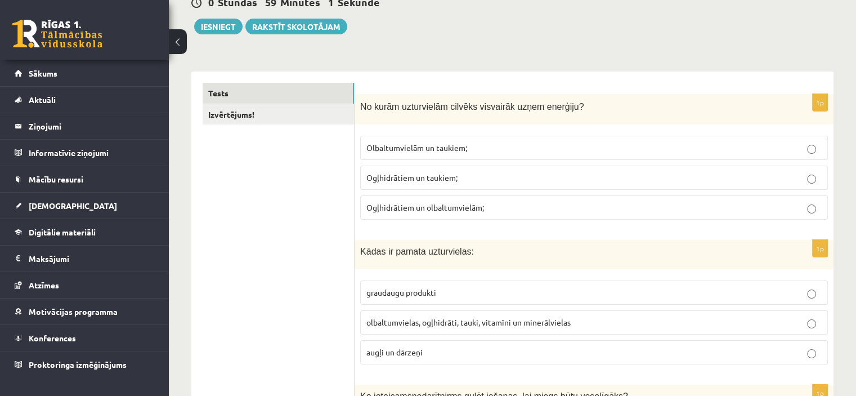
click at [479, 146] on p "Olbaltumvielām un taukiem;" at bounding box center [593, 148] width 455 height 12
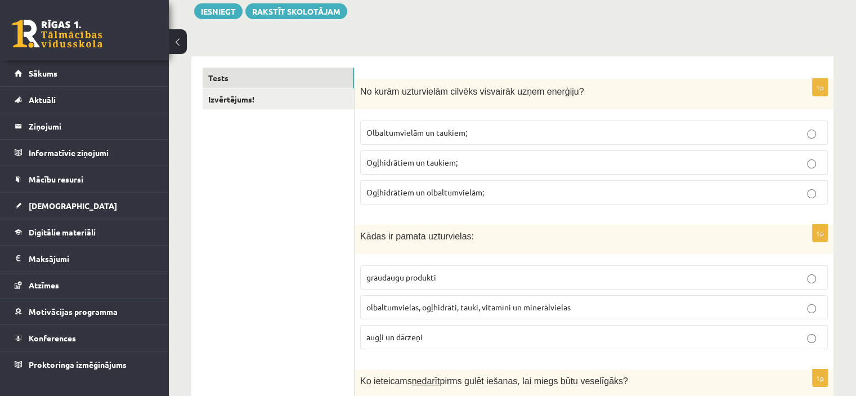
scroll to position [132, 0]
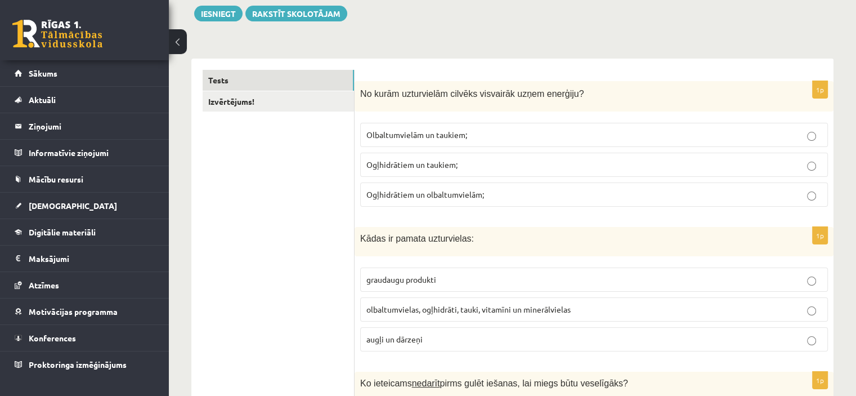
click at [487, 170] on p "Ogļhidrātiem un taukiem;" at bounding box center [593, 165] width 455 height 12
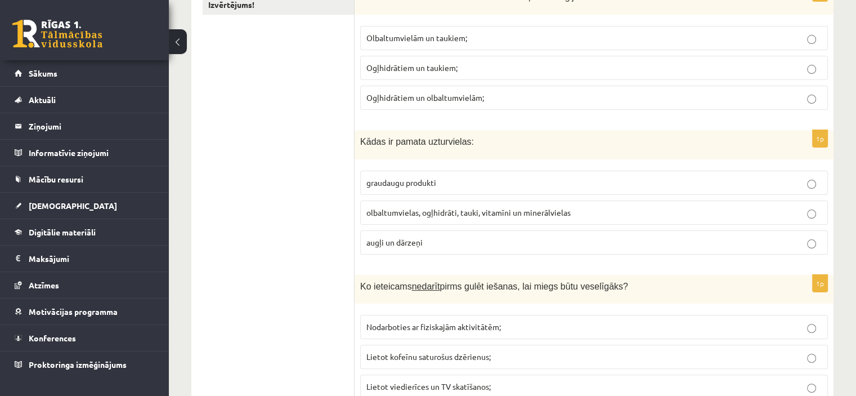
scroll to position [235, 0]
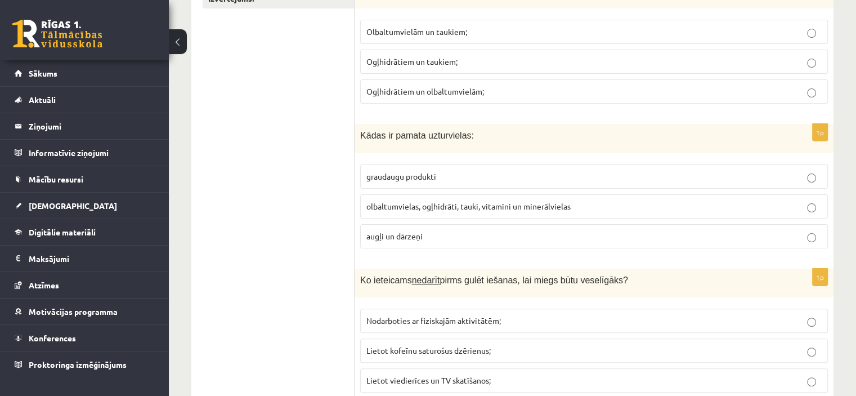
click at [489, 201] on span "olbaltumvielas, ogļhidrāti, tauki, vitamīni un minerālvielas" at bounding box center [468, 206] width 204 height 10
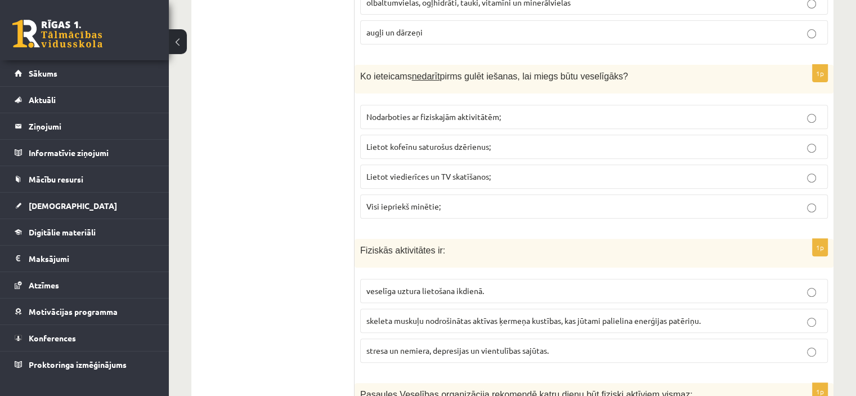
scroll to position [440, 0]
click at [493, 205] on p "Visi iepriekš minētie;" at bounding box center [593, 205] width 455 height 12
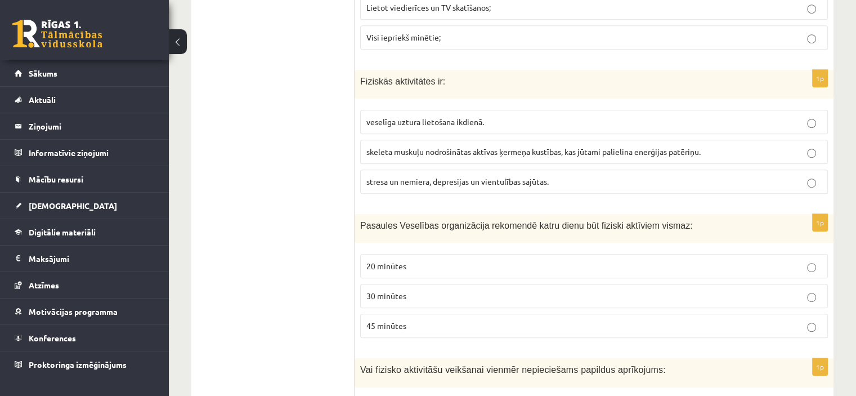
scroll to position [620, 0]
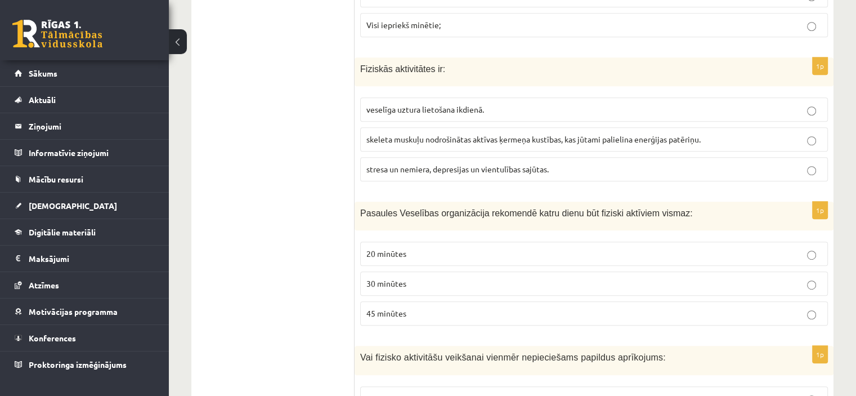
click at [465, 134] on span "skeleta muskuļu nodrošinātas aktīvas ķermeņa kustības, kas jūtami palielina ene…" at bounding box center [533, 139] width 334 height 10
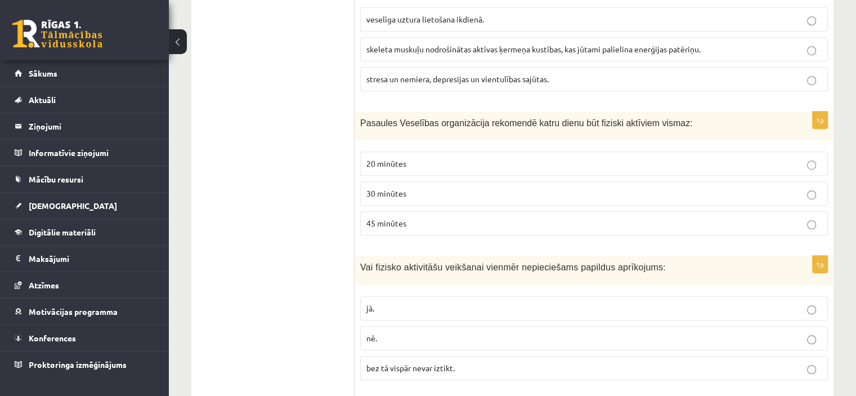
scroll to position [712, 0]
click at [473, 180] on label "30 minūtes" at bounding box center [594, 191] width 468 height 24
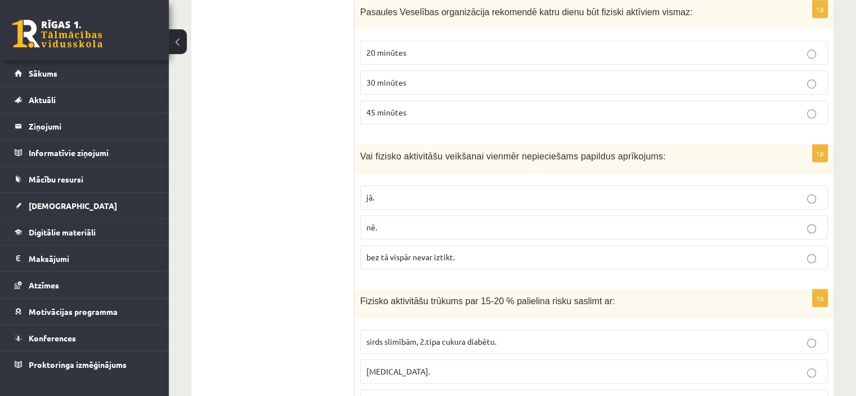
scroll to position [826, 0]
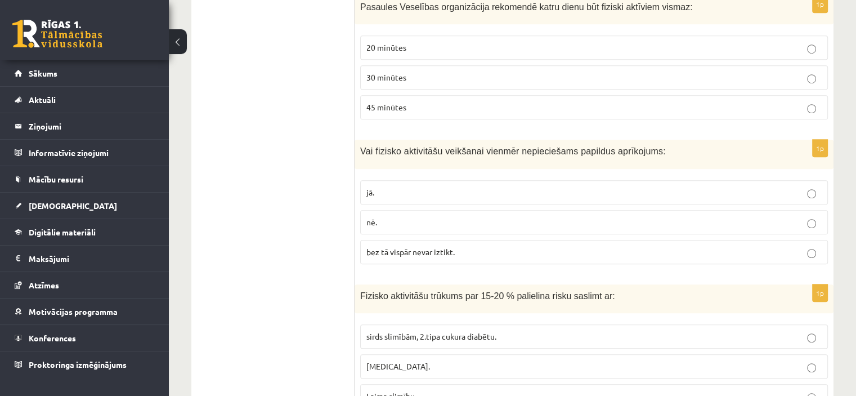
click at [460, 216] on p "nē." at bounding box center [593, 222] width 455 height 12
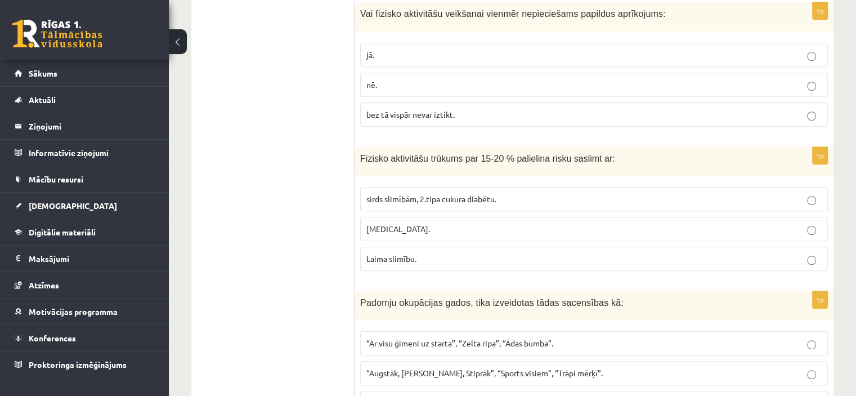
click at [470, 187] on label "sirds slimībām, 2.tipa cukura diabētu." at bounding box center [594, 199] width 468 height 24
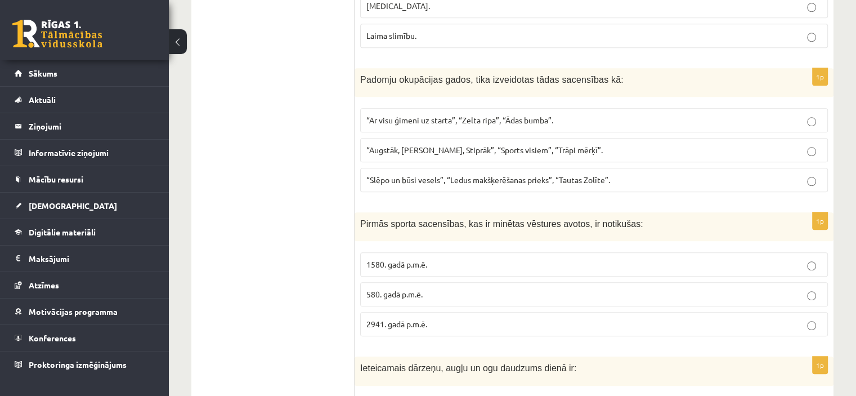
scroll to position [1186, 0]
click at [443, 115] on span "“Ar visu ģimeni uz starta”, “Zelta ripa”, “Ādas bumba”." at bounding box center [459, 120] width 187 height 10
click at [446, 145] on span "“Augstāk, Tālāk, Stiprāk”, “Sports visiem”, “Trāpi mērķī”." at bounding box center [484, 150] width 236 height 10
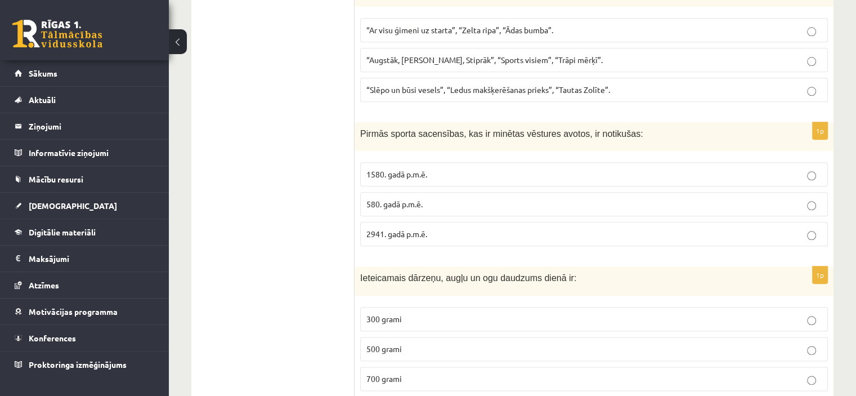
scroll to position [1287, 0]
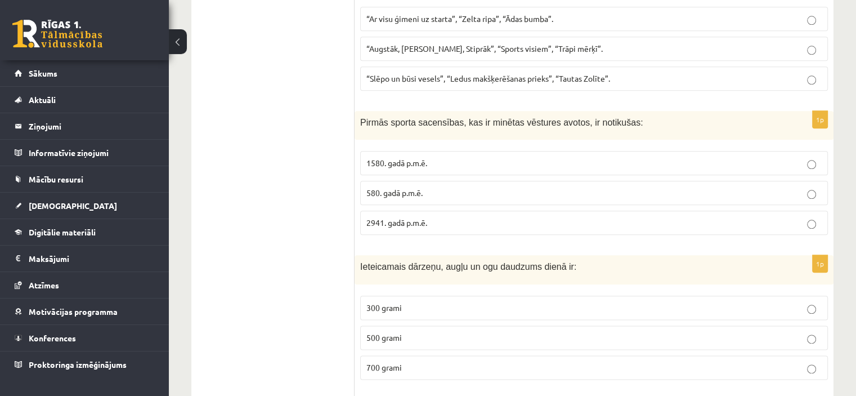
click at [442, 165] on label "1580. gadā p.m.ē." at bounding box center [594, 163] width 468 height 24
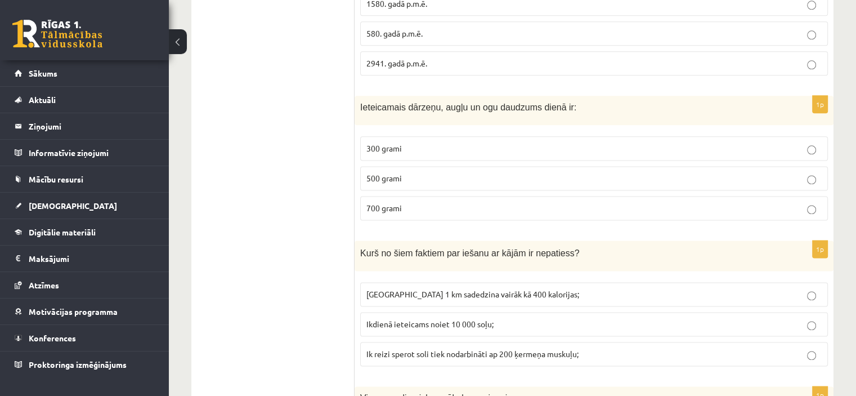
scroll to position [1446, 0]
click at [442, 173] on p "500 grami" at bounding box center [593, 179] width 455 height 12
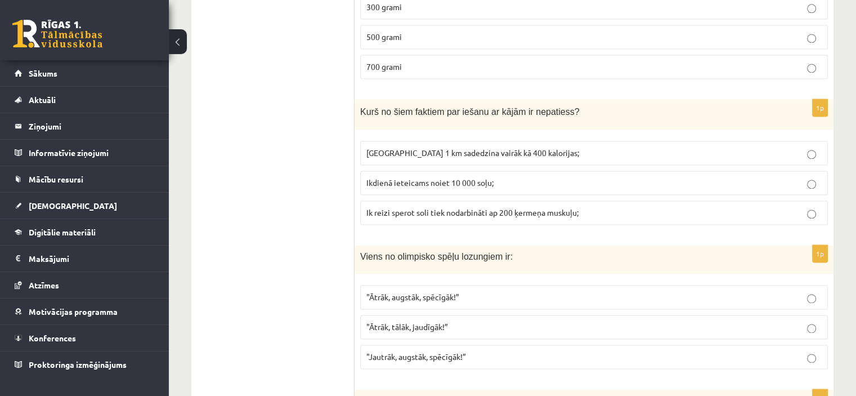
scroll to position [1600, 0]
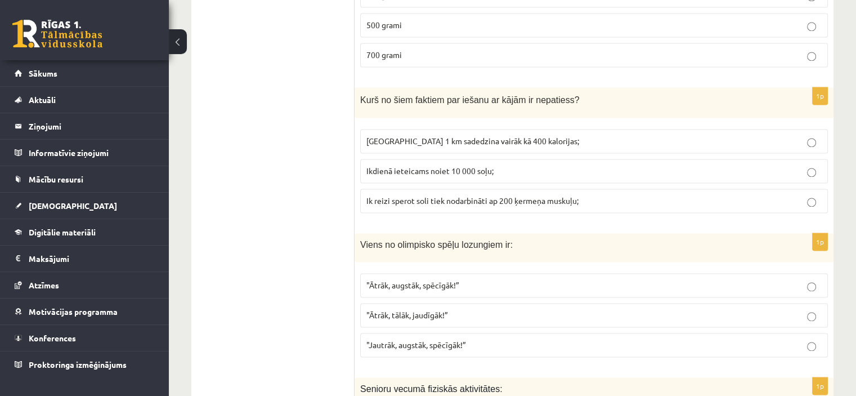
click at [497, 136] on span "Noiets 1 km sadedzina vairāk kā 400 kalorijas;" at bounding box center [472, 141] width 213 height 10
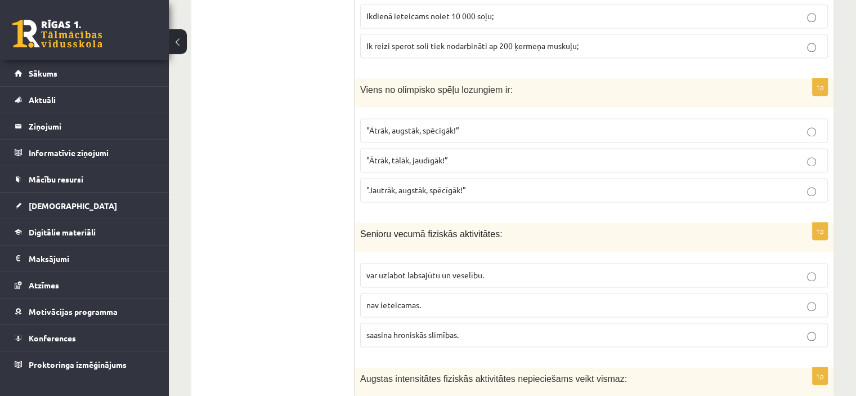
scroll to position [1755, 0]
click at [443, 124] on span ""Ātrāk, augstāk, spēcīgāk!”" at bounding box center [412, 129] width 93 height 10
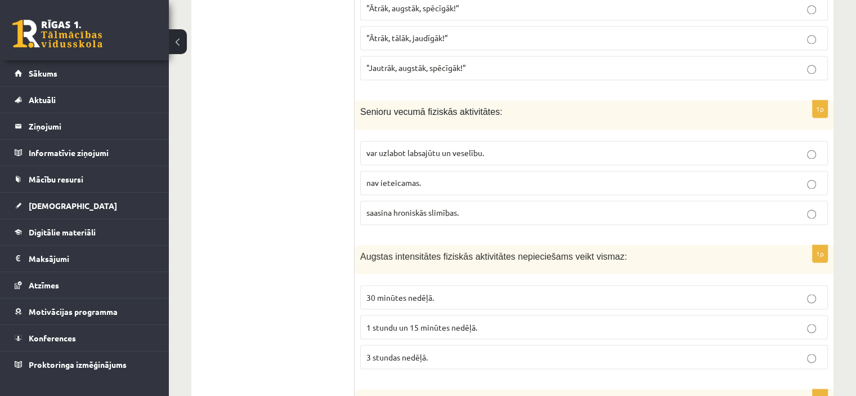
scroll to position [1877, 0]
click at [480, 147] on span "var uzlabot labsajūtu un veselību." at bounding box center [425, 152] width 118 height 10
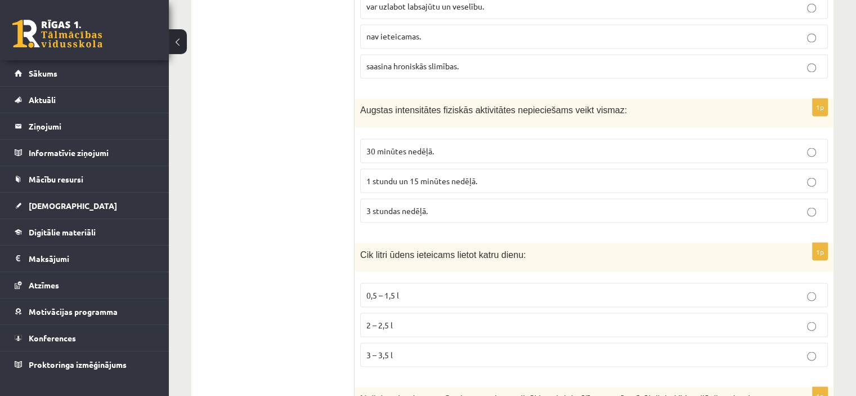
scroll to position [2025, 0]
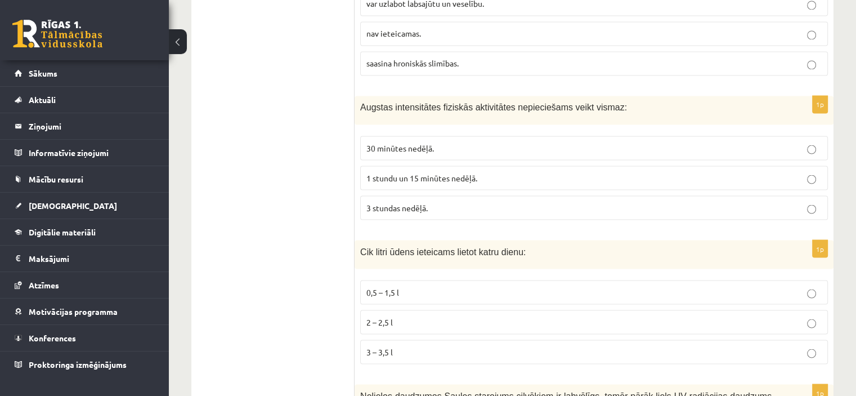
click at [480, 142] on p "30 minūtes nedēļā." at bounding box center [593, 148] width 455 height 12
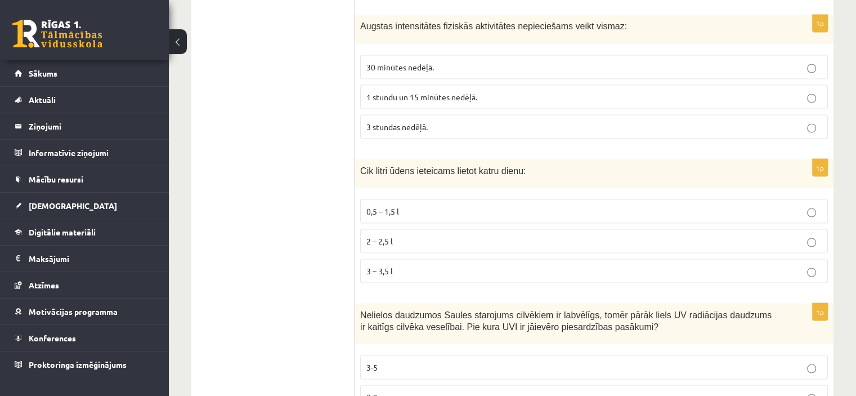
scroll to position [2108, 0]
click at [446, 233] on p "2 – 2,5 l" at bounding box center [593, 239] width 455 height 12
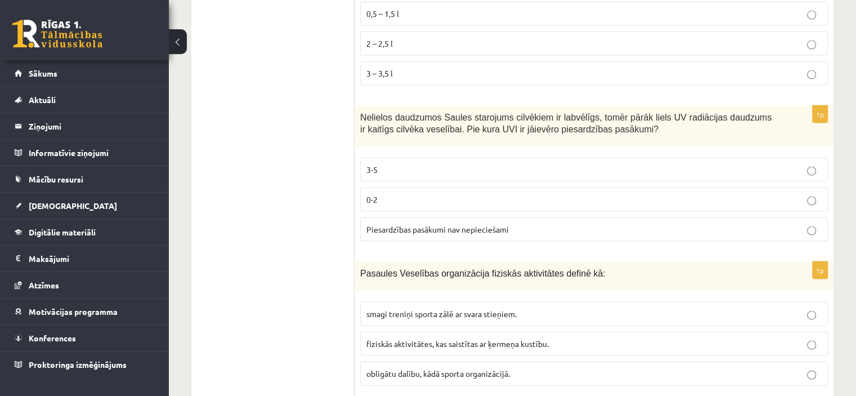
scroll to position [2304, 0]
click at [461, 163] on p "3-5" at bounding box center [593, 169] width 455 height 12
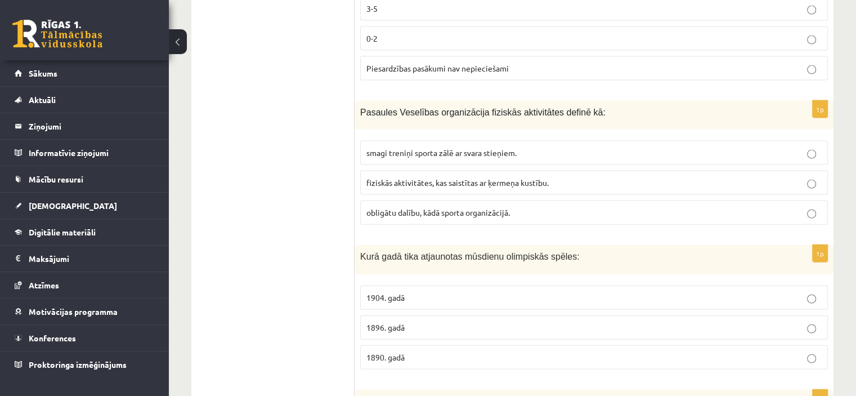
scroll to position [2464, 0]
click at [461, 177] on span "fiziskās aktivitātes, kas saistītas ar ķermeņa kustību." at bounding box center [457, 182] width 182 height 10
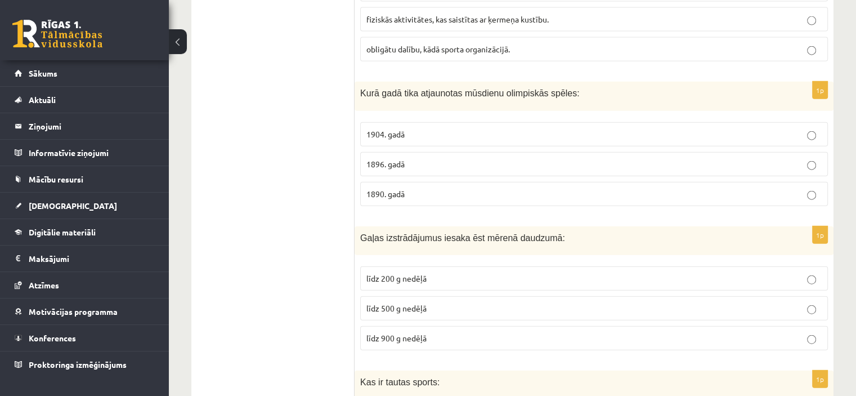
scroll to position [2628, 0]
click at [420, 157] on label "1896. gadā" at bounding box center [594, 163] width 468 height 24
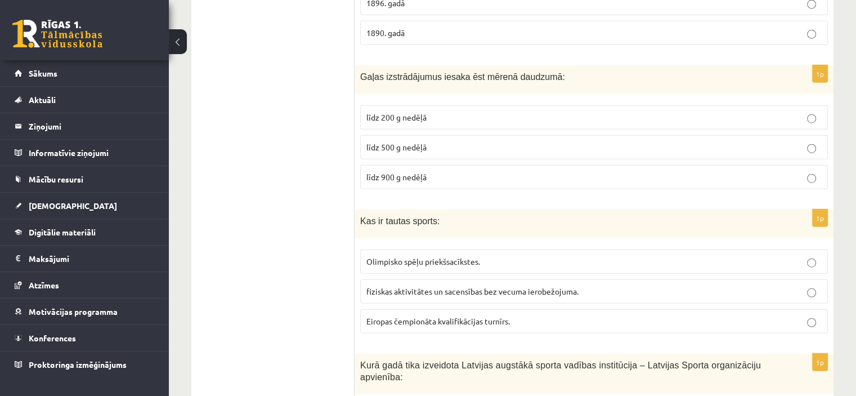
scroll to position [2801, 0]
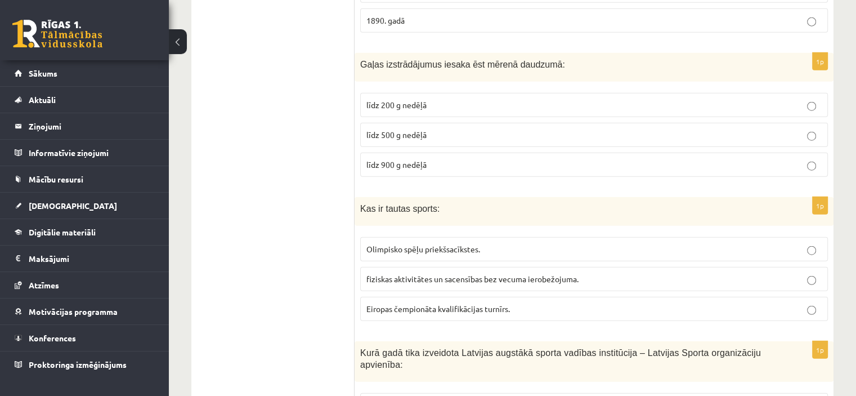
click at [429, 129] on p "līdz 500 g nedēļā" at bounding box center [593, 135] width 455 height 12
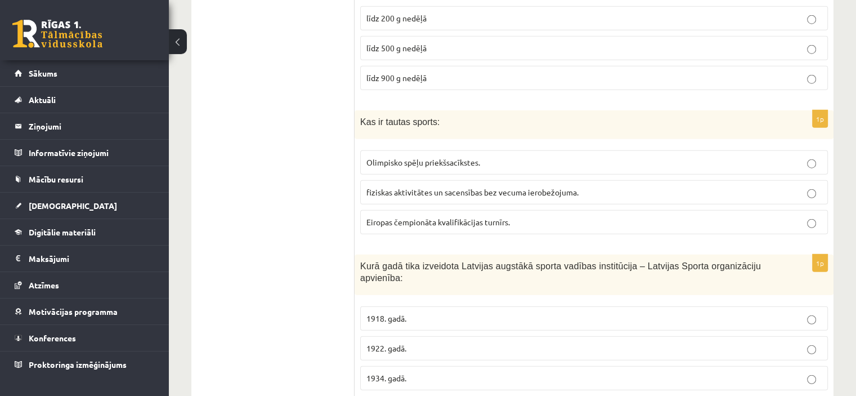
scroll to position [2887, 0]
click at [481, 187] on span "fiziskas aktivitātes un sacensības bez vecuma ierobežojuma." at bounding box center [472, 192] width 212 height 10
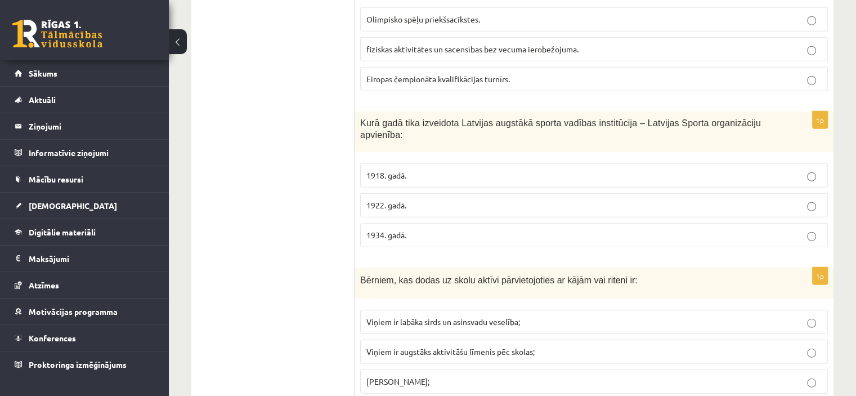
scroll to position [3031, 0]
click at [439, 198] on p "1922. gadā." at bounding box center [593, 204] width 455 height 12
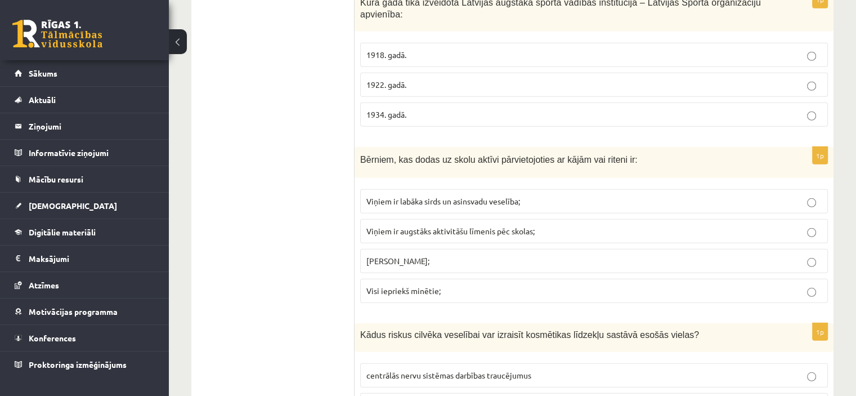
scroll to position [3177, 0]
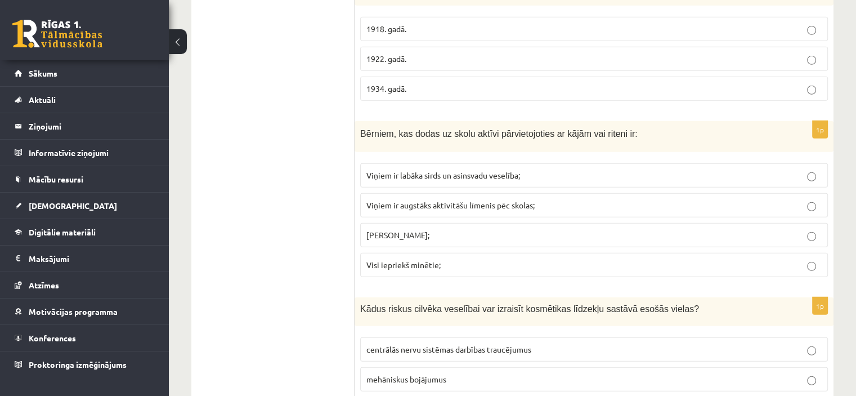
click at [469, 259] on p "Visi iepriekš minētie;" at bounding box center [593, 265] width 455 height 12
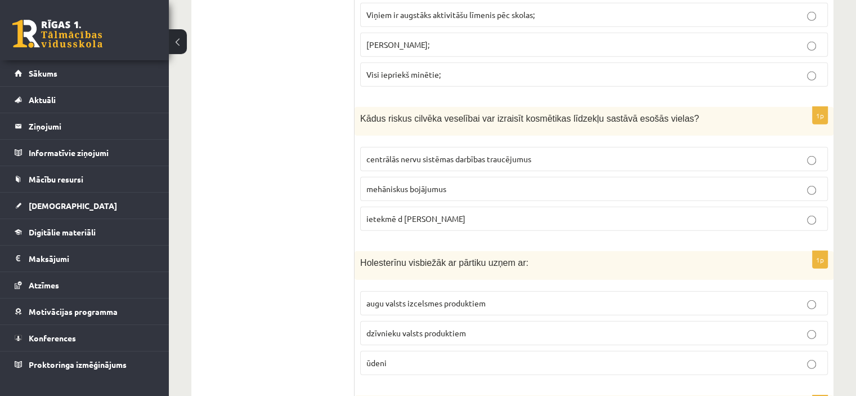
scroll to position [3368, 0]
click at [483, 212] on p "ietekmē d vitamīna sintēzi" at bounding box center [593, 218] width 455 height 12
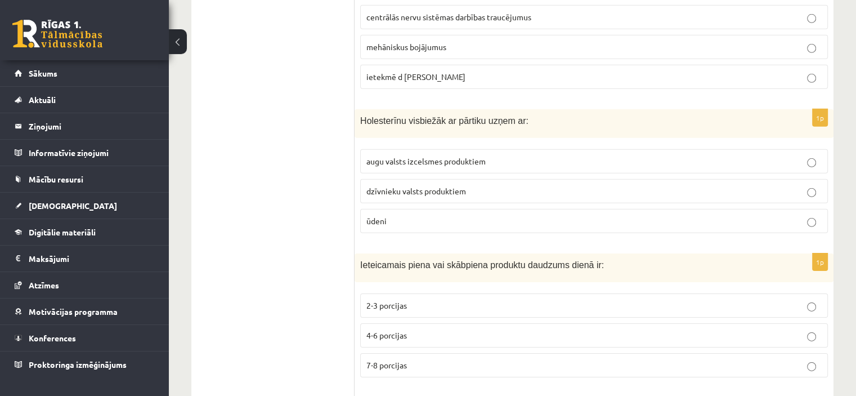
scroll to position [3518, 0]
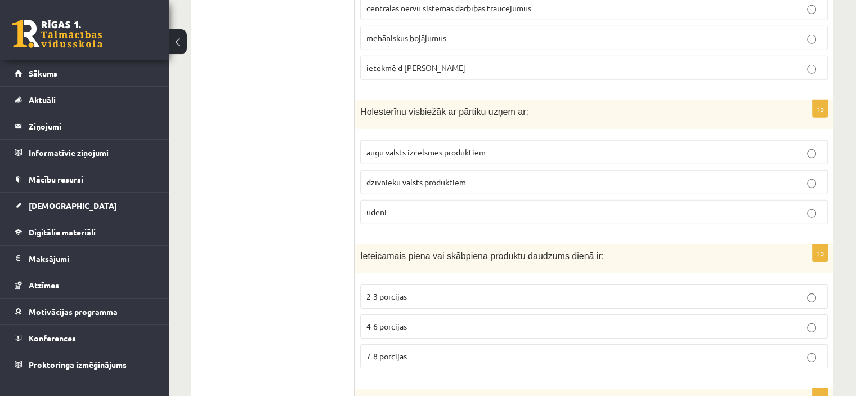
click at [466, 176] on p "dzīvnieku valsts produktiem" at bounding box center [593, 182] width 455 height 12
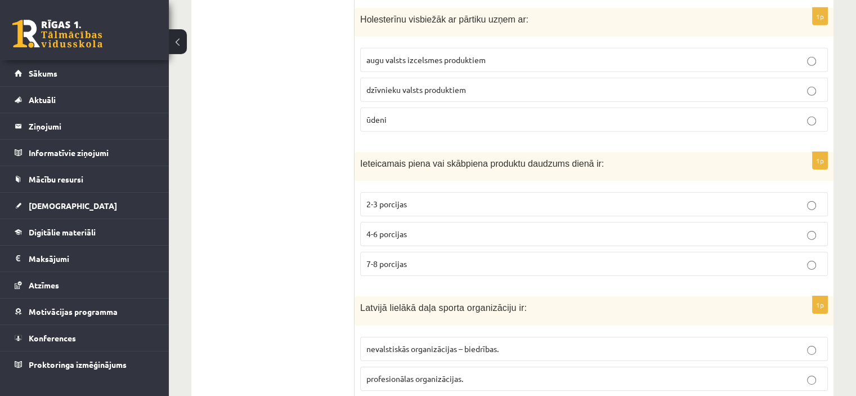
scroll to position [3611, 0]
click at [455, 197] on p "2-3 porcijas" at bounding box center [593, 203] width 455 height 12
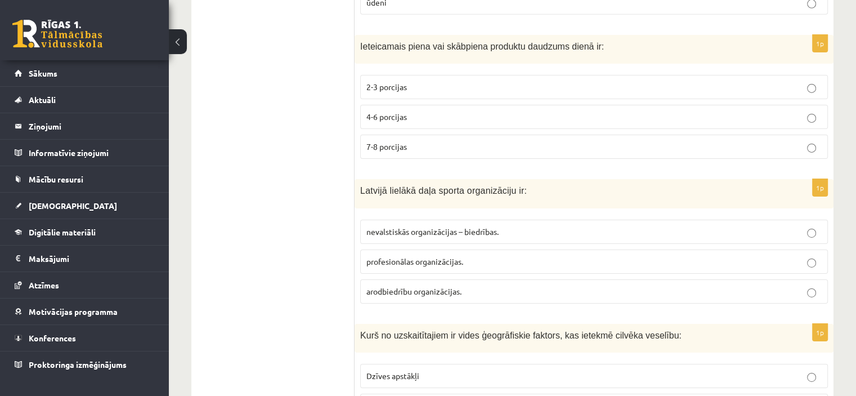
scroll to position [3728, 0]
click at [471, 248] on label "profesionālas organizācijas." at bounding box center [594, 260] width 468 height 24
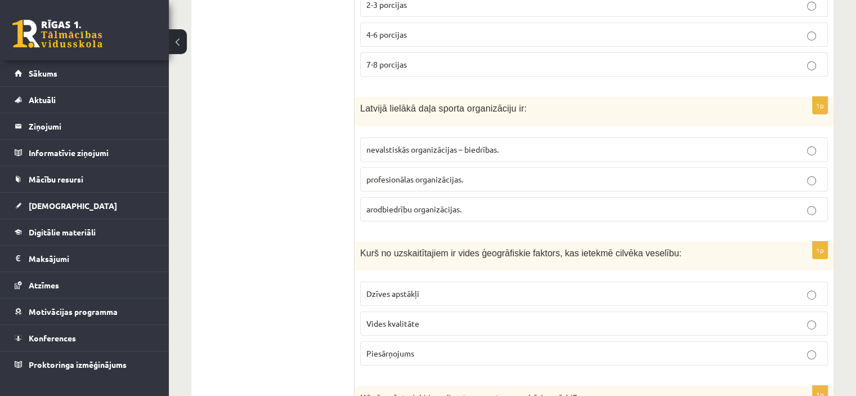
scroll to position [3812, 0]
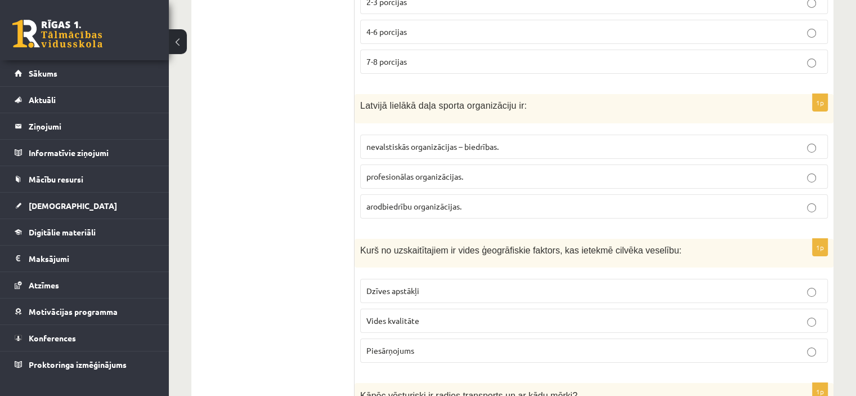
click at [488, 141] on span "nevalstiskās organizācijas – biedrības." at bounding box center [432, 146] width 132 height 10
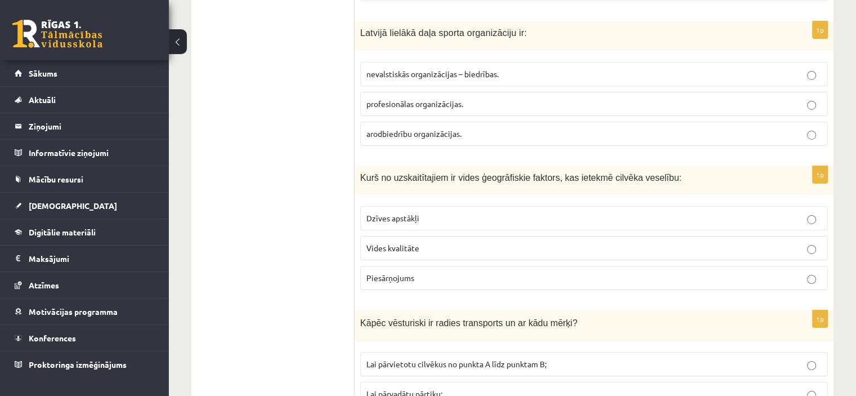
scroll to position [3886, 0]
click at [455, 210] on p "Dzīves apstākļi" at bounding box center [593, 216] width 455 height 12
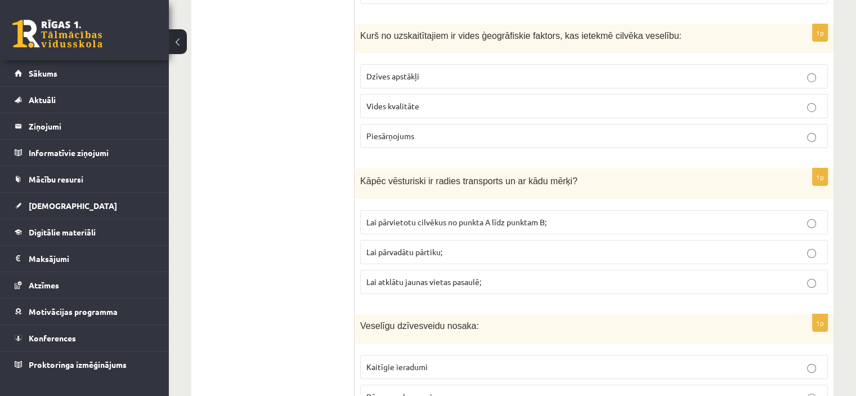
scroll to position [4027, 0]
click at [465, 275] on span "Lai atklātu jaunas vietas pasaulē;" at bounding box center [423, 280] width 115 height 10
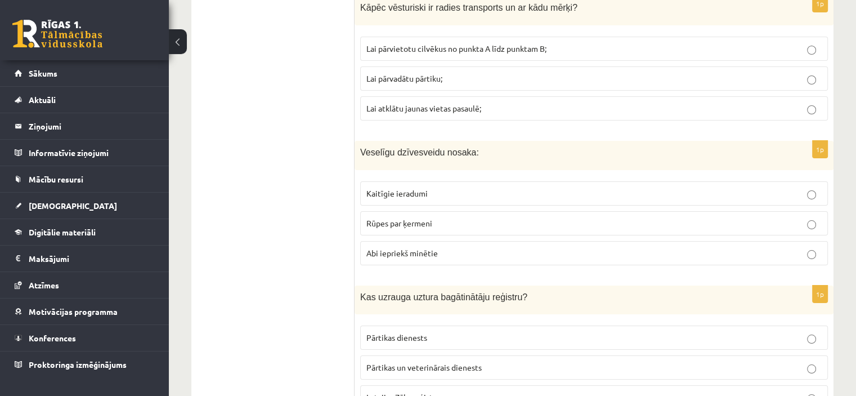
scroll to position [4203, 0]
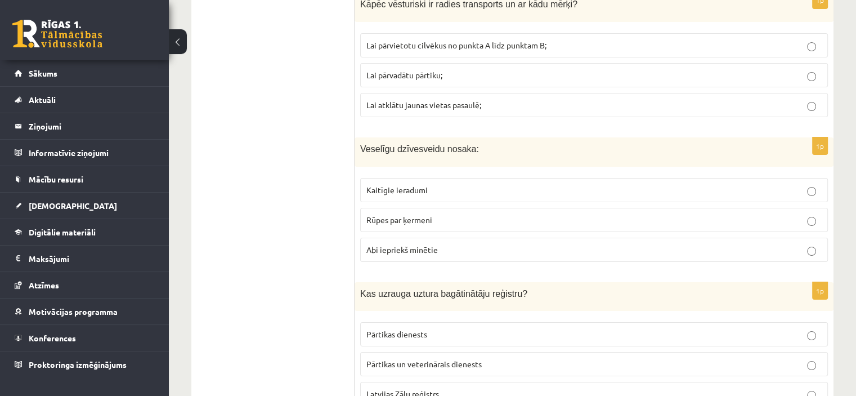
click at [433, 244] on span "Abi iepriekš minētie" at bounding box center [401, 249] width 71 height 10
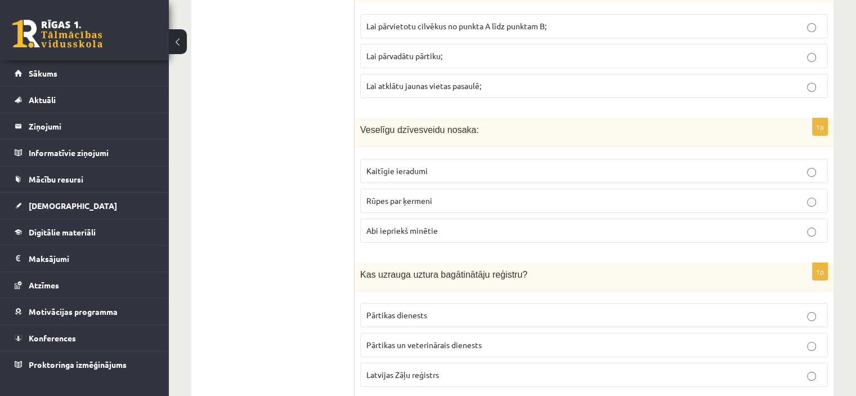
click at [439, 339] on span "Pārtikas un veterinārais dienests" at bounding box center [423, 344] width 115 height 10
click at [452, 303] on label "Pārtikas dienests" at bounding box center [594, 315] width 468 height 24
click at [459, 339] on span "Pārtikas un veterinārais dienests" at bounding box center [423, 344] width 115 height 10
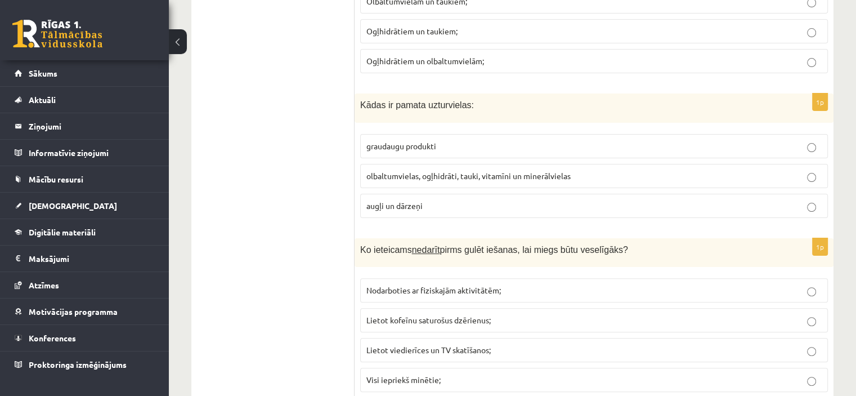
scroll to position [0, 0]
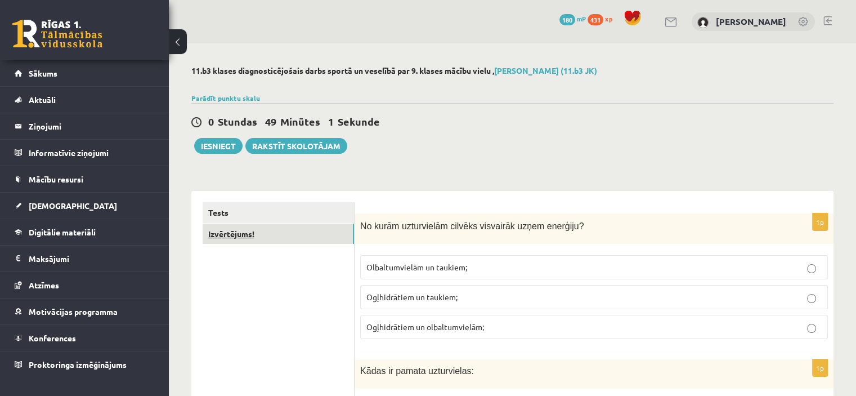
click at [296, 237] on link "Izvērtējums!" at bounding box center [278, 233] width 151 height 21
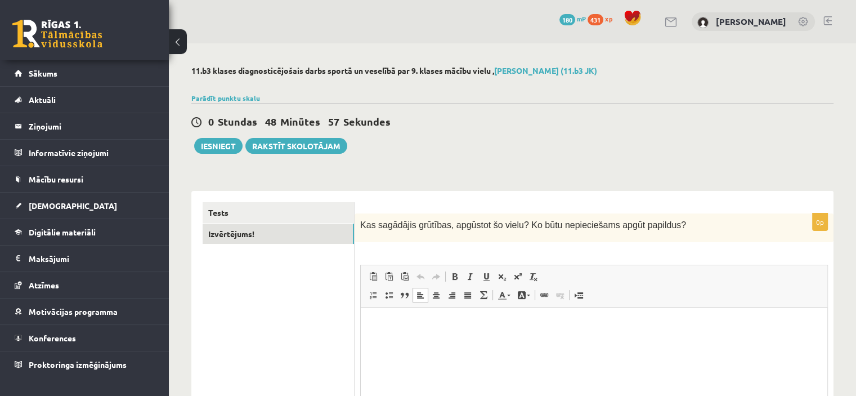
click at [431, 327] on p "Визуальный текстовый редактор, wiswyg-editor-user-answer-47433849374740" at bounding box center [594, 324] width 444 height 12
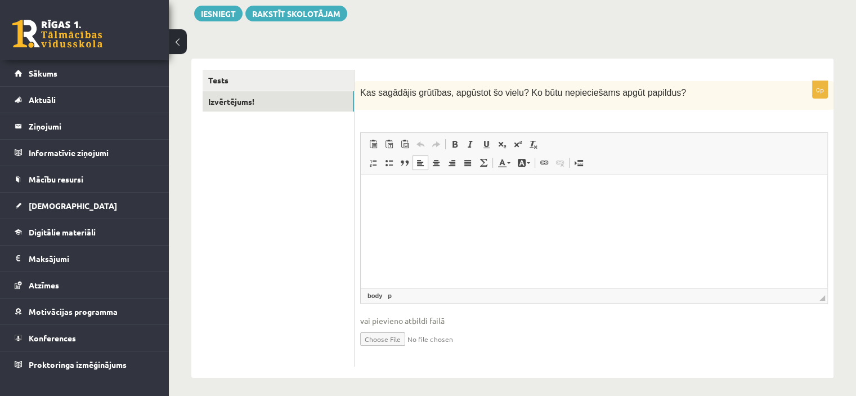
scroll to position [133, 0]
click at [538, 191] on p "**********" at bounding box center [594, 192] width 444 height 12
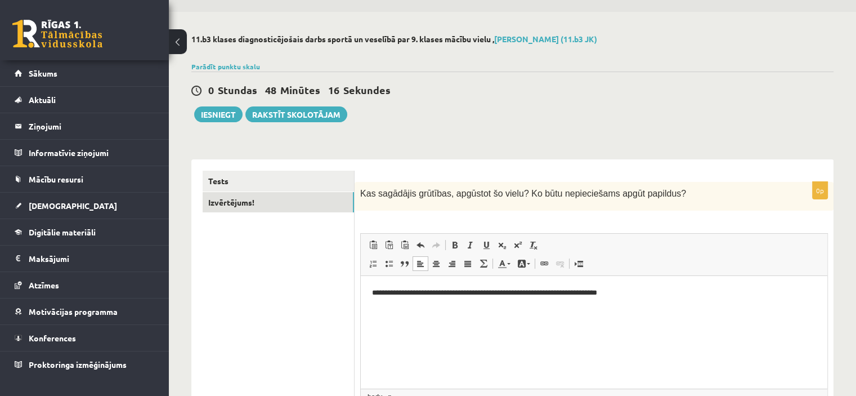
scroll to position [0, 0]
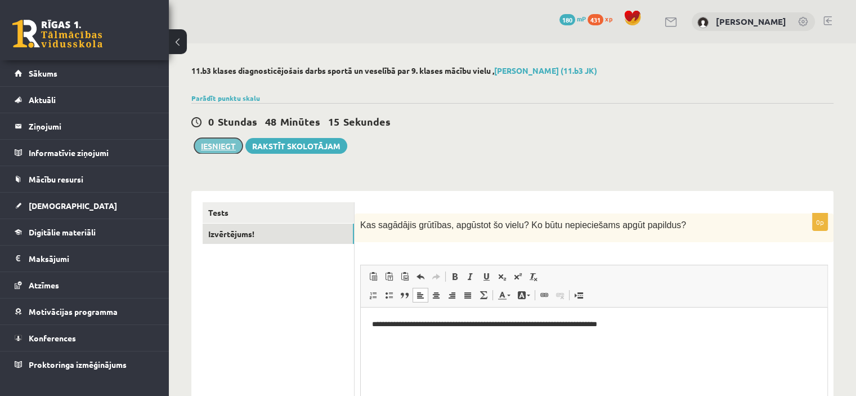
click at [218, 149] on button "Iesniegt" at bounding box center [218, 146] width 48 height 16
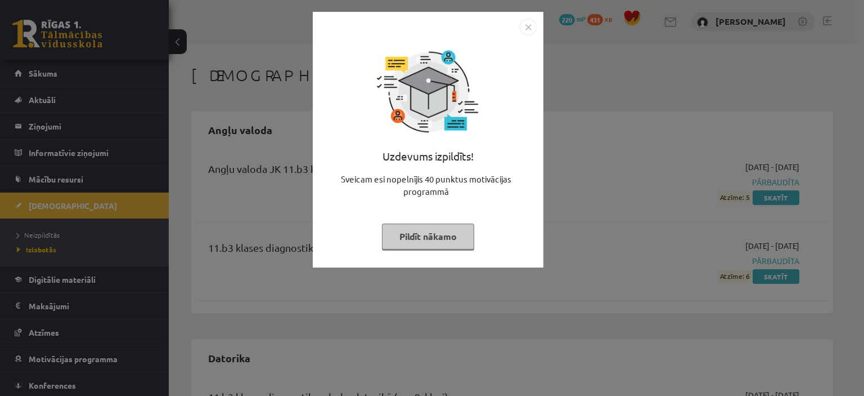
click at [405, 237] on button "Pildīt nākamo" at bounding box center [428, 236] width 92 height 26
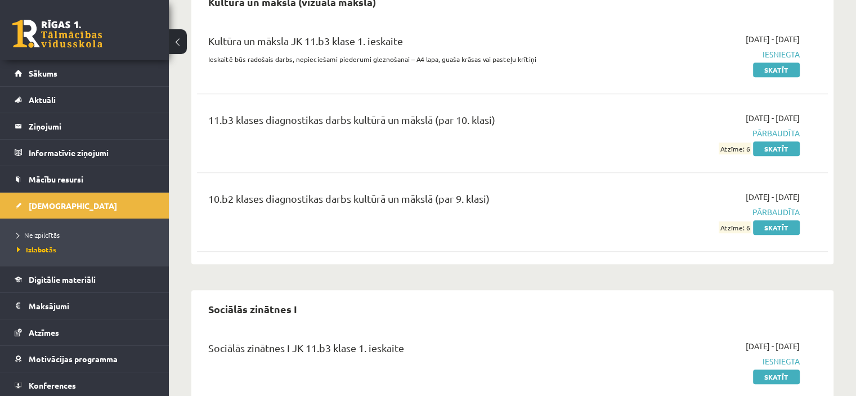
scroll to position [999, 0]
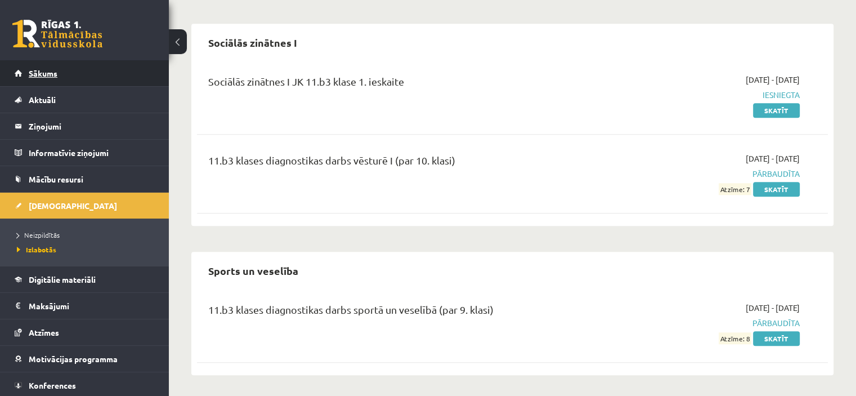
click at [132, 71] on link "Sākums" at bounding box center [85, 73] width 140 height 26
